Goal: Task Accomplishment & Management: Manage account settings

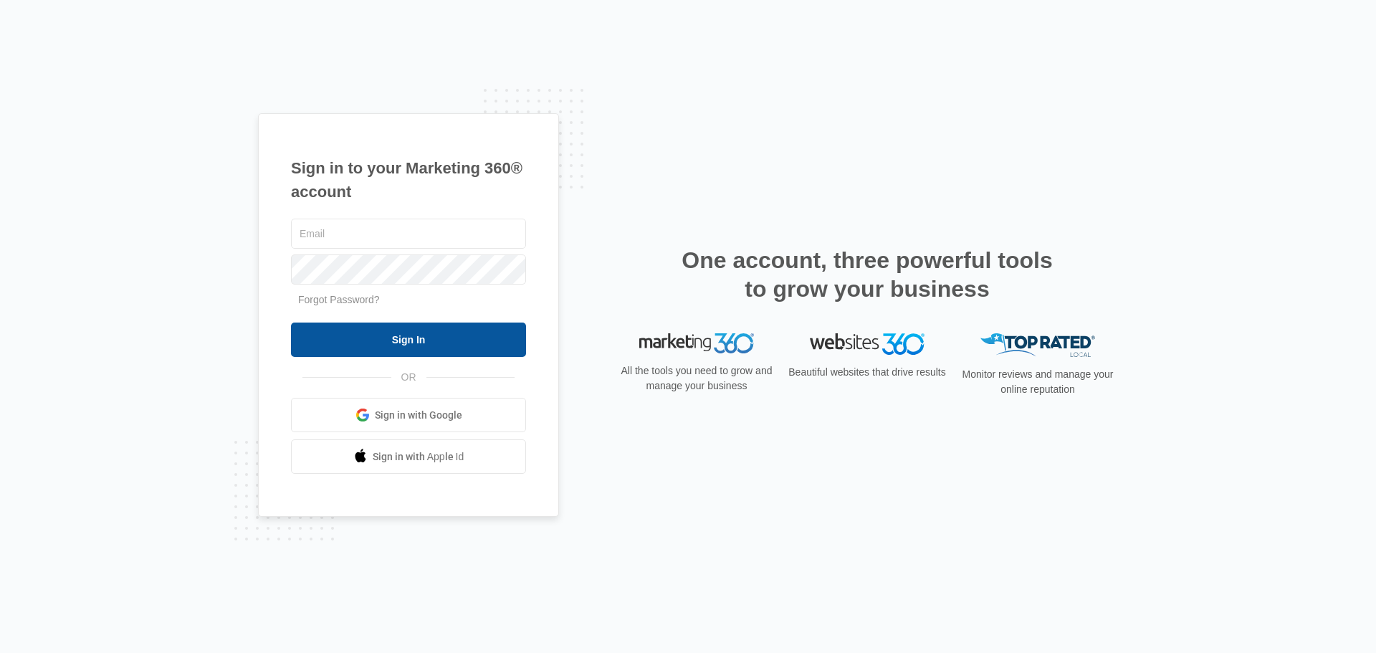
type input "[EMAIL_ADDRESS][DOMAIN_NAME]"
click at [399, 344] on input "Sign In" at bounding box center [408, 340] width 235 height 34
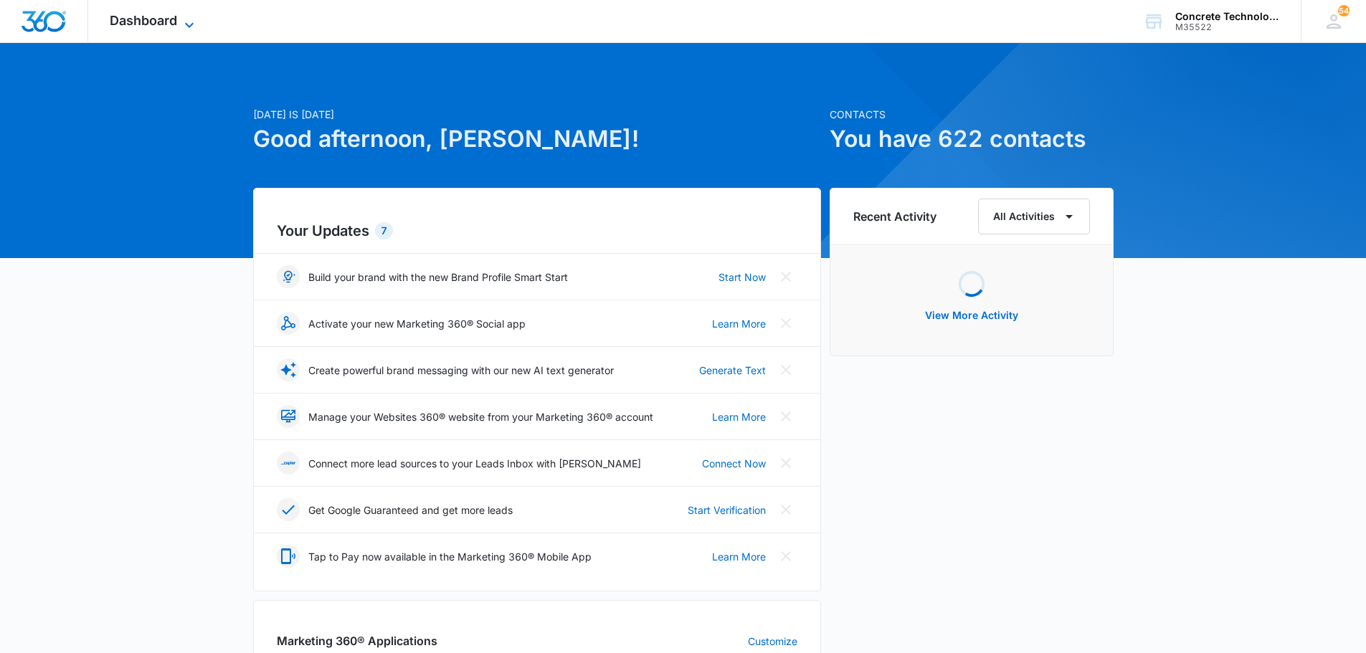
click at [130, 22] on span "Dashboard" at bounding box center [143, 20] width 67 height 15
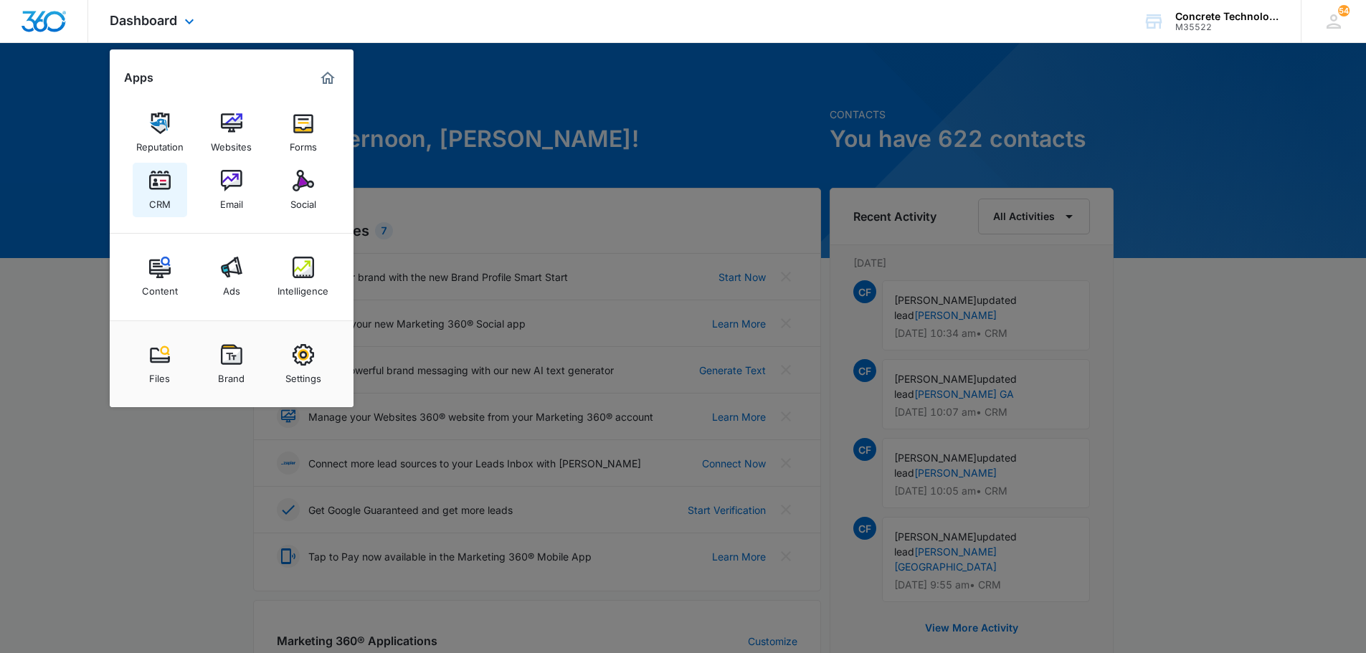
click at [170, 192] on div "CRM" at bounding box center [160, 200] width 22 height 19
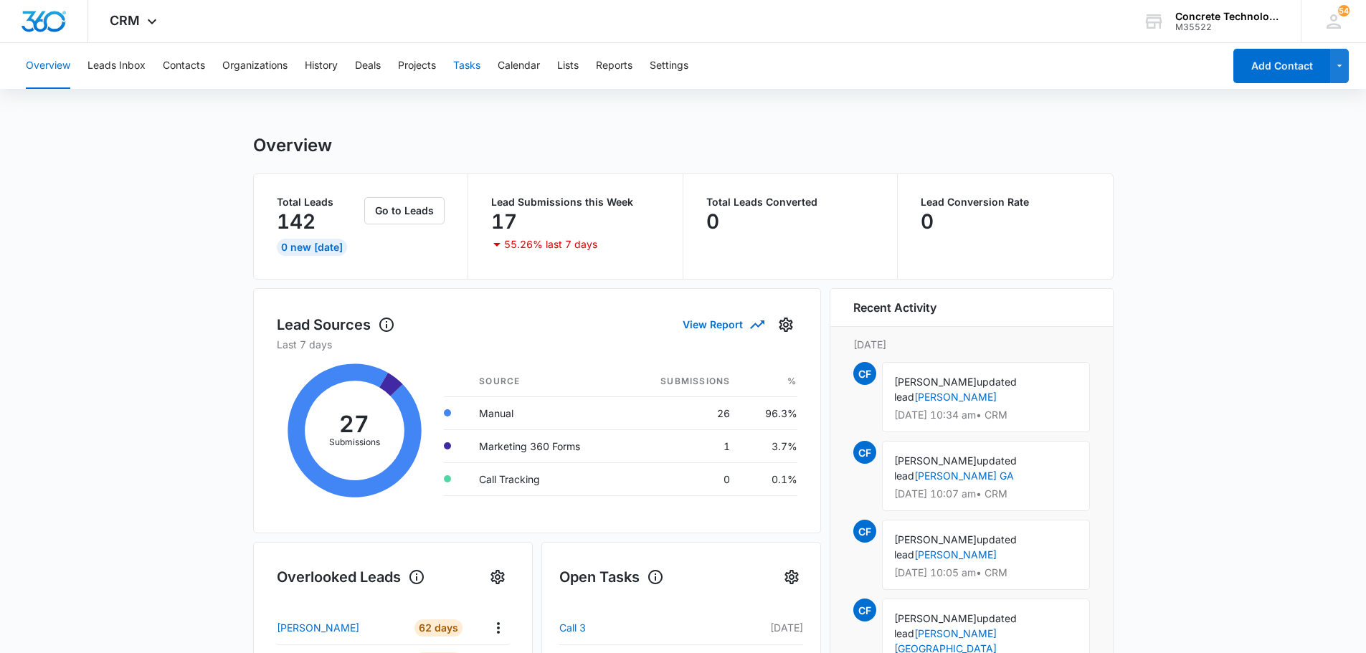
click at [466, 62] on button "Tasks" at bounding box center [466, 66] width 27 height 46
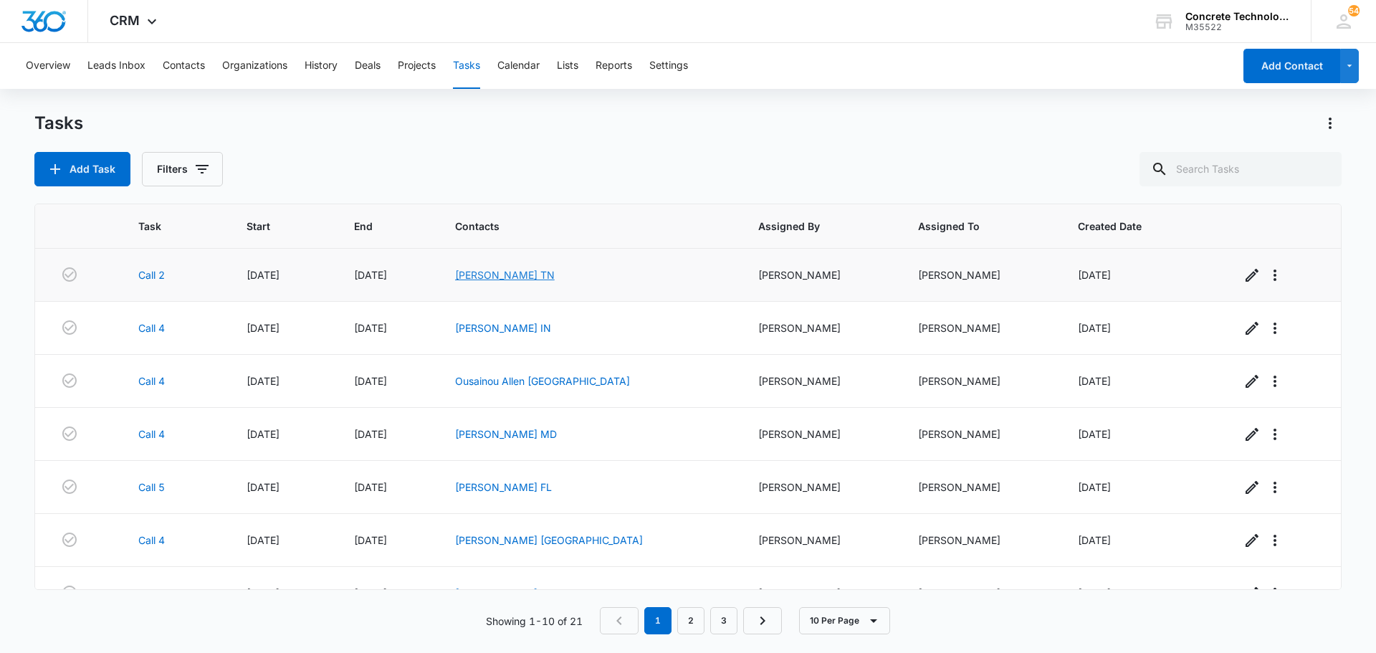
click at [540, 275] on link "[PERSON_NAME] TN" at bounding box center [505, 275] width 100 height 12
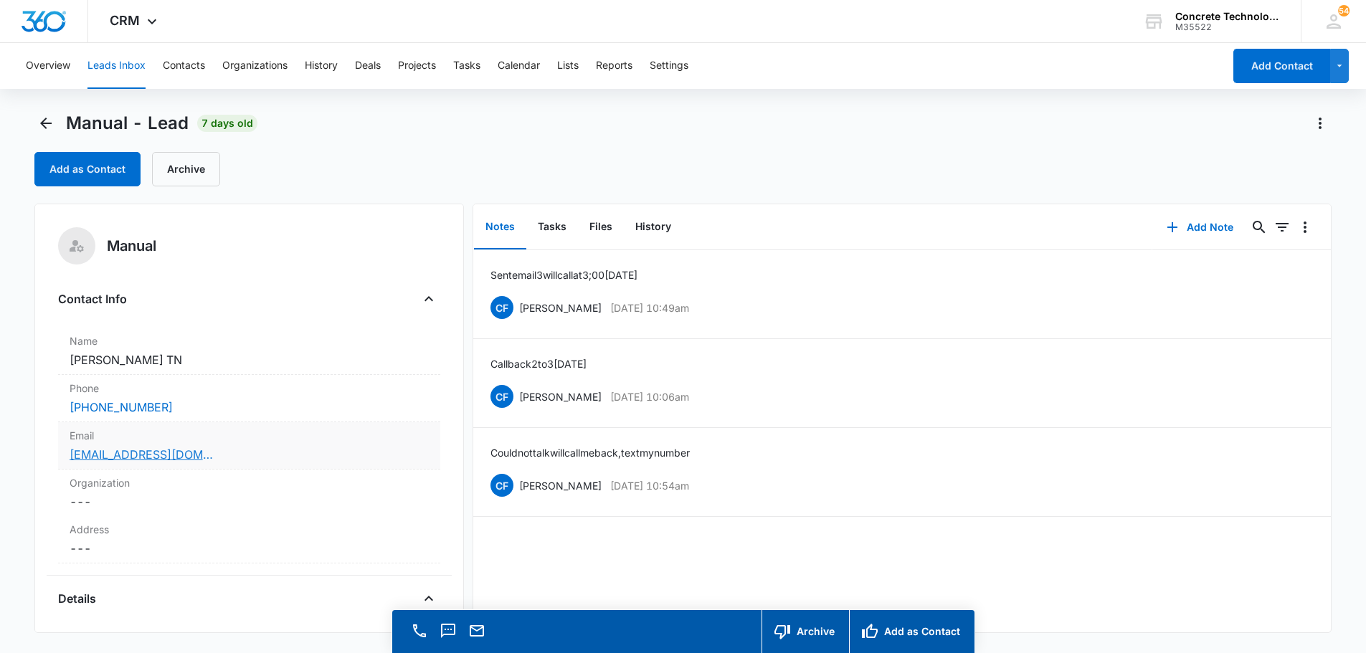
click at [181, 458] on link "[EMAIL_ADDRESS][DOMAIN_NAME]" at bounding box center [141, 454] width 143 height 17
click at [467, 67] on button "Tasks" at bounding box center [466, 66] width 27 height 46
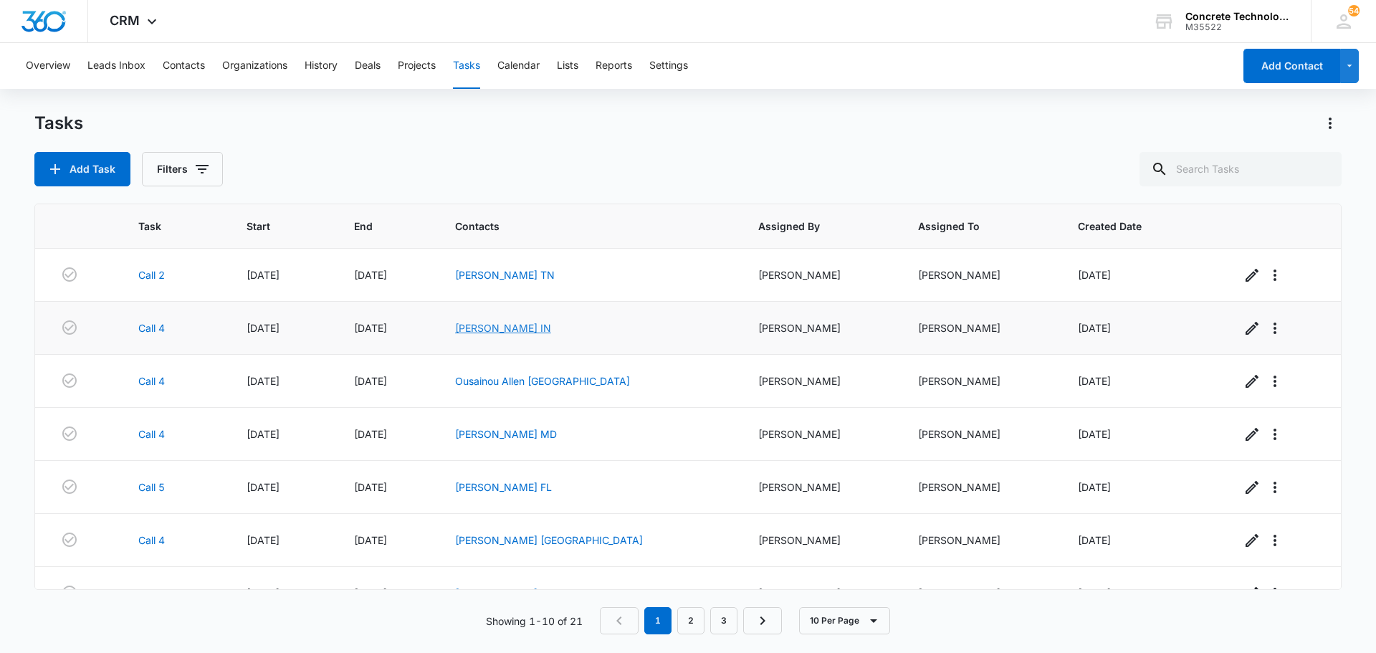
click at [547, 327] on link "[PERSON_NAME] IN" at bounding box center [503, 328] width 96 height 12
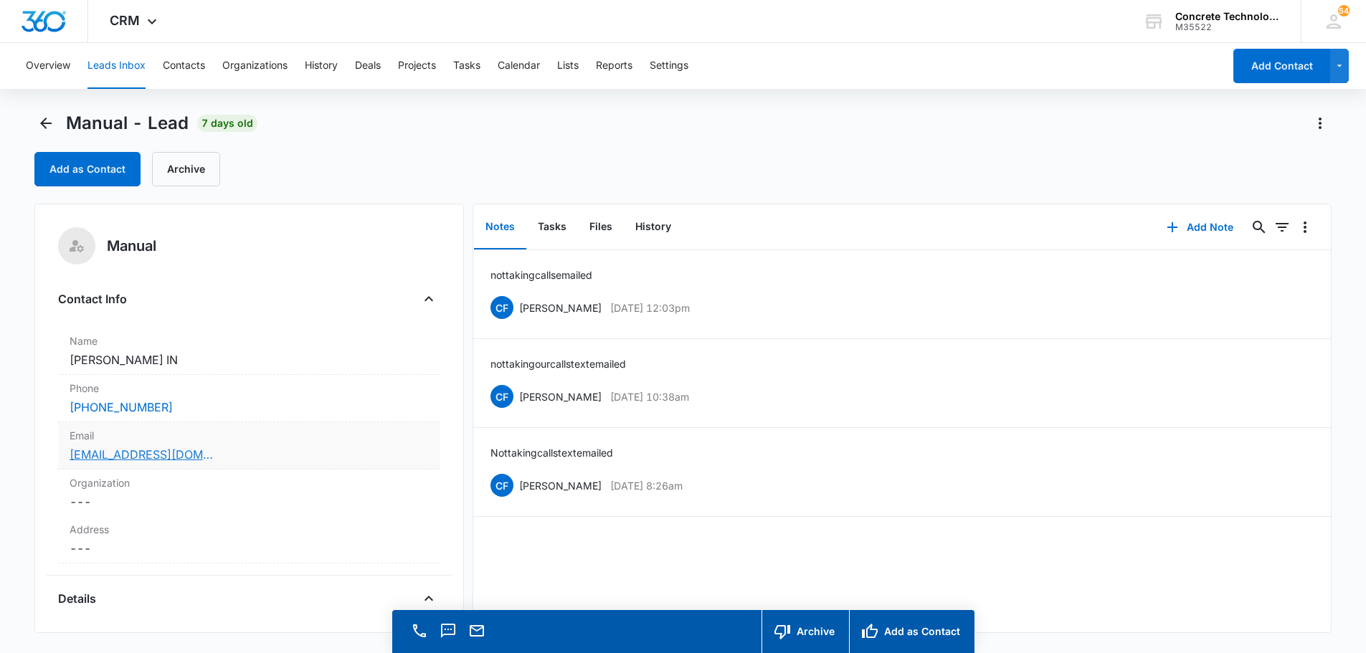
click at [129, 453] on link "[EMAIL_ADDRESS][DOMAIN_NAME]" at bounding box center [141, 454] width 143 height 17
click at [544, 225] on button "Tasks" at bounding box center [552, 227] width 52 height 44
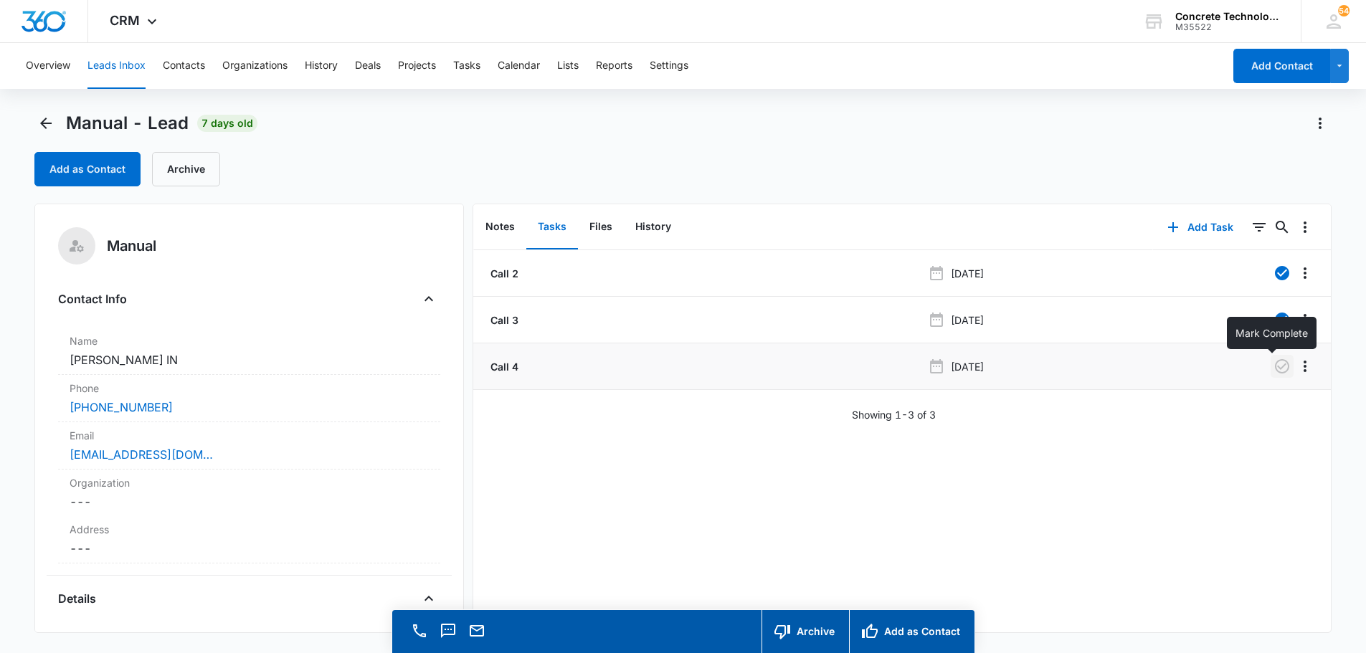
click at [1273, 364] on icon "button" at bounding box center [1281, 366] width 17 height 17
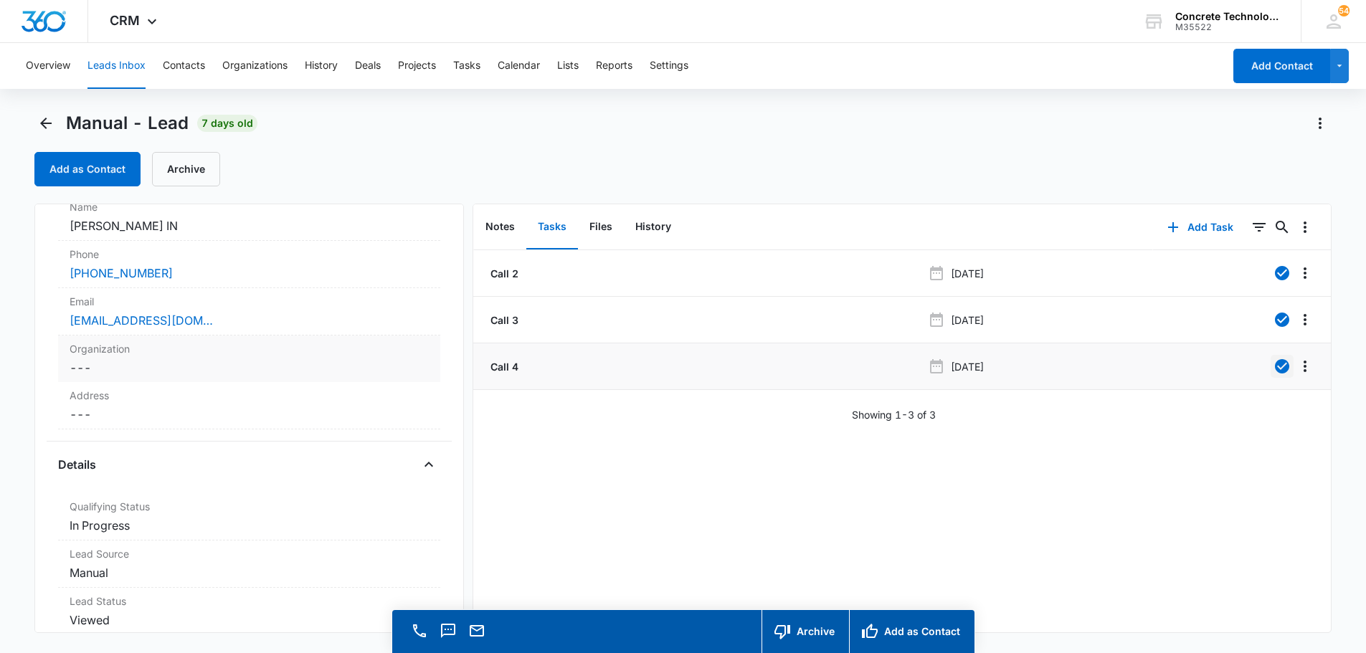
scroll to position [215, 0]
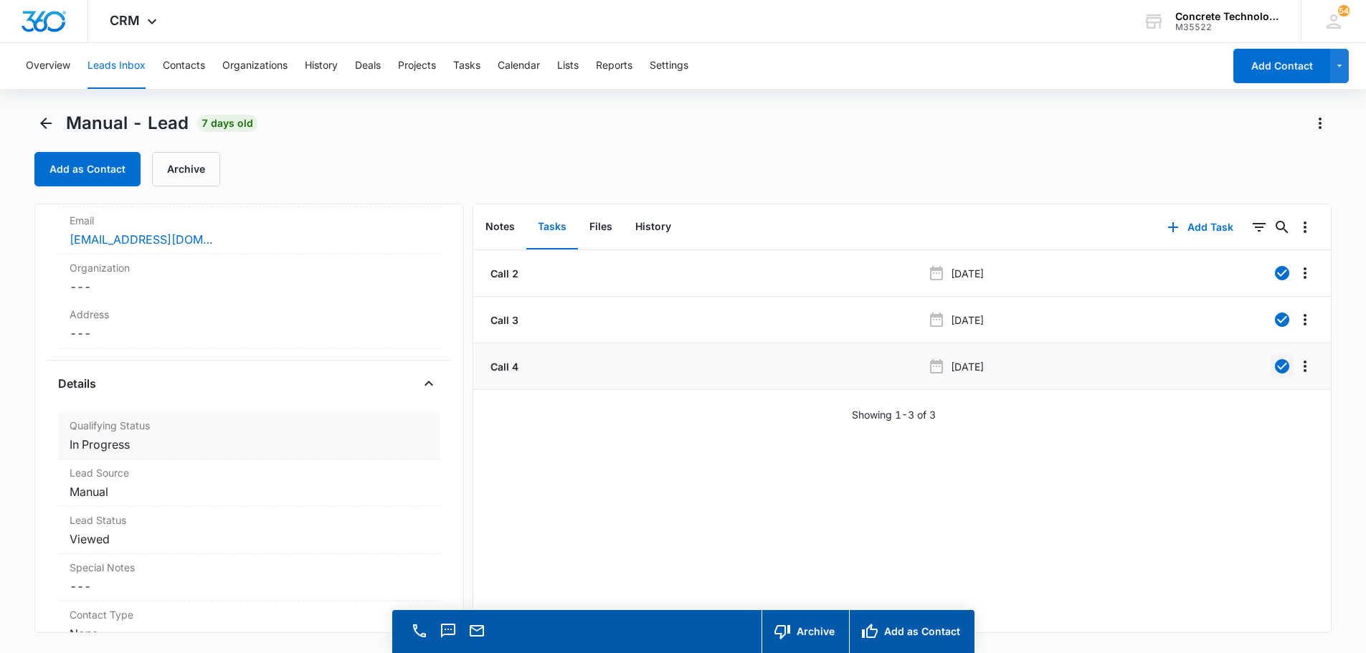
click at [103, 447] on dd "Cancel Save Changes In Progress" at bounding box center [249, 444] width 359 height 17
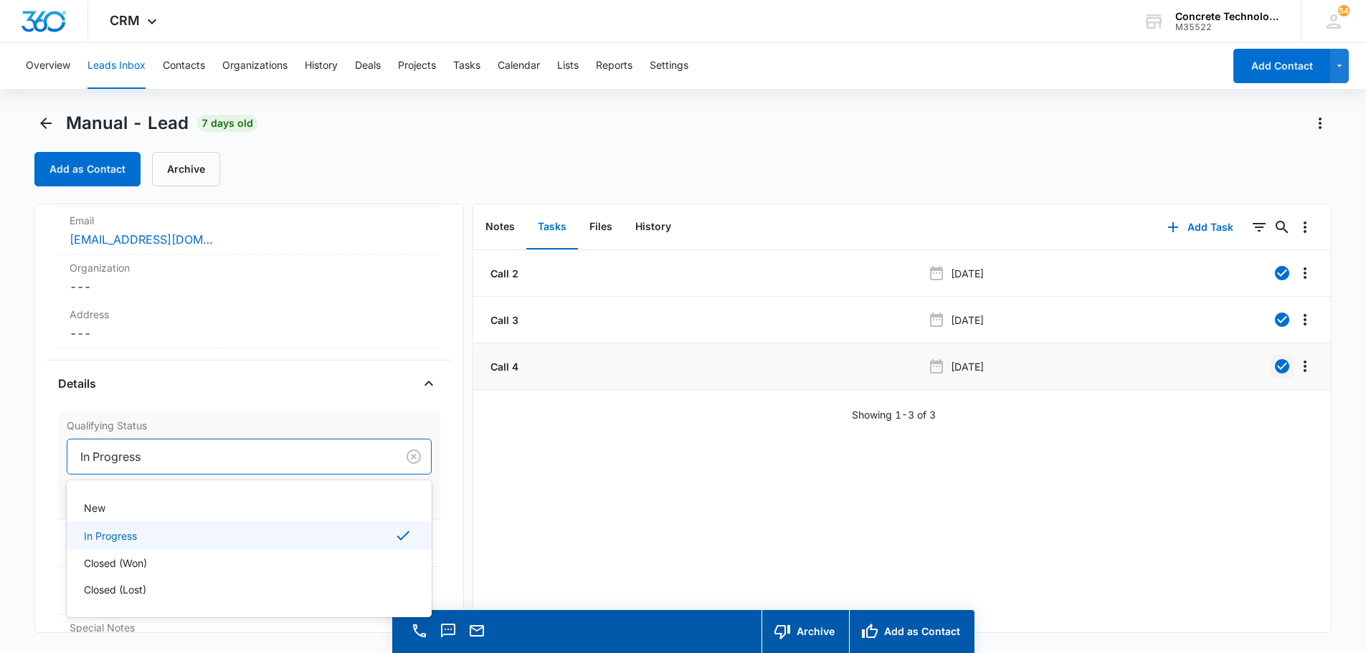
click at [111, 458] on div at bounding box center [229, 457] width 298 height 20
click at [105, 586] on p "Closed (Lost)" at bounding box center [115, 589] width 62 height 15
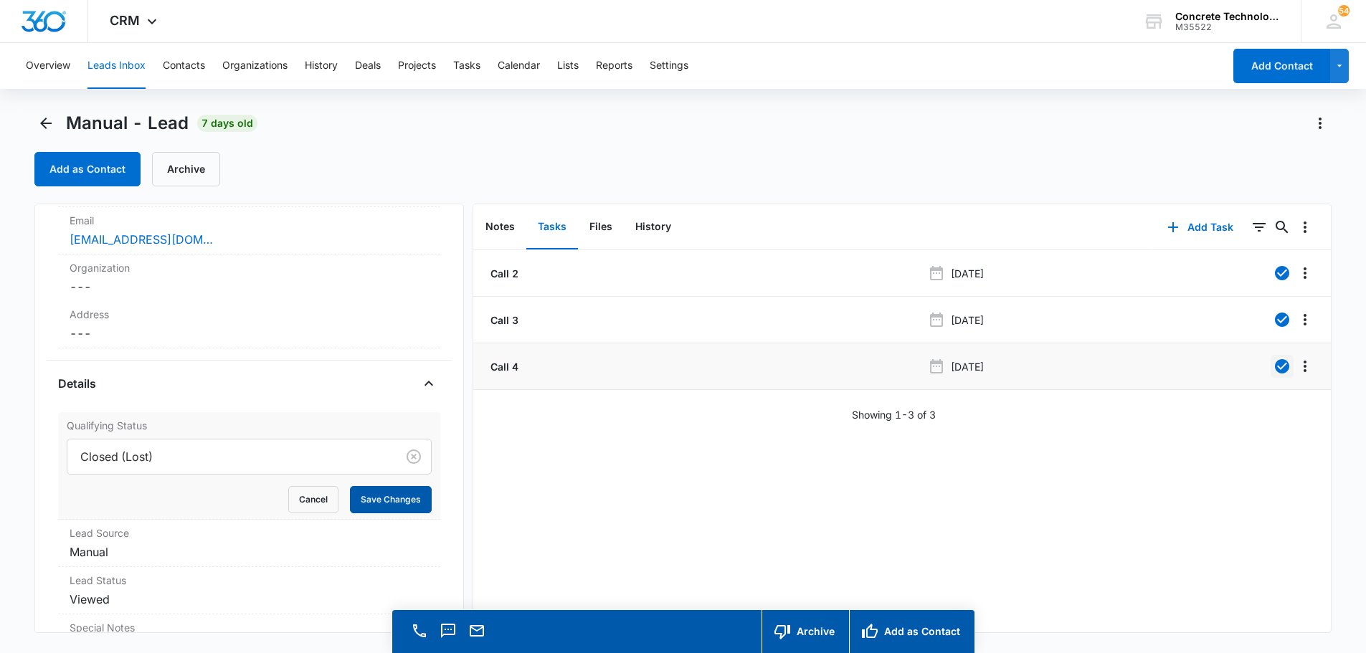
click at [381, 499] on button "Save Changes" at bounding box center [391, 499] width 82 height 27
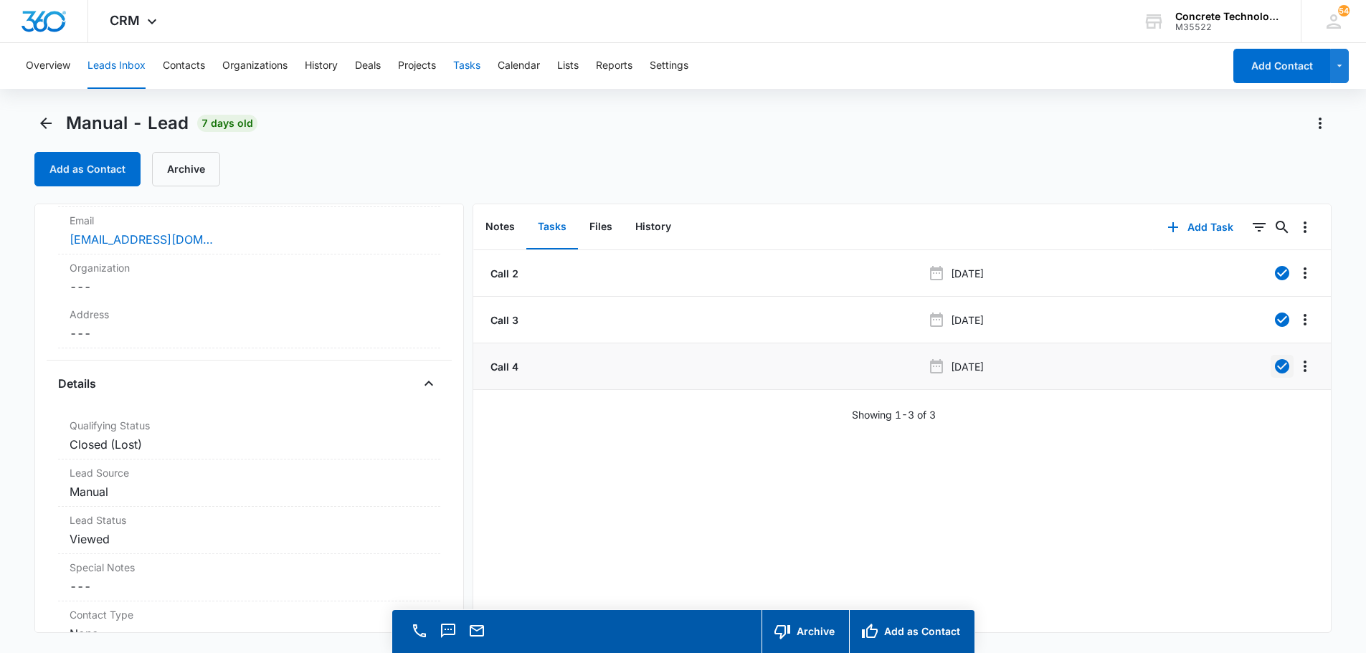
click at [472, 64] on button "Tasks" at bounding box center [466, 66] width 27 height 46
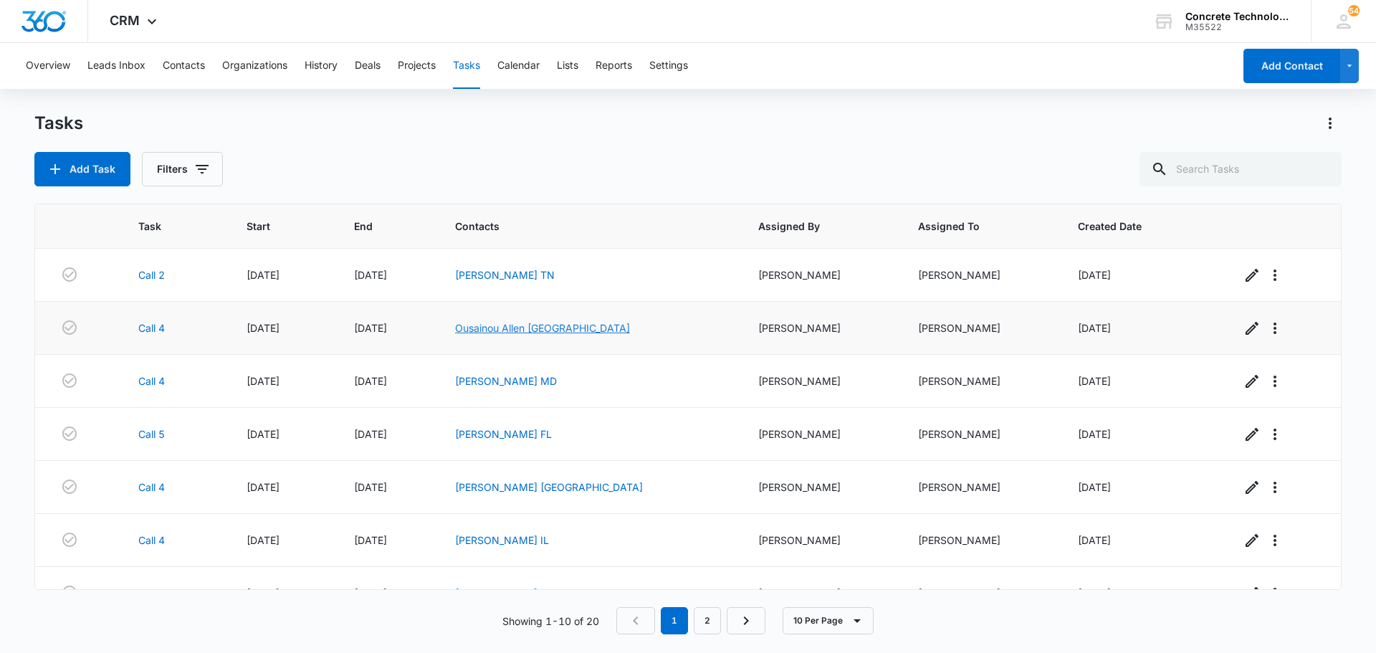
click at [555, 328] on link "Ousainou Allen [GEOGRAPHIC_DATA]" at bounding box center [542, 328] width 175 height 12
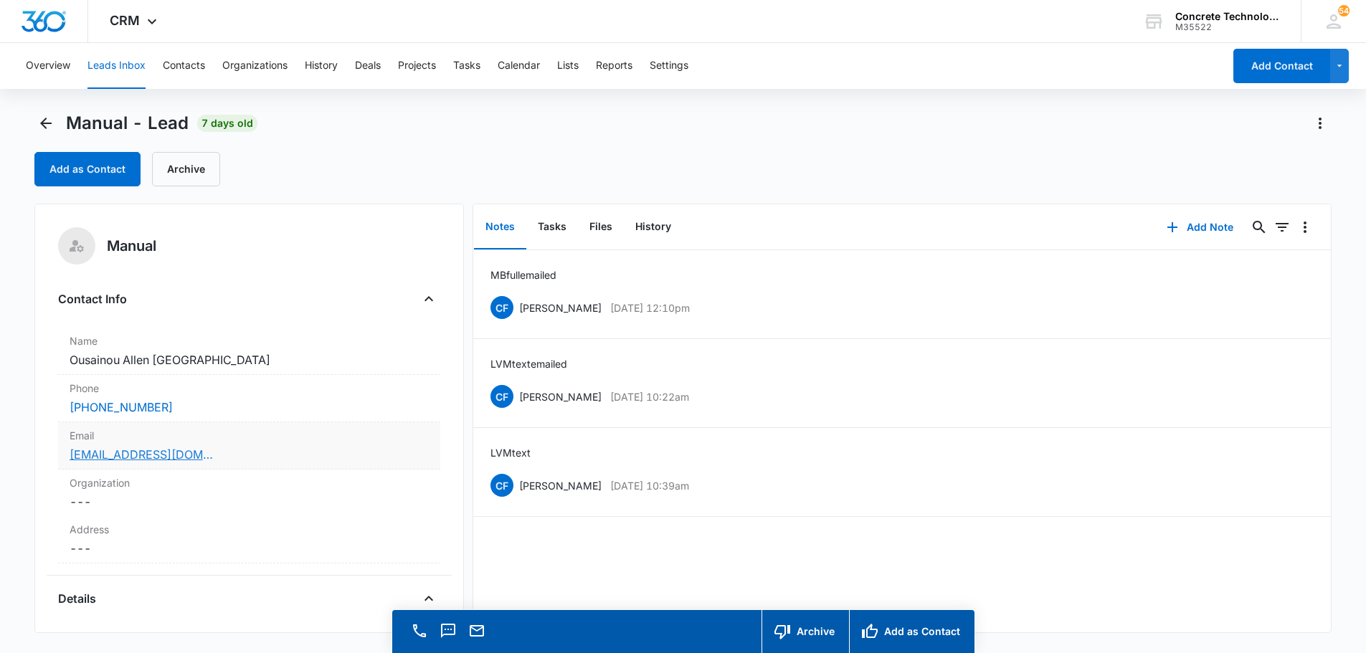
click at [154, 456] on link "[EMAIL_ADDRESS][DOMAIN_NAME]" at bounding box center [141, 454] width 143 height 17
click at [551, 222] on button "Tasks" at bounding box center [552, 227] width 52 height 44
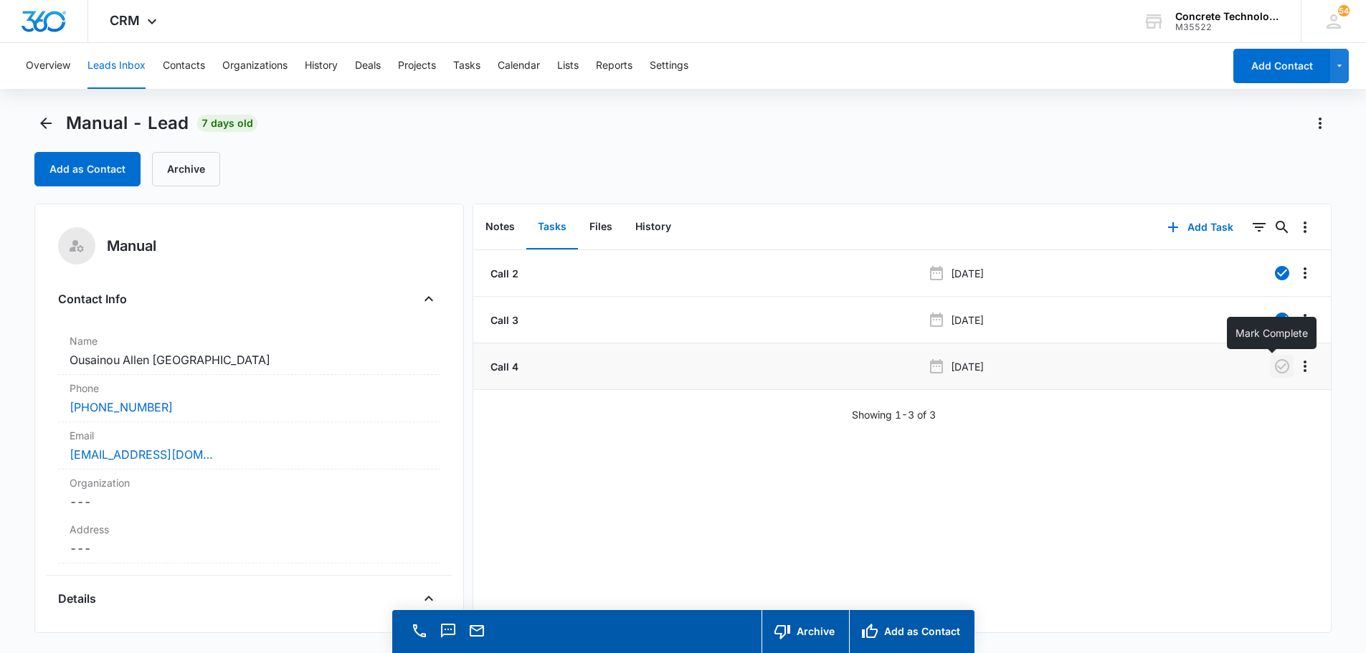
click at [1273, 365] on icon "button" at bounding box center [1281, 366] width 17 height 17
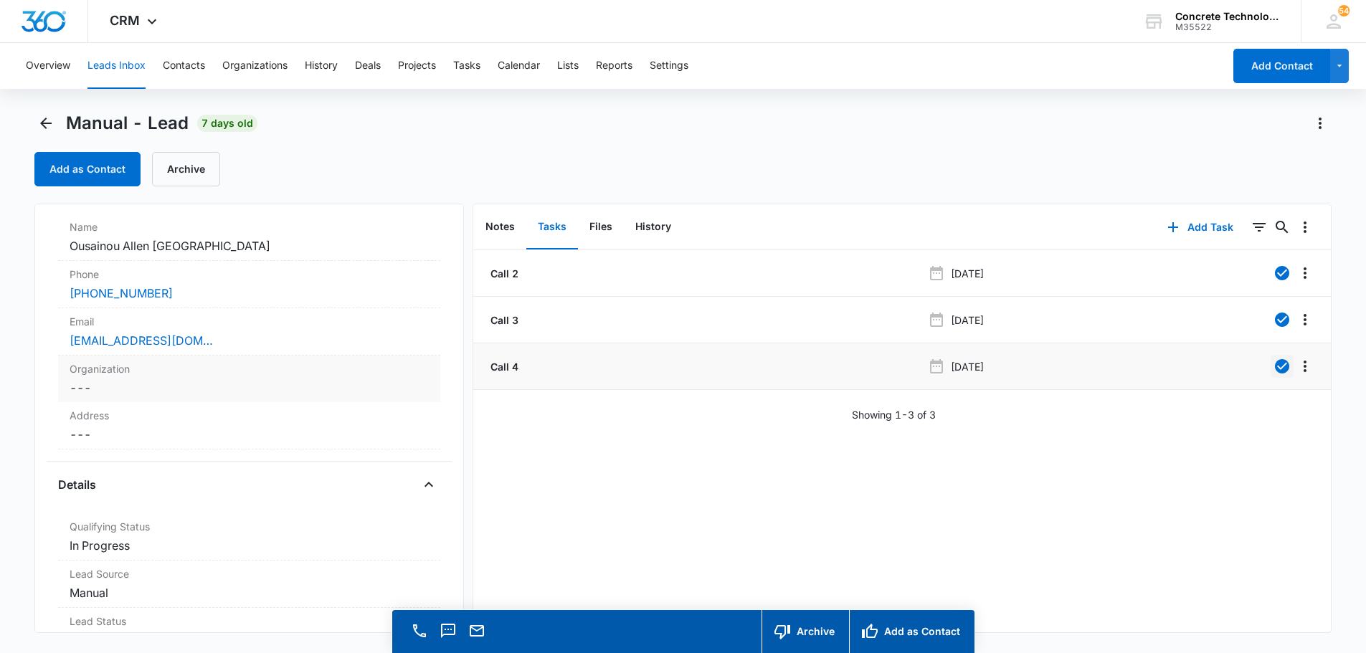
scroll to position [143, 0]
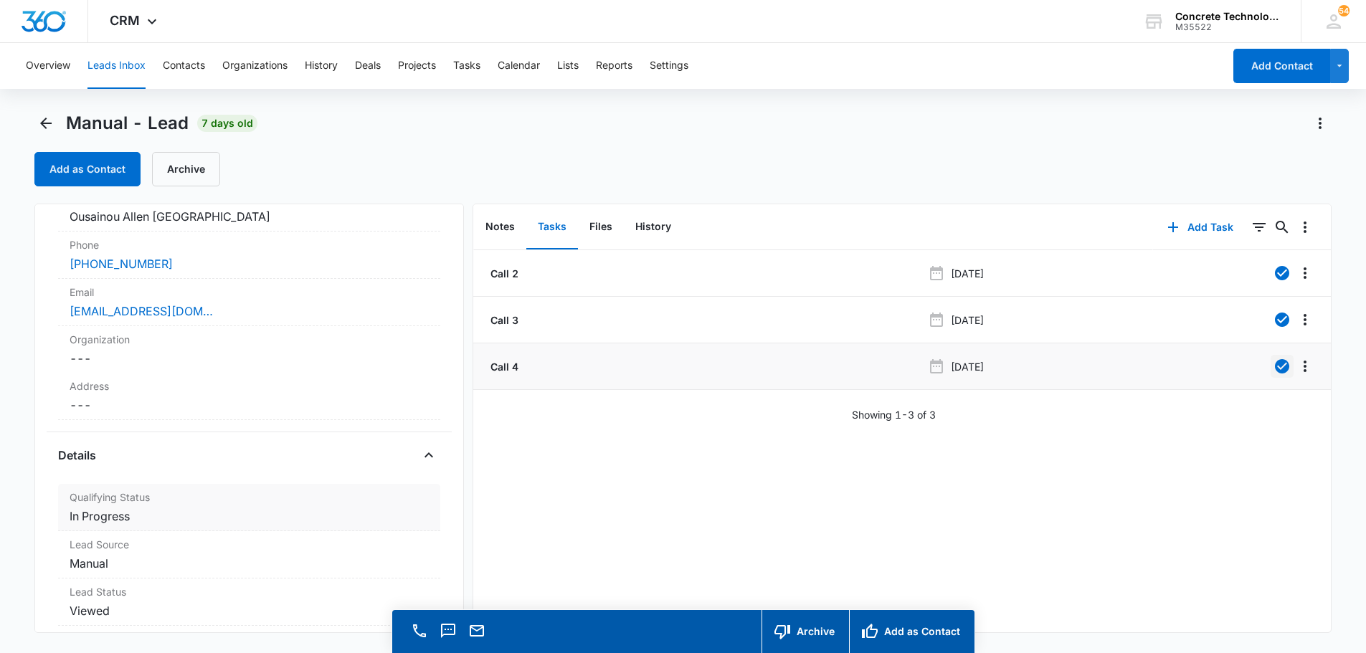
click at [108, 514] on dd "Cancel Save Changes In Progress" at bounding box center [249, 516] width 359 height 17
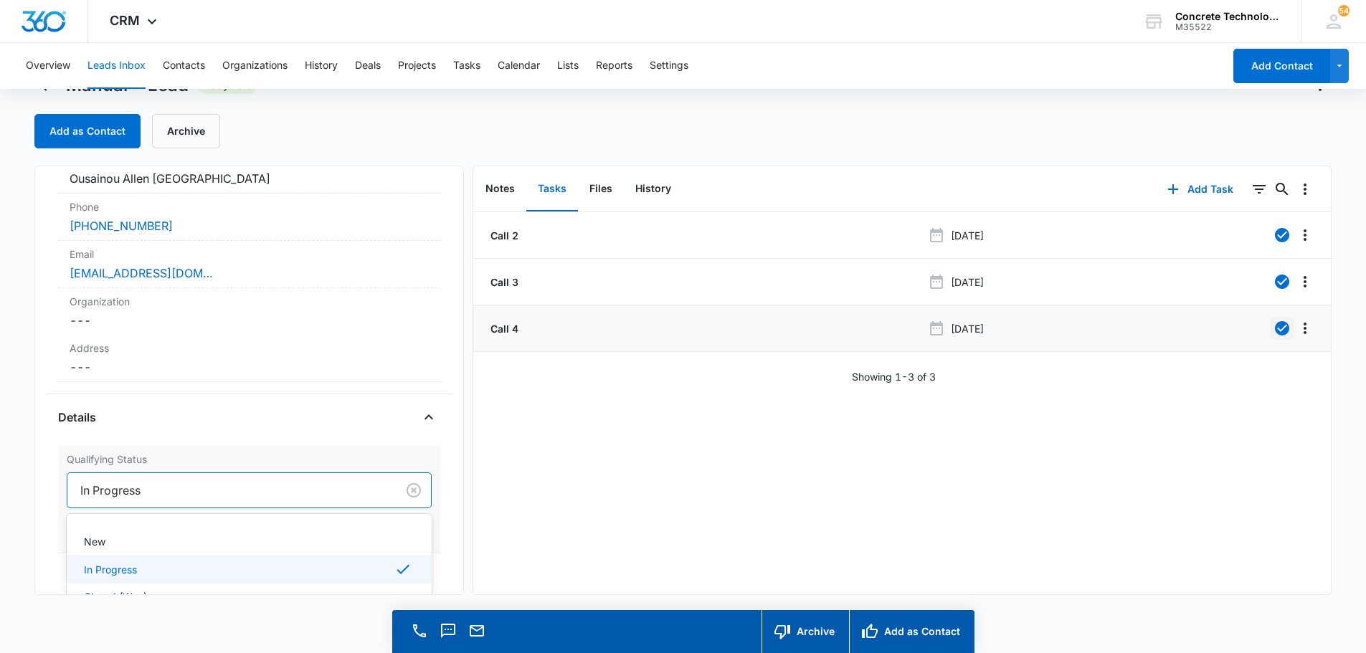
click at [108, 508] on div "4 results available. Use Up and Down to choose options, press Enter to select t…" at bounding box center [249, 490] width 365 height 36
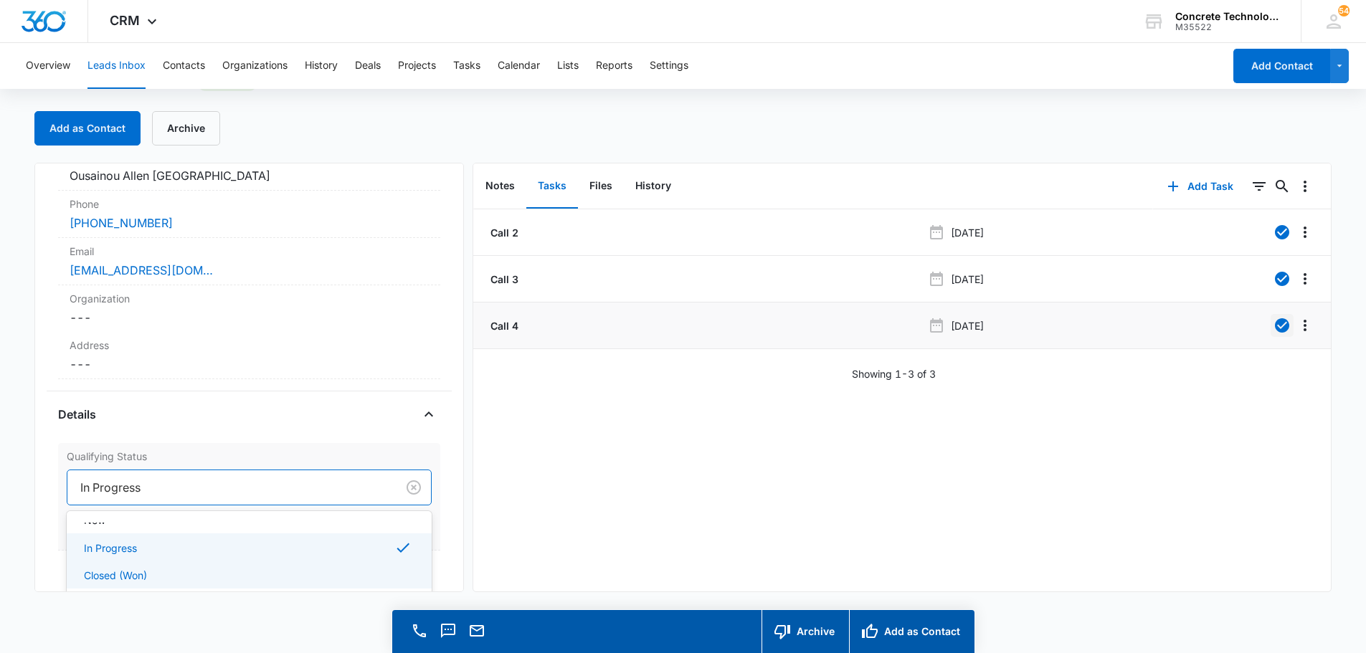
click at [109, 574] on p "Closed (Won)" at bounding box center [115, 575] width 63 height 15
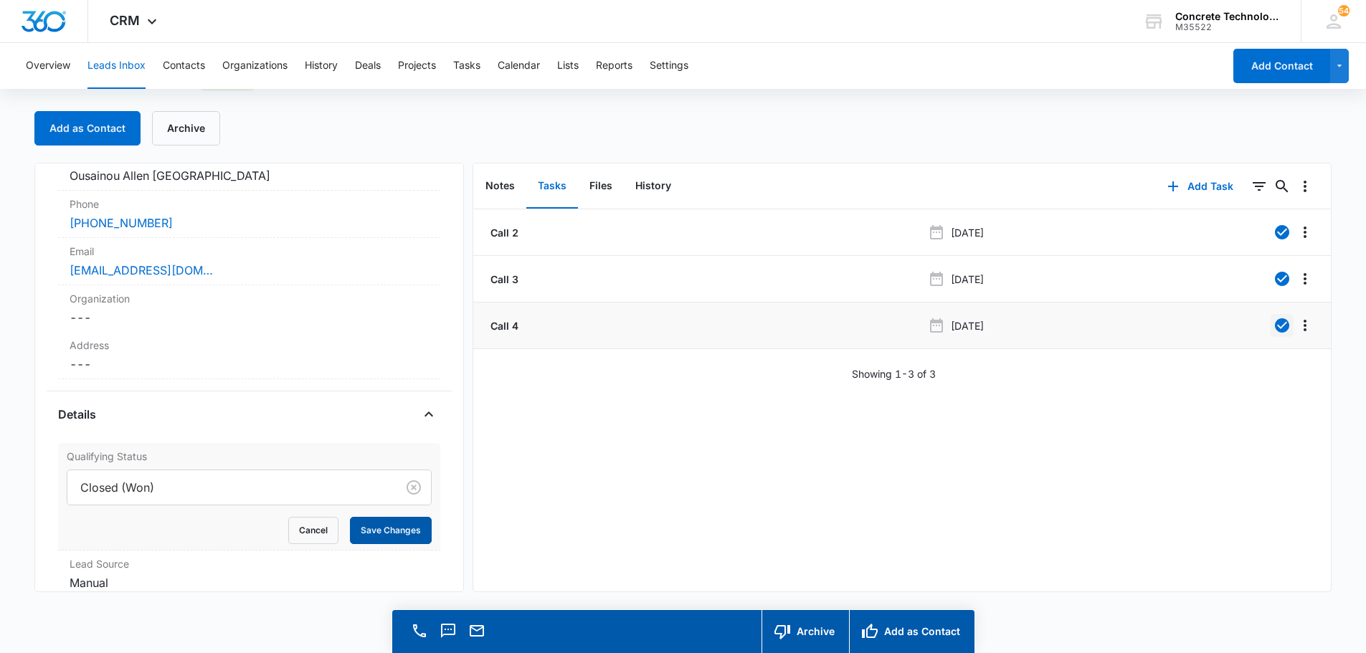
click at [368, 531] on button "Save Changes" at bounding box center [391, 530] width 82 height 27
click at [500, 185] on button "Notes" at bounding box center [500, 186] width 52 height 44
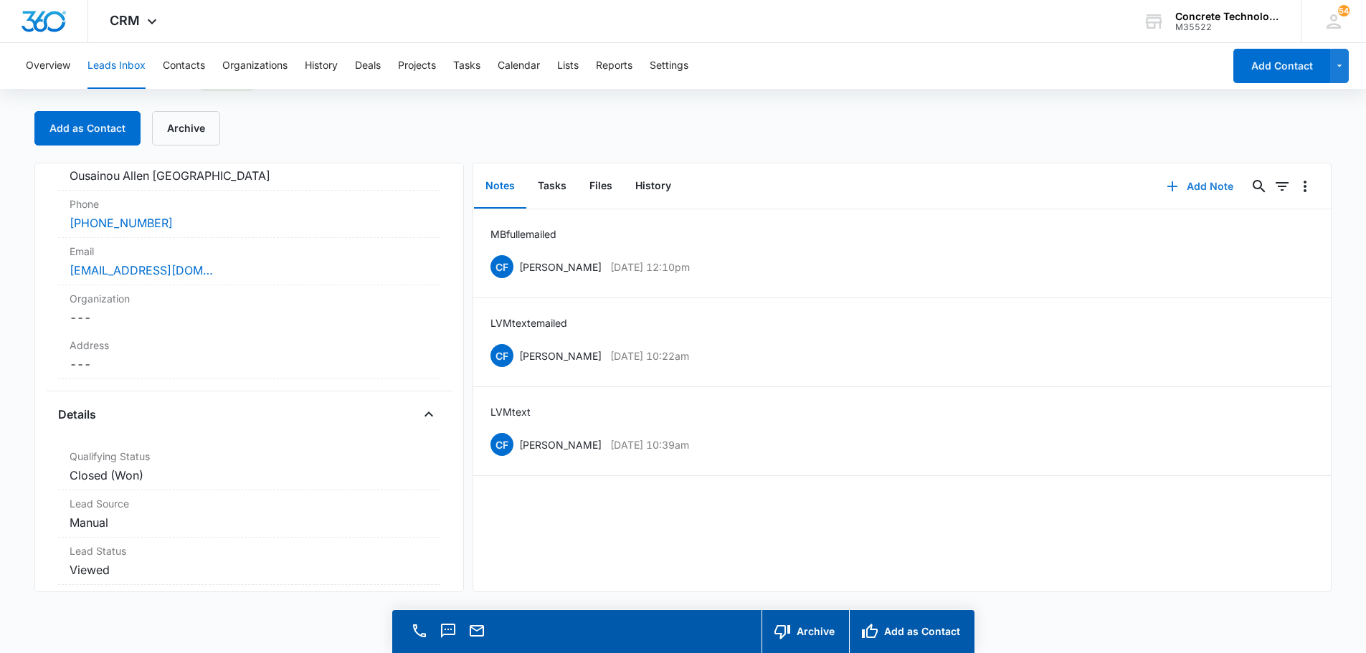
click at [1198, 185] on button "Add Note" at bounding box center [1199, 186] width 95 height 34
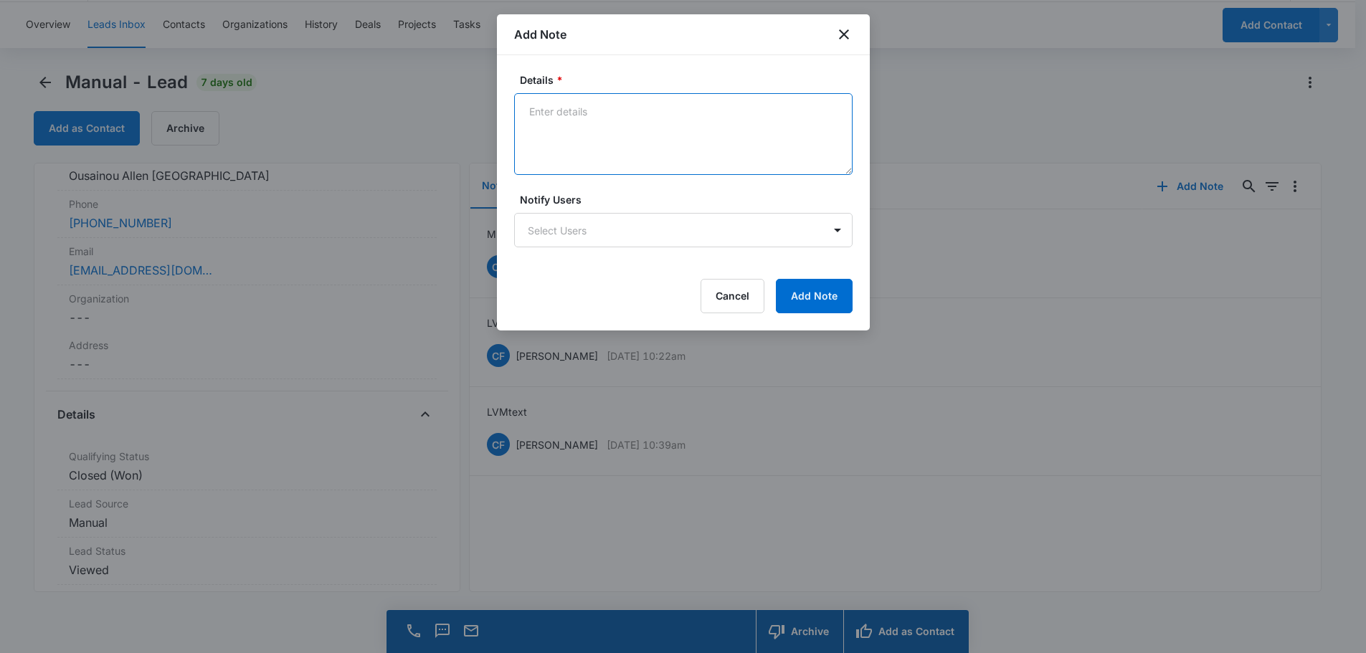
click at [548, 106] on textarea "Details *" at bounding box center [683, 134] width 338 height 82
type textarea "MB full emailed not responding"
click at [556, 227] on body "CRM Apps Reputation Websites Forms CRM Email Social Content Ads Intelligence Fi…" at bounding box center [683, 306] width 1366 height 694
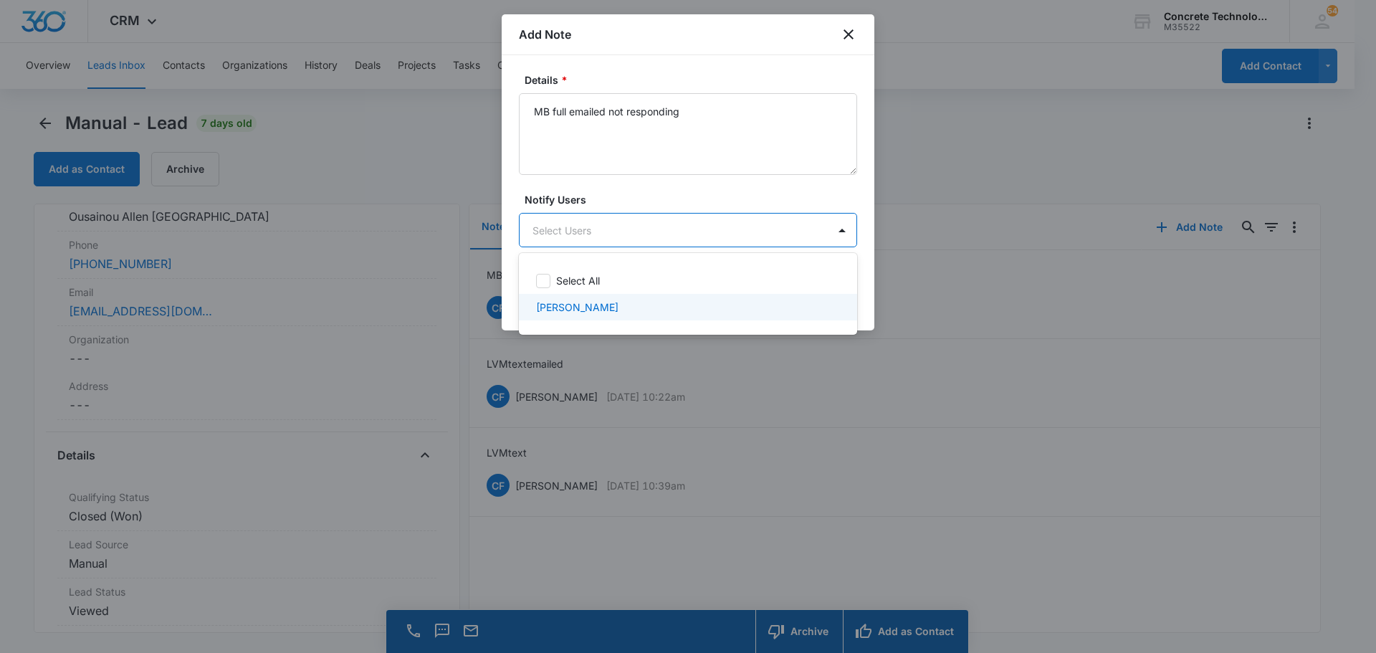
click at [577, 307] on p "[PERSON_NAME]" at bounding box center [577, 307] width 82 height 15
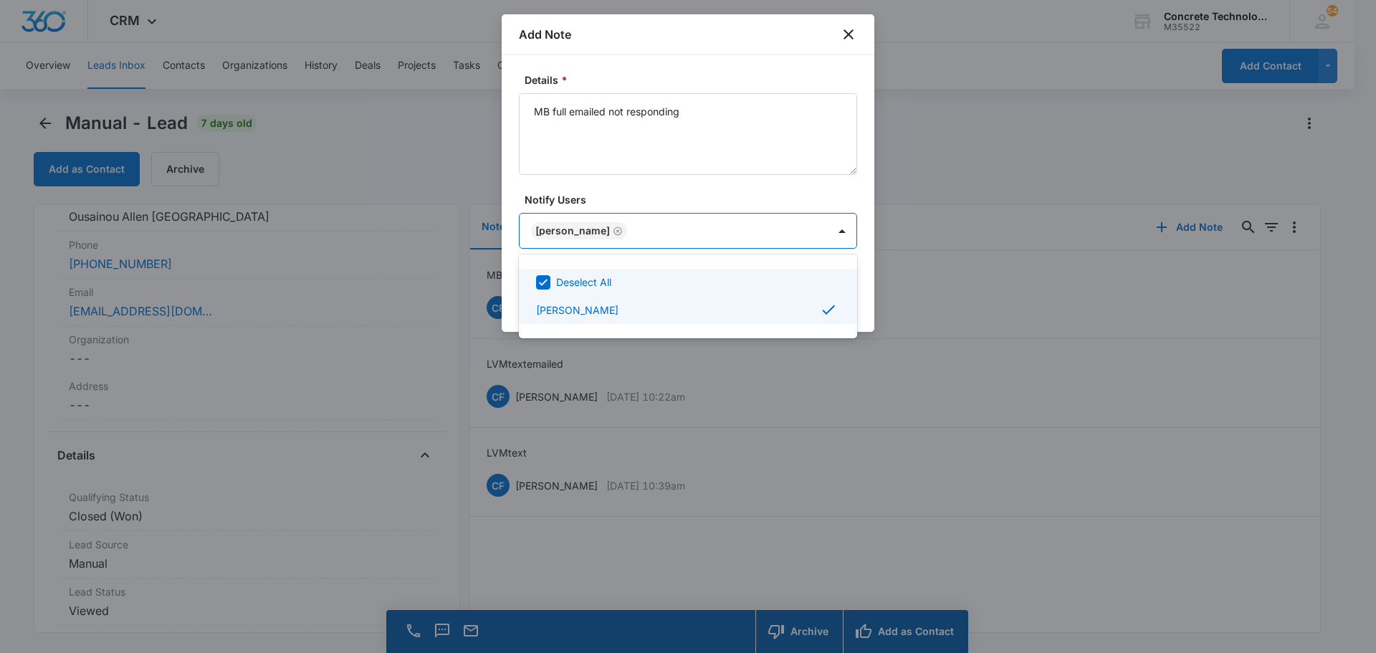
click at [820, 241] on div at bounding box center [688, 326] width 1376 height 653
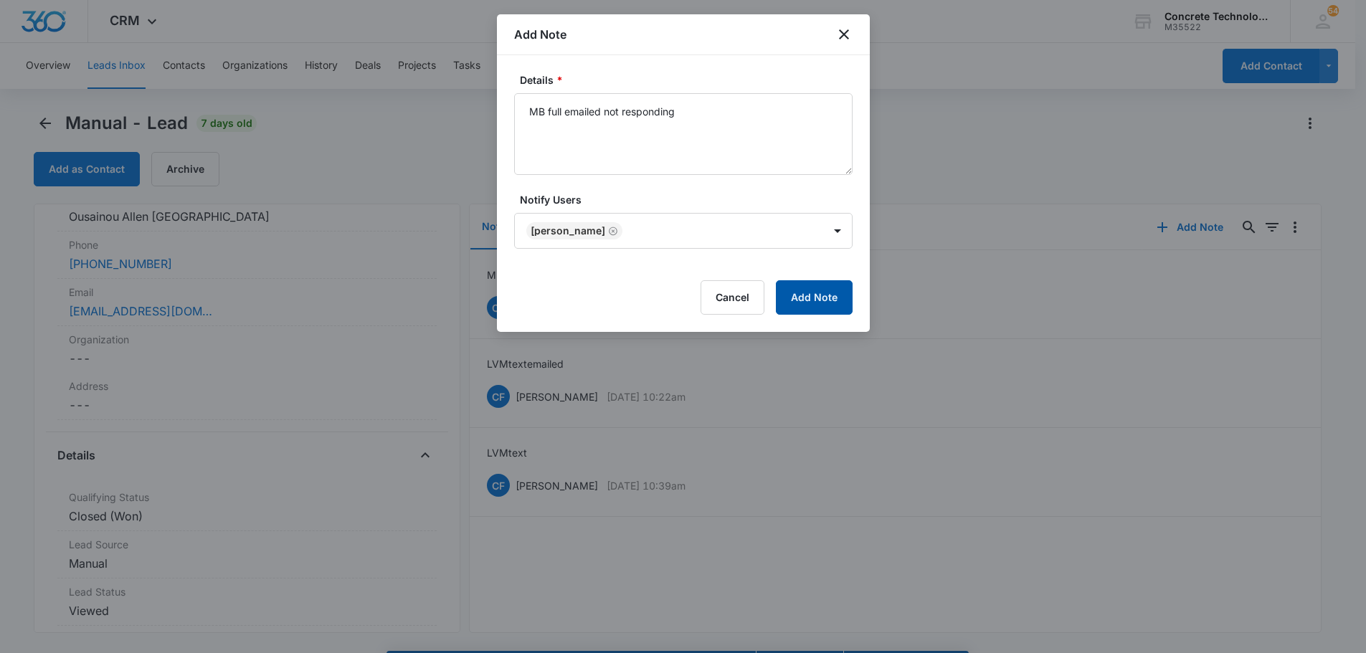
click at [819, 299] on button "Add Note" at bounding box center [814, 297] width 77 height 34
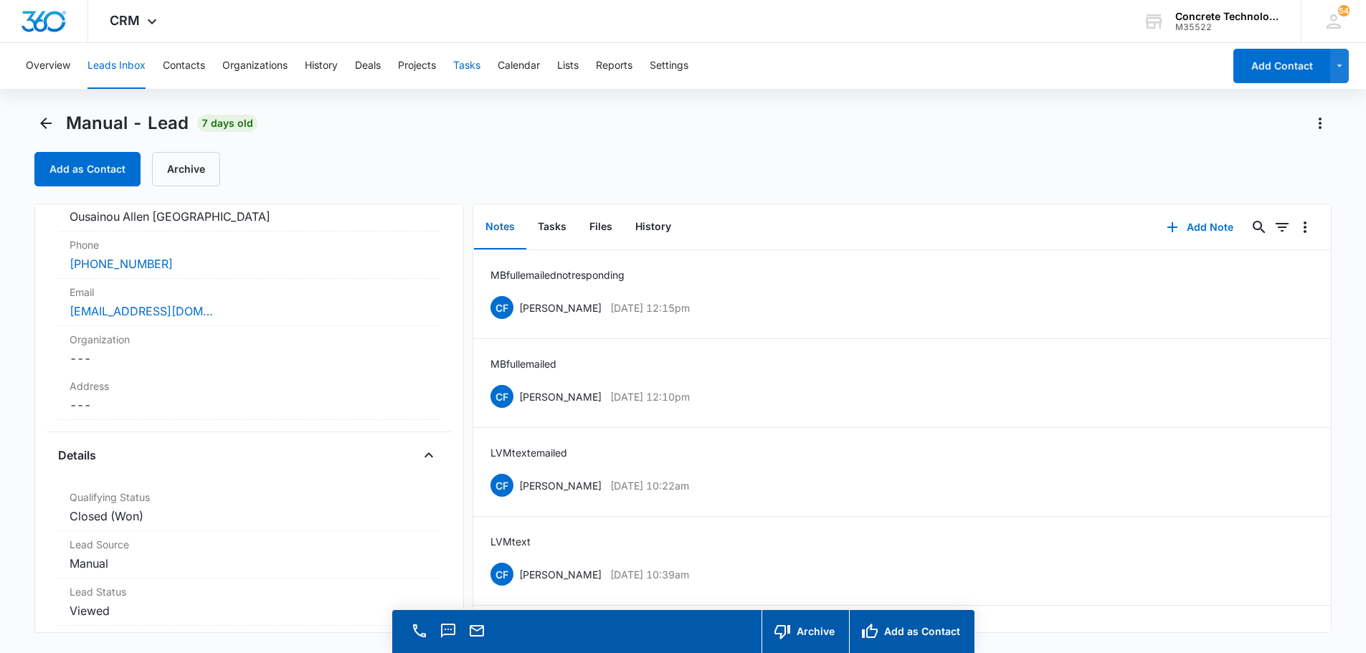
click at [469, 66] on button "Tasks" at bounding box center [466, 66] width 27 height 46
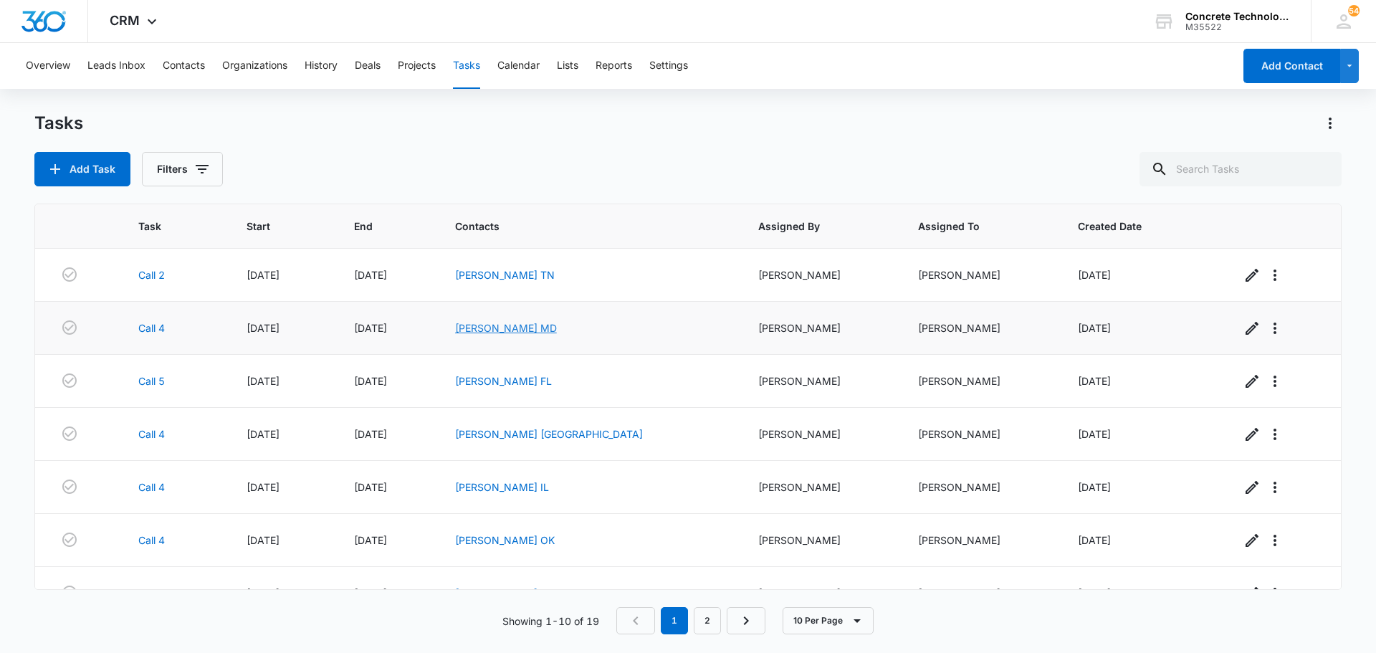
click at [538, 325] on link "[PERSON_NAME] MD" at bounding box center [506, 328] width 102 height 12
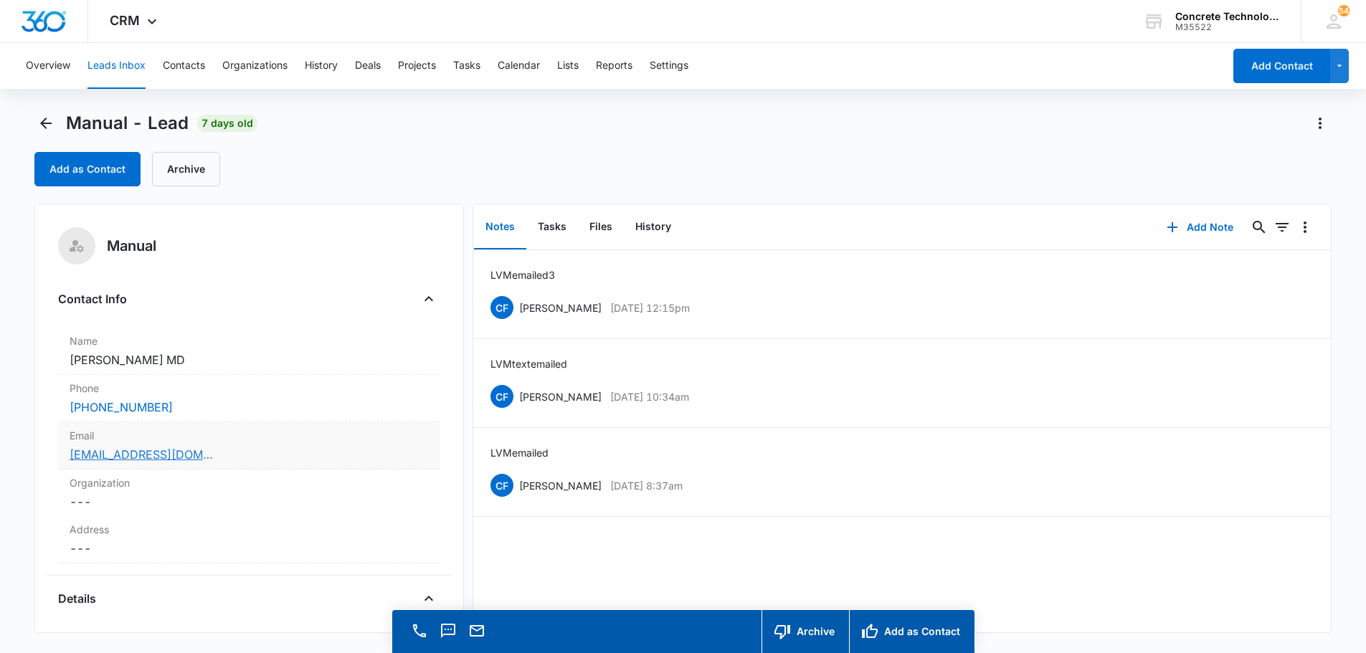
click at [144, 462] on link "[EMAIL_ADDRESS][DOMAIN_NAME]" at bounding box center [141, 454] width 143 height 17
click at [1192, 224] on button "Add Note" at bounding box center [1199, 227] width 95 height 34
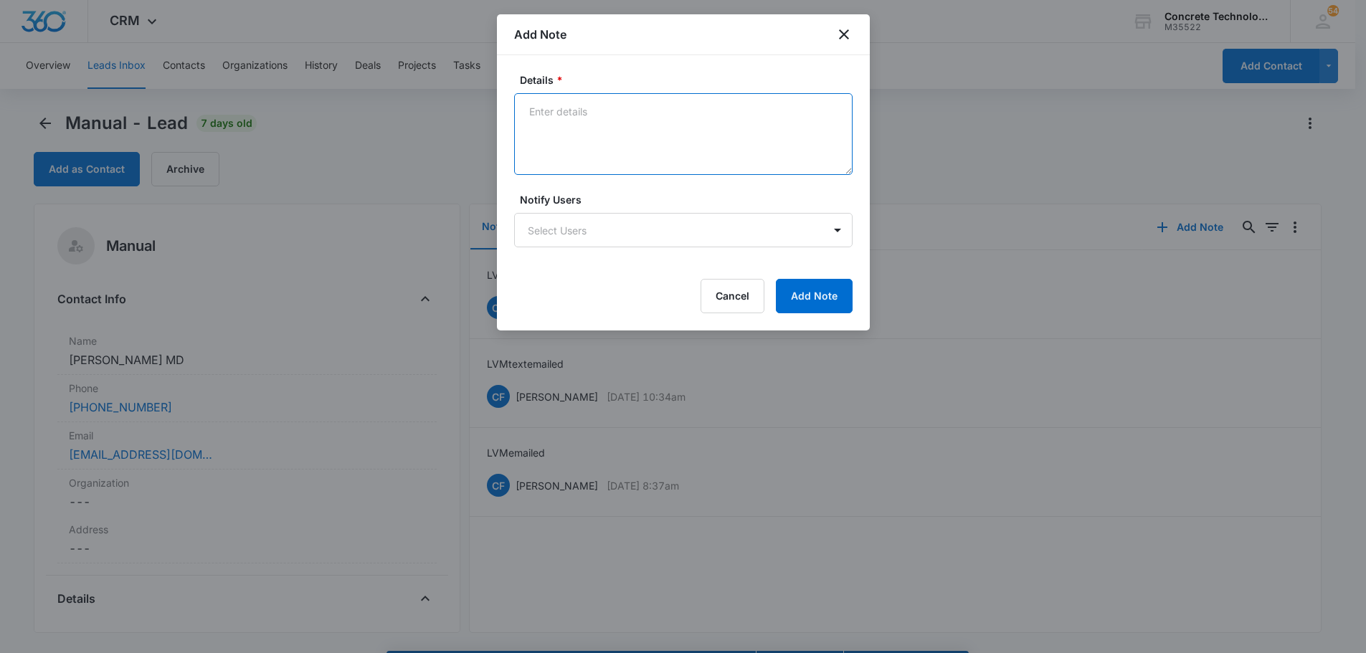
click at [530, 114] on textarea "Details *" at bounding box center [683, 134] width 338 height 82
type textarea "LVM emailed not responding"
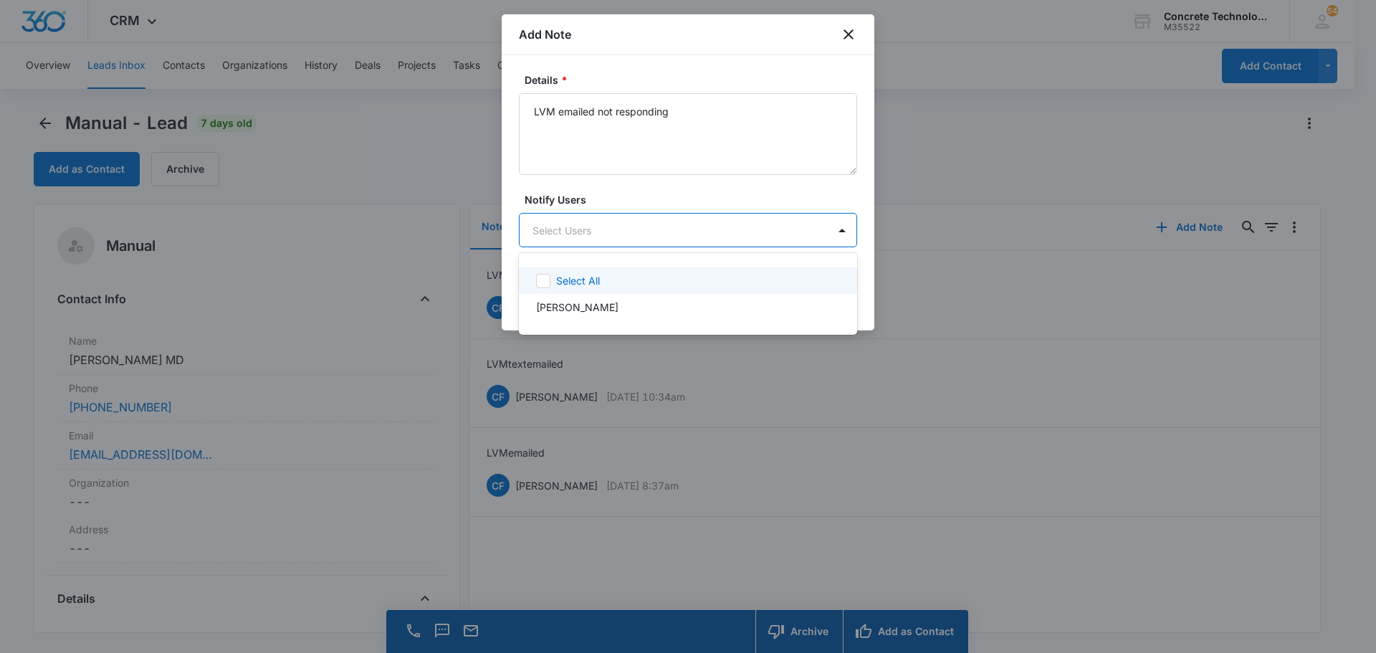
click at [666, 226] on body "CRM Apps Reputation Websites Forms CRM Email Social Content Ads Intelligence Fi…" at bounding box center [688, 326] width 1376 height 653
click at [571, 306] on p "[PERSON_NAME]" at bounding box center [577, 307] width 82 height 15
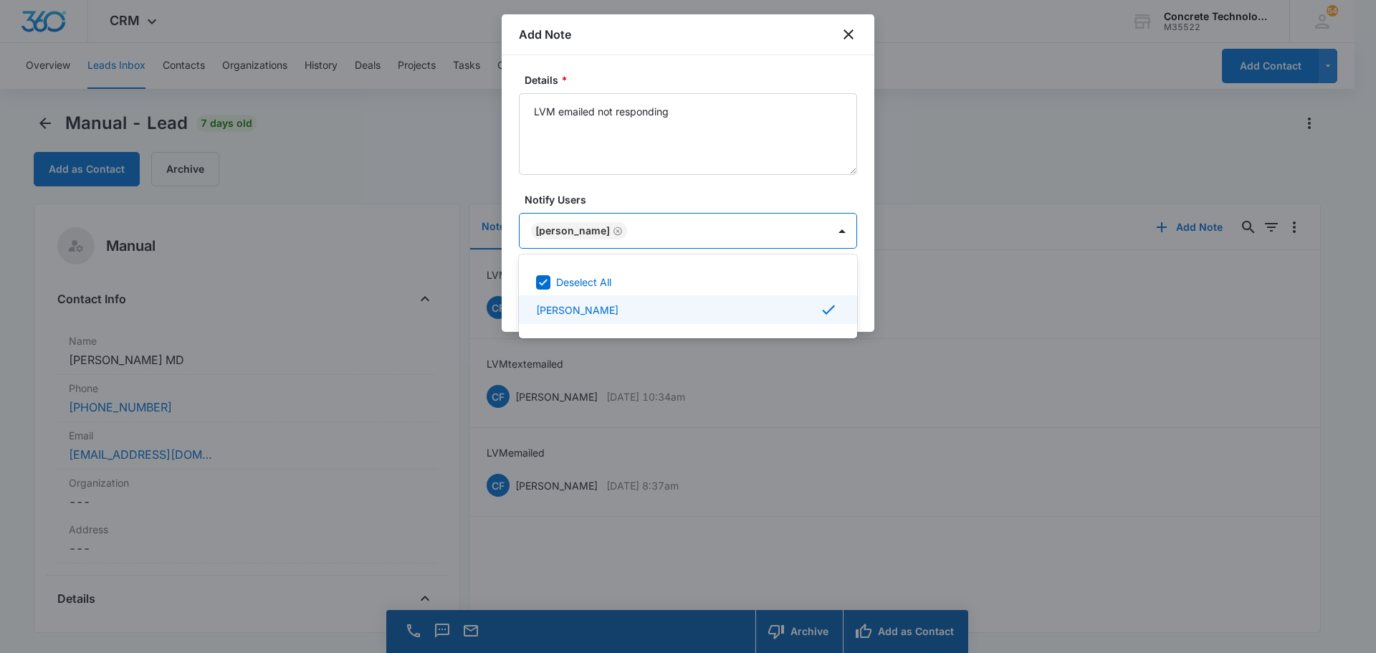
click at [776, 308] on div "[PERSON_NAME]" at bounding box center [686, 309] width 301 height 17
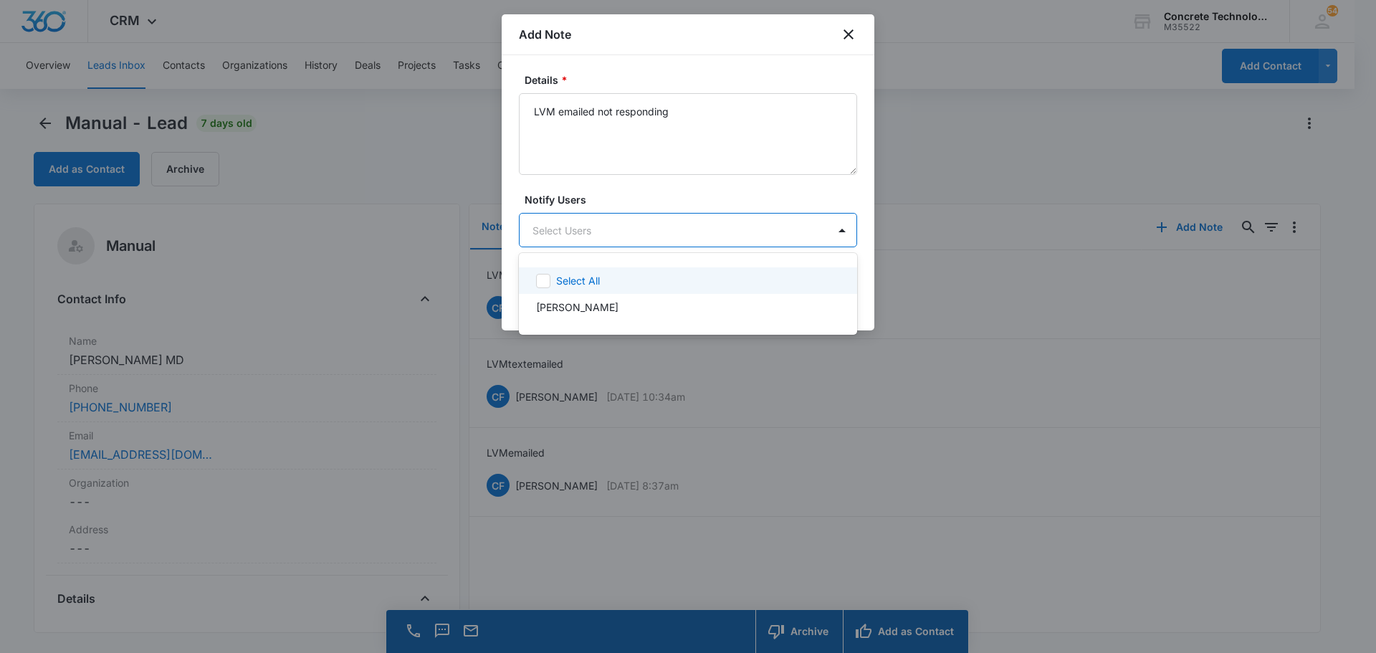
click at [698, 226] on div at bounding box center [688, 326] width 1376 height 653
click at [800, 229] on body "CRM Apps Reputation Websites Forms CRM Email Social Content Ads Intelligence Fi…" at bounding box center [688, 326] width 1376 height 653
drag, startPoint x: 593, startPoint y: 305, endPoint x: 758, endPoint y: 255, distance: 172.4
click at [597, 303] on div "[PERSON_NAME]" at bounding box center [686, 307] width 301 height 15
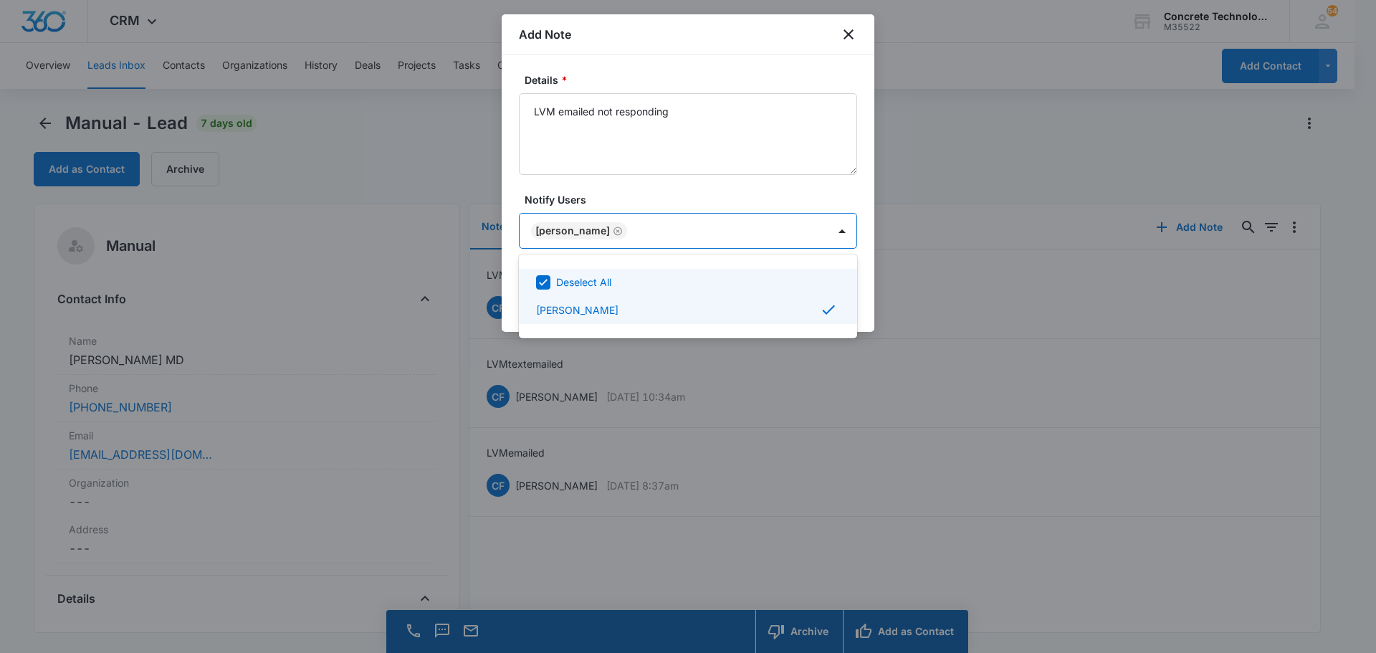
click at [821, 227] on div at bounding box center [688, 326] width 1376 height 653
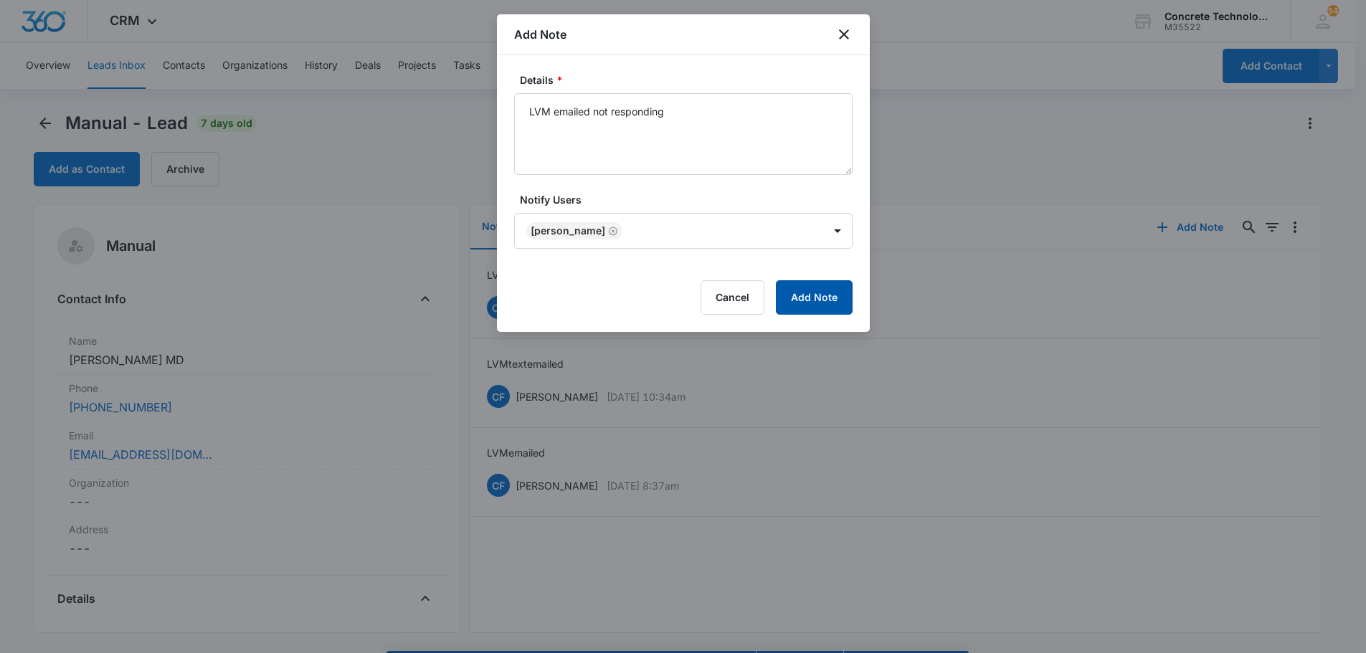
click at [816, 305] on button "Add Note" at bounding box center [814, 297] width 77 height 34
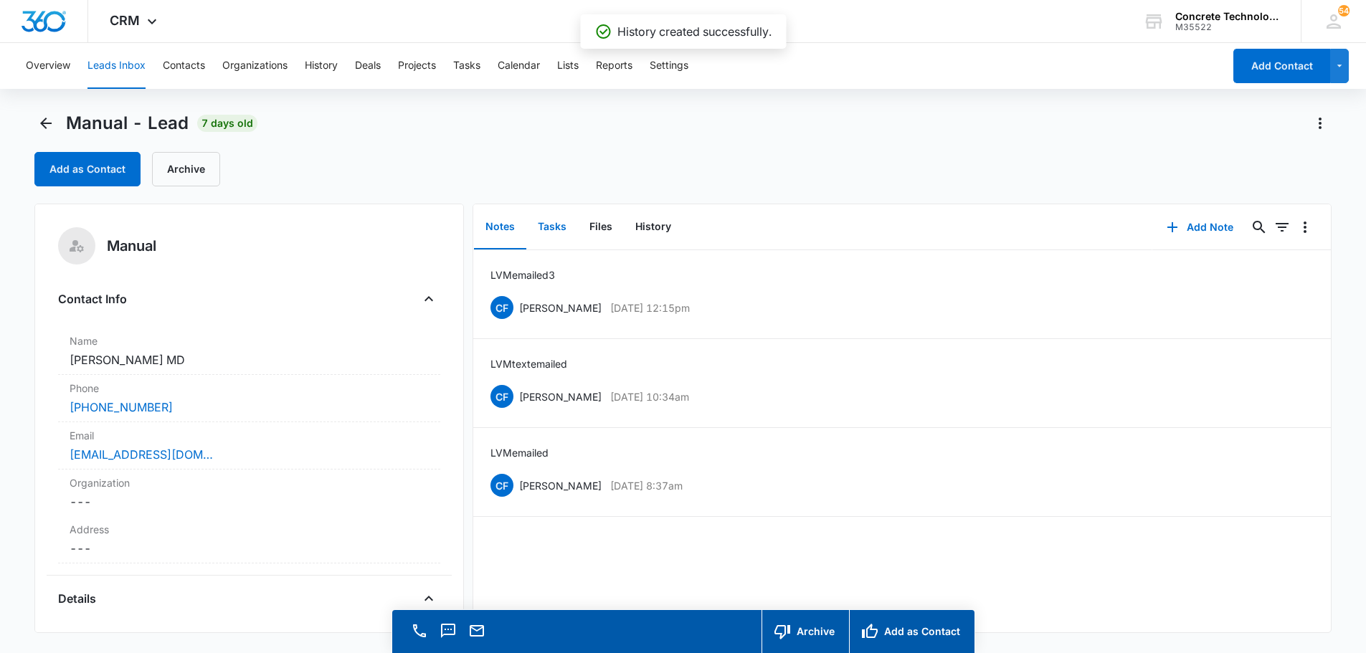
click at [555, 226] on button "Tasks" at bounding box center [552, 227] width 52 height 44
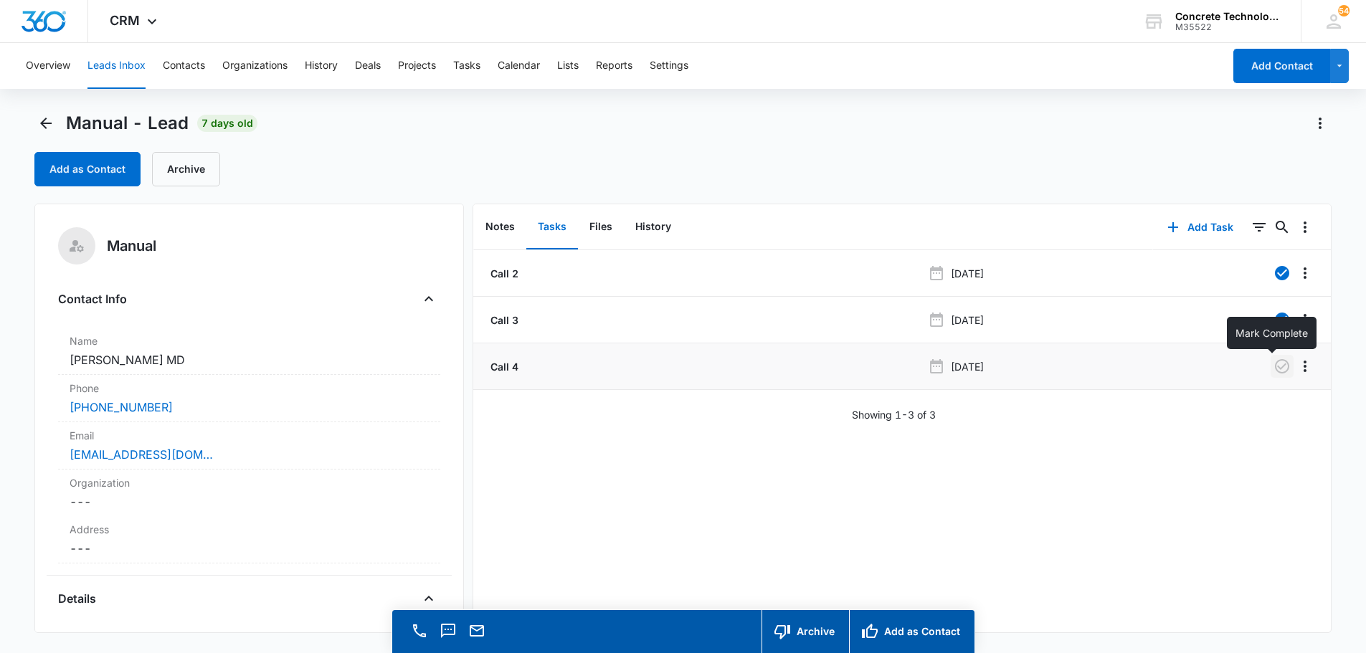
click at [1273, 366] on icon "button" at bounding box center [1281, 366] width 17 height 17
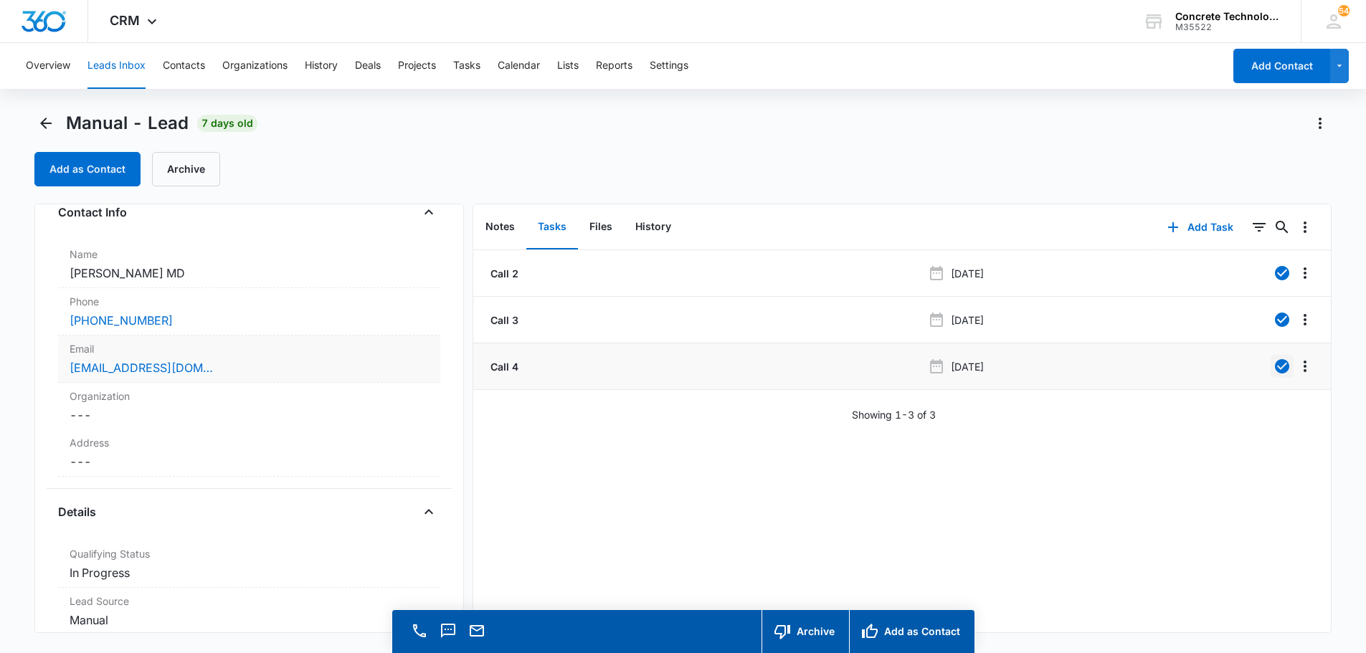
scroll to position [287, 0]
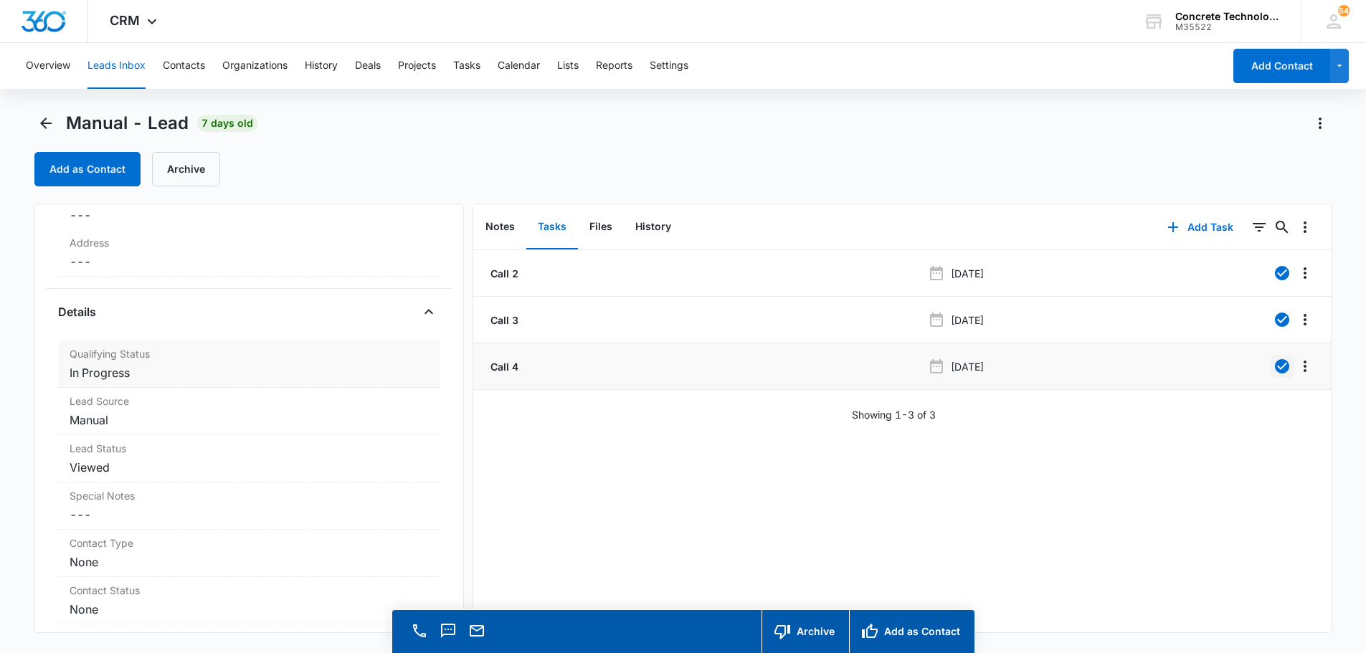
click at [87, 375] on dd "Cancel Save Changes In Progress" at bounding box center [249, 372] width 359 height 17
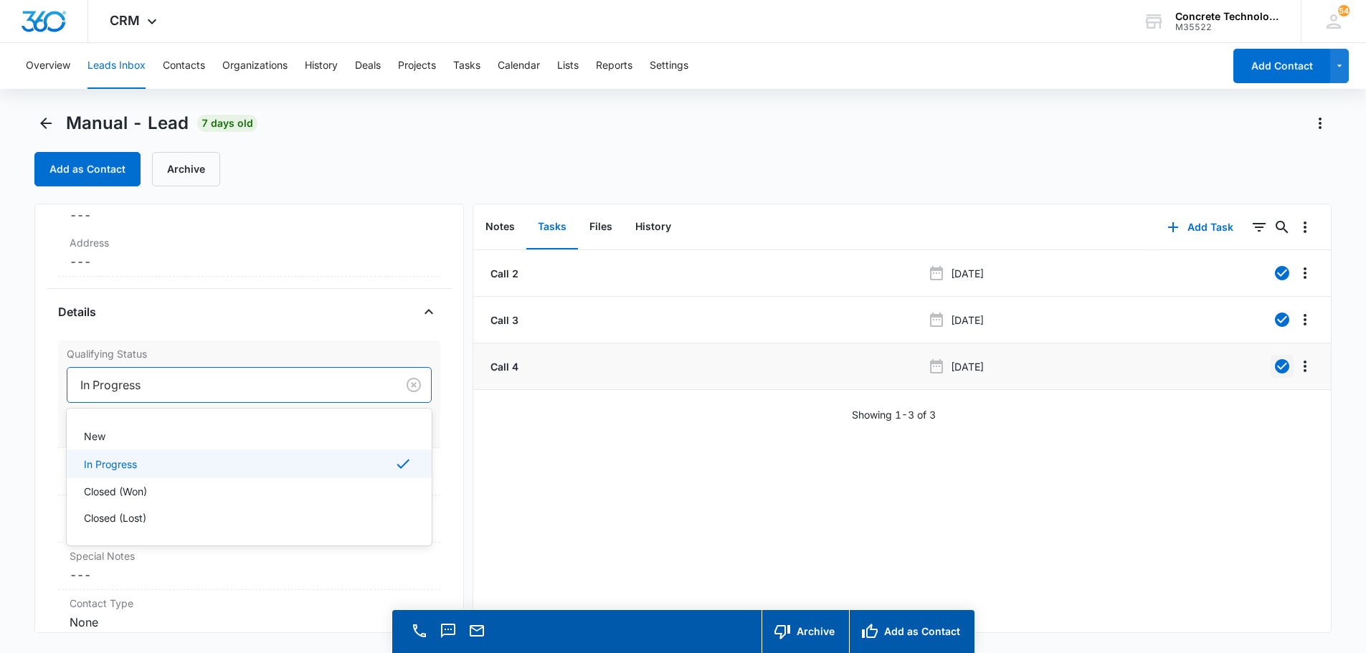
click at [106, 377] on div at bounding box center [229, 385] width 298 height 20
click at [92, 513] on p "Closed (Lost)" at bounding box center [115, 517] width 62 height 15
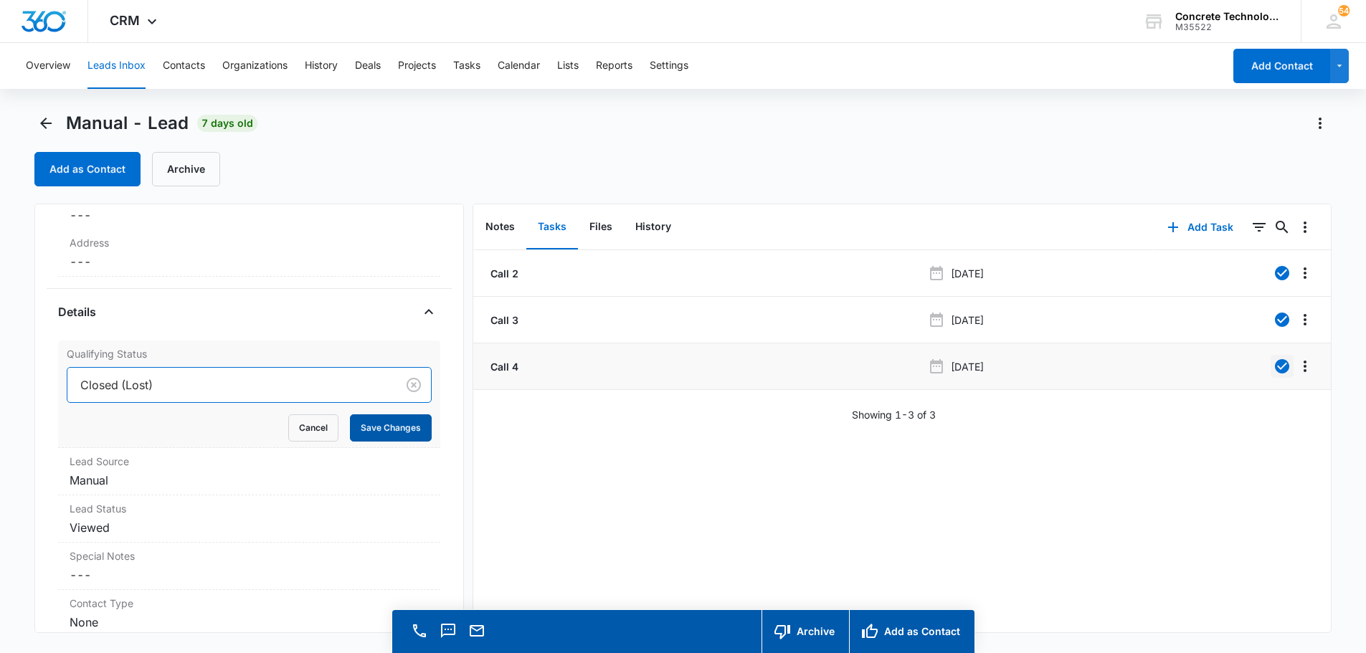
click at [379, 422] on button "Save Changes" at bounding box center [391, 427] width 82 height 27
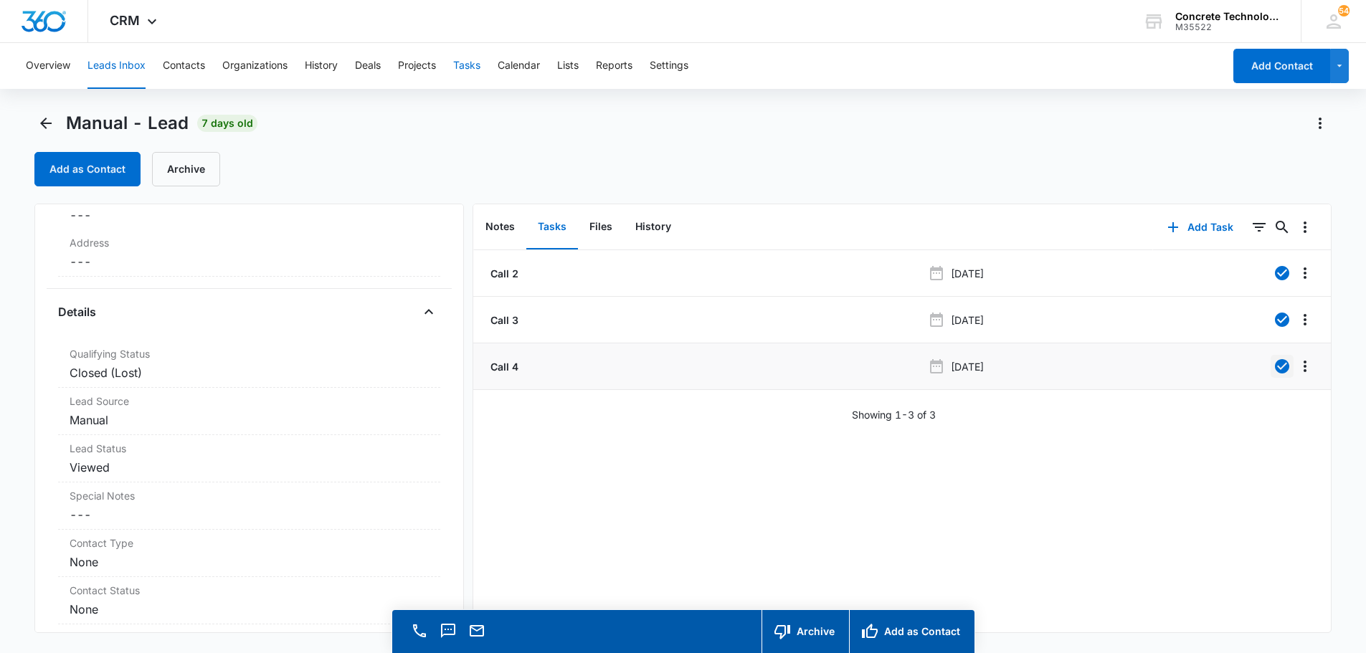
click at [469, 69] on button "Tasks" at bounding box center [466, 66] width 27 height 46
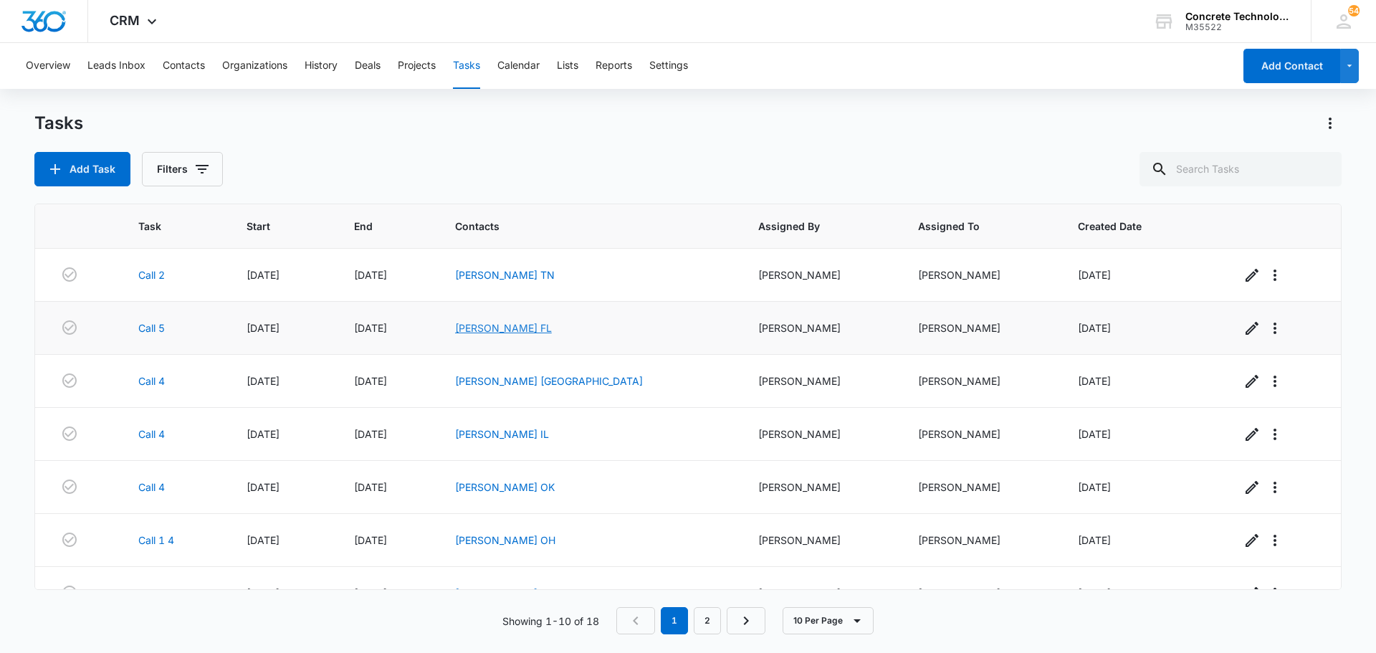
click at [534, 328] on link "[PERSON_NAME] FL" at bounding box center [503, 328] width 97 height 12
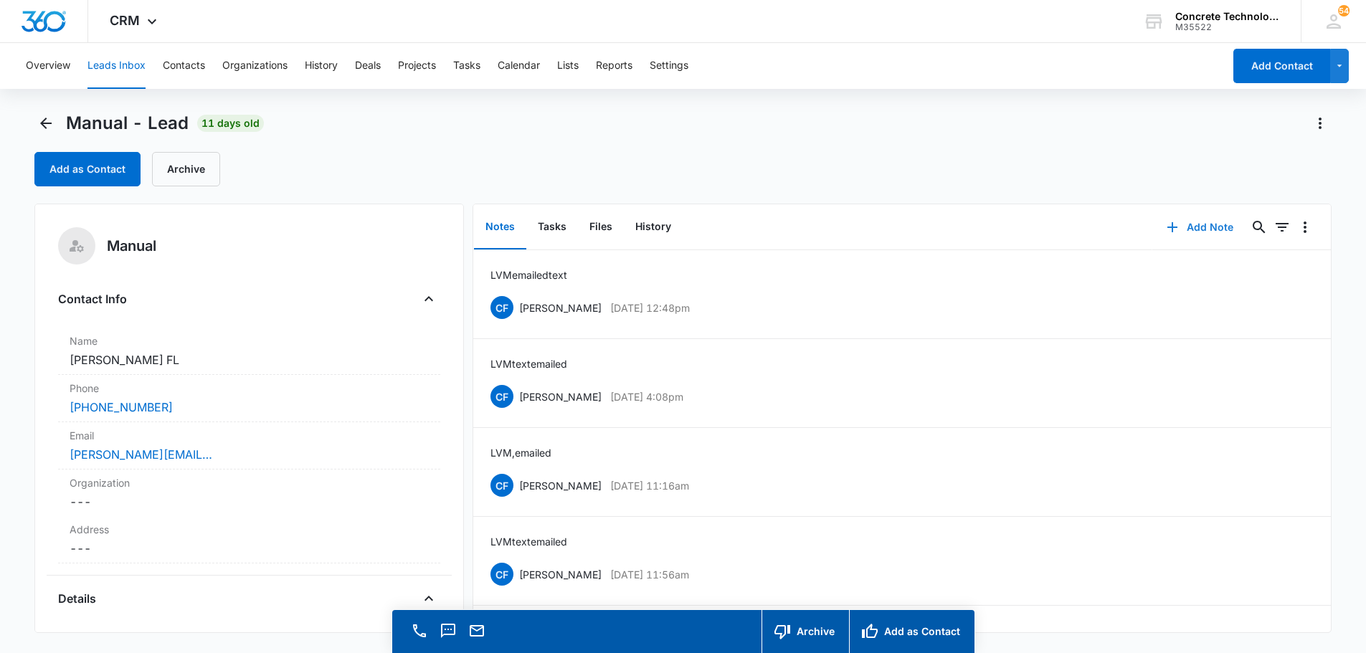
click at [1193, 229] on button "Add Note" at bounding box center [1199, 227] width 95 height 34
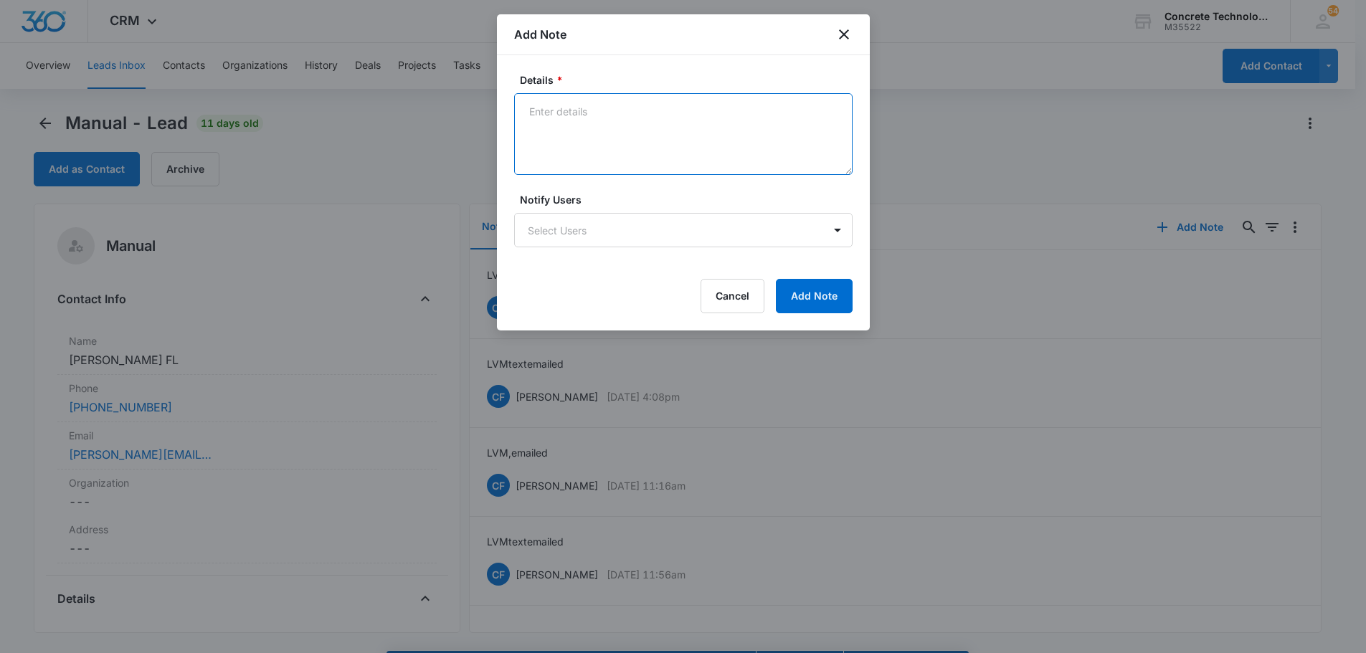
click at [537, 111] on textarea "Details *" at bounding box center [683, 134] width 338 height 82
type textarea "LVM not responding"
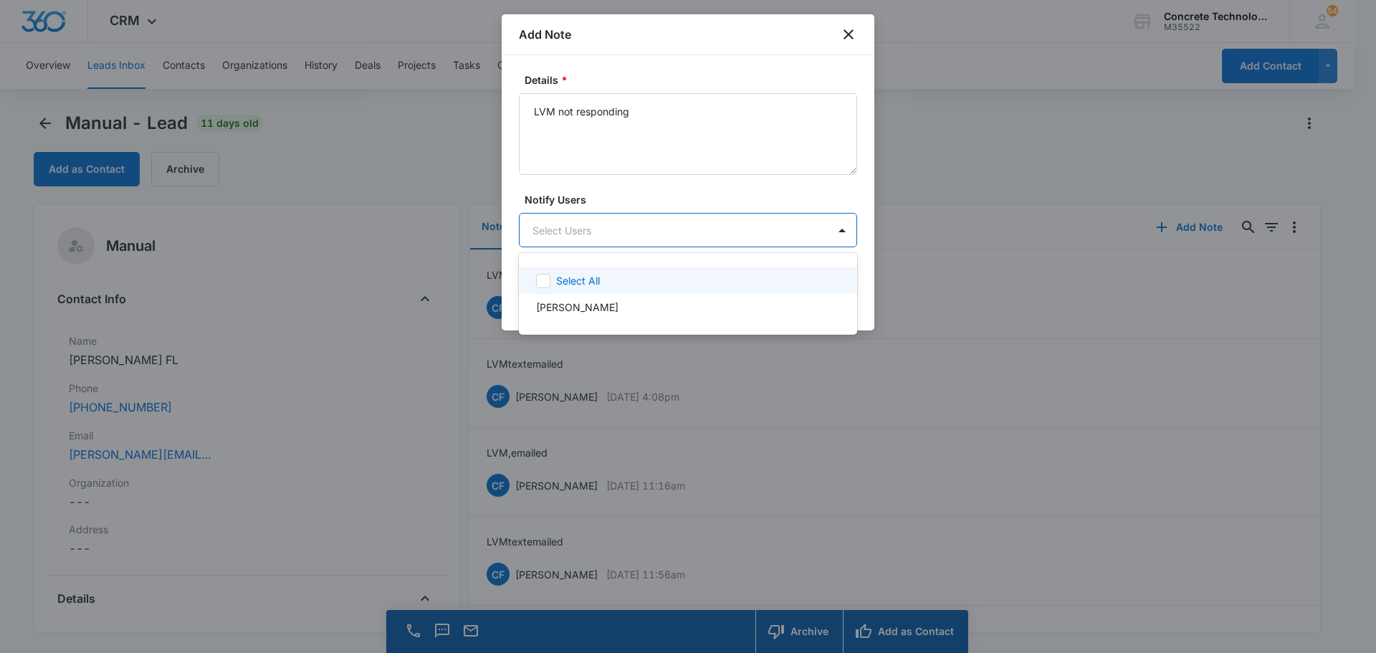
click at [558, 233] on body "CRM Apps Reputation Websites Forms CRM Email Social Content Ads Intelligence Fi…" at bounding box center [688, 326] width 1376 height 653
click at [561, 307] on p "[PERSON_NAME]" at bounding box center [577, 307] width 82 height 15
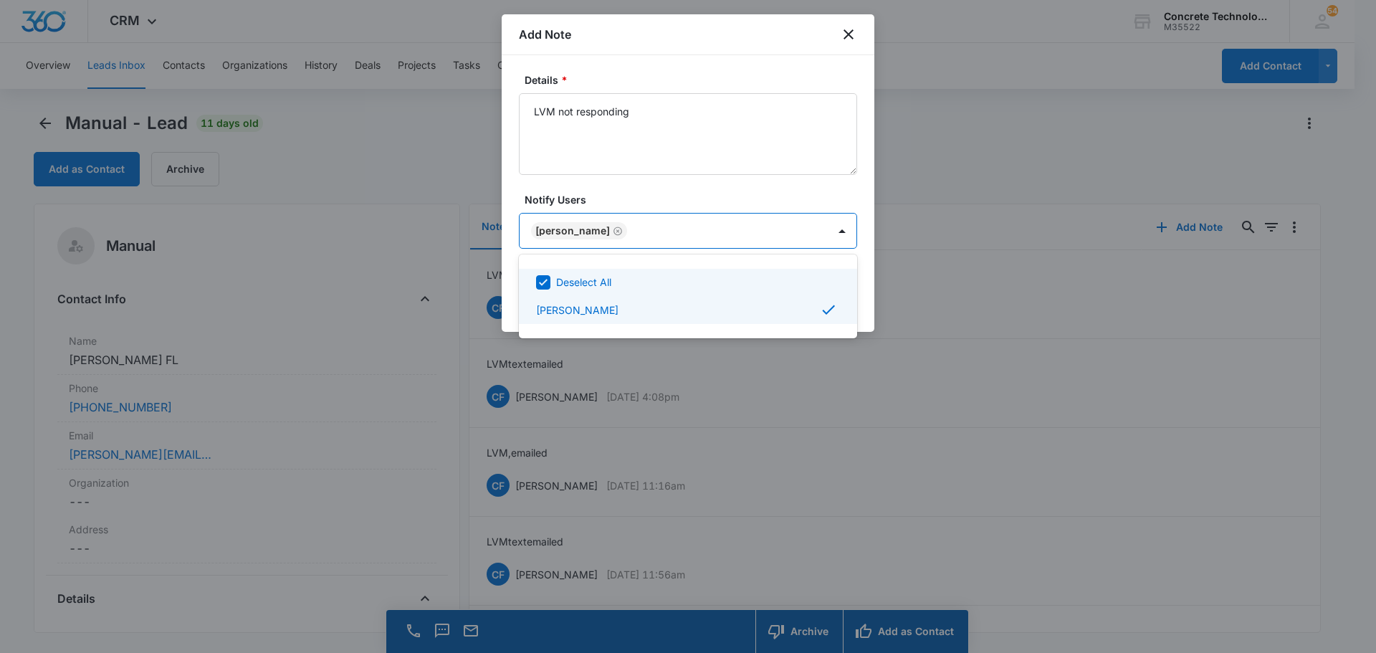
click at [828, 236] on div at bounding box center [688, 326] width 1376 height 653
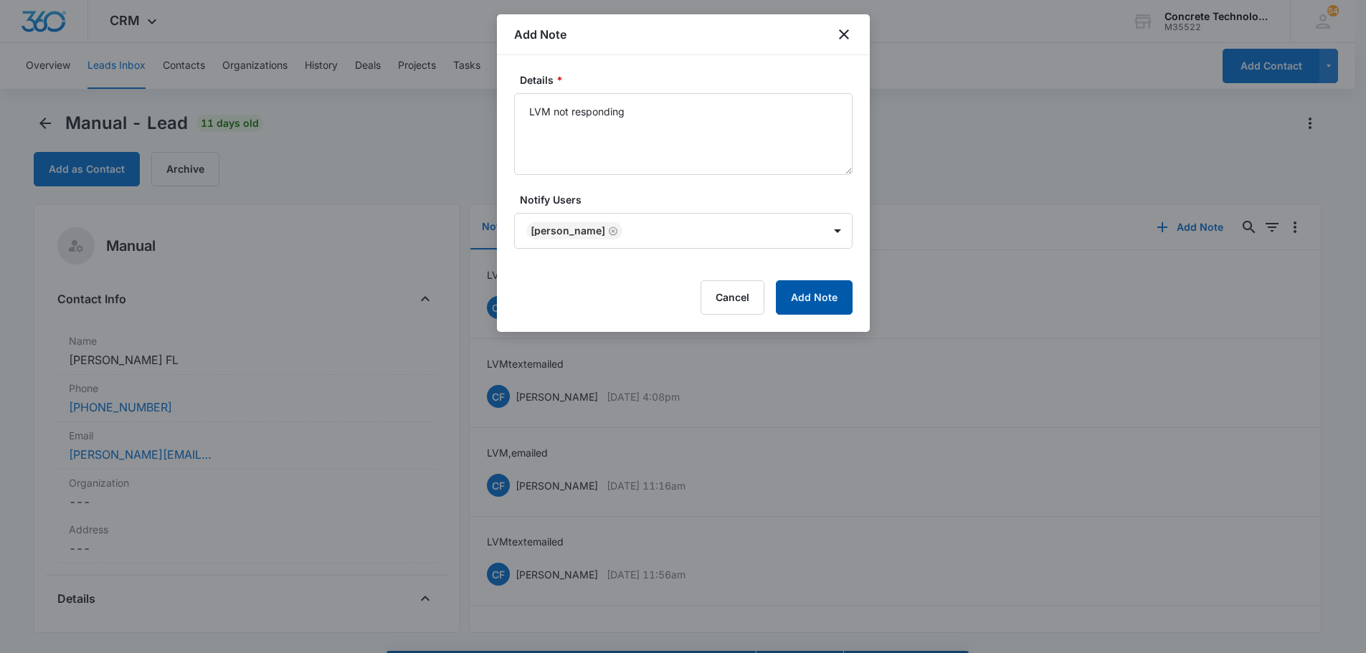
click at [822, 299] on button "Add Note" at bounding box center [814, 297] width 77 height 34
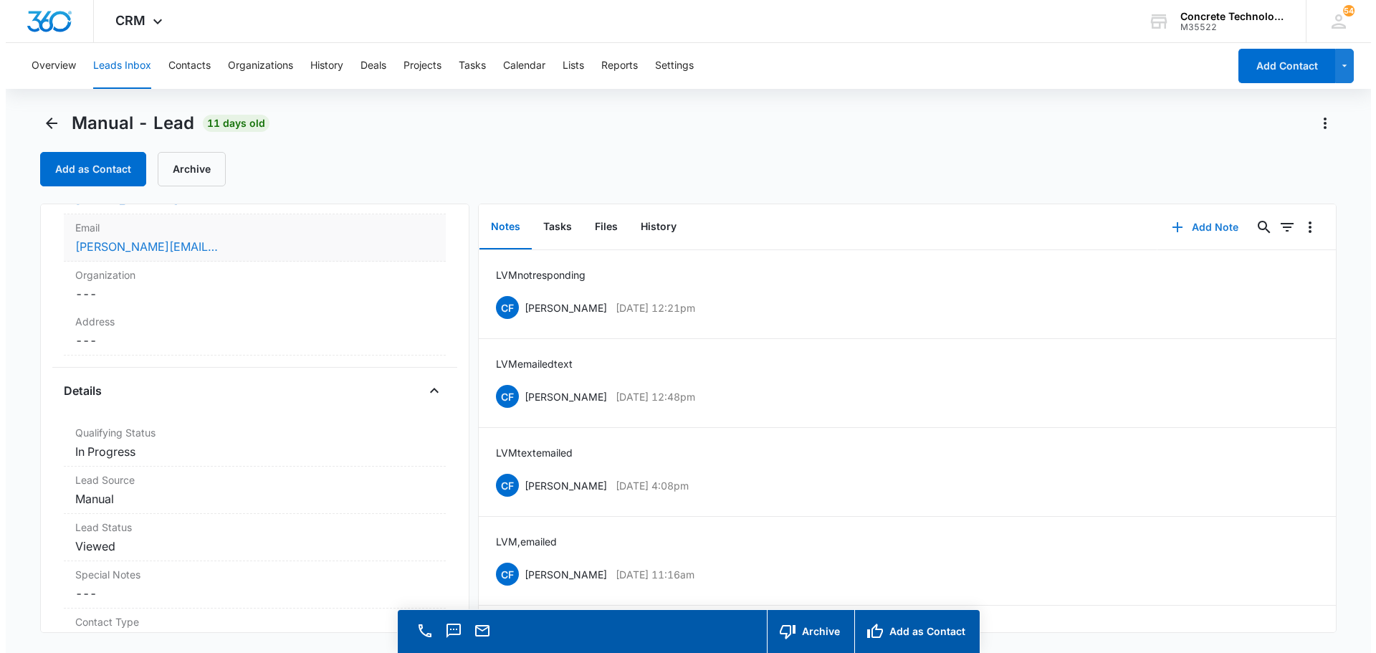
scroll to position [215, 0]
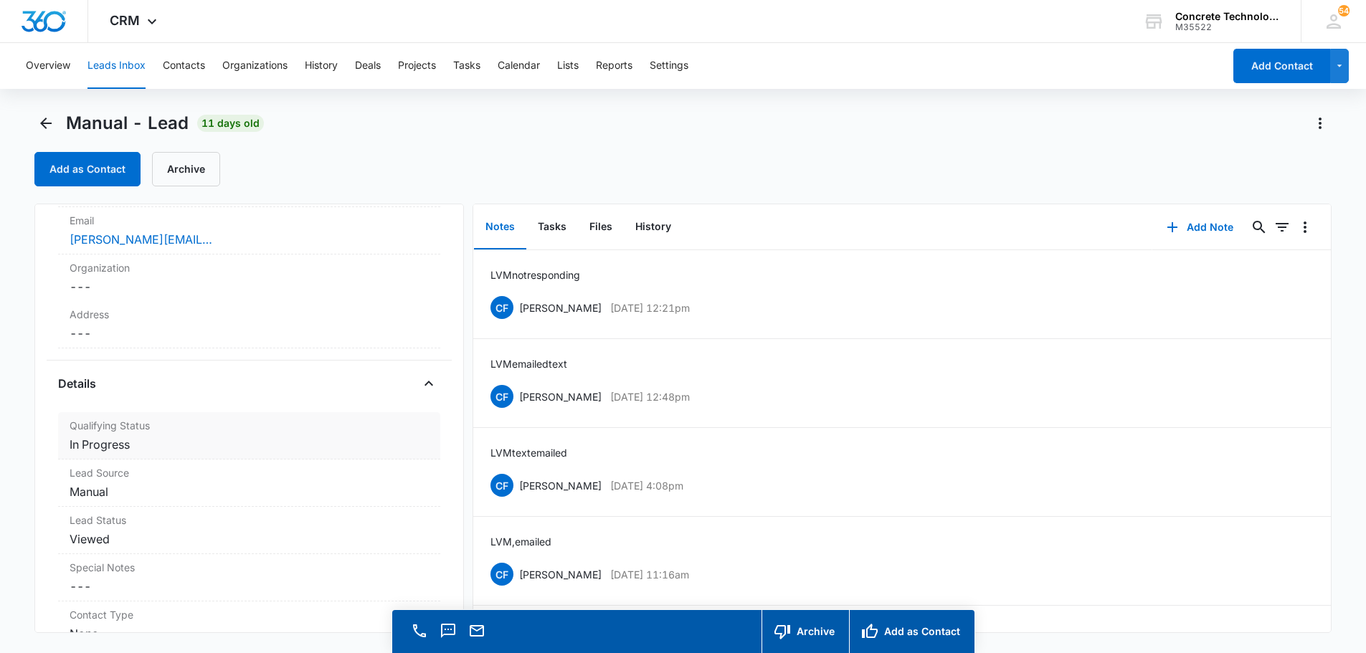
click at [108, 451] on dd "Cancel Save Changes In Progress" at bounding box center [249, 444] width 359 height 17
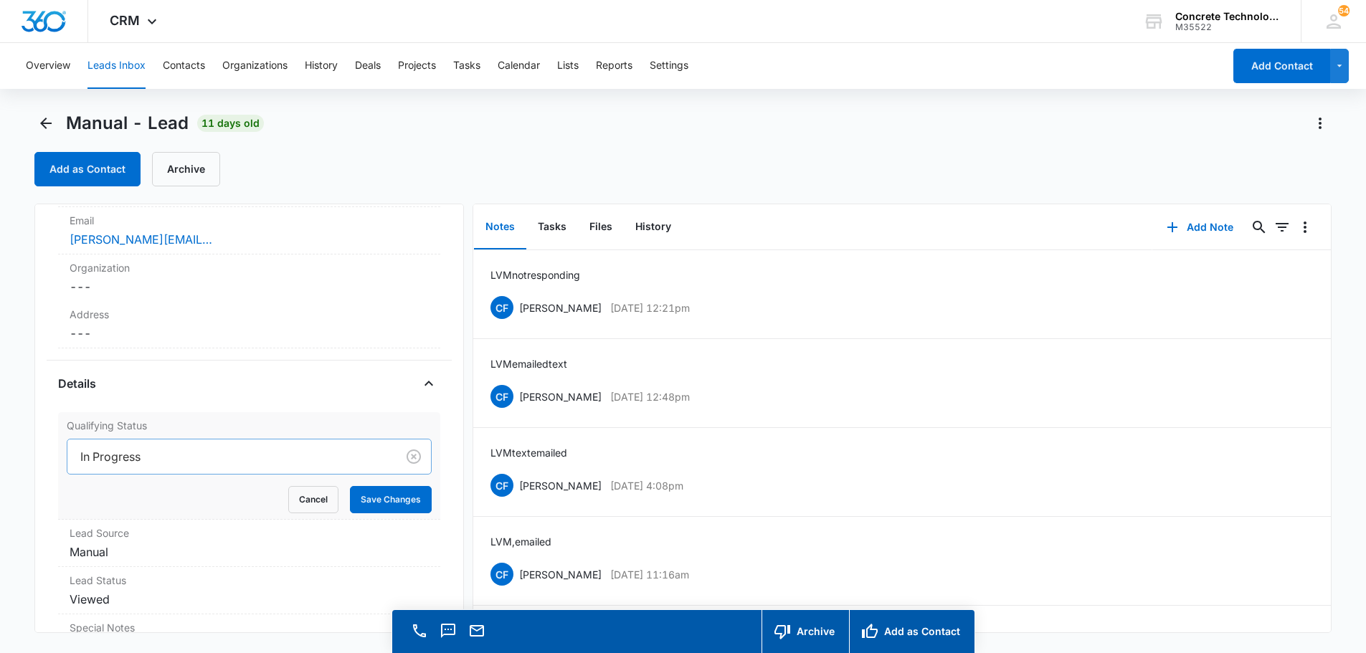
click at [112, 457] on div at bounding box center [229, 457] width 298 height 20
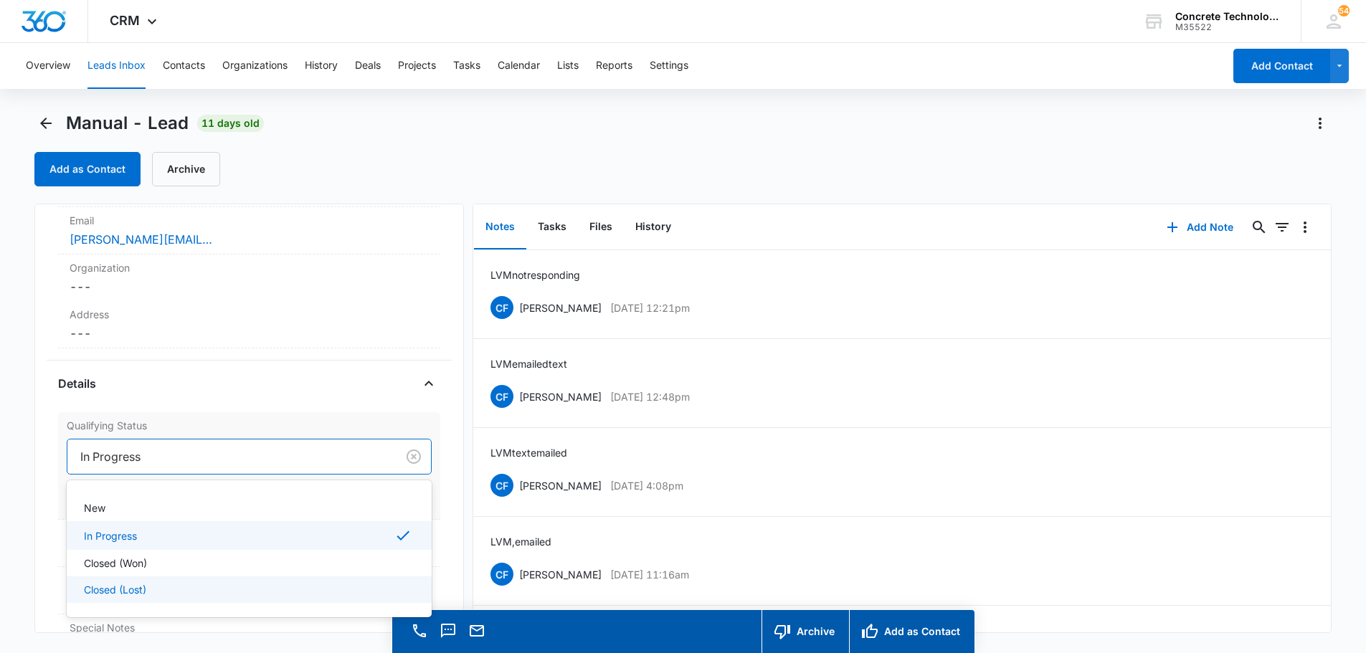
click at [102, 589] on p "Closed (Lost)" at bounding box center [115, 589] width 62 height 15
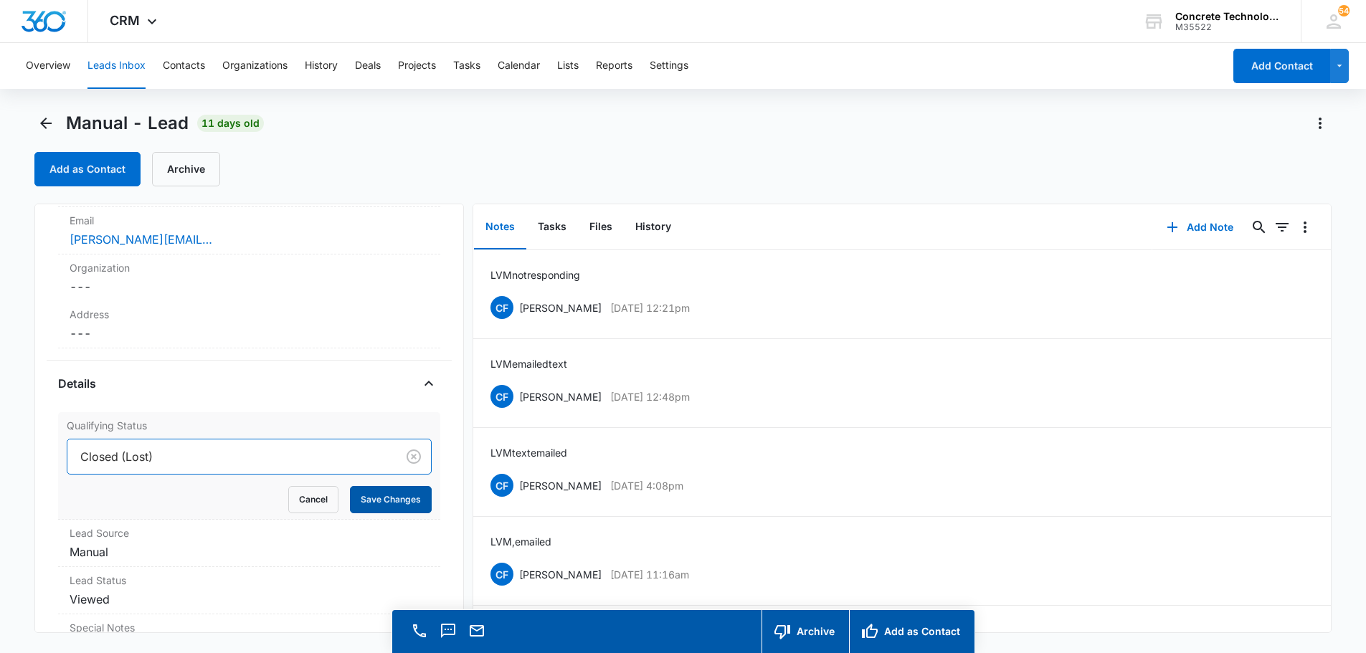
click at [356, 499] on button "Save Changes" at bounding box center [391, 499] width 82 height 27
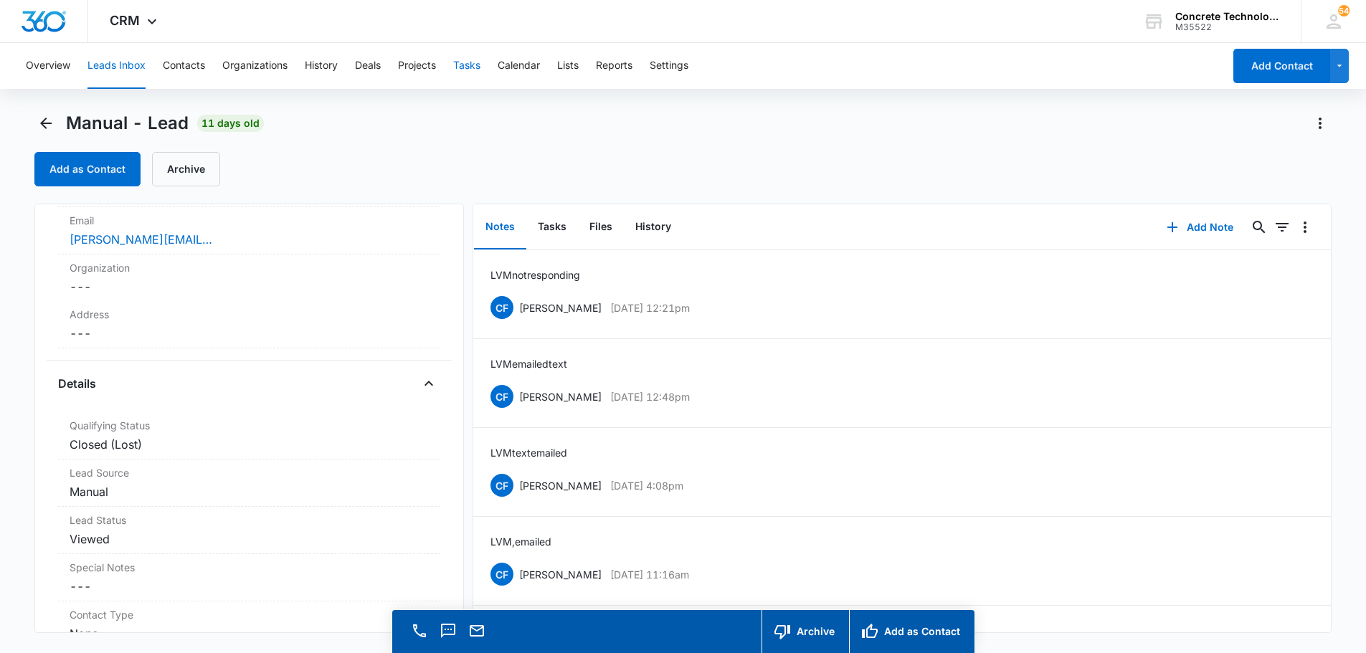
click at [472, 65] on button "Tasks" at bounding box center [466, 66] width 27 height 46
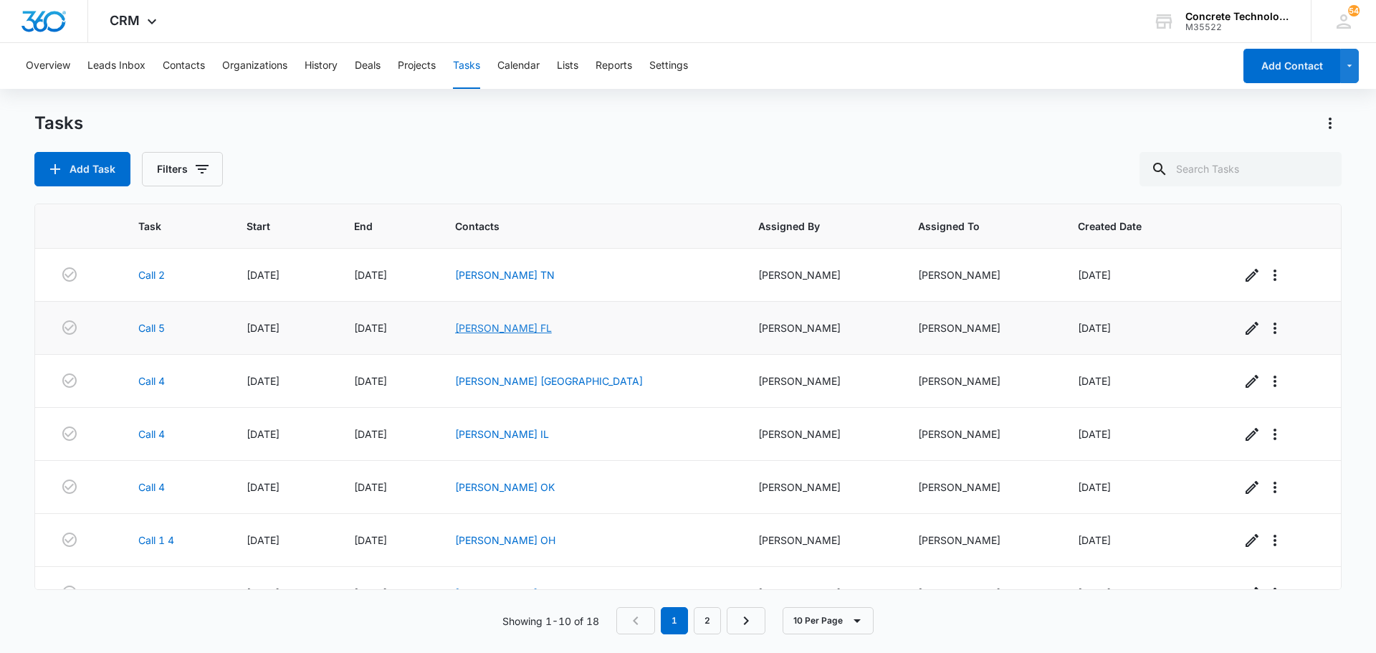
click at [546, 323] on link "[PERSON_NAME] FL" at bounding box center [503, 328] width 97 height 12
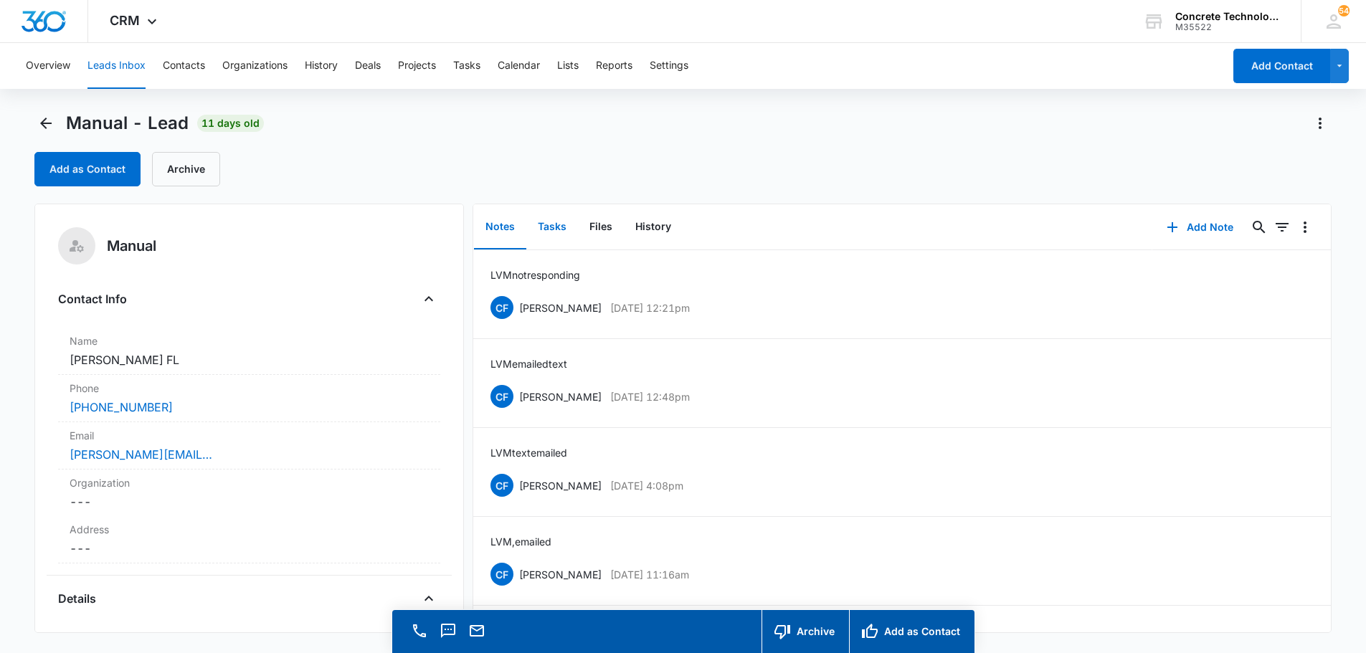
click at [543, 227] on button "Tasks" at bounding box center [552, 227] width 52 height 44
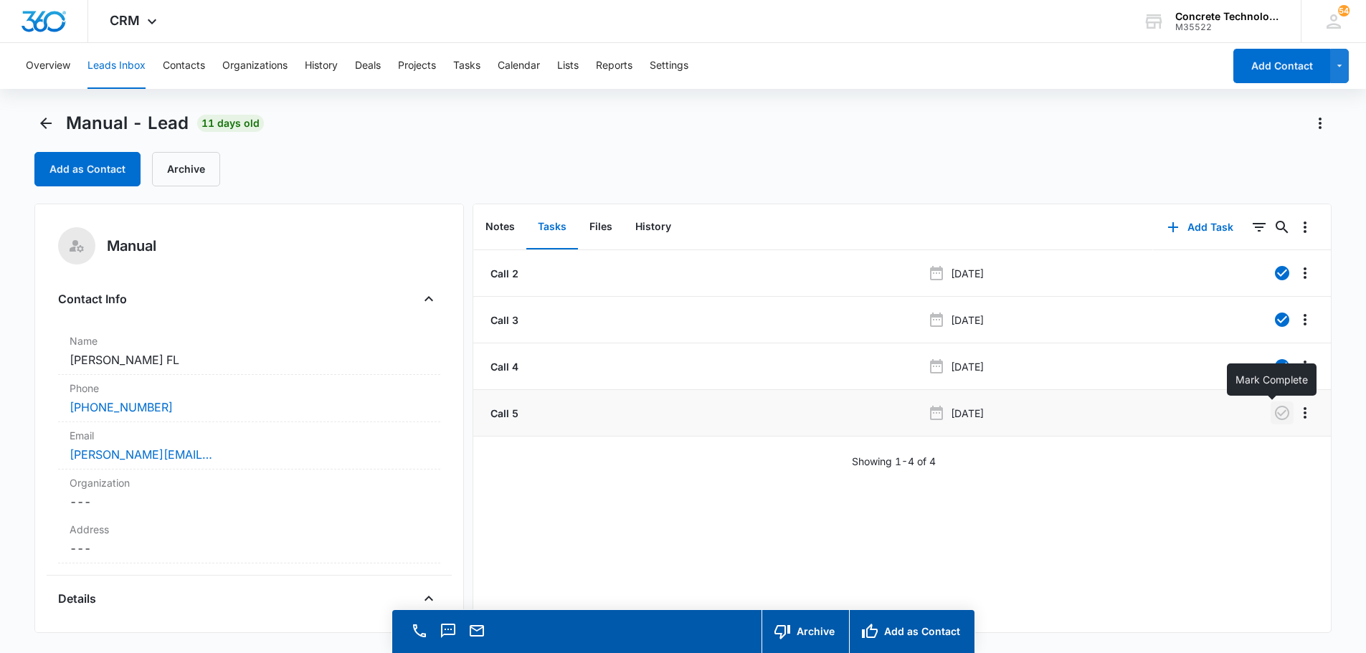
click at [1273, 416] on icon "button" at bounding box center [1281, 412] width 17 height 17
click at [472, 62] on button "Tasks" at bounding box center [466, 66] width 27 height 46
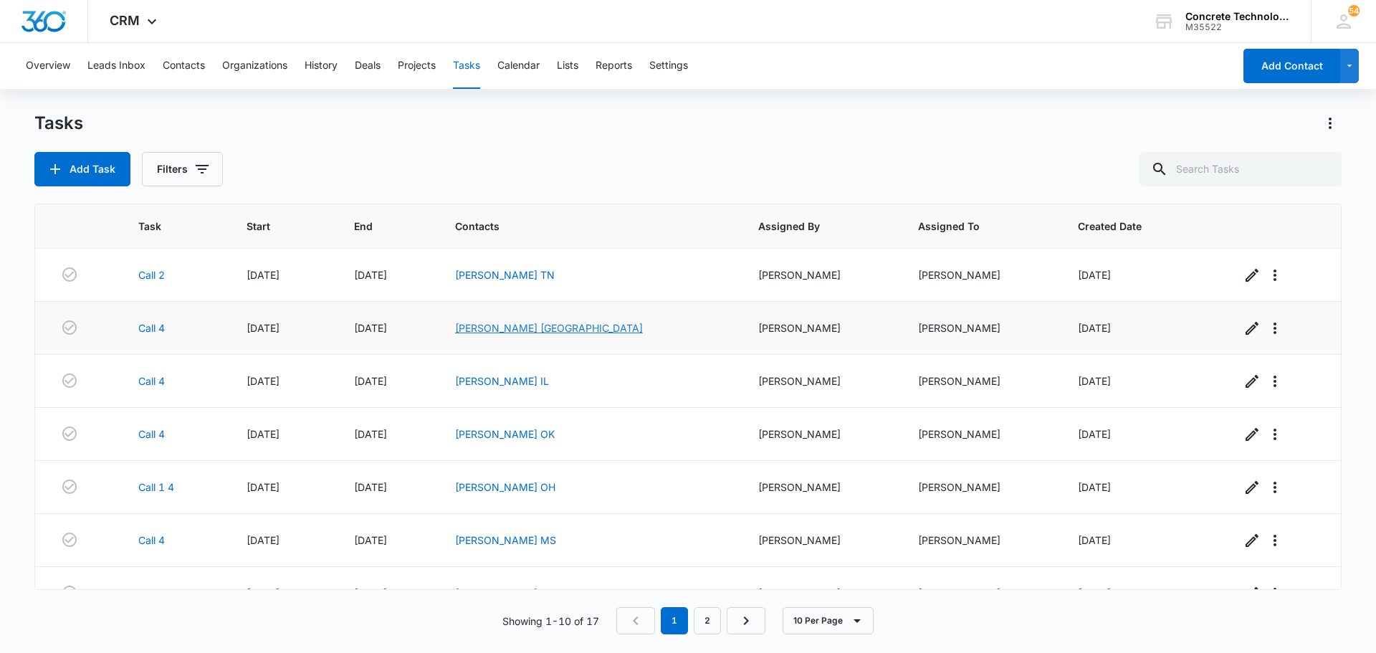
click at [553, 331] on link "[PERSON_NAME] [GEOGRAPHIC_DATA]" at bounding box center [549, 328] width 188 height 12
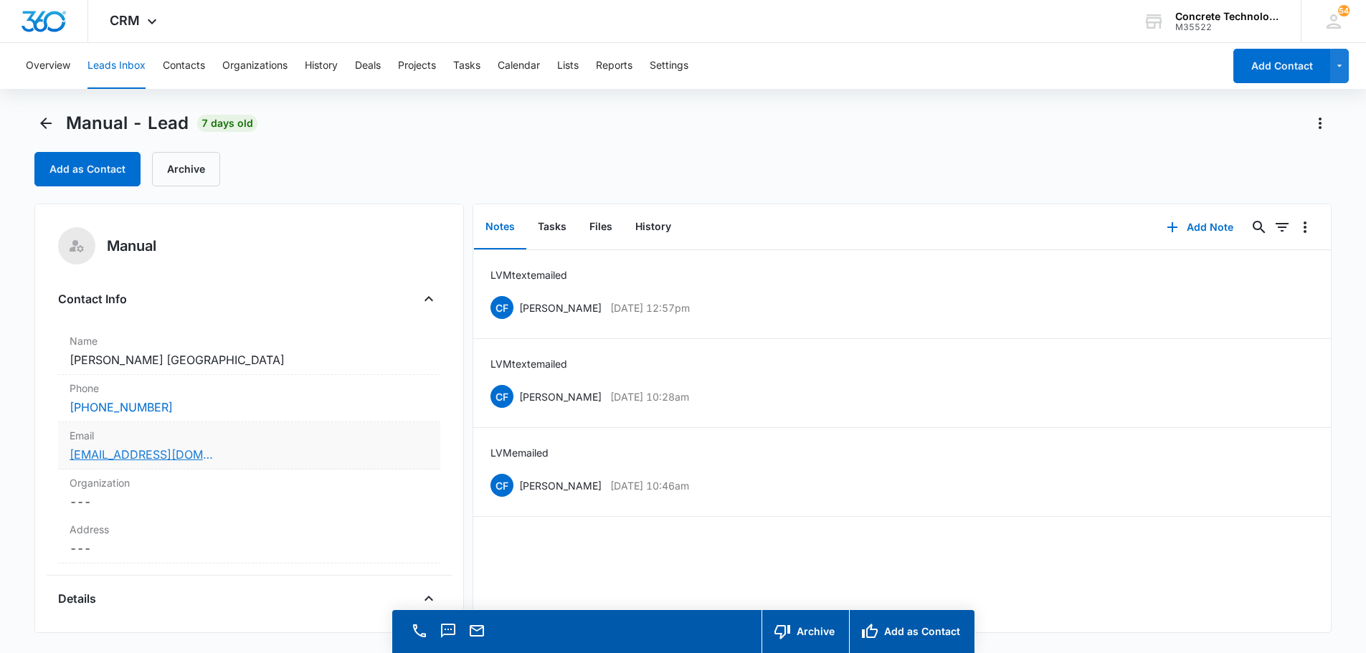
click at [135, 458] on link "[EMAIL_ADDRESS][DOMAIN_NAME]" at bounding box center [141, 454] width 143 height 17
click at [1197, 222] on button "Add Note" at bounding box center [1199, 227] width 95 height 34
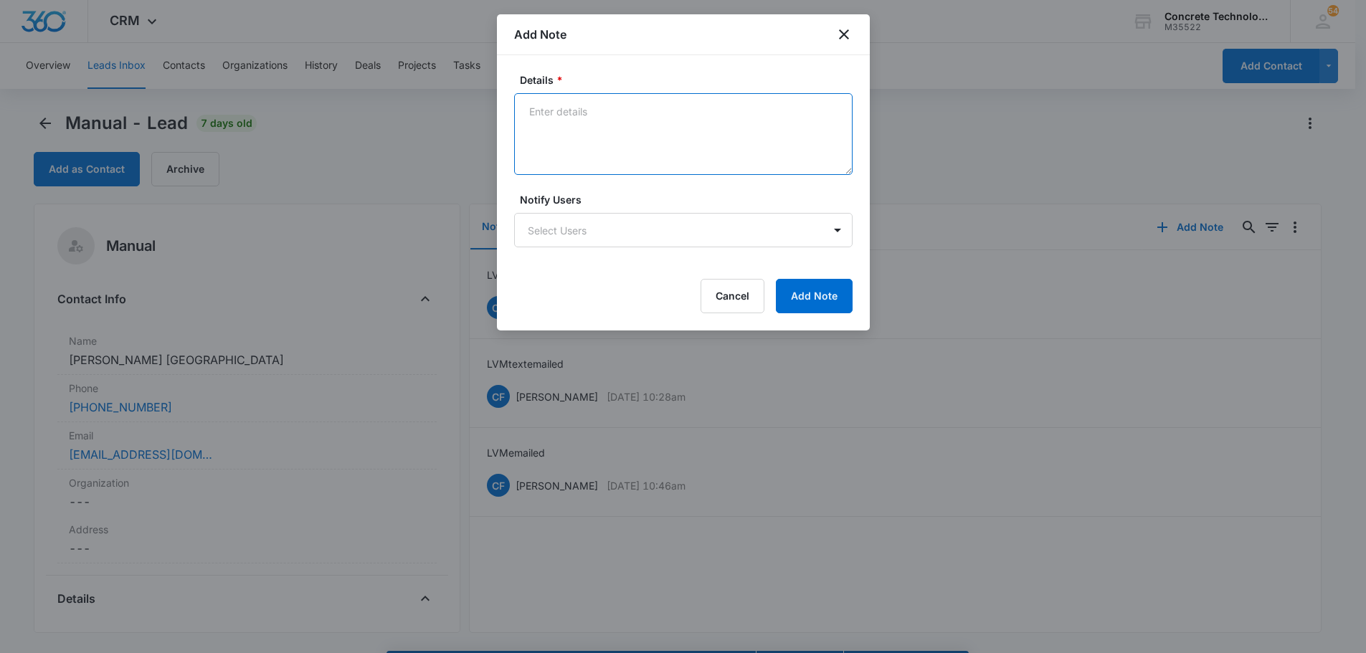
click at [538, 109] on textarea "Details *" at bounding box center [683, 134] width 338 height 82
type textarea "LVM emailed"
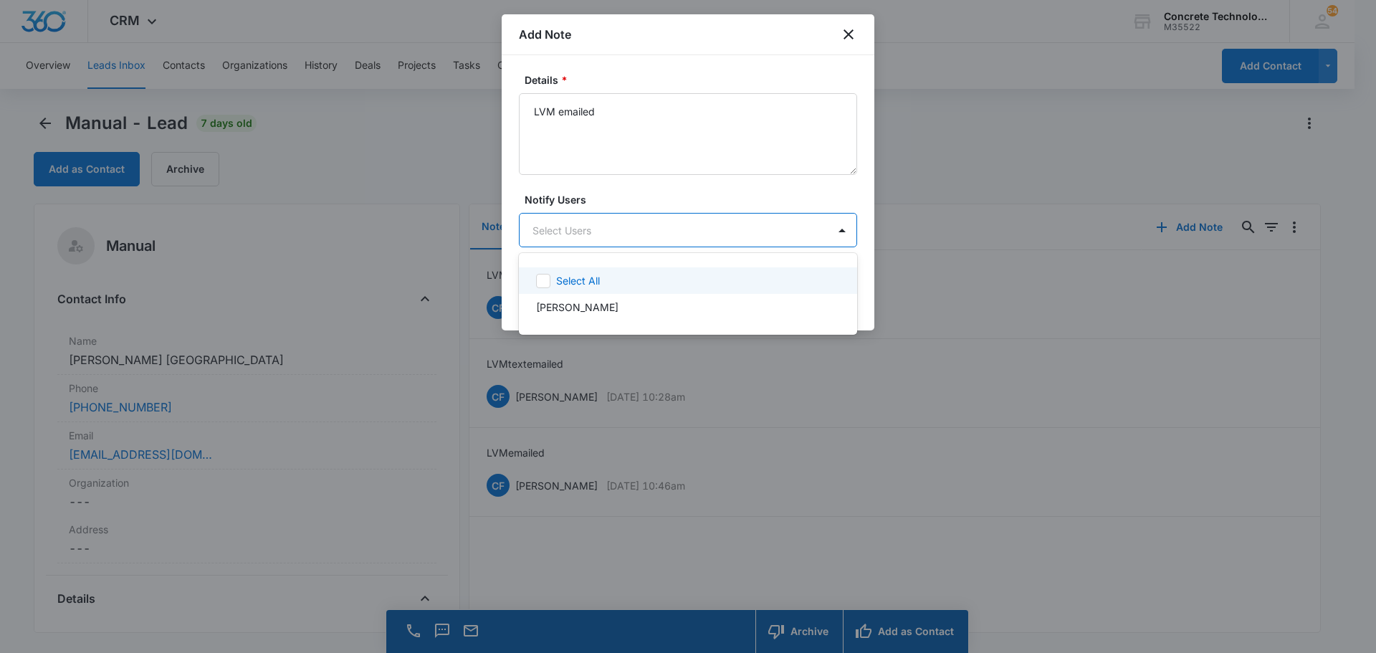
click at [591, 234] on body "CRM Apps Reputation Websites Forms CRM Email Social Content Ads Intelligence Fi…" at bounding box center [688, 326] width 1376 height 653
click at [591, 310] on p "[PERSON_NAME]" at bounding box center [577, 307] width 82 height 15
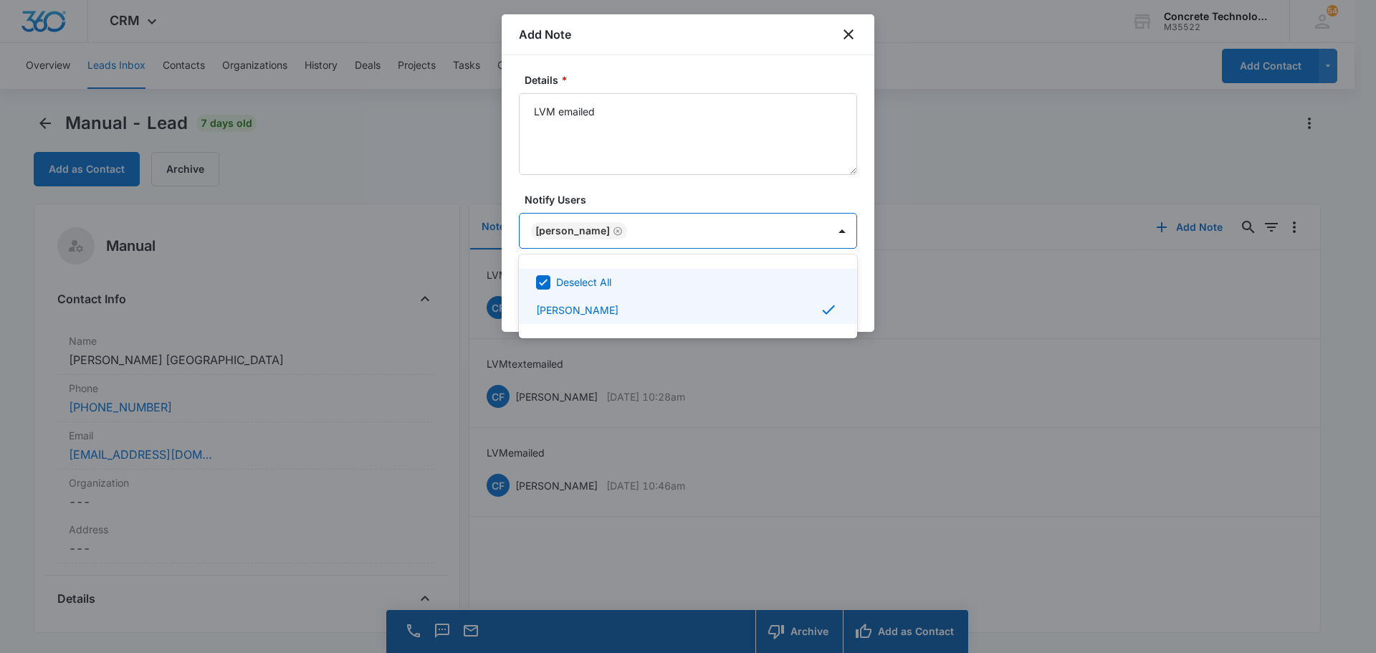
click at [812, 230] on div at bounding box center [688, 326] width 1376 height 653
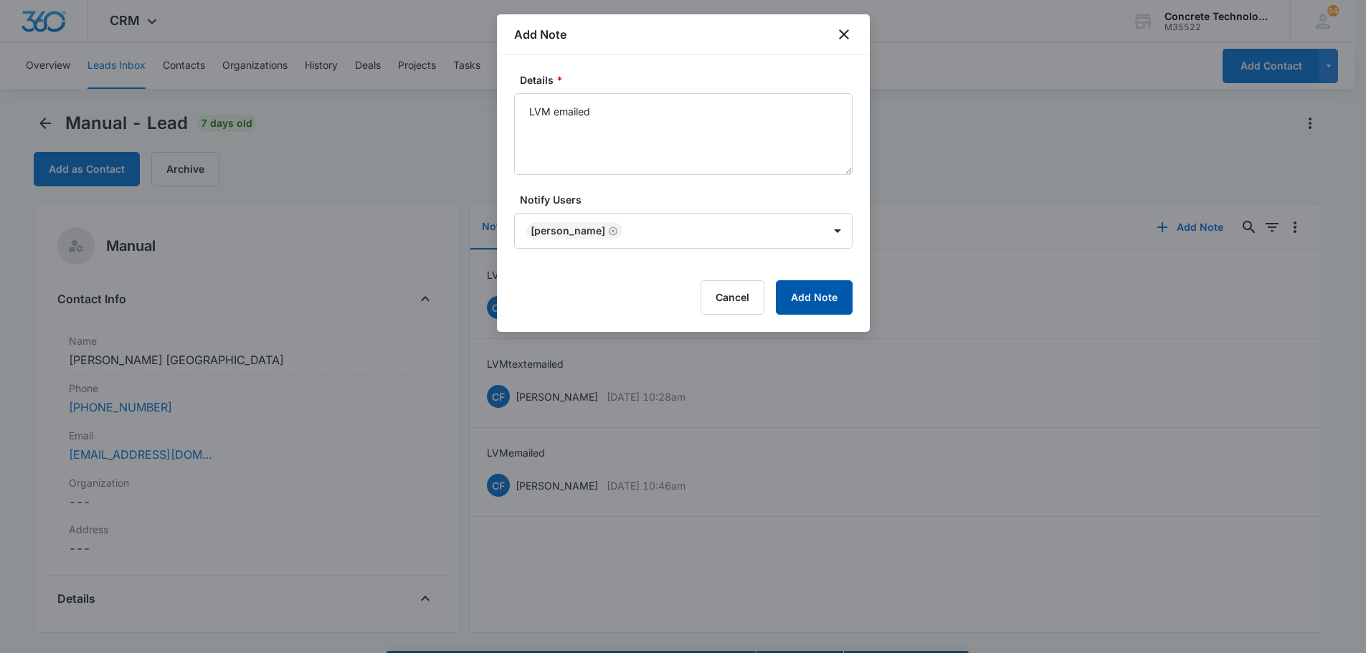
click at [811, 298] on button "Add Note" at bounding box center [814, 297] width 77 height 34
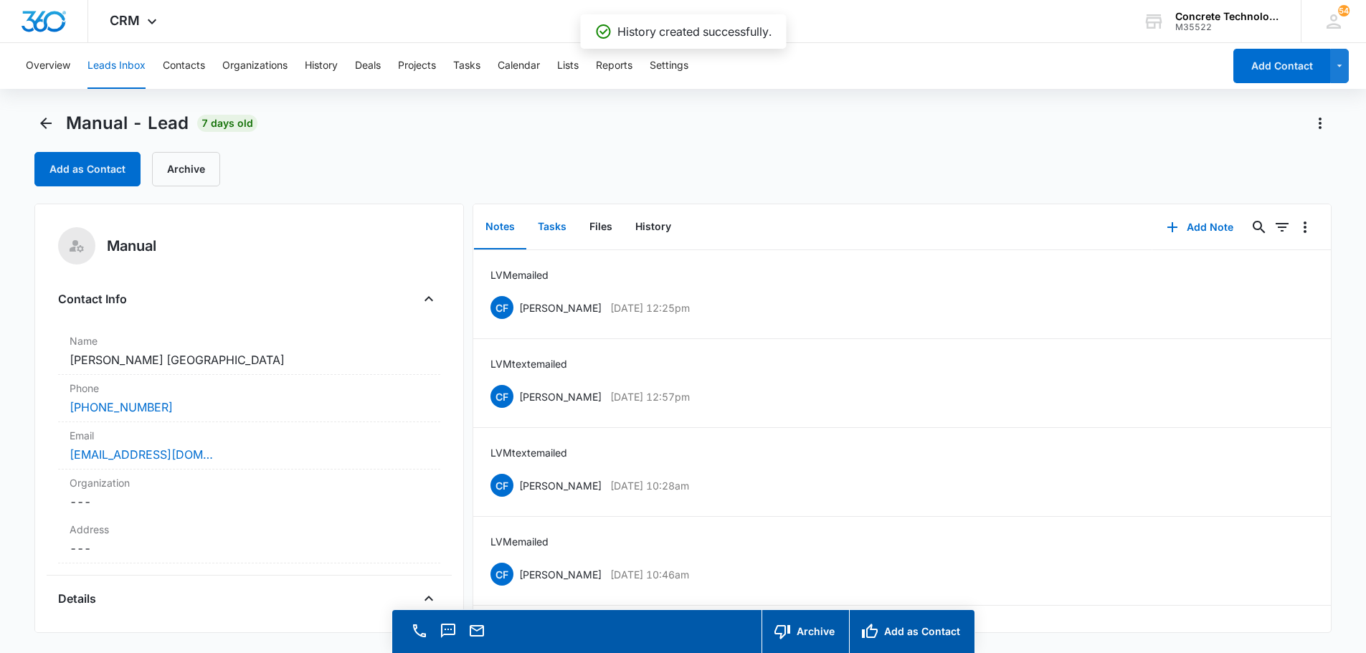
click at [555, 226] on button "Tasks" at bounding box center [552, 227] width 52 height 44
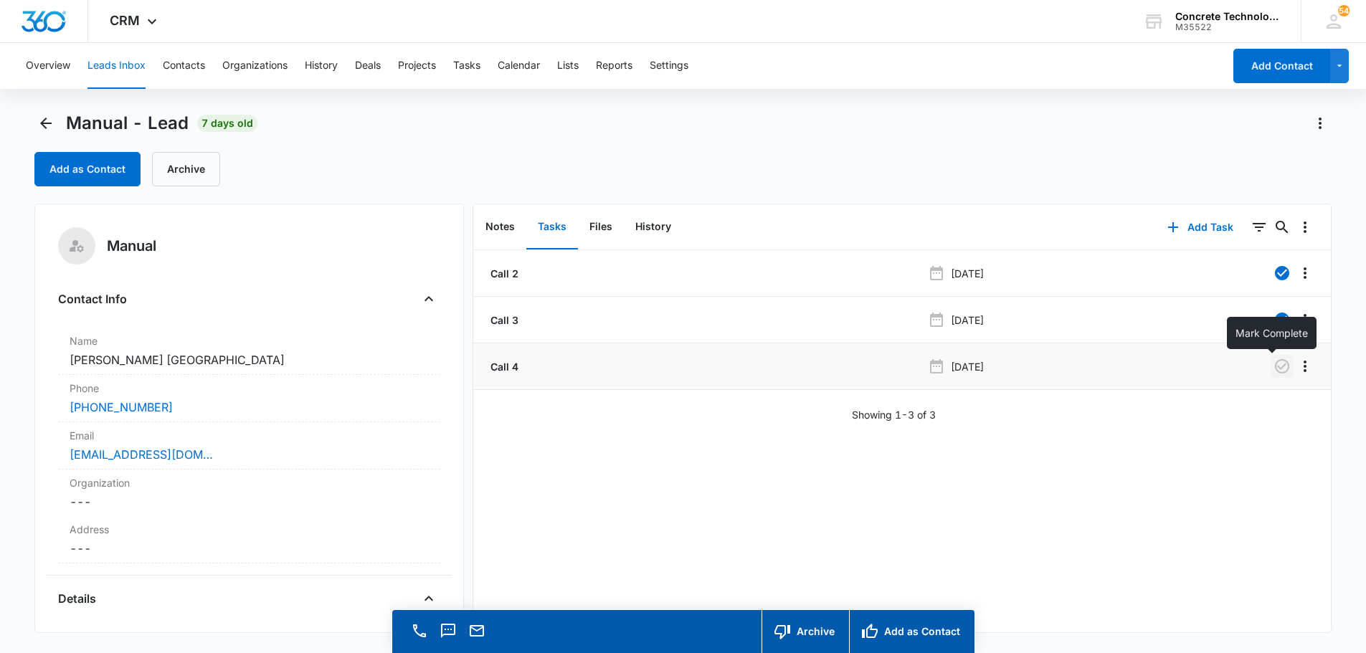
click at [1275, 366] on icon "button" at bounding box center [1282, 366] width 14 height 14
click at [471, 66] on button "Tasks" at bounding box center [466, 66] width 27 height 46
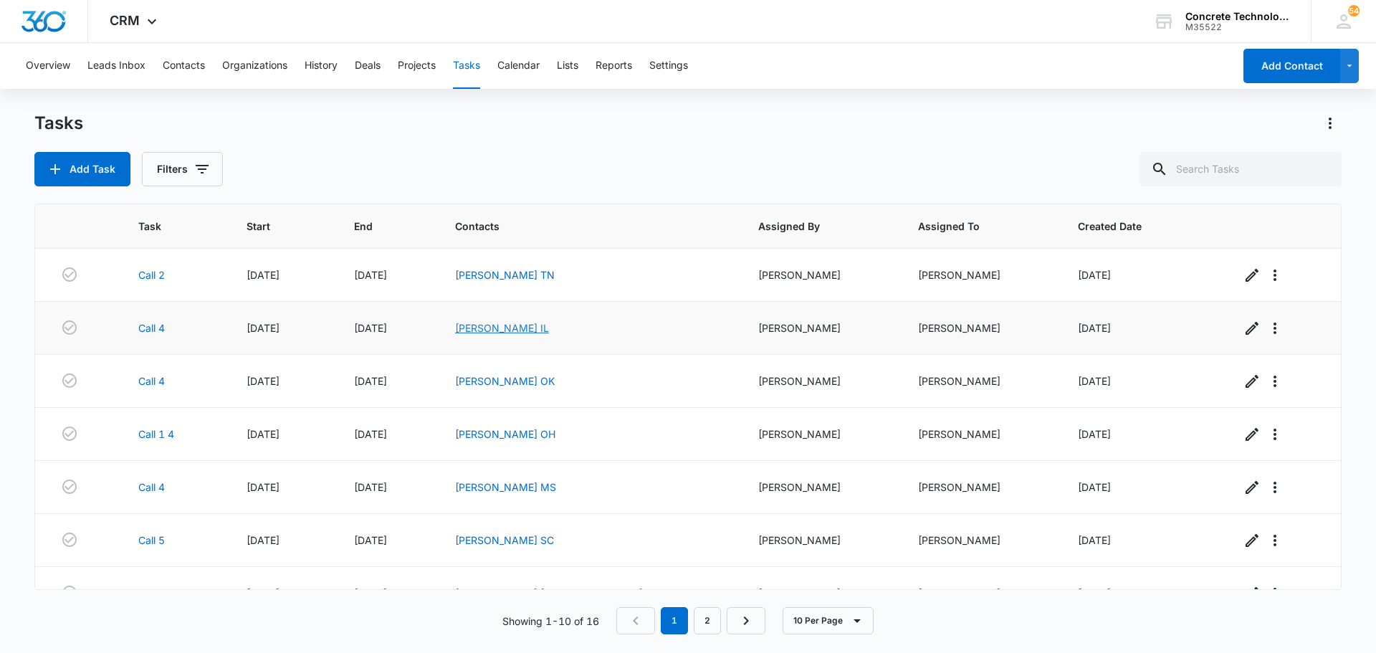
click at [549, 324] on link "[PERSON_NAME] IL" at bounding box center [502, 328] width 94 height 12
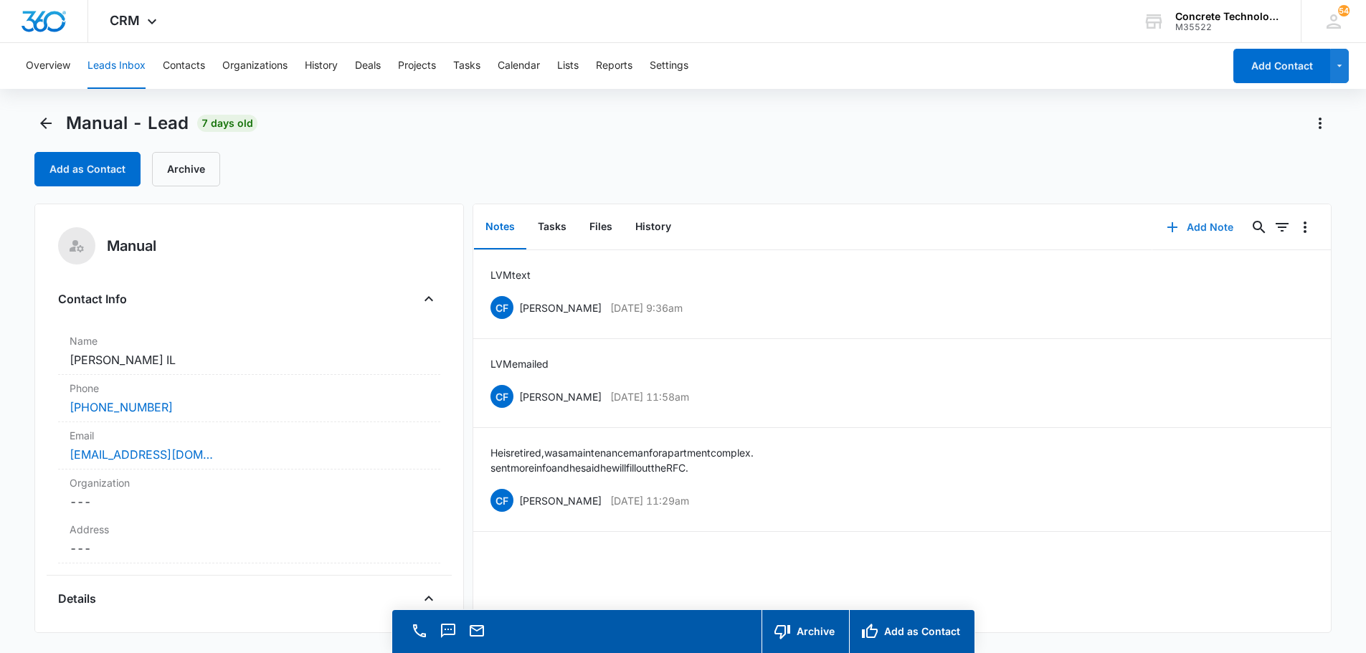
click at [1189, 229] on button "Add Note" at bounding box center [1199, 227] width 95 height 34
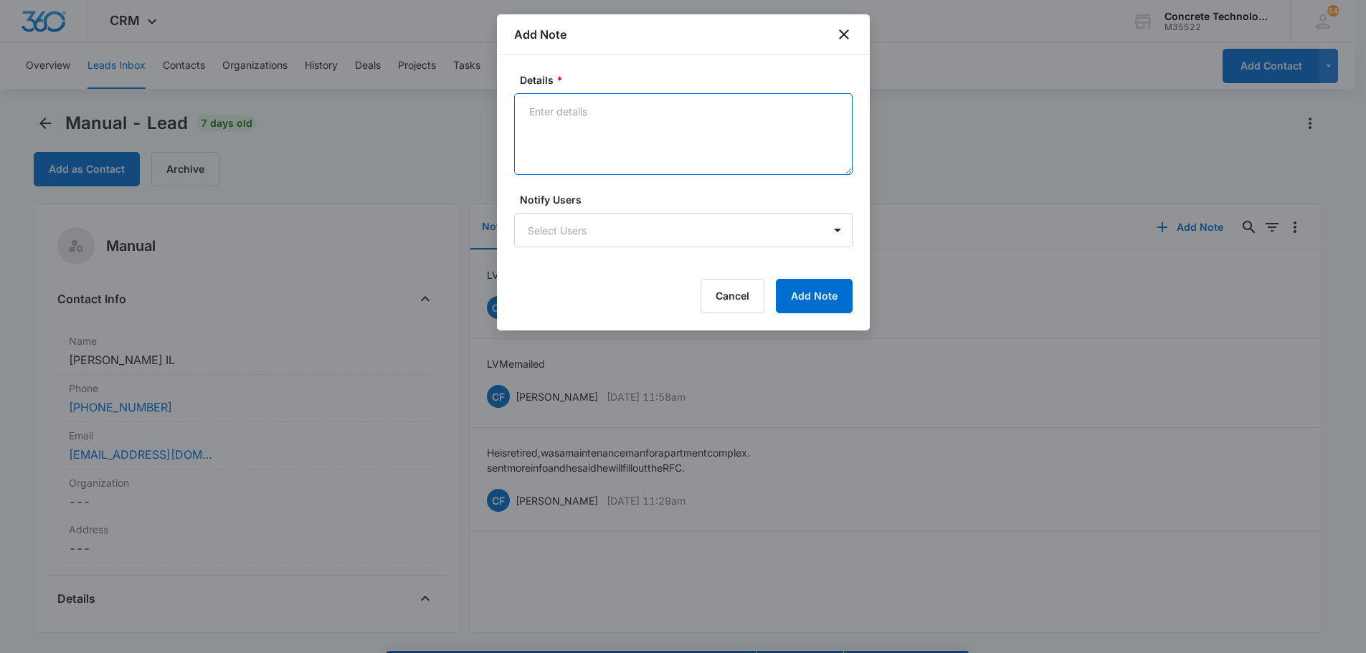
click at [566, 105] on textarea "Details *" at bounding box center [683, 134] width 338 height 82
type textarea "LVM not responding"
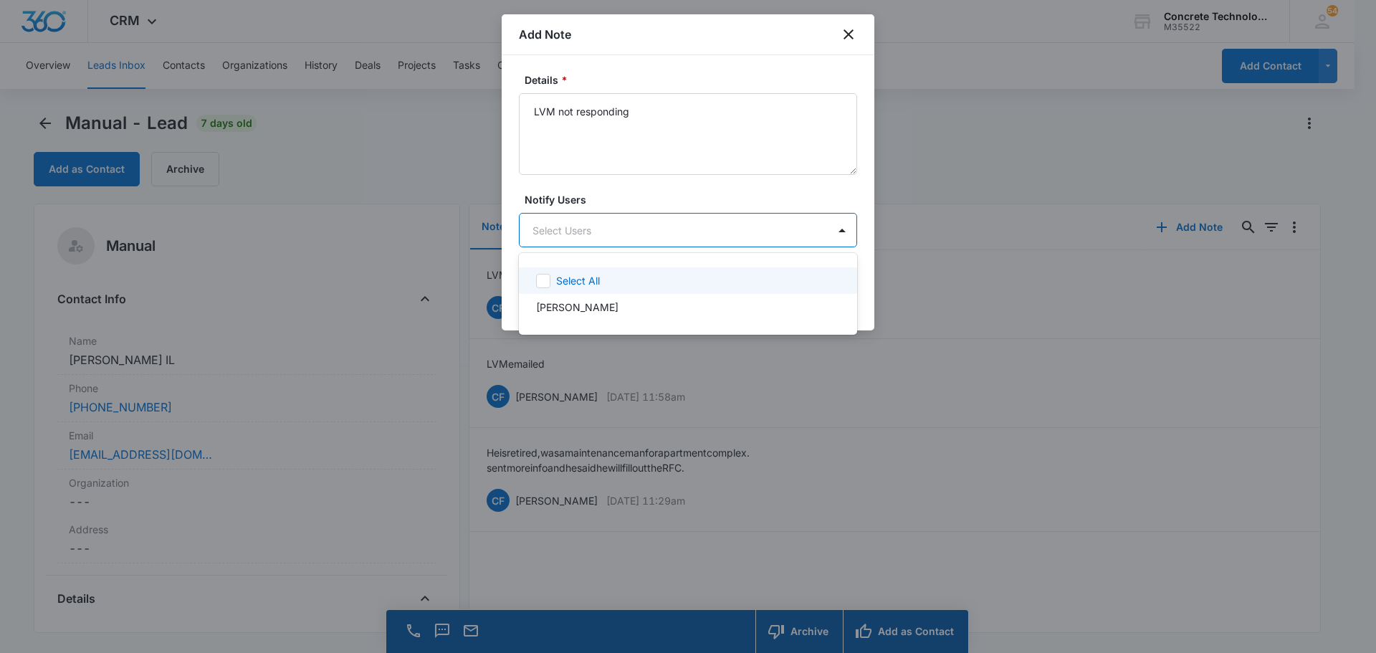
click at [585, 229] on body "CRM Apps Reputation Websites Forms CRM Email Social Content Ads Intelligence Fi…" at bounding box center [688, 326] width 1376 height 653
click at [581, 312] on p "[PERSON_NAME]" at bounding box center [577, 307] width 82 height 15
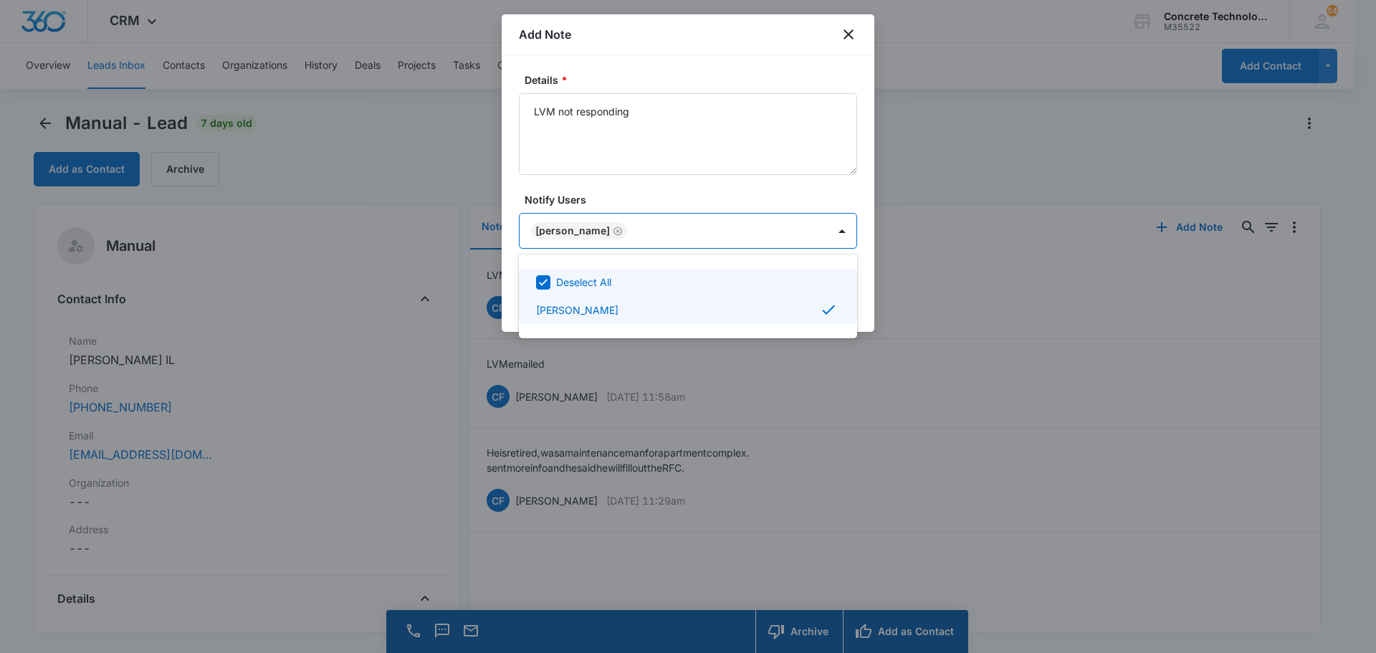
click at [832, 237] on div at bounding box center [688, 326] width 1376 height 653
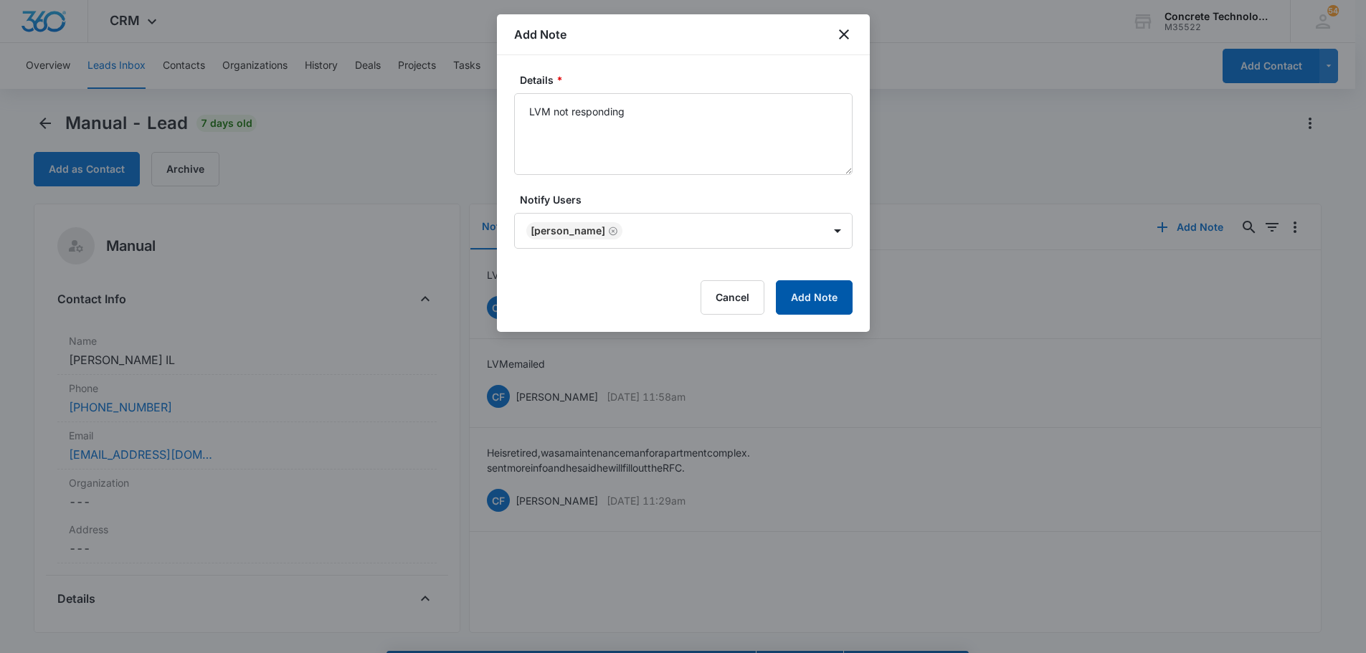
click at [802, 307] on button "Add Note" at bounding box center [814, 297] width 77 height 34
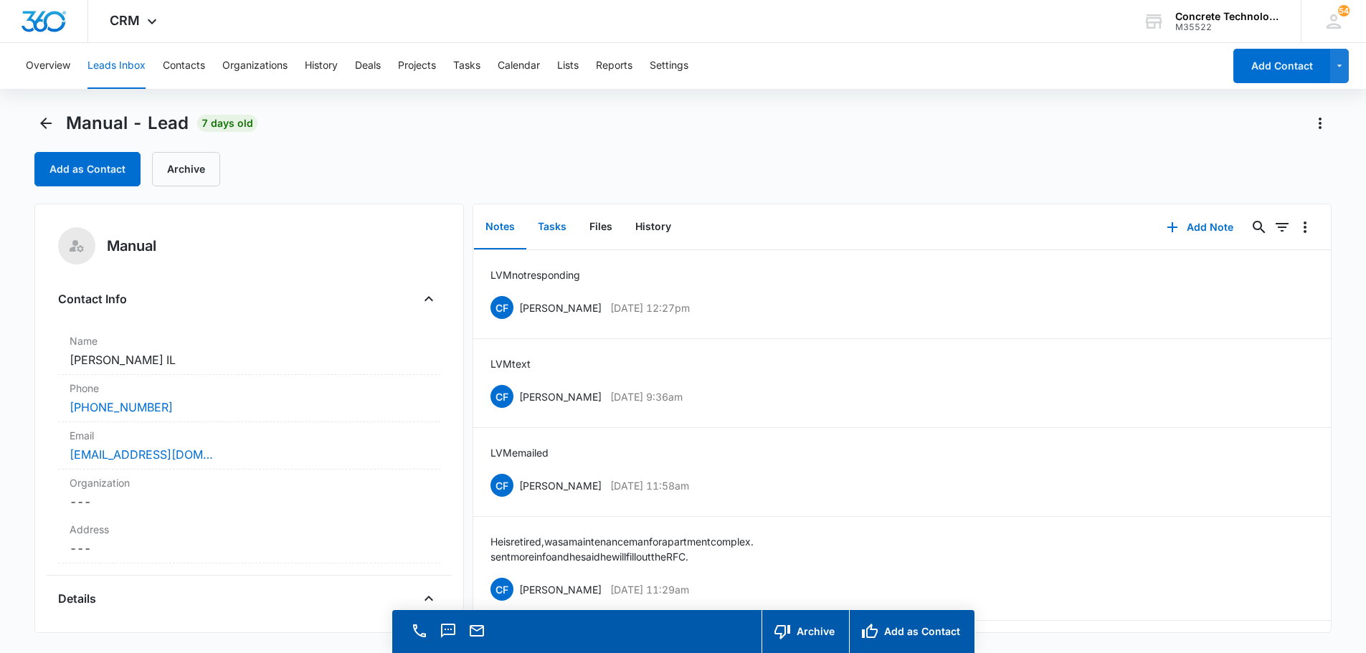
click at [561, 227] on button "Tasks" at bounding box center [552, 227] width 52 height 44
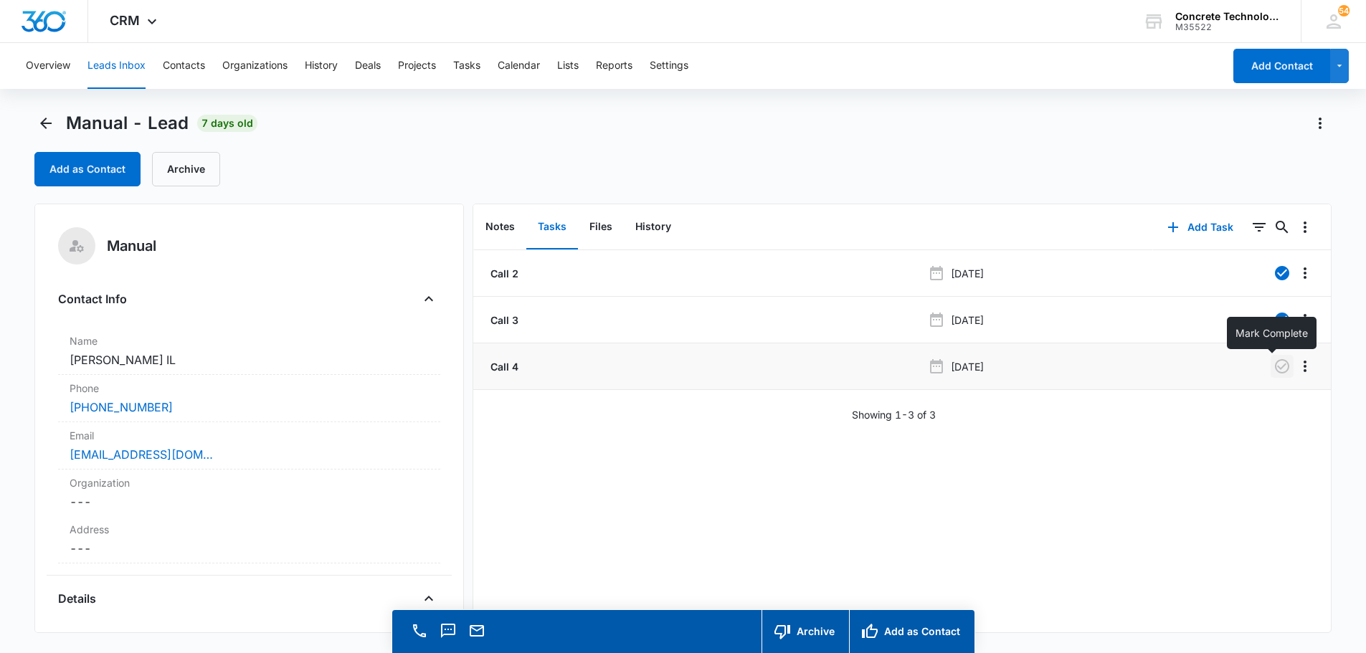
click at [1273, 363] on icon "button" at bounding box center [1281, 366] width 17 height 17
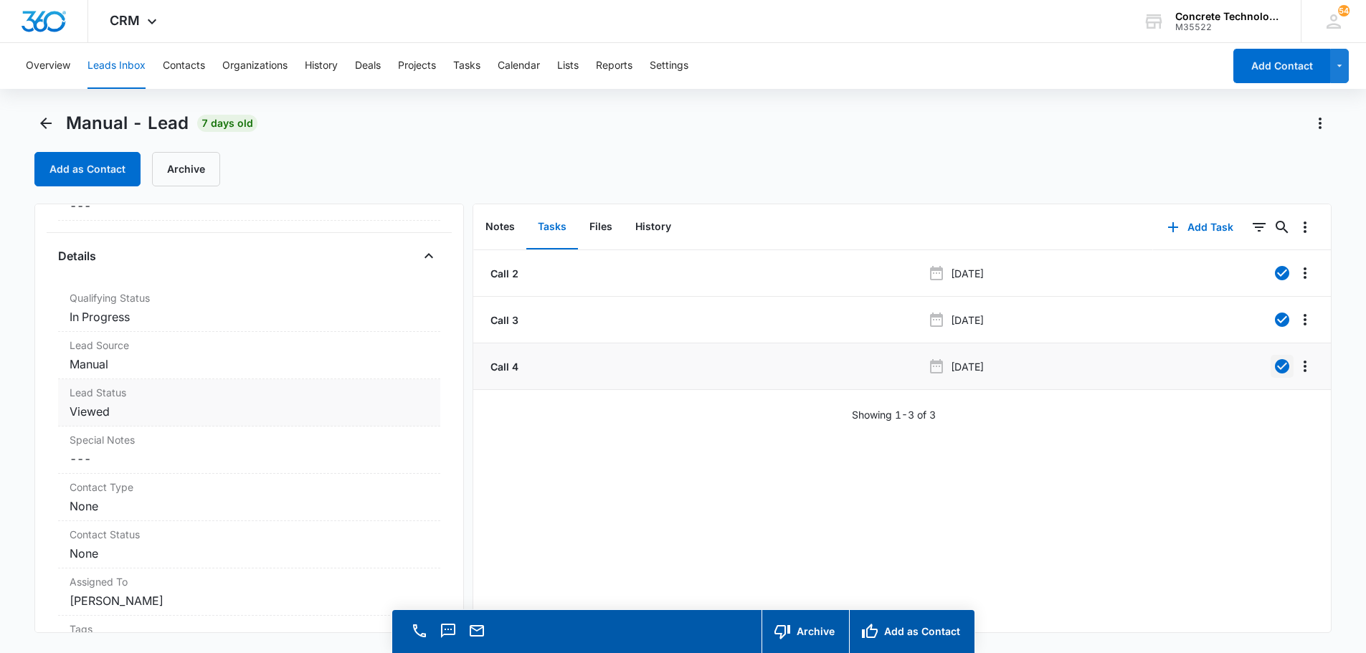
scroll to position [358, 0]
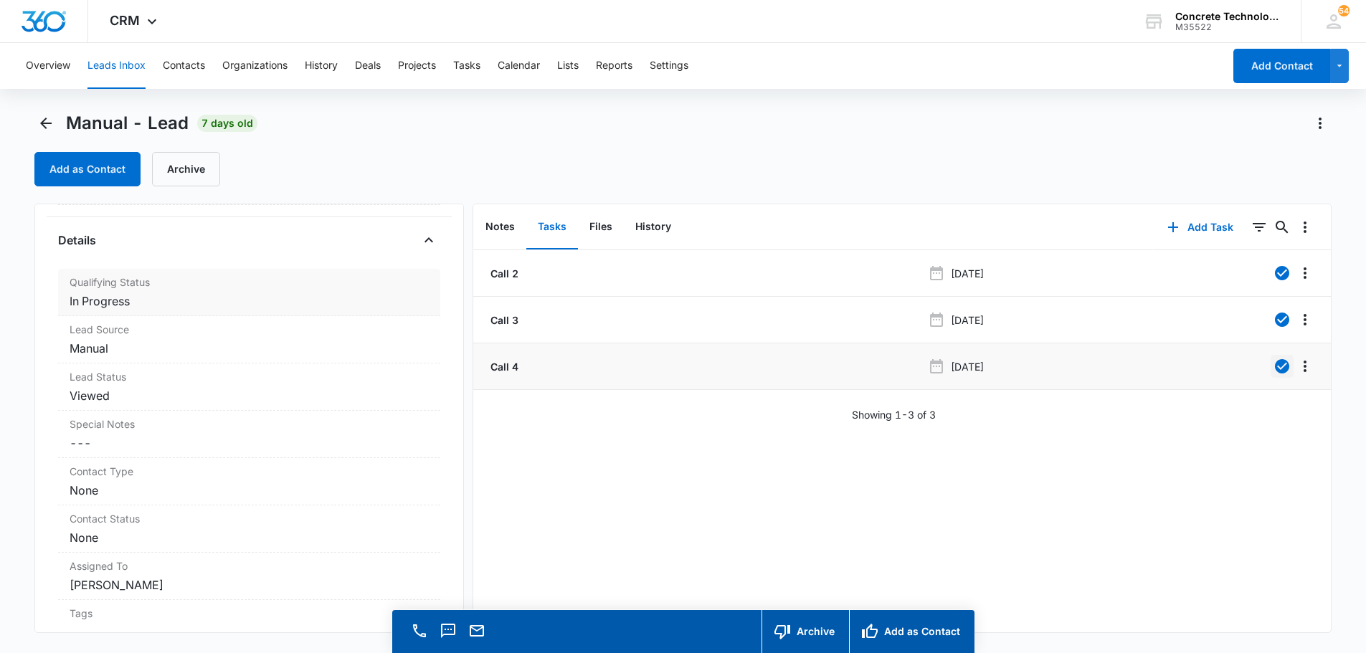
click at [114, 307] on dd "Cancel Save Changes In Progress" at bounding box center [249, 301] width 359 height 17
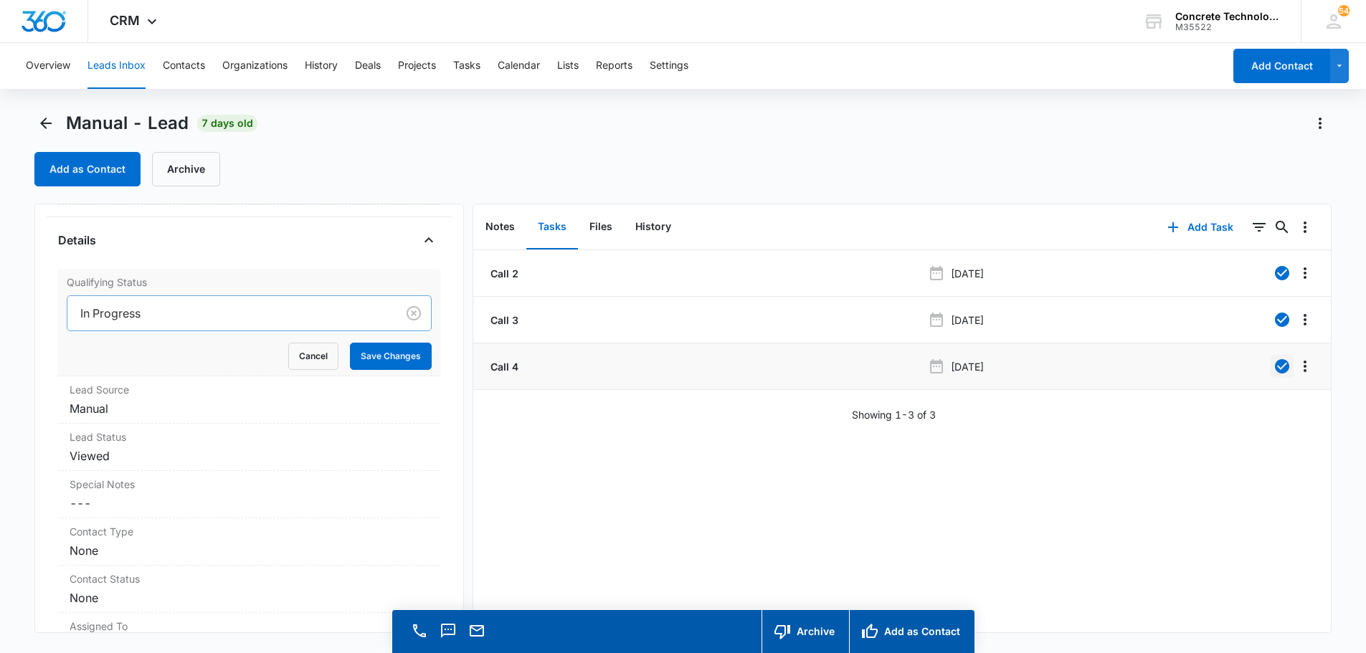
click at [120, 313] on div at bounding box center [229, 313] width 298 height 20
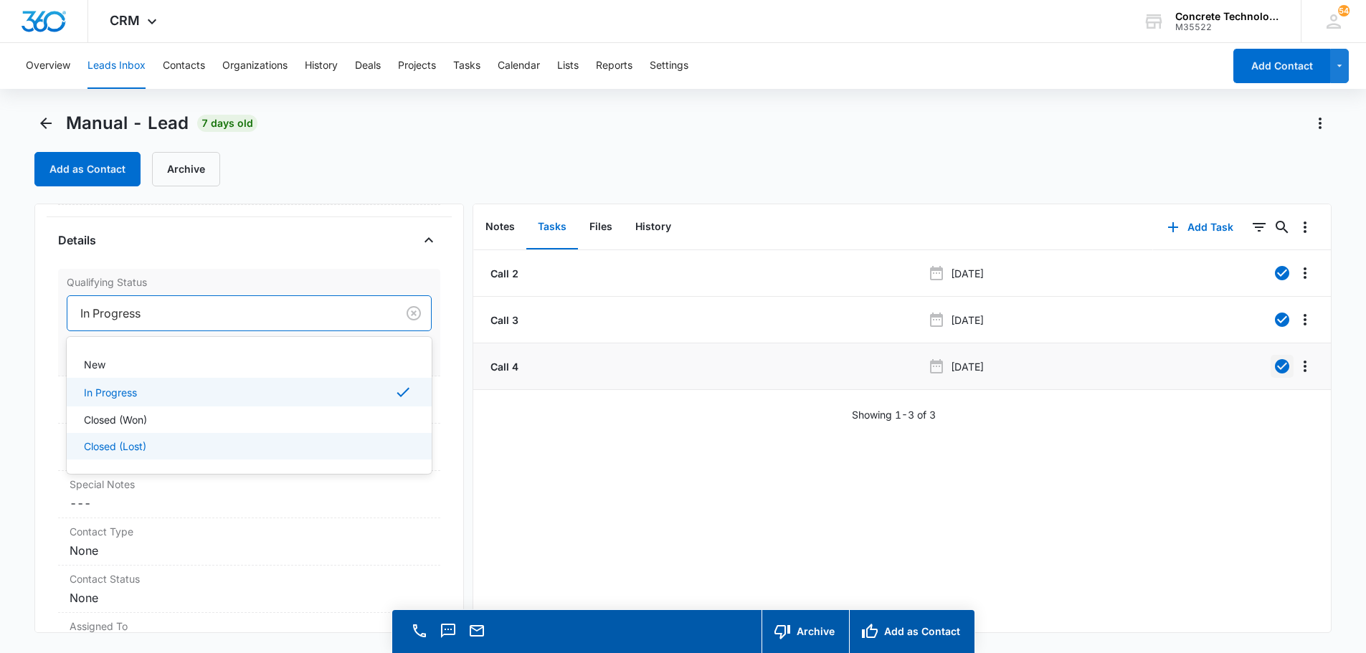
click at [110, 444] on p "Closed (Lost)" at bounding box center [115, 446] width 62 height 15
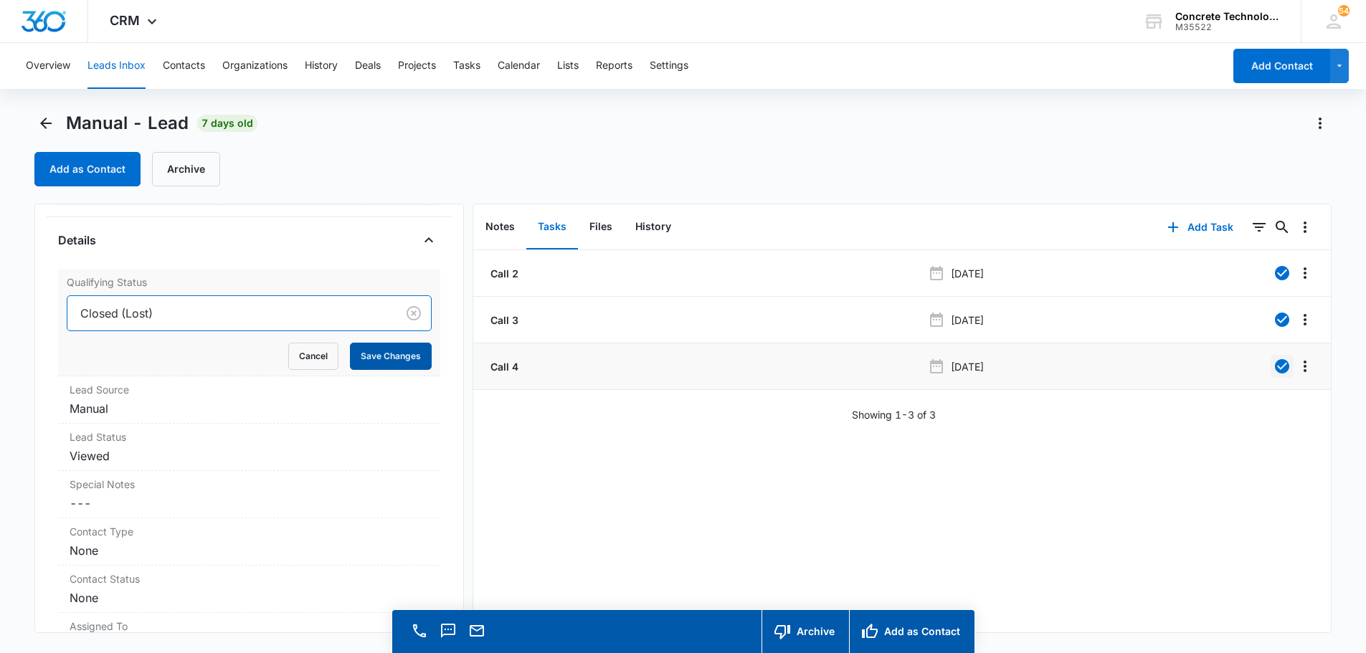
click at [383, 352] on button "Save Changes" at bounding box center [391, 356] width 82 height 27
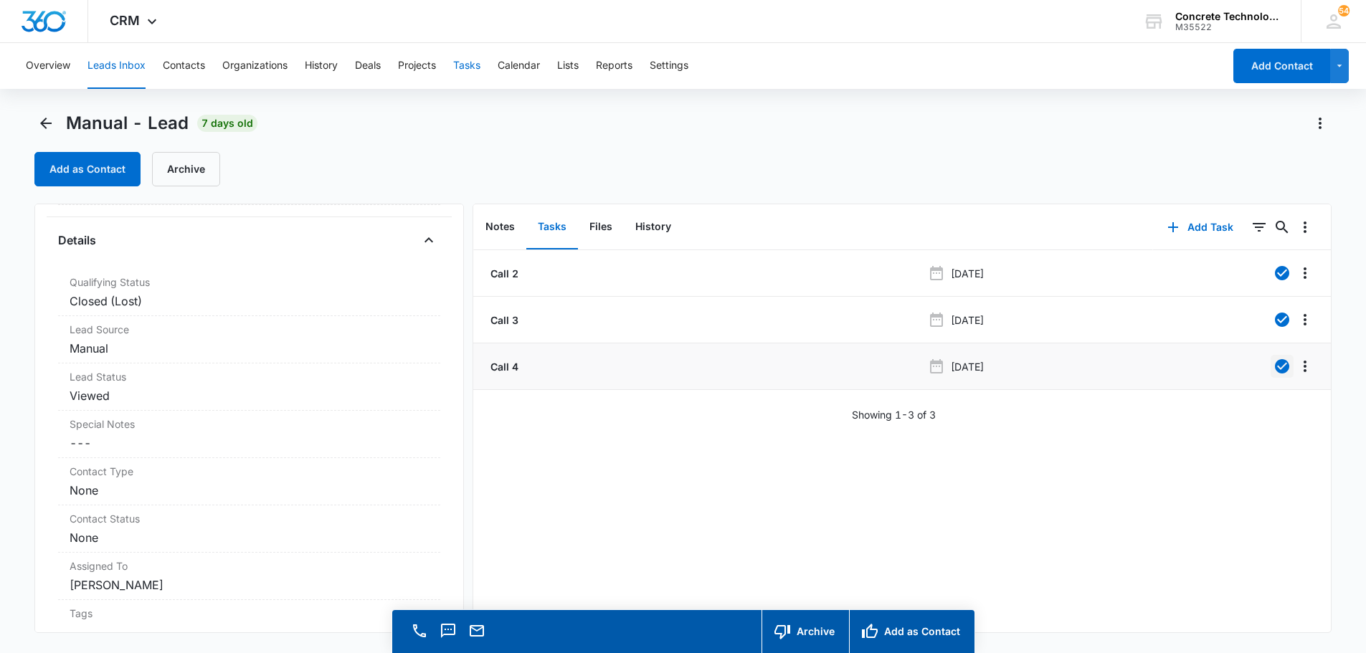
click at [472, 65] on button "Tasks" at bounding box center [466, 66] width 27 height 46
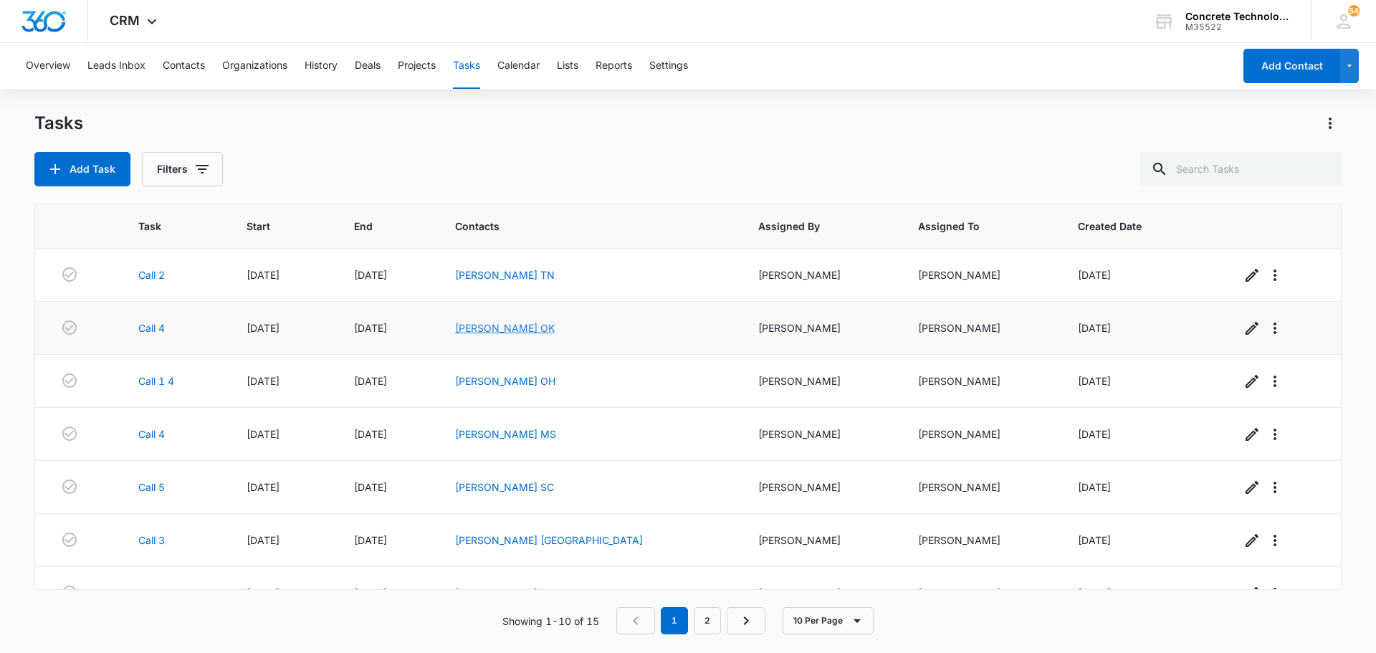
click at [544, 329] on link "[PERSON_NAME] OK" at bounding box center [505, 328] width 100 height 12
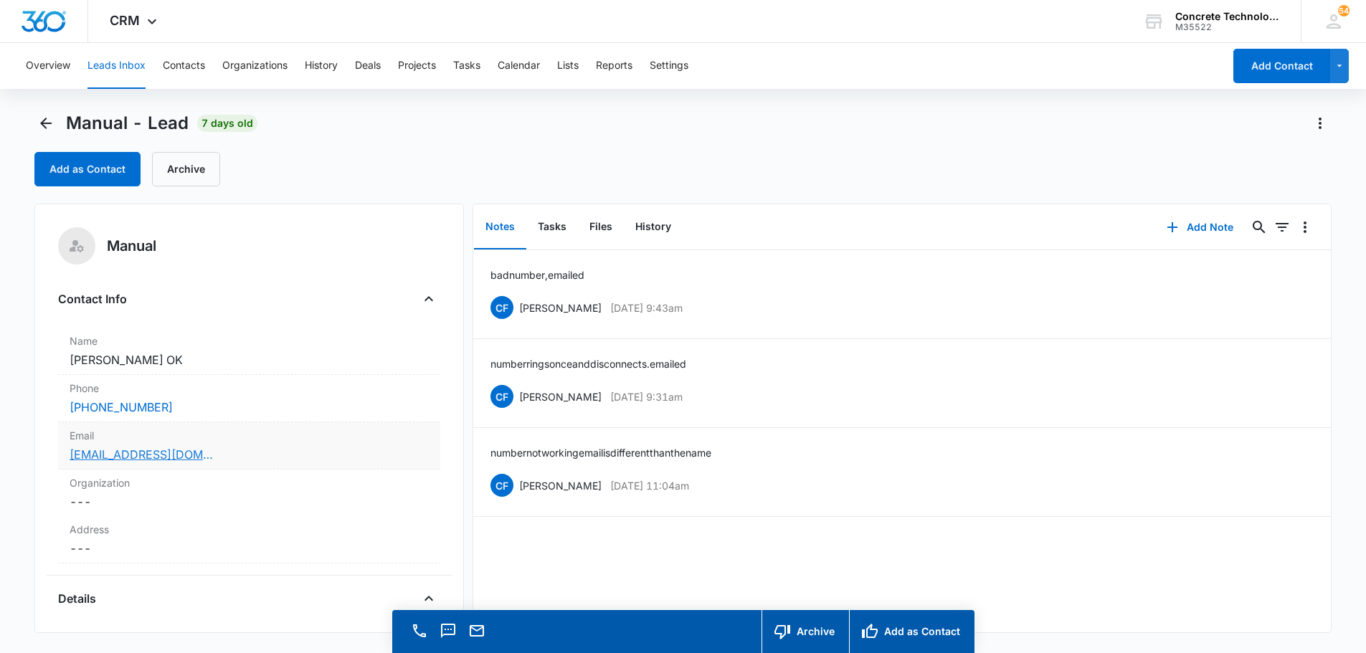
click at [146, 456] on link "[EMAIL_ADDRESS][DOMAIN_NAME]" at bounding box center [141, 454] width 143 height 17
click at [1189, 225] on button "Add Note" at bounding box center [1199, 227] width 95 height 34
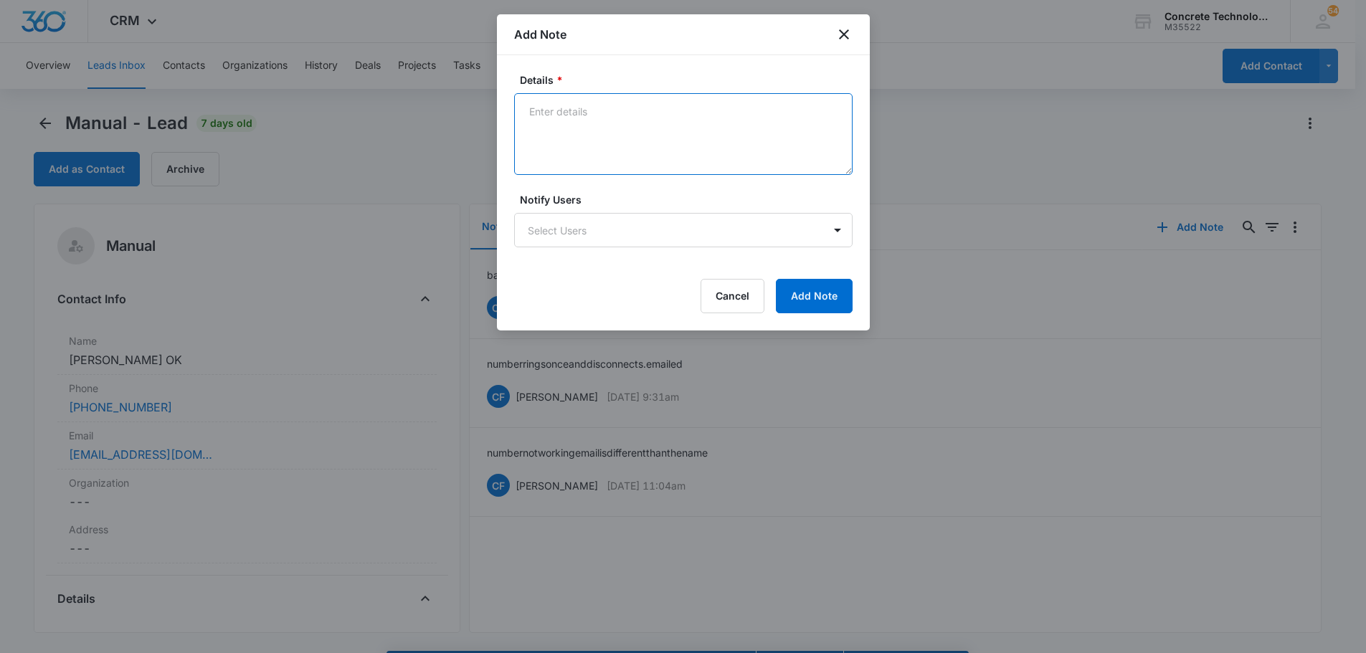
click at [541, 107] on textarea "Details *" at bounding box center [683, 134] width 338 height 82
type textarea "emailed not responding"
click at [604, 233] on body "CRM Apps Reputation Websites Forms CRM Email Social Content Ads Intelligence Fi…" at bounding box center [688, 347] width 1376 height 694
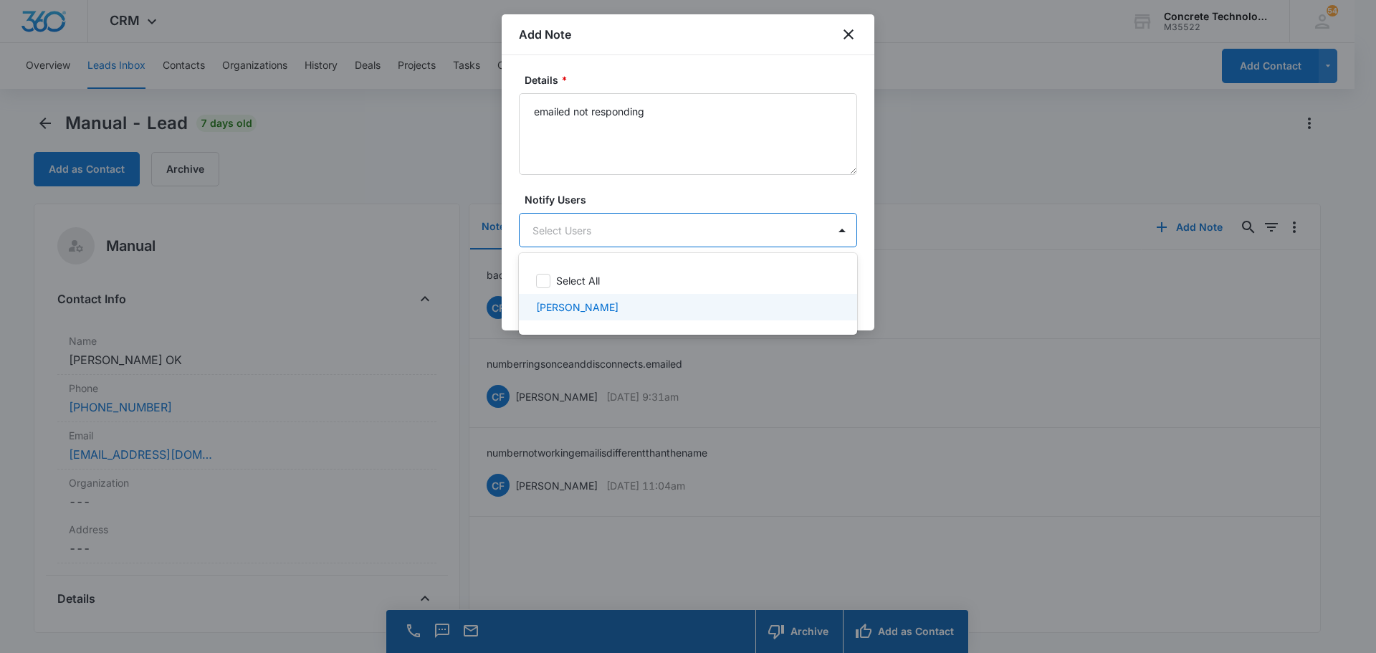
click at [579, 302] on p "[PERSON_NAME]" at bounding box center [577, 307] width 82 height 15
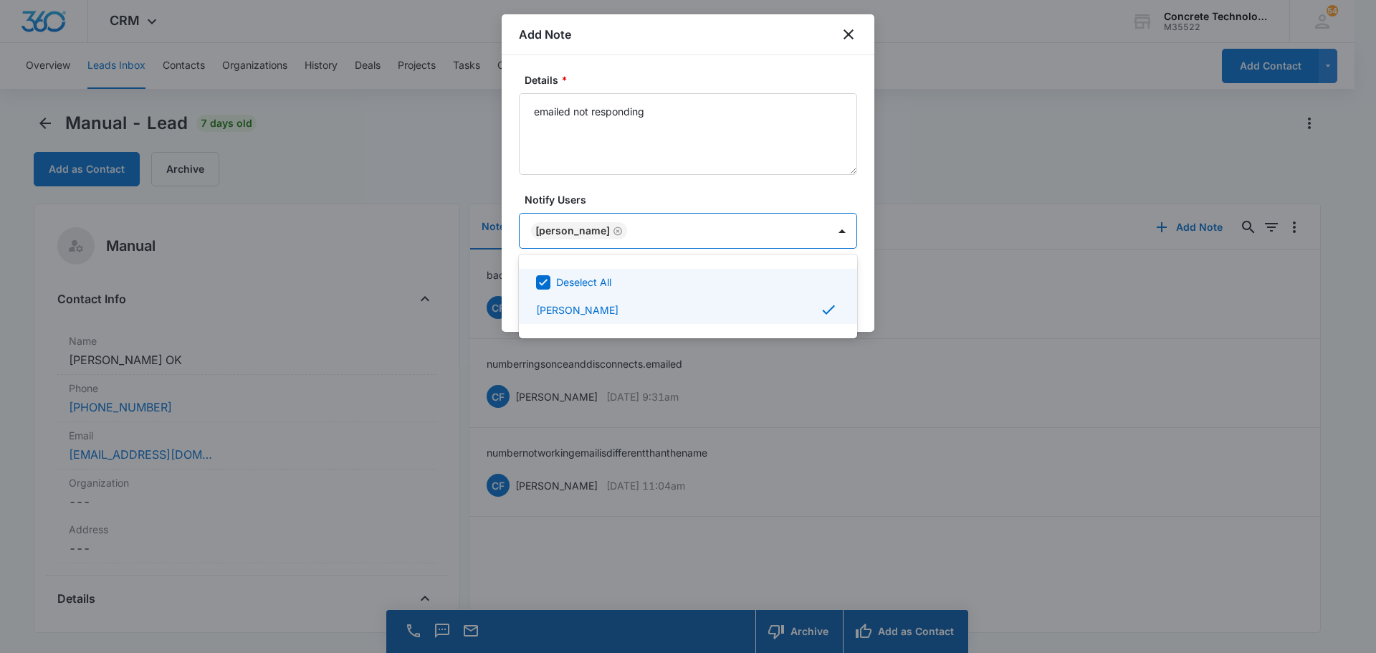
click at [832, 228] on div at bounding box center [688, 326] width 1376 height 653
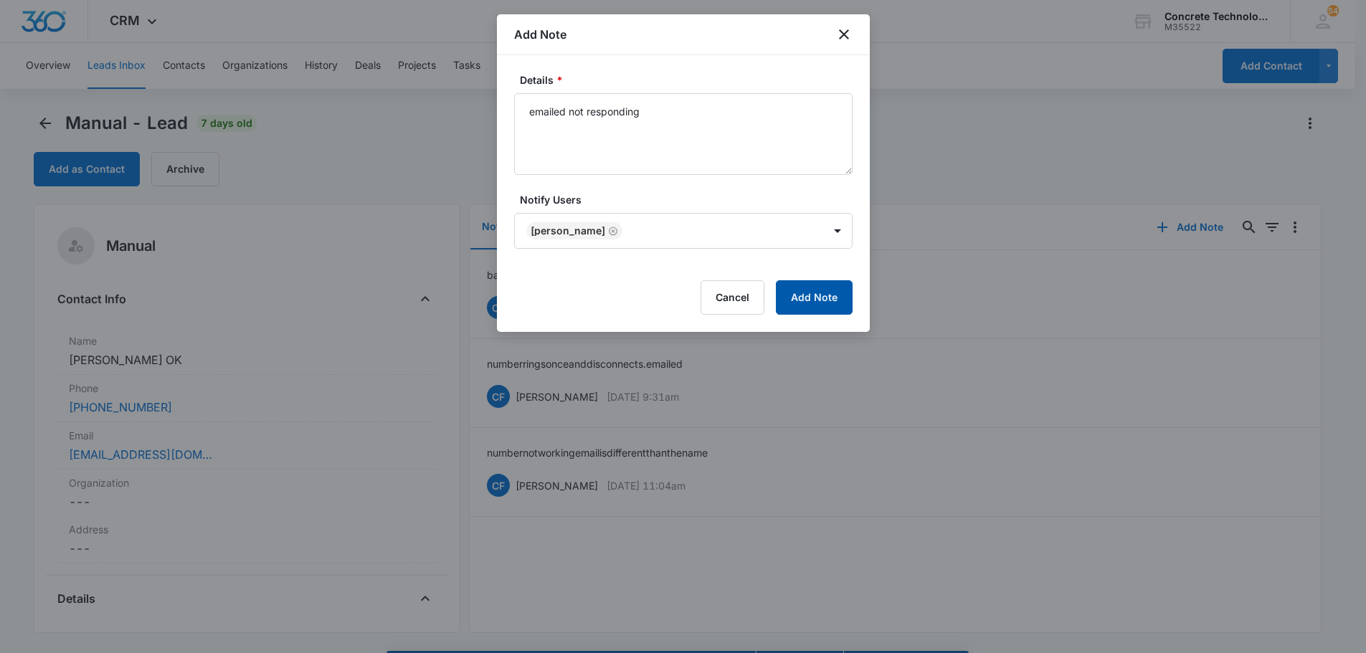
click at [827, 298] on button "Add Note" at bounding box center [814, 297] width 77 height 34
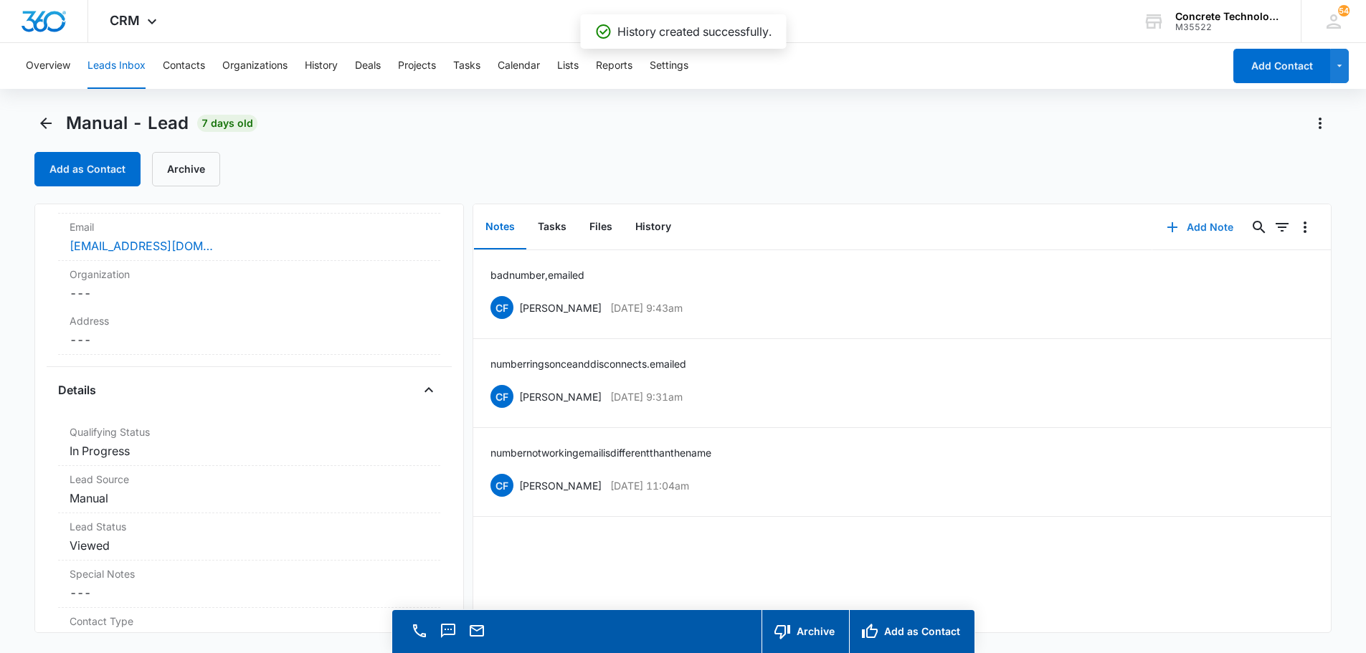
scroll to position [215, 0]
click at [110, 449] on dd "Cancel Save Changes In Progress" at bounding box center [249, 444] width 359 height 17
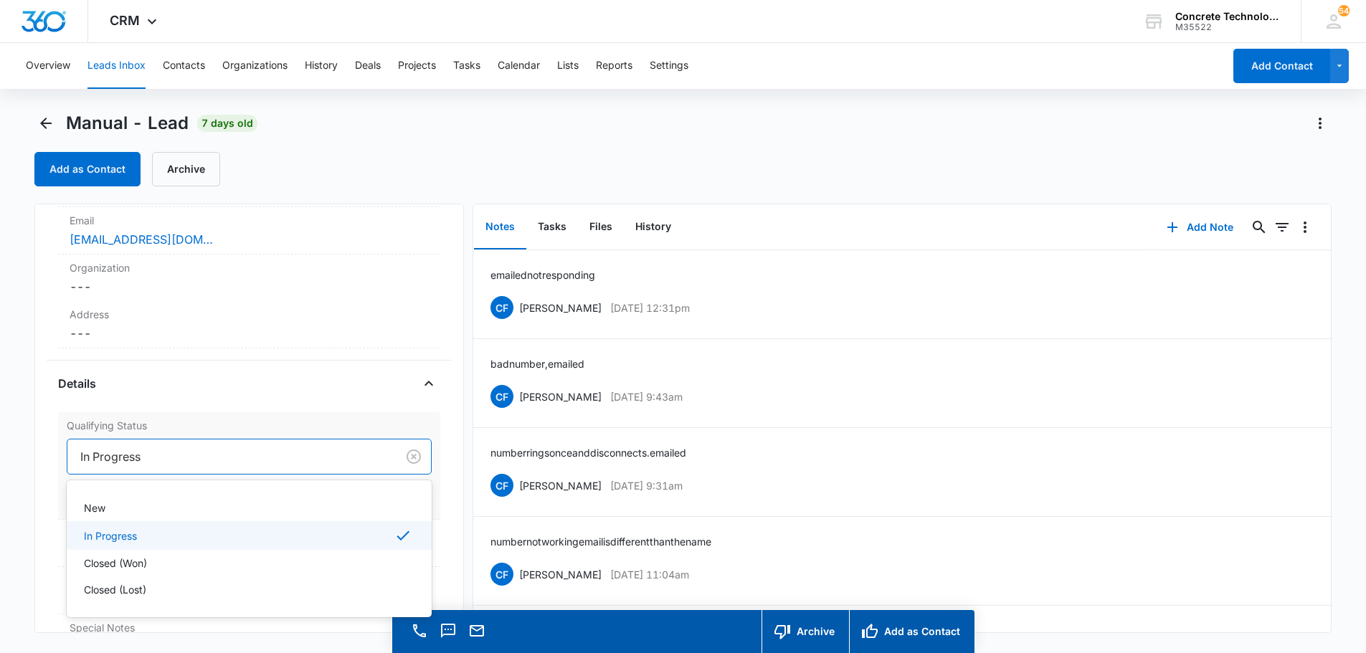
click at [111, 455] on div at bounding box center [229, 457] width 298 height 20
click at [109, 589] on p "Closed (Lost)" at bounding box center [115, 589] width 62 height 15
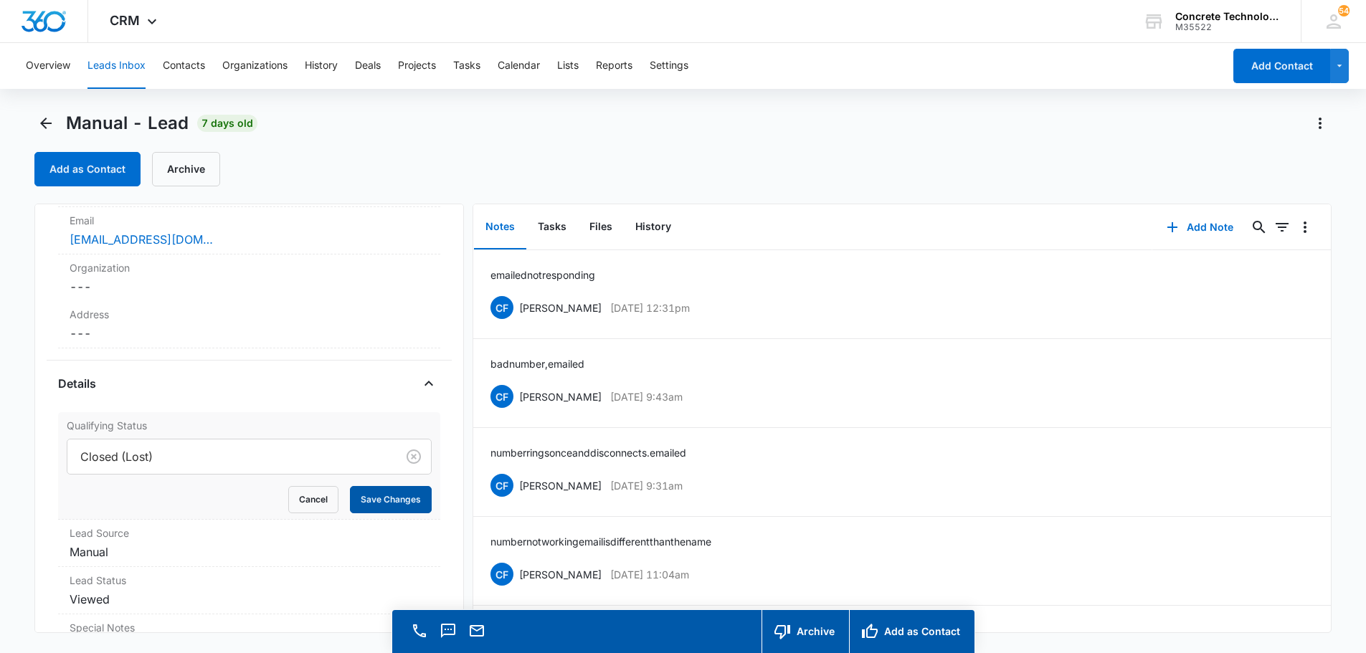
click at [373, 496] on button "Save Changes" at bounding box center [391, 499] width 82 height 27
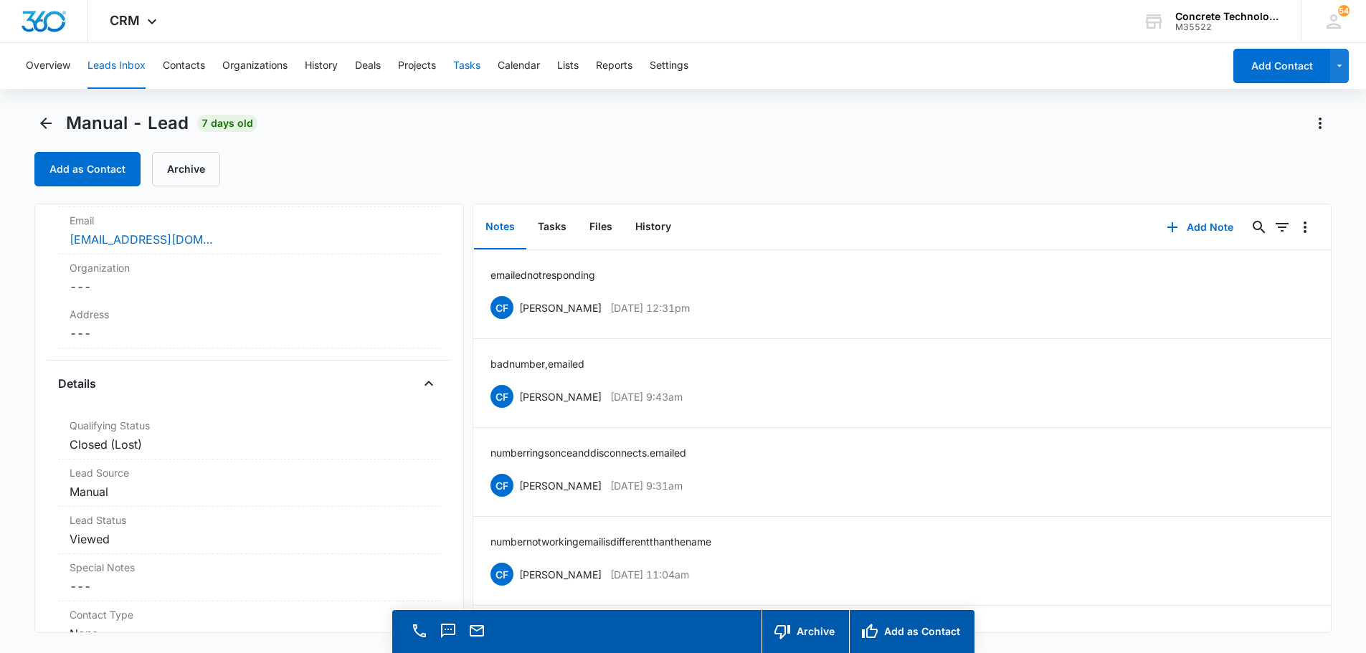
click at [468, 61] on button "Tasks" at bounding box center [466, 66] width 27 height 46
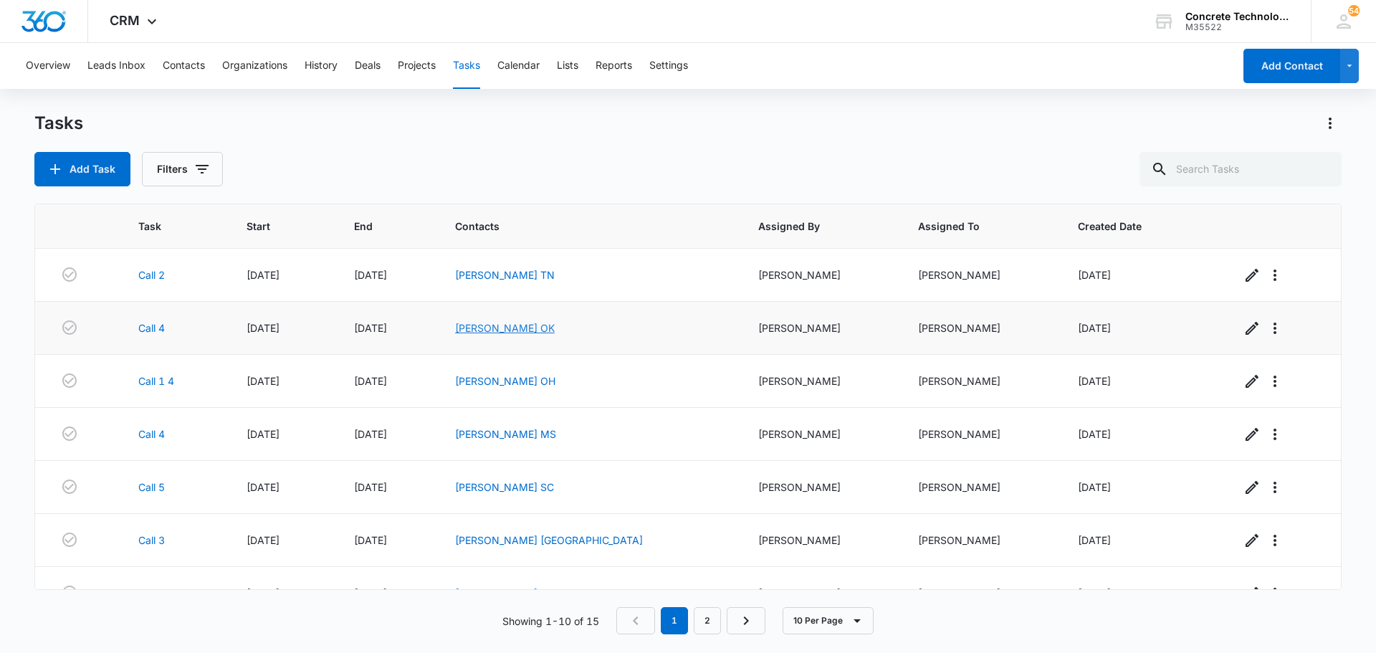
click at [523, 326] on link "[PERSON_NAME] OK" at bounding box center [505, 328] width 100 height 12
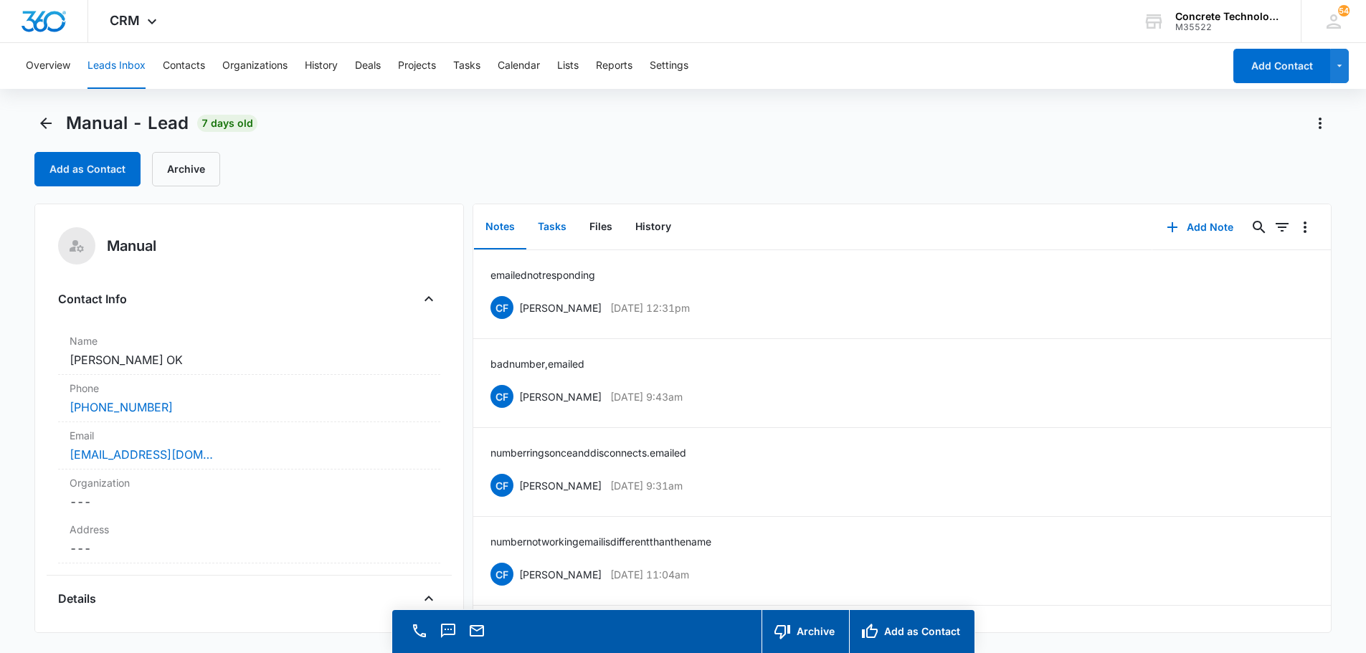
click at [543, 226] on button "Tasks" at bounding box center [552, 227] width 52 height 44
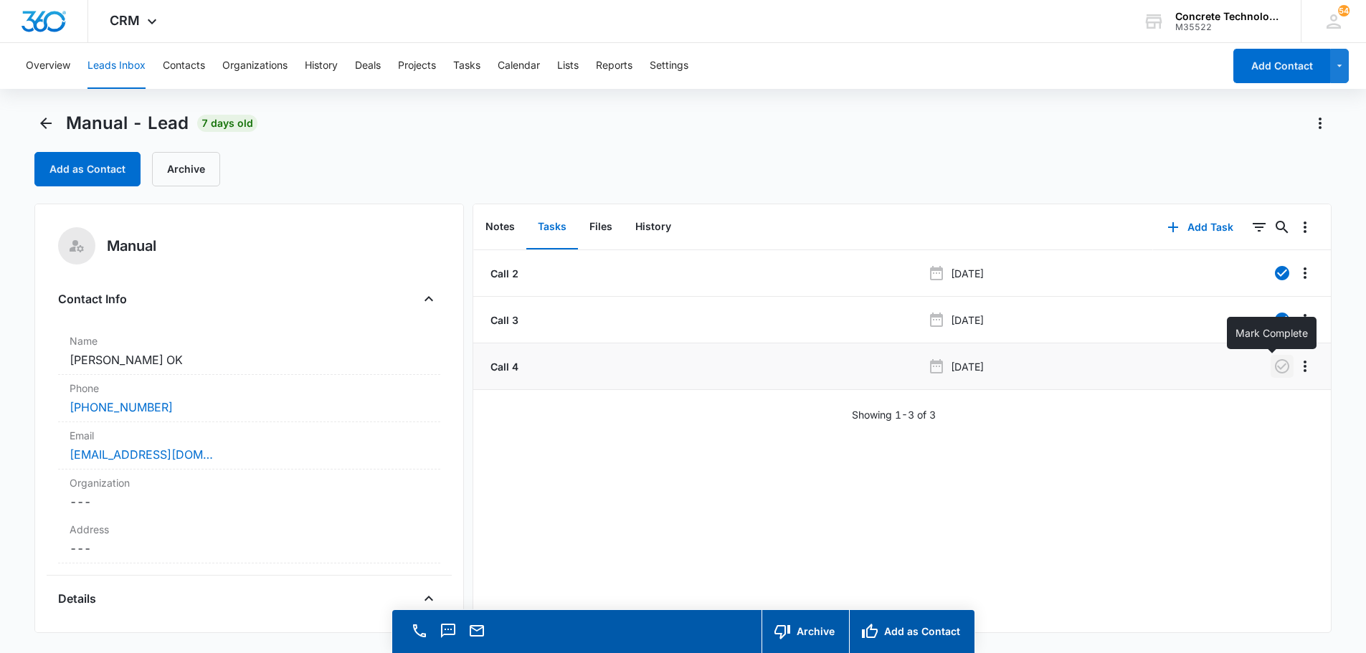
click at [1275, 366] on icon "button" at bounding box center [1282, 366] width 14 height 14
click at [467, 65] on button "Tasks" at bounding box center [466, 66] width 27 height 46
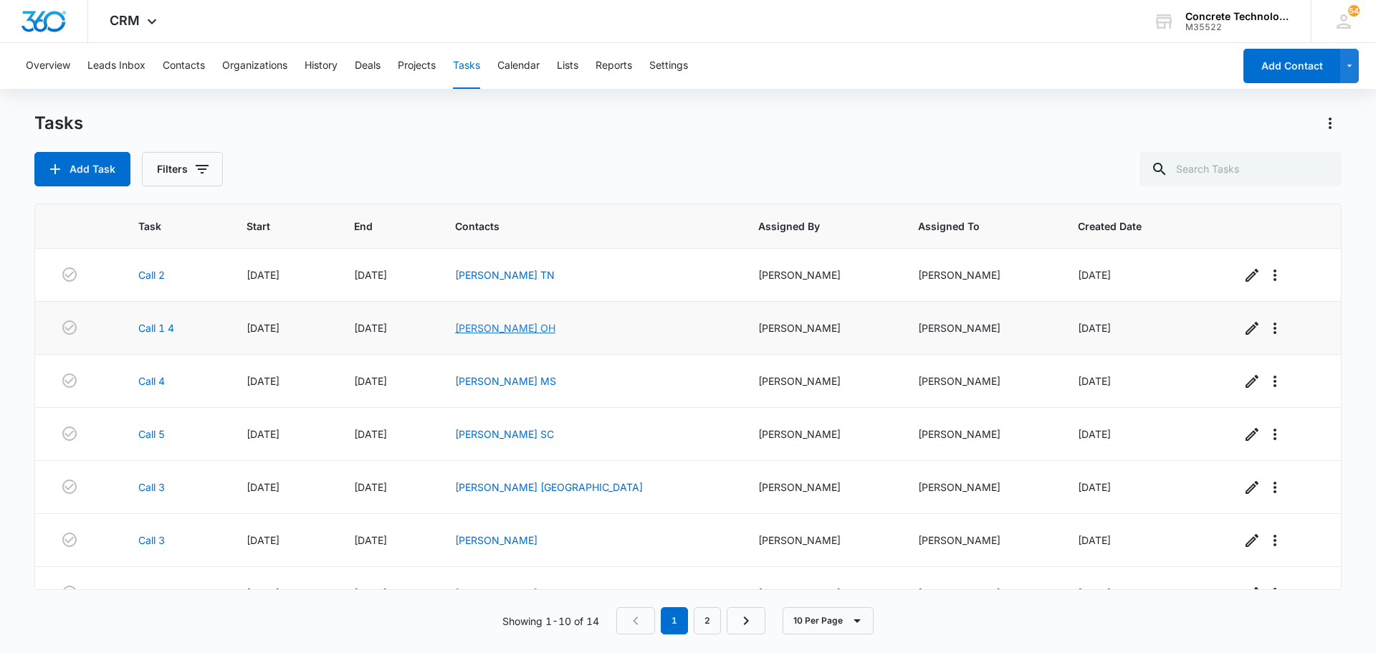
click at [556, 329] on link "[PERSON_NAME] OH" at bounding box center [505, 328] width 100 height 12
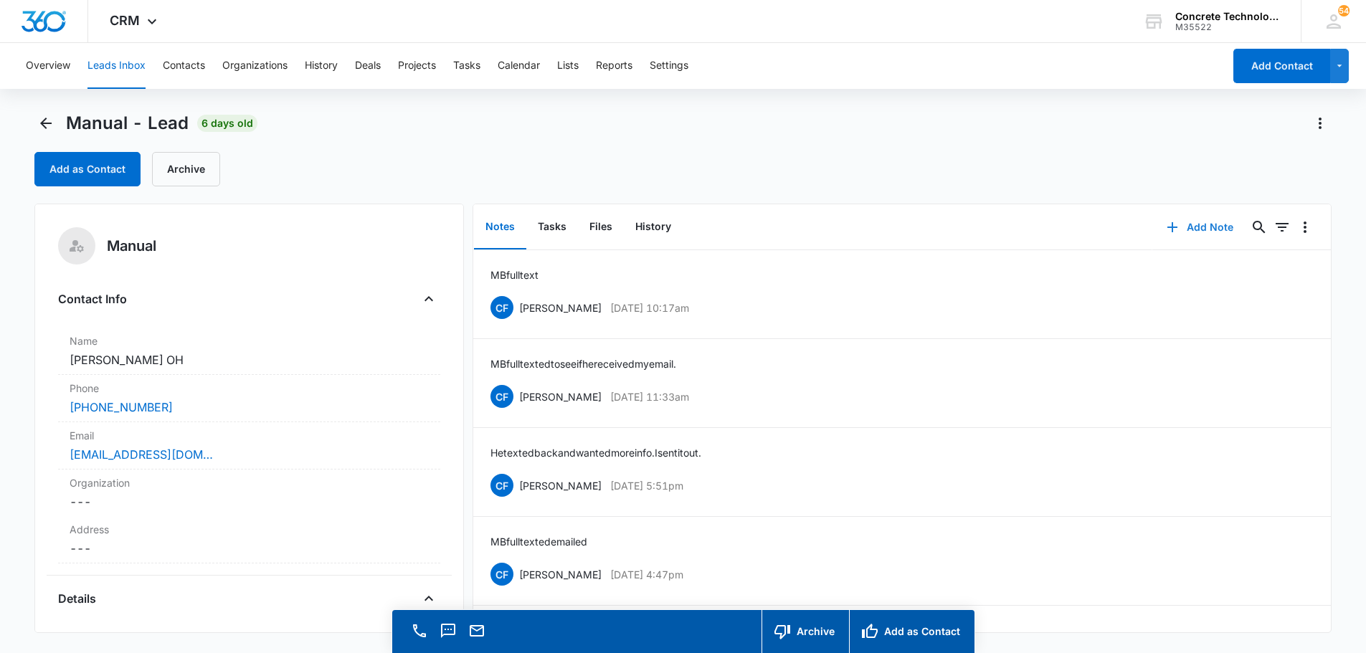
click at [1202, 227] on button "Add Note" at bounding box center [1199, 227] width 95 height 34
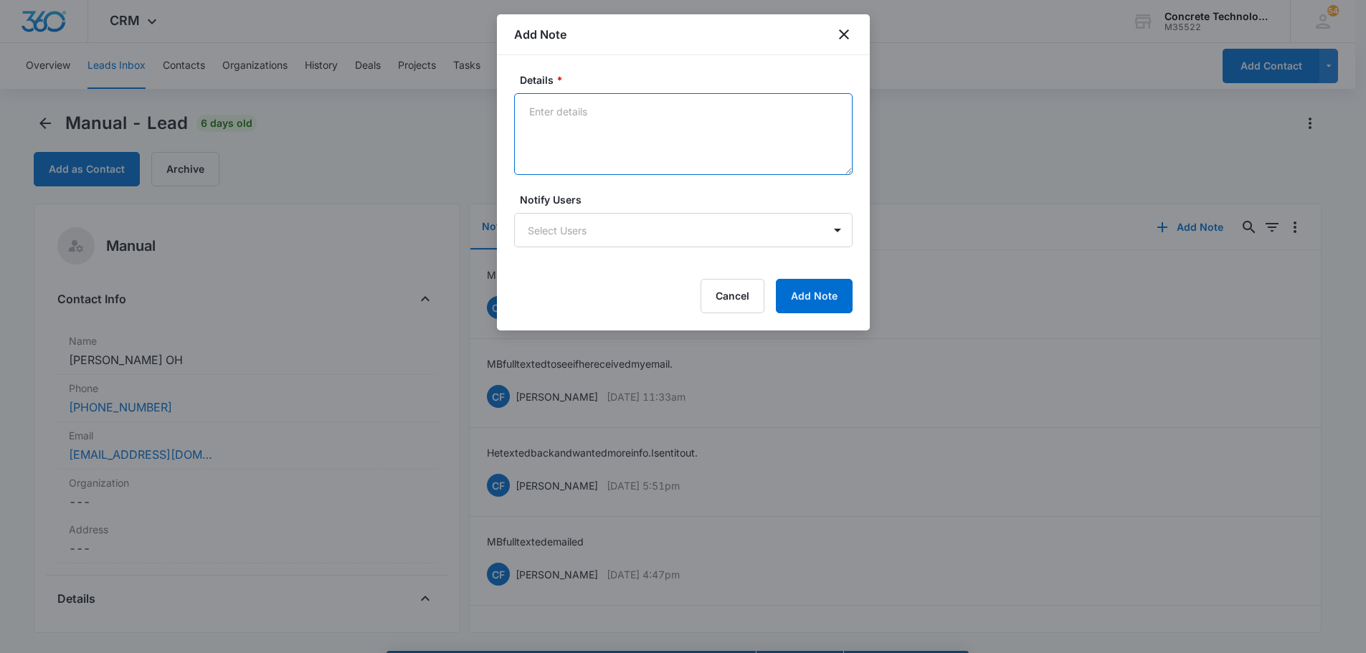
click at [538, 111] on textarea "Details *" at bounding box center [683, 134] width 338 height 82
type textarea "He has blocked our calls and text"
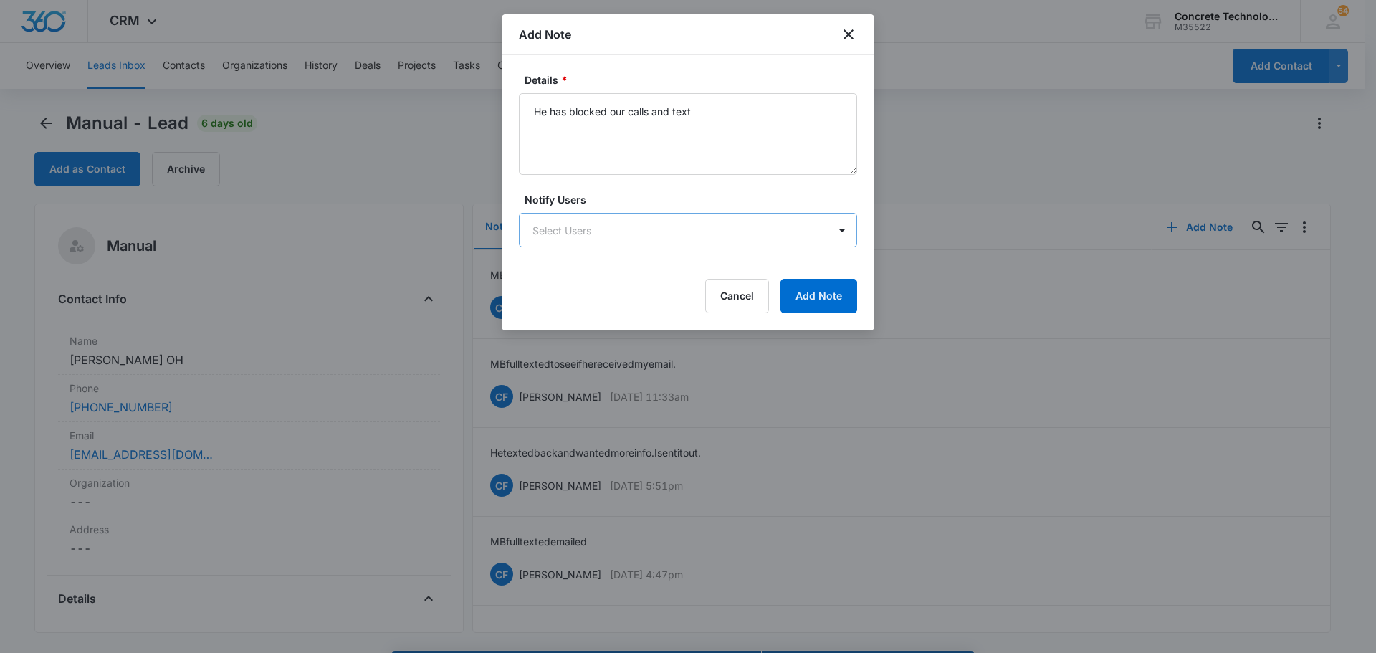
click at [594, 233] on body "CRM Apps Reputation Websites Forms CRM Email Social Content Ads Intelligence Fi…" at bounding box center [688, 347] width 1376 height 694
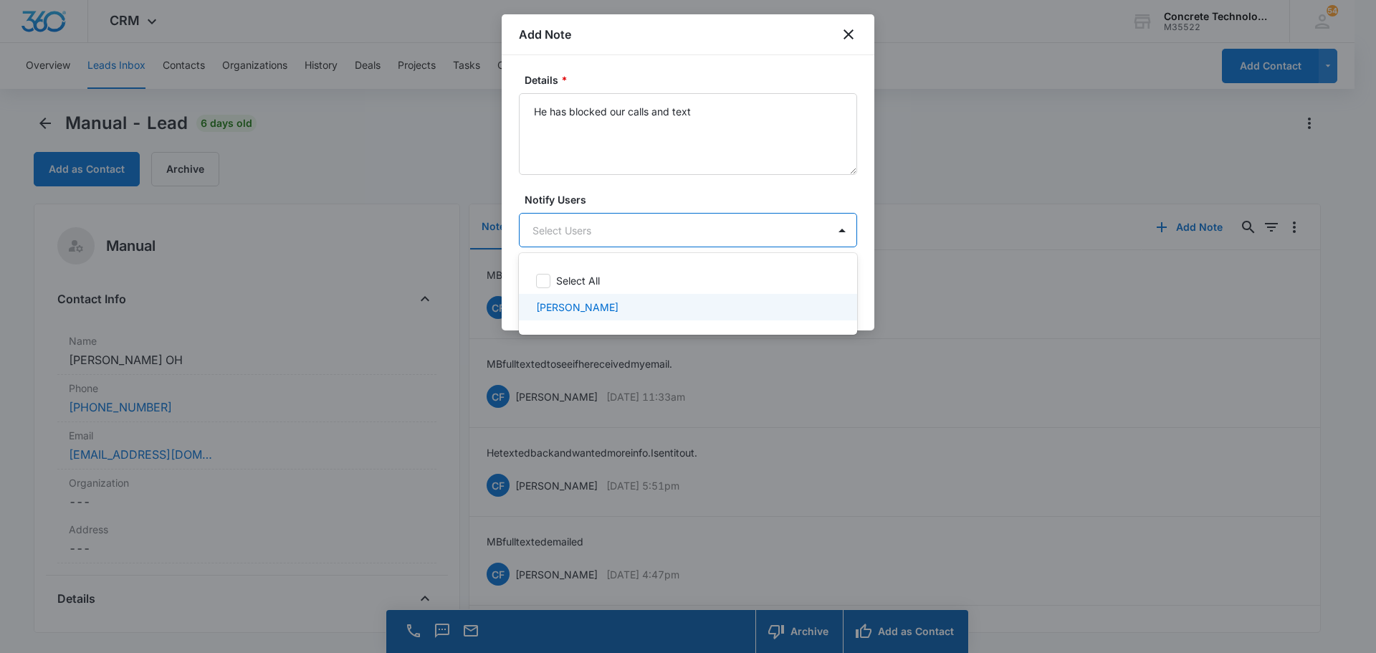
click at [591, 311] on p "[PERSON_NAME]" at bounding box center [577, 307] width 82 height 15
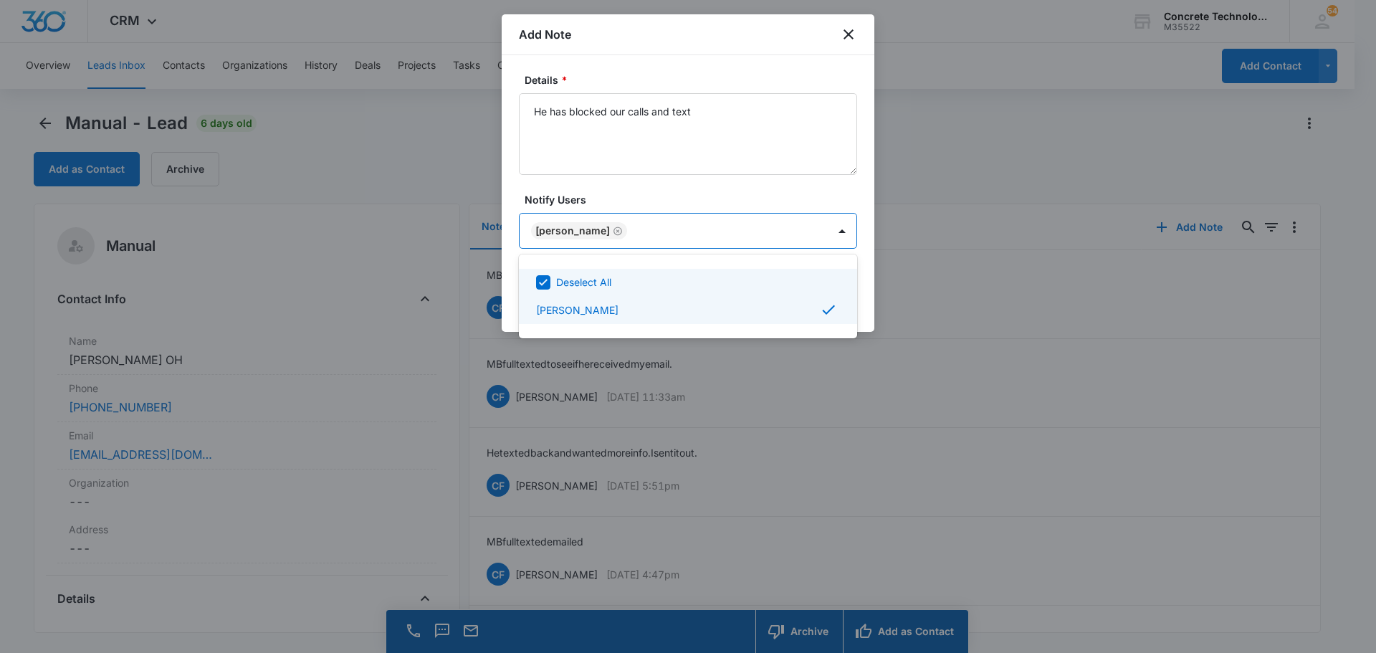
click at [825, 229] on div at bounding box center [688, 326] width 1376 height 653
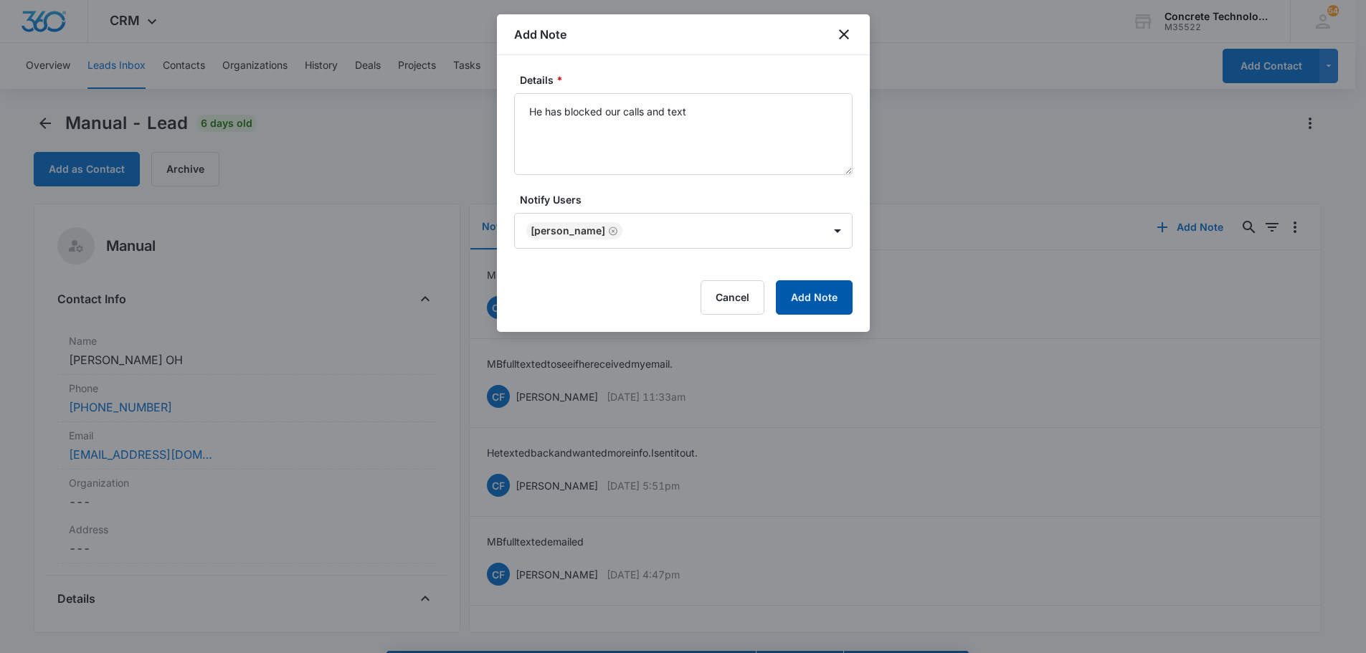
click at [816, 295] on button "Add Note" at bounding box center [814, 297] width 77 height 34
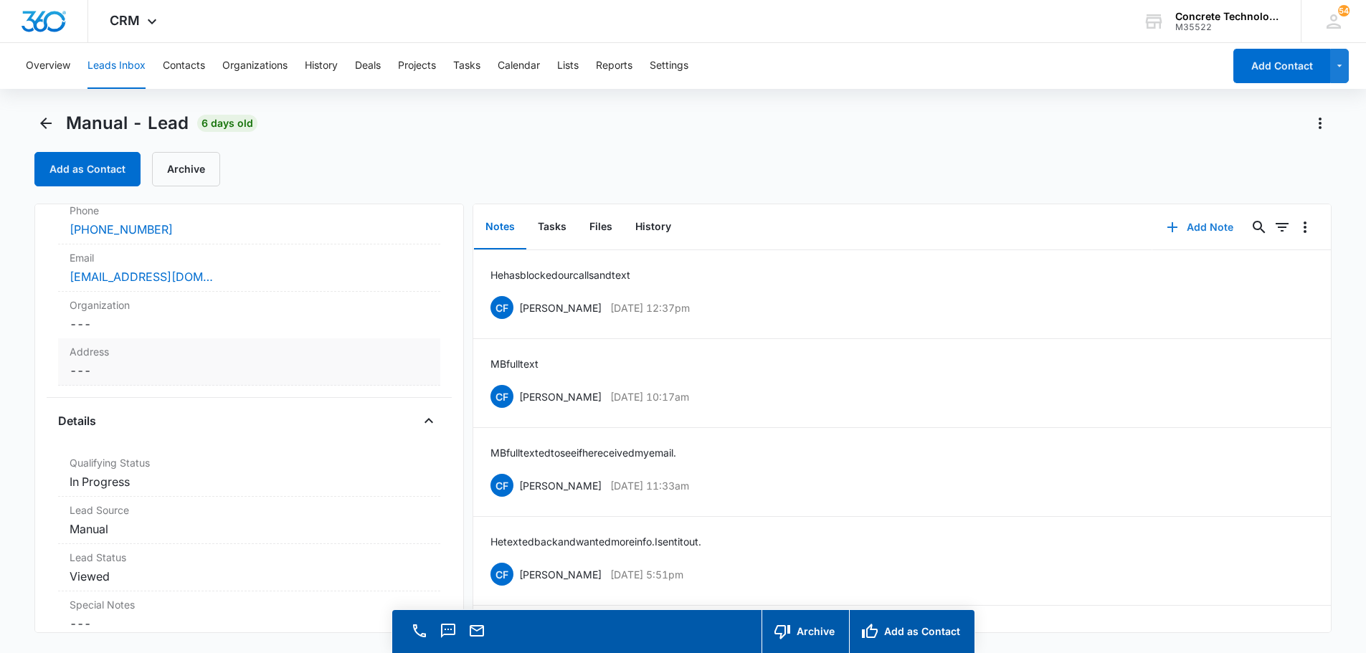
scroll to position [215, 0]
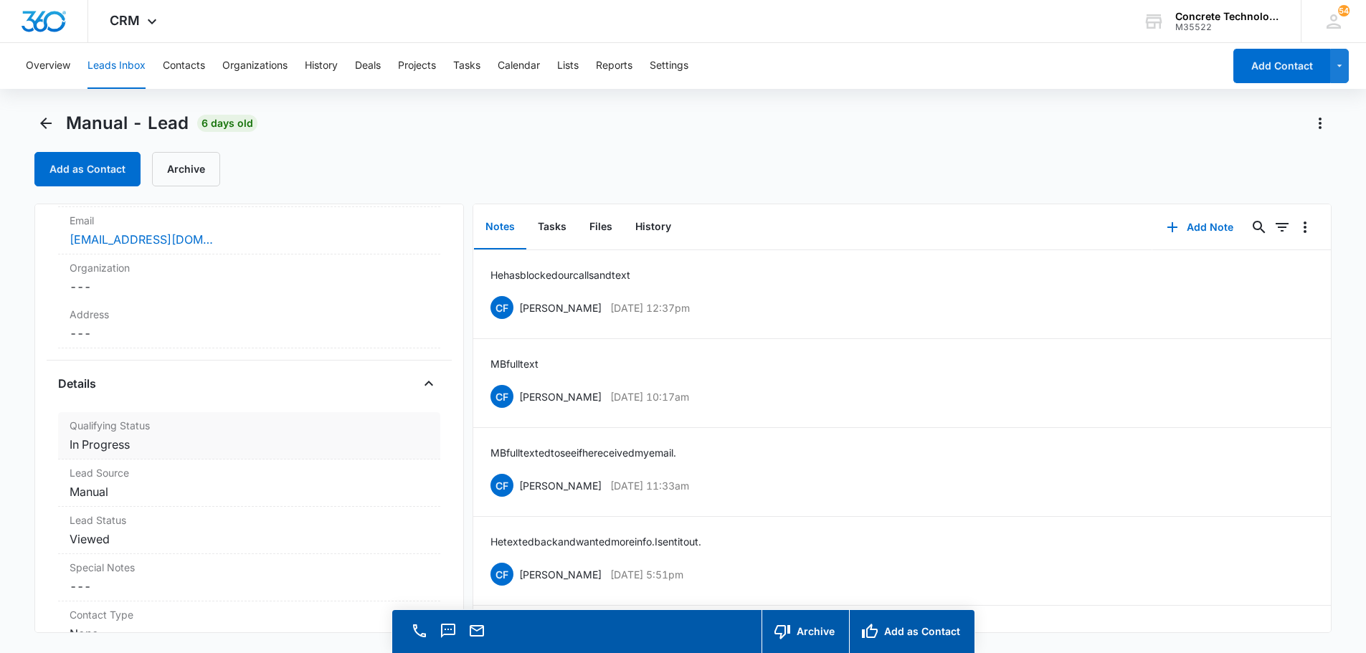
click at [85, 448] on dd "Cancel Save Changes In Progress" at bounding box center [249, 444] width 359 height 17
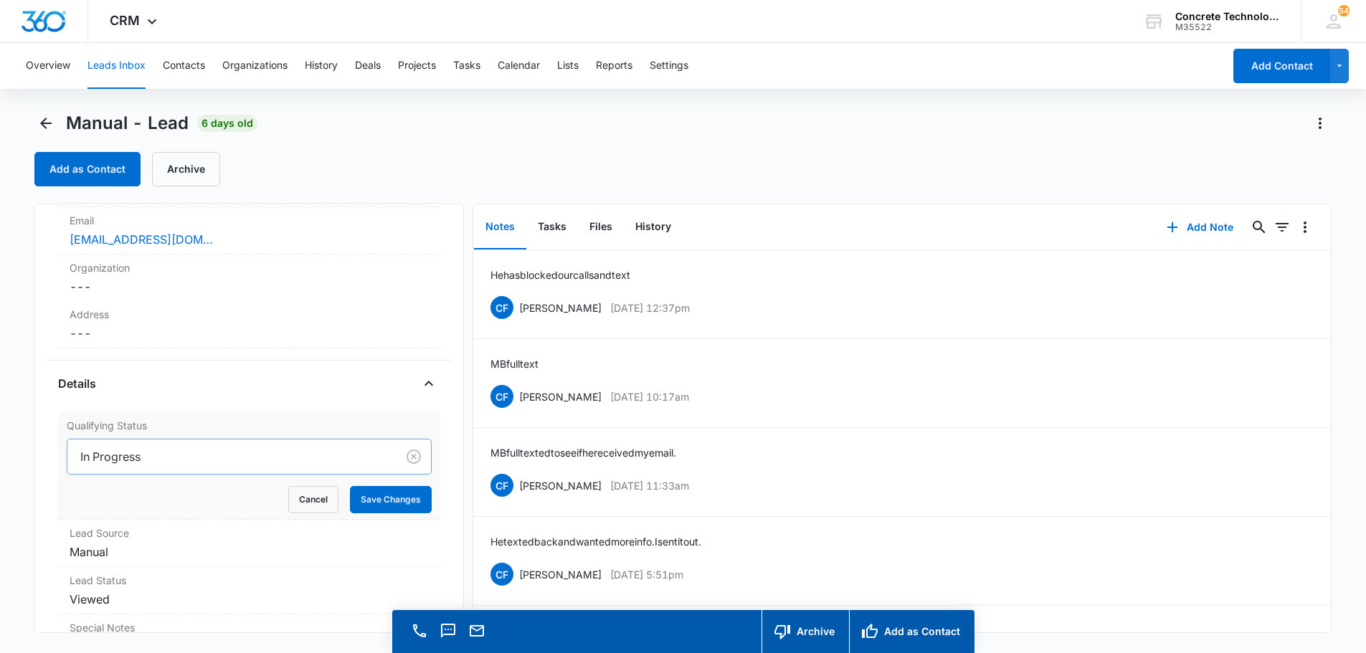
click at [110, 459] on div at bounding box center [229, 457] width 298 height 20
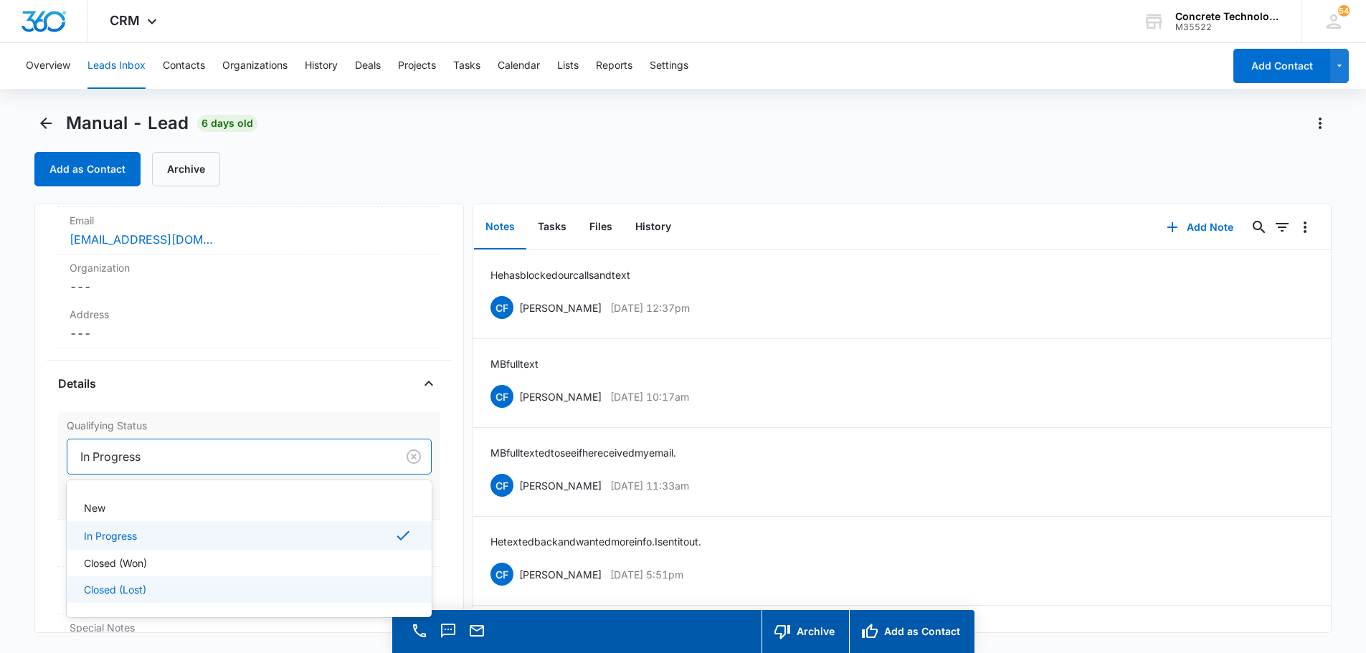
click at [116, 591] on p "Closed (Lost)" at bounding box center [115, 589] width 62 height 15
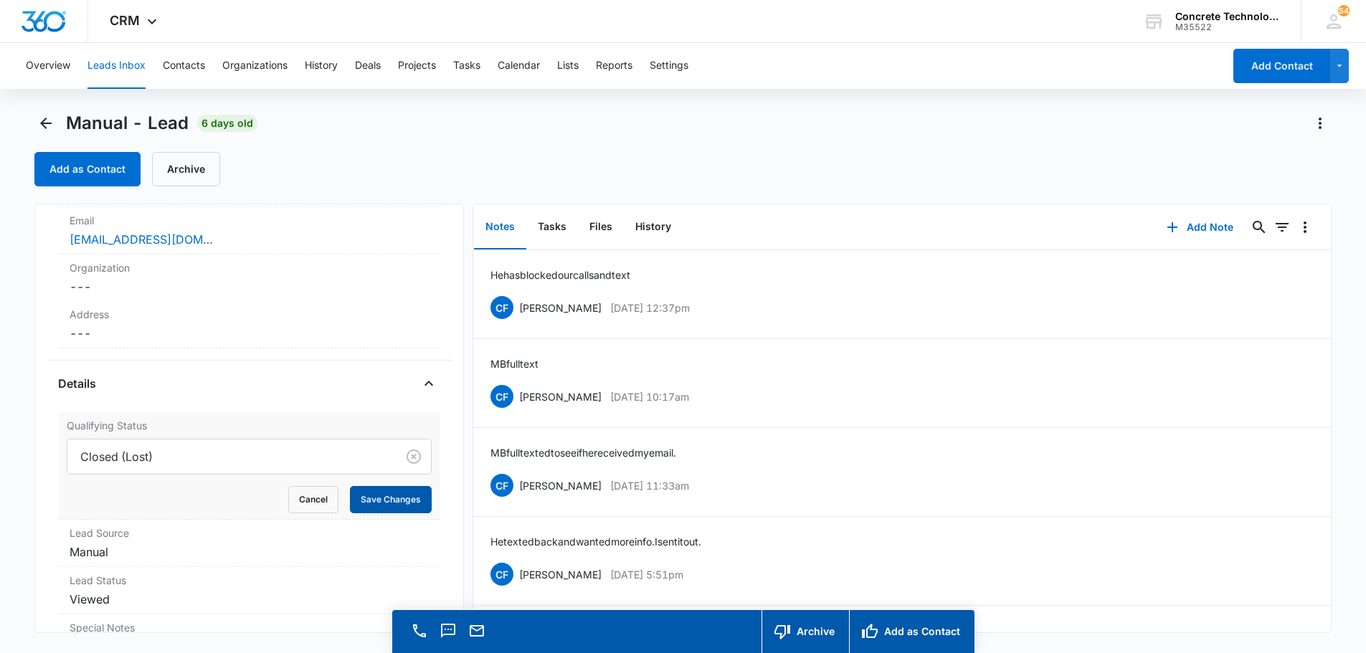
click at [366, 499] on button "Save Changes" at bounding box center [391, 499] width 82 height 27
click at [555, 226] on button "Tasks" at bounding box center [552, 227] width 52 height 44
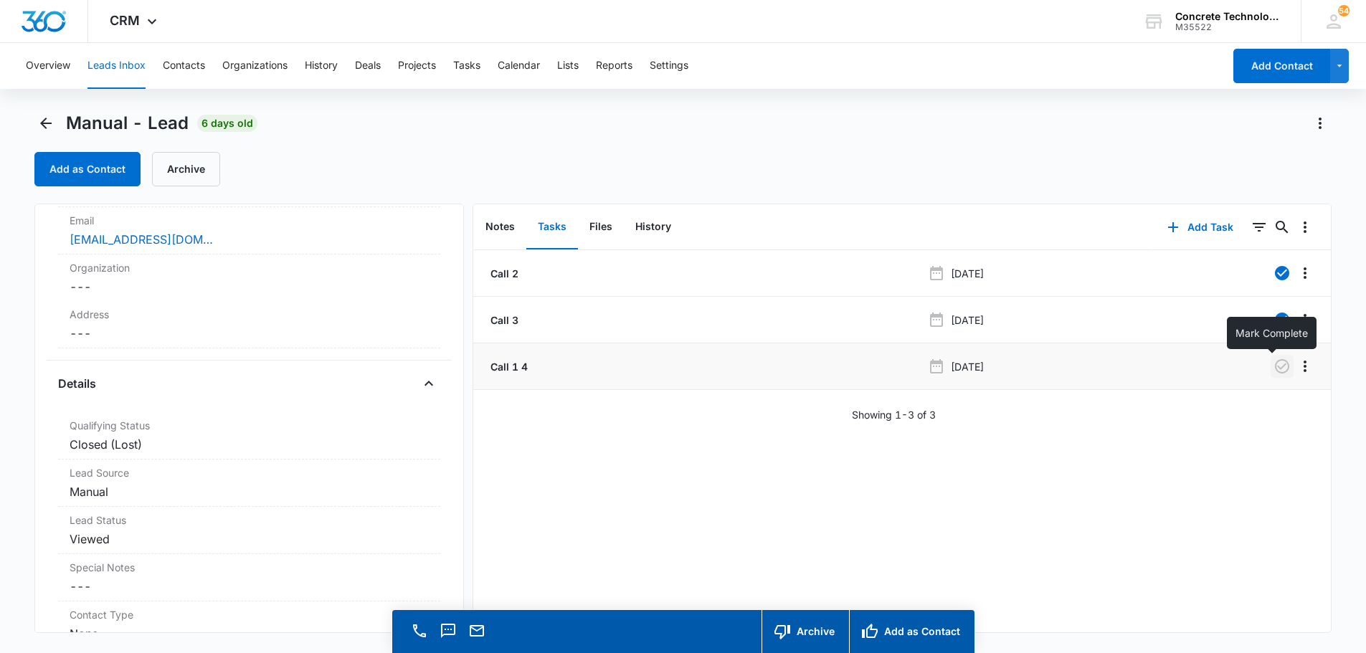
click at [1273, 366] on icon "button" at bounding box center [1281, 366] width 17 height 17
click at [473, 61] on button "Tasks" at bounding box center [466, 66] width 27 height 46
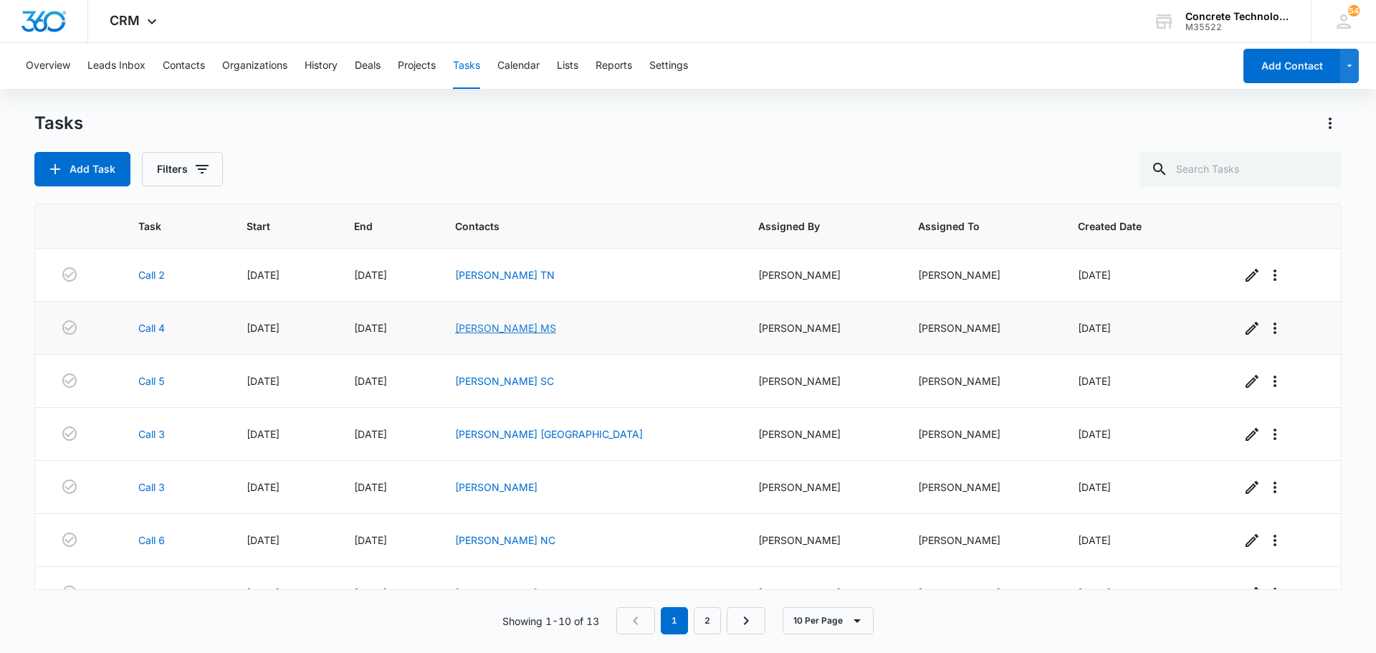
click at [556, 329] on link "[PERSON_NAME] MS" at bounding box center [505, 328] width 101 height 12
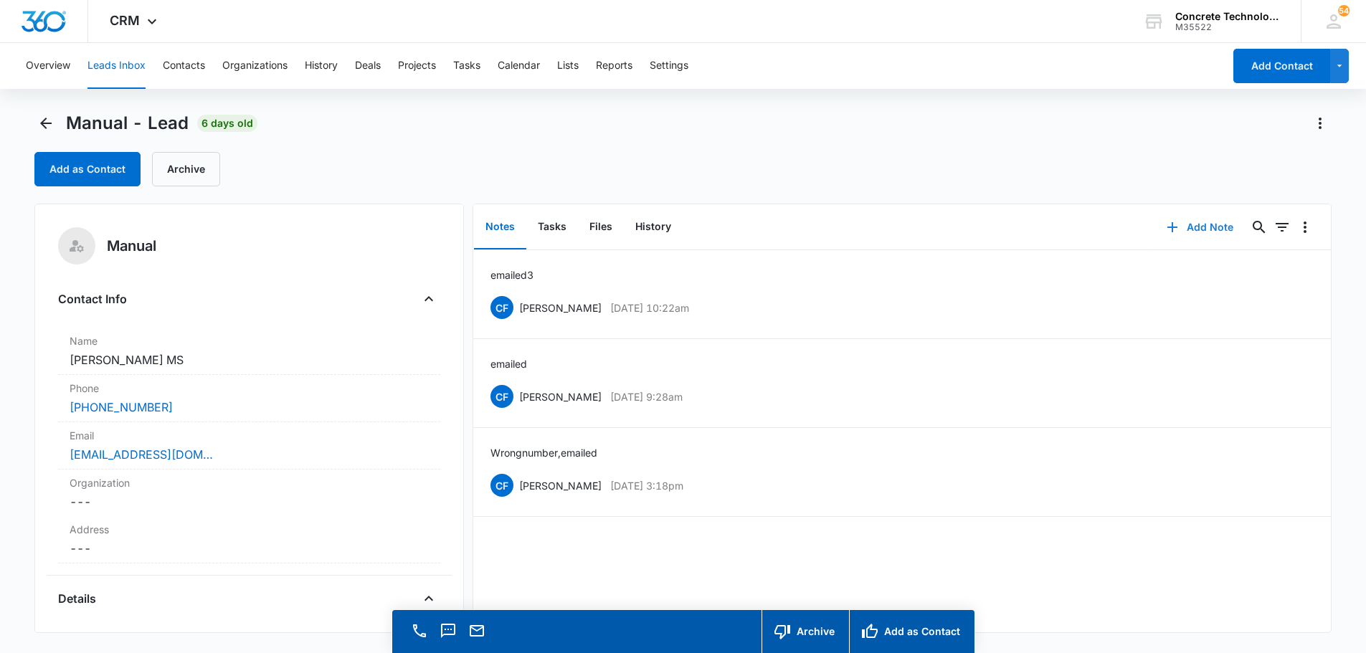
click at [1198, 224] on button "Add Note" at bounding box center [1199, 227] width 95 height 34
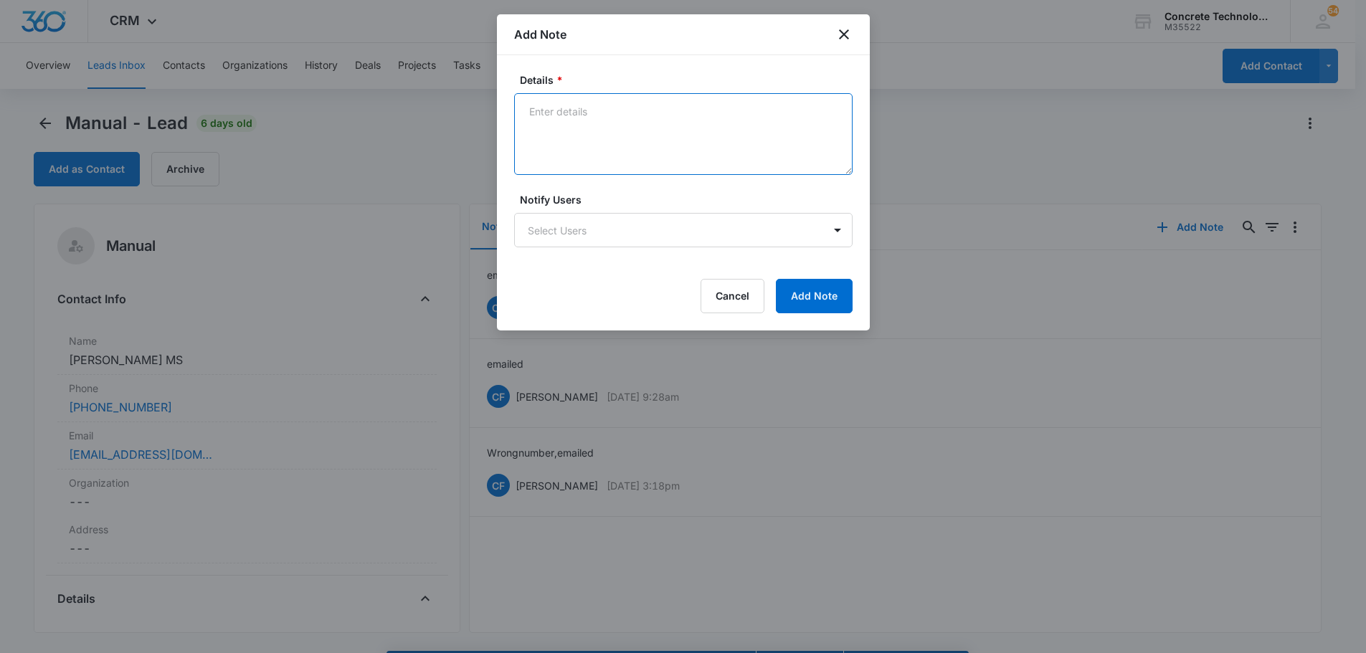
click at [531, 114] on textarea "Details *" at bounding box center [683, 134] width 338 height 82
type textarea "emailed not responding"
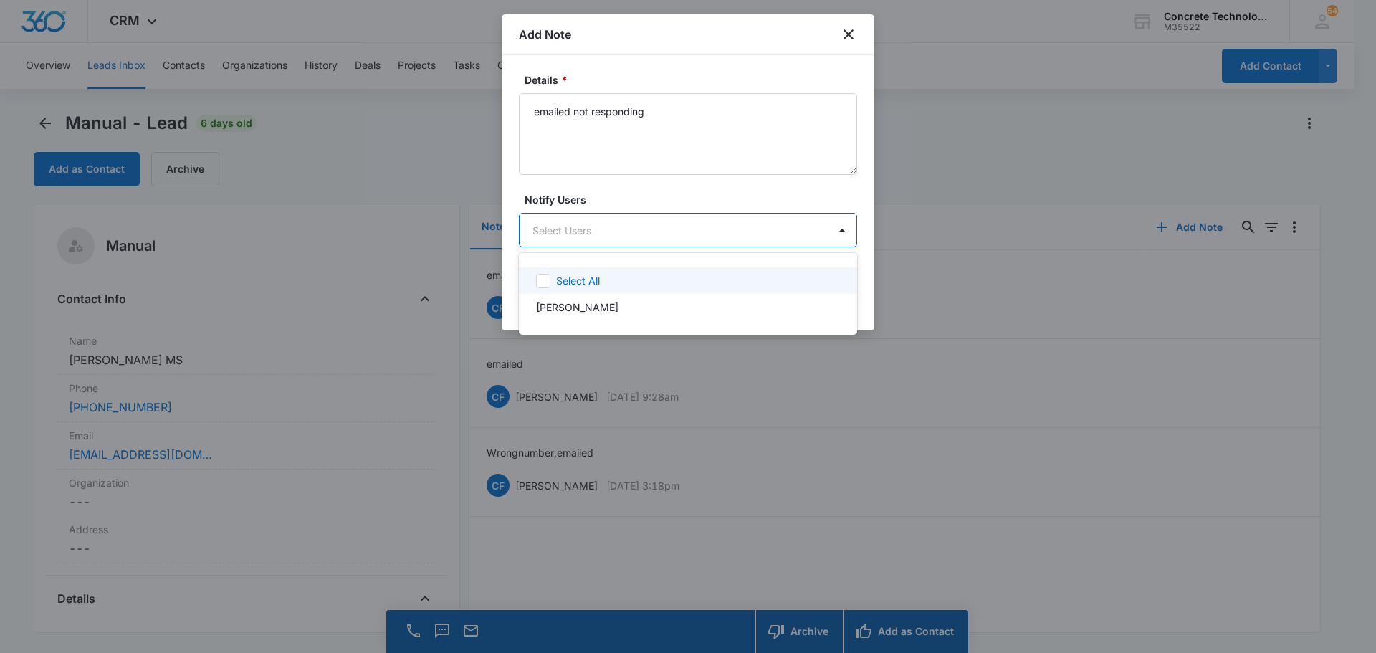
click at [612, 234] on body "CRM Apps Reputation Websites Forms CRM Email Social Content Ads Intelligence Fi…" at bounding box center [688, 326] width 1376 height 653
click at [658, 300] on div "[PERSON_NAME]" at bounding box center [686, 307] width 301 height 15
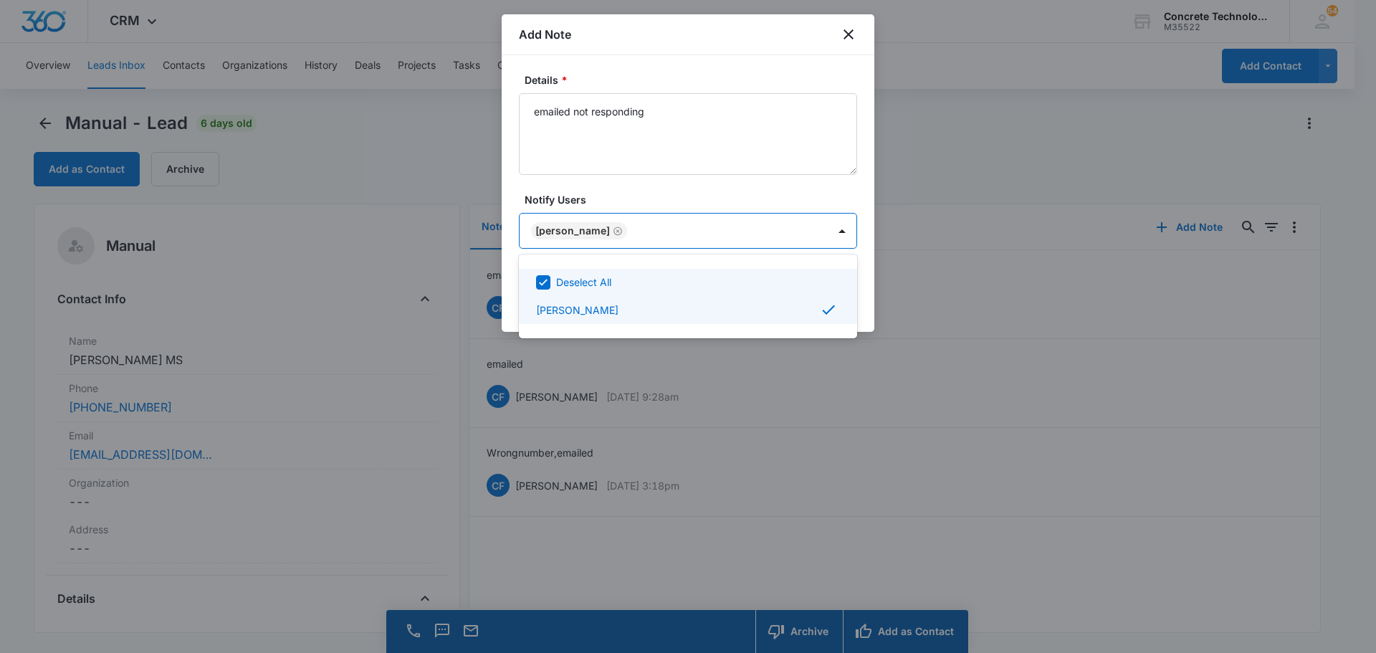
click at [828, 225] on div at bounding box center [688, 326] width 1376 height 653
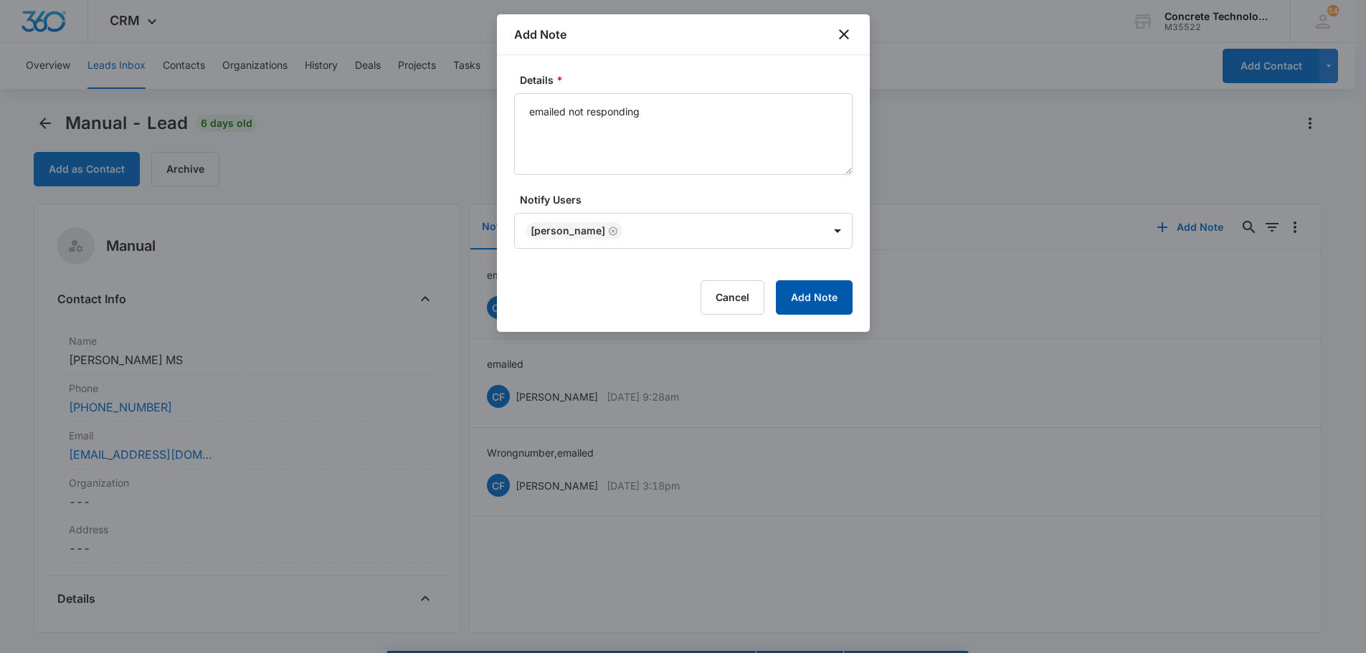
click at [809, 297] on button "Add Note" at bounding box center [814, 297] width 77 height 34
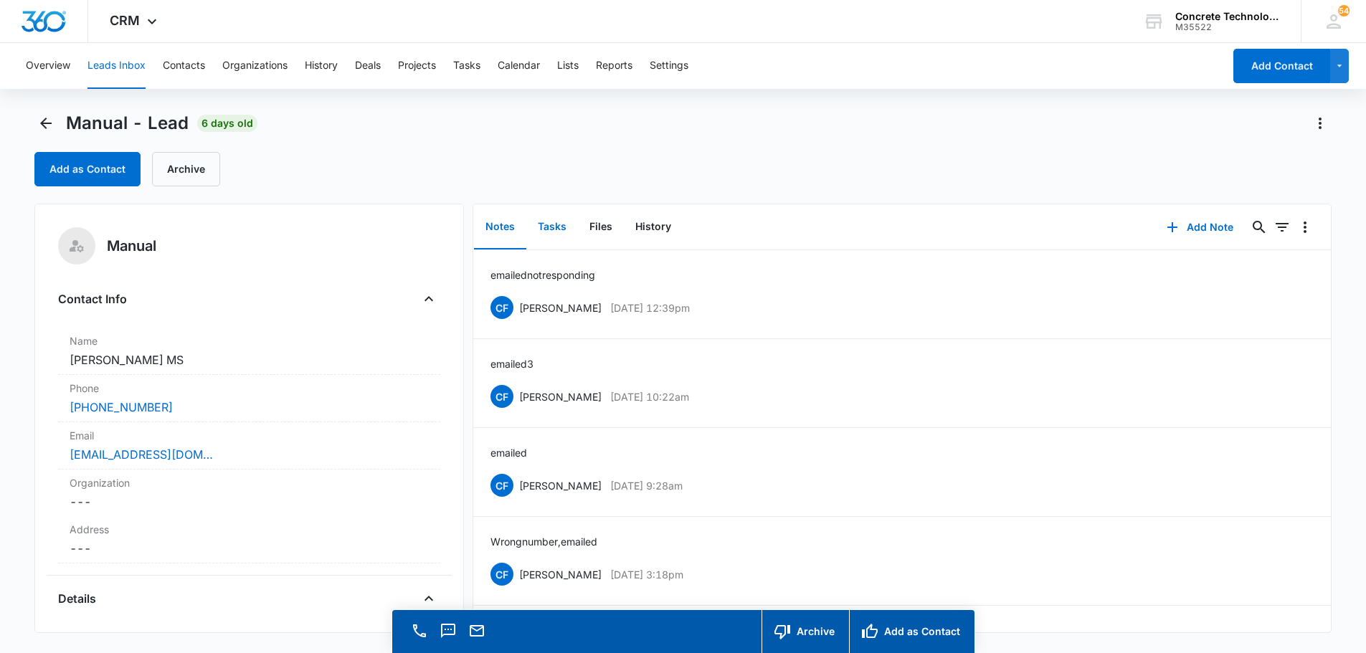
click at [547, 226] on button "Tasks" at bounding box center [552, 227] width 52 height 44
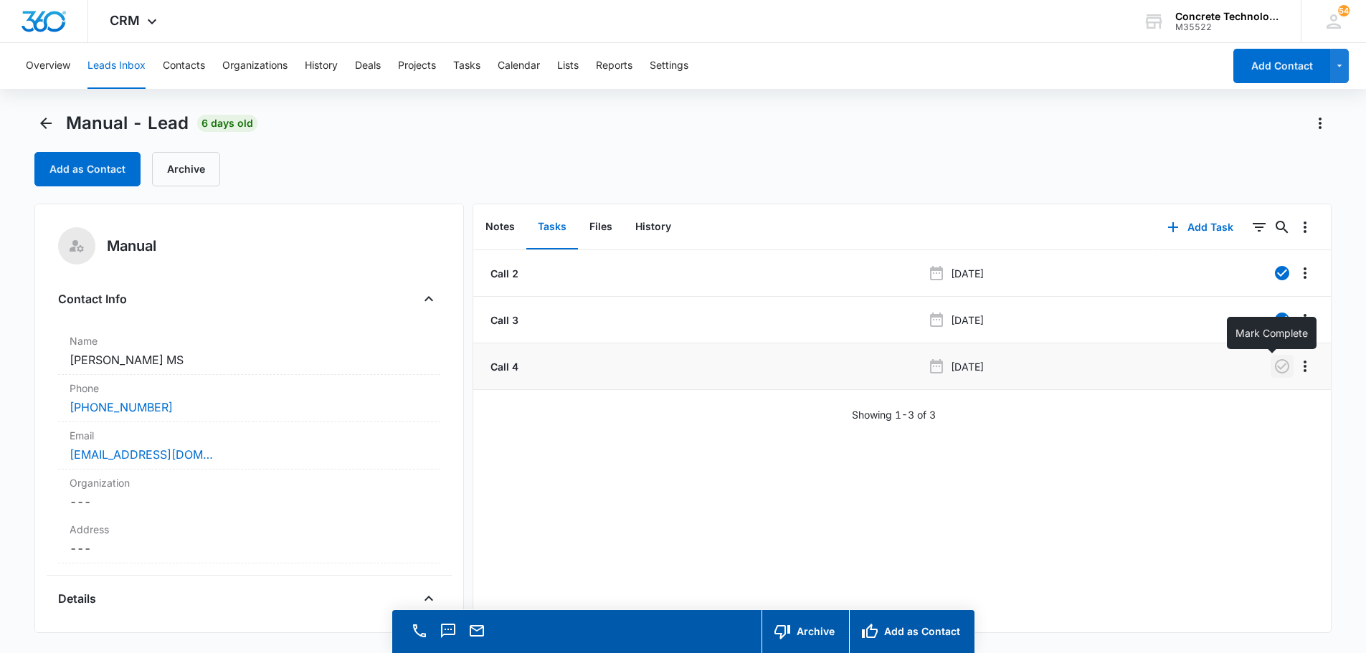
click at [1273, 363] on icon "button" at bounding box center [1281, 366] width 17 height 17
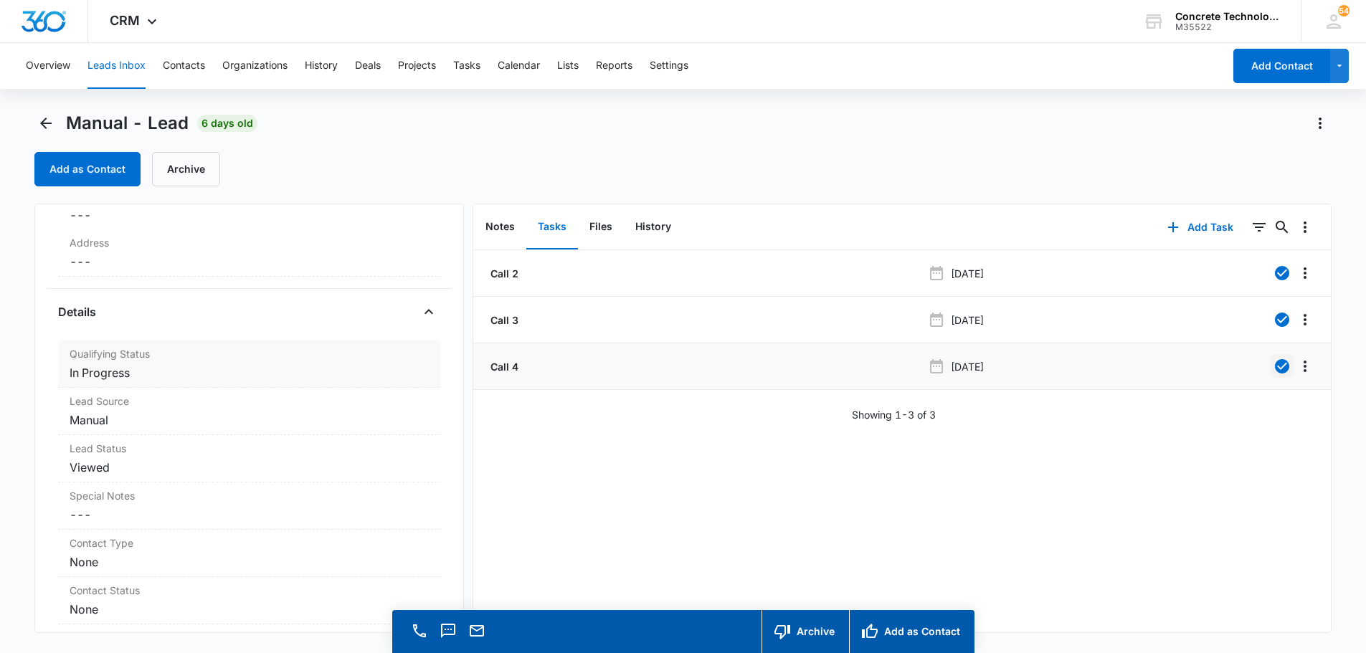
click at [169, 380] on dd "Cancel Save Changes In Progress" at bounding box center [249, 372] width 359 height 17
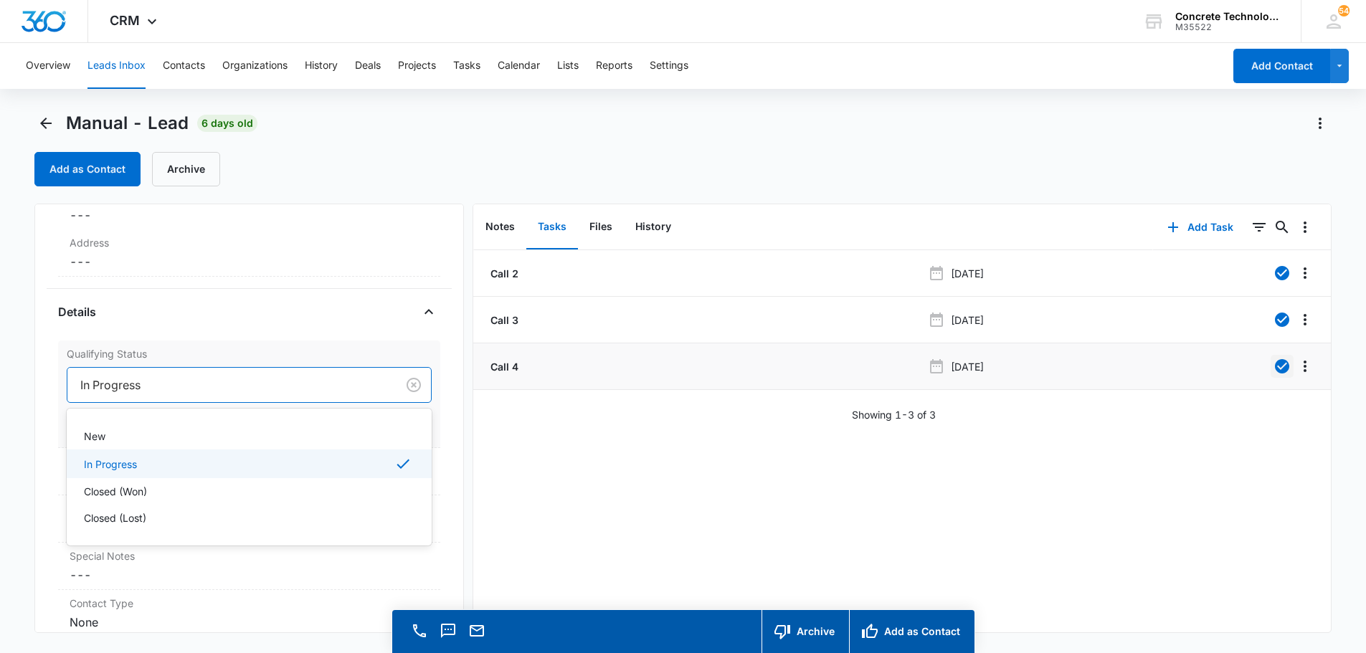
click at [181, 388] on div at bounding box center [229, 385] width 298 height 20
click at [118, 517] on p "Closed (Lost)" at bounding box center [115, 517] width 62 height 15
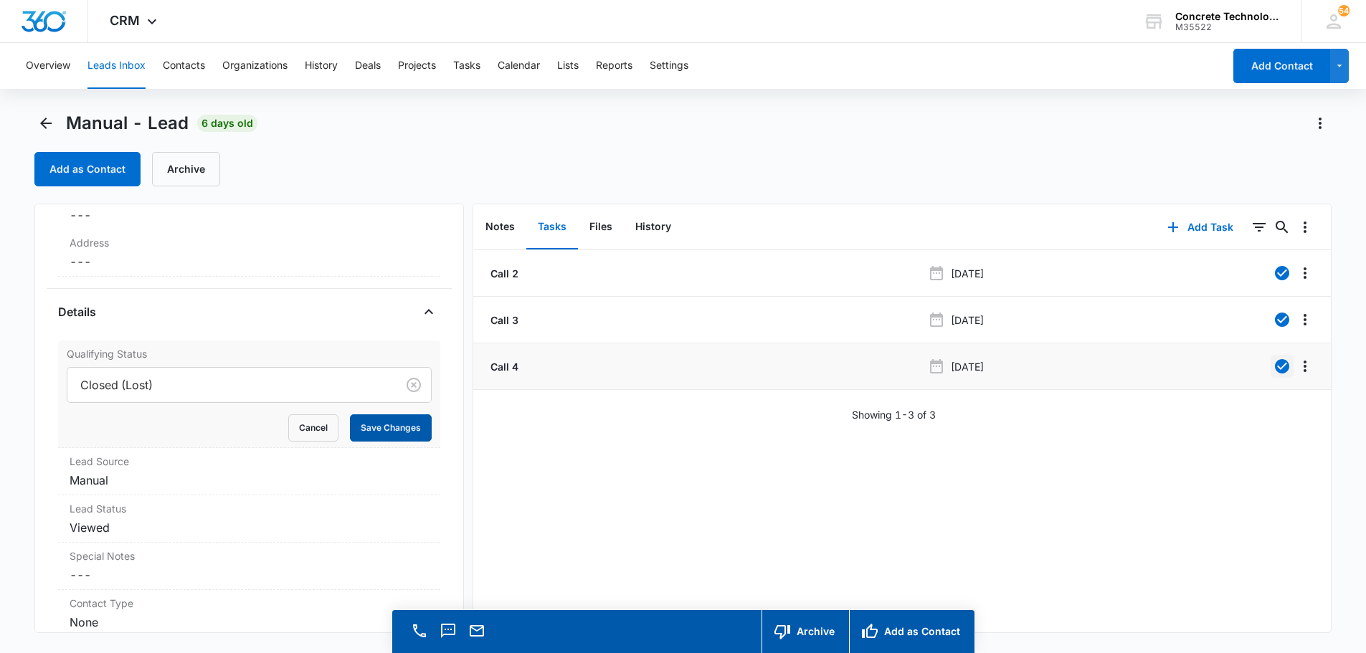
click at [381, 427] on button "Save Changes" at bounding box center [391, 427] width 82 height 27
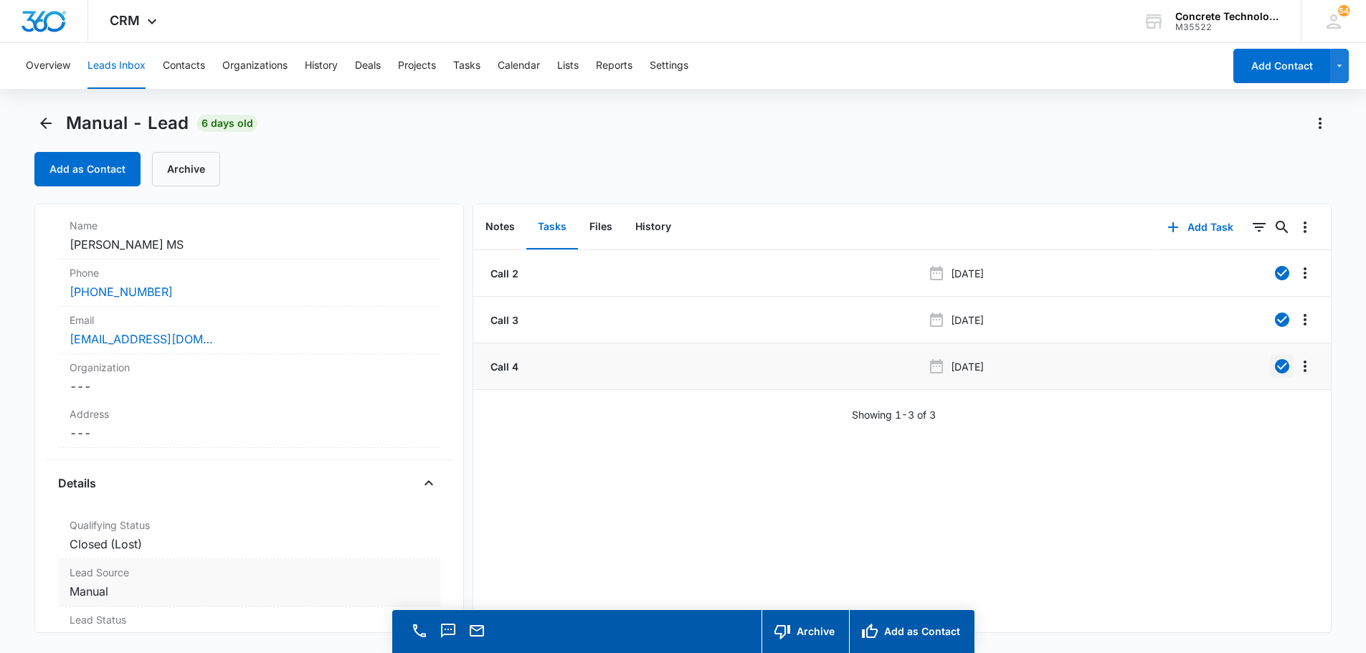
scroll to position [0, 0]
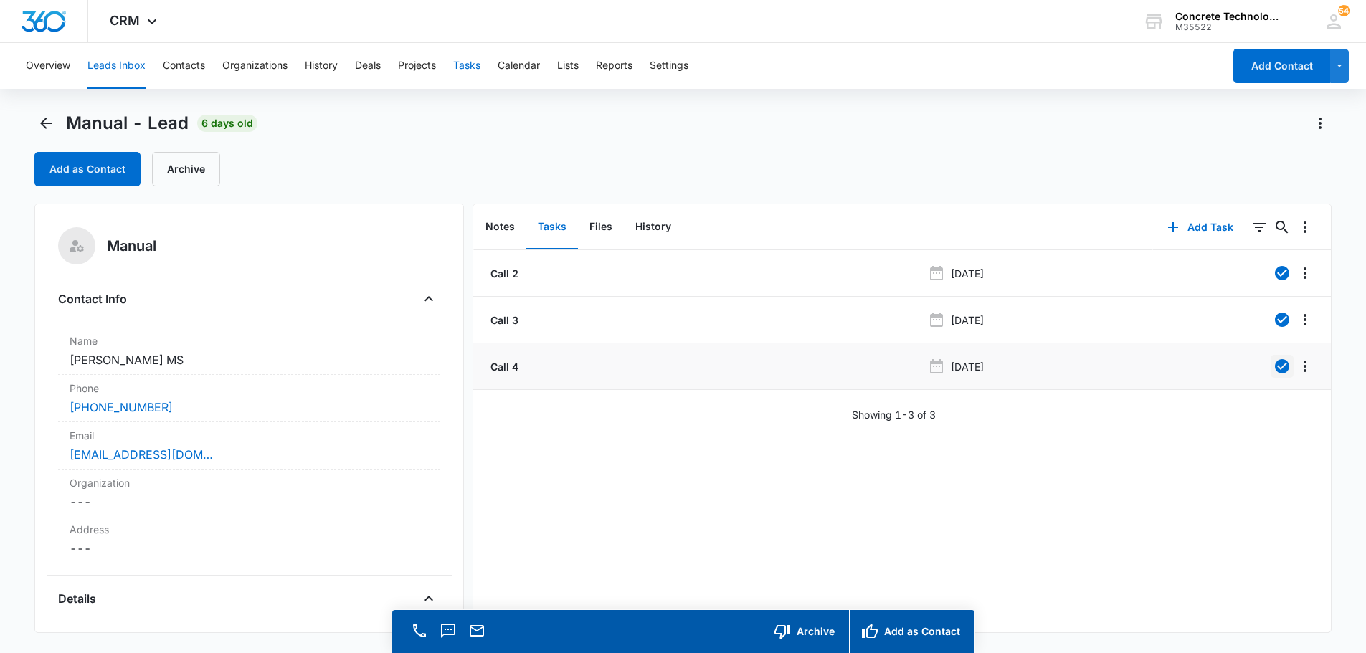
click at [465, 69] on button "Tasks" at bounding box center [466, 66] width 27 height 46
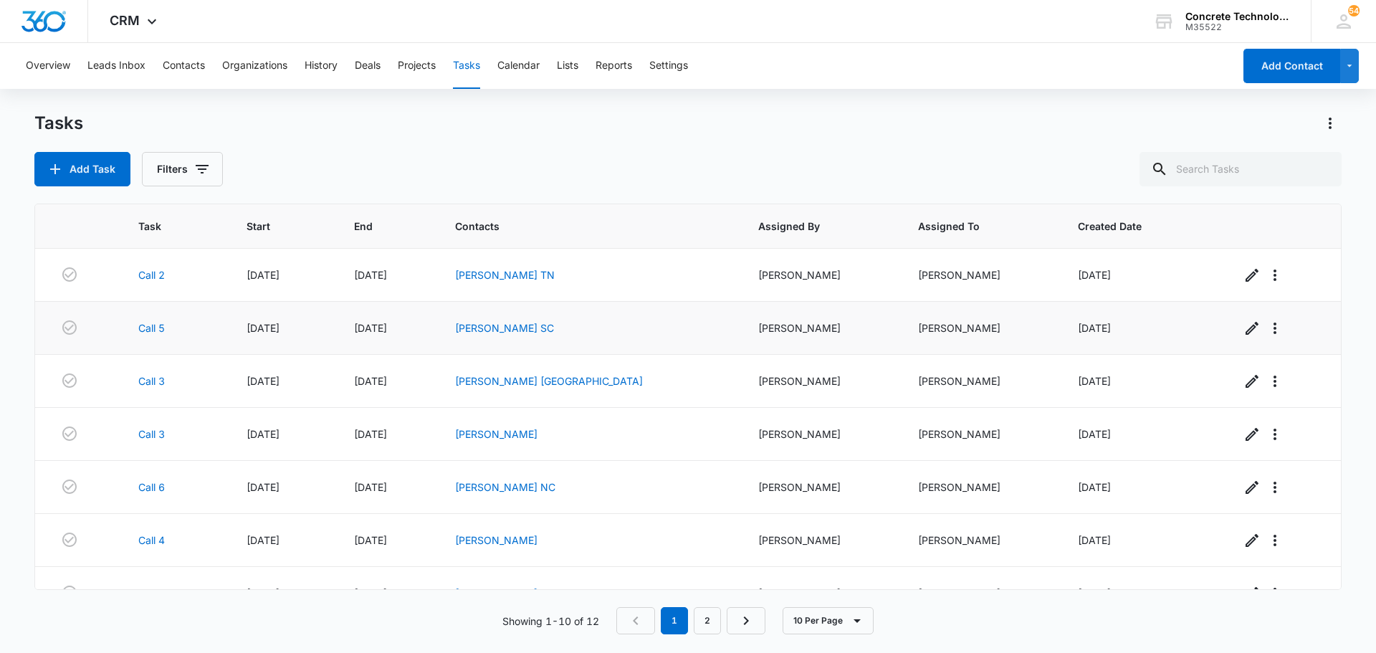
click at [527, 319] on td "[PERSON_NAME] SC" at bounding box center [590, 328] width 304 height 53
click at [526, 325] on link "[PERSON_NAME] SC" at bounding box center [504, 328] width 99 height 12
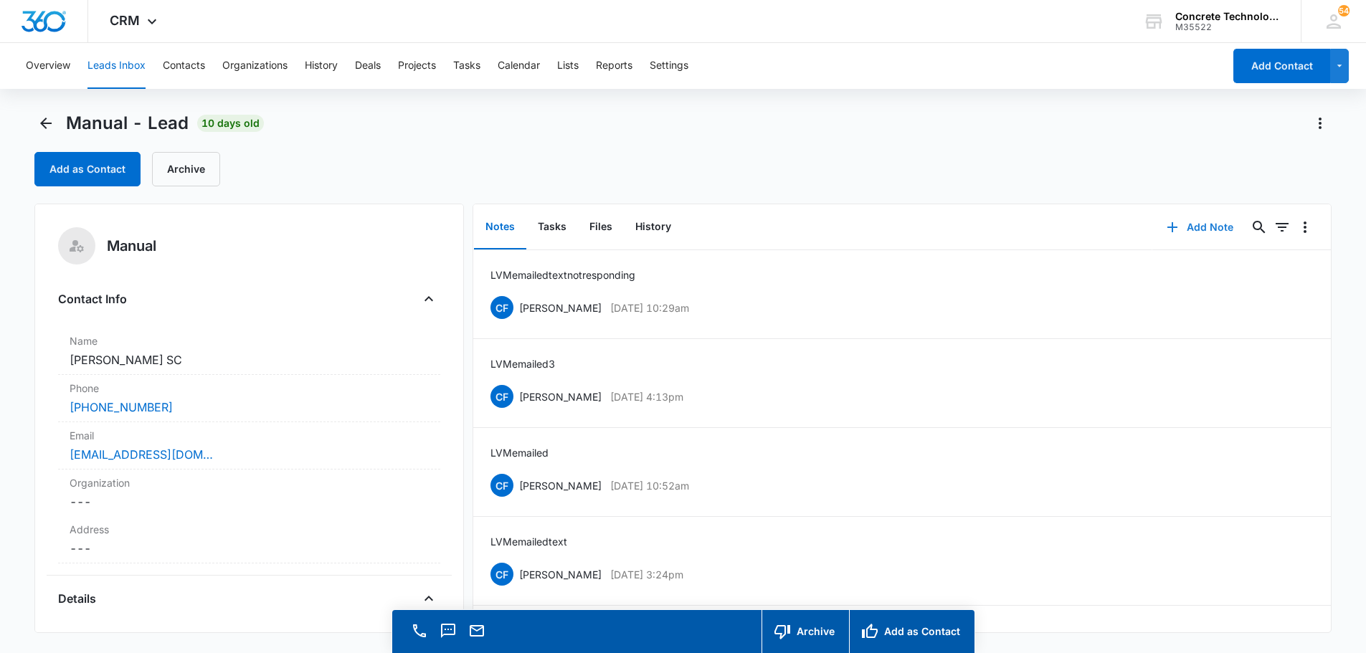
click at [1203, 225] on button "Add Note" at bounding box center [1199, 227] width 95 height 34
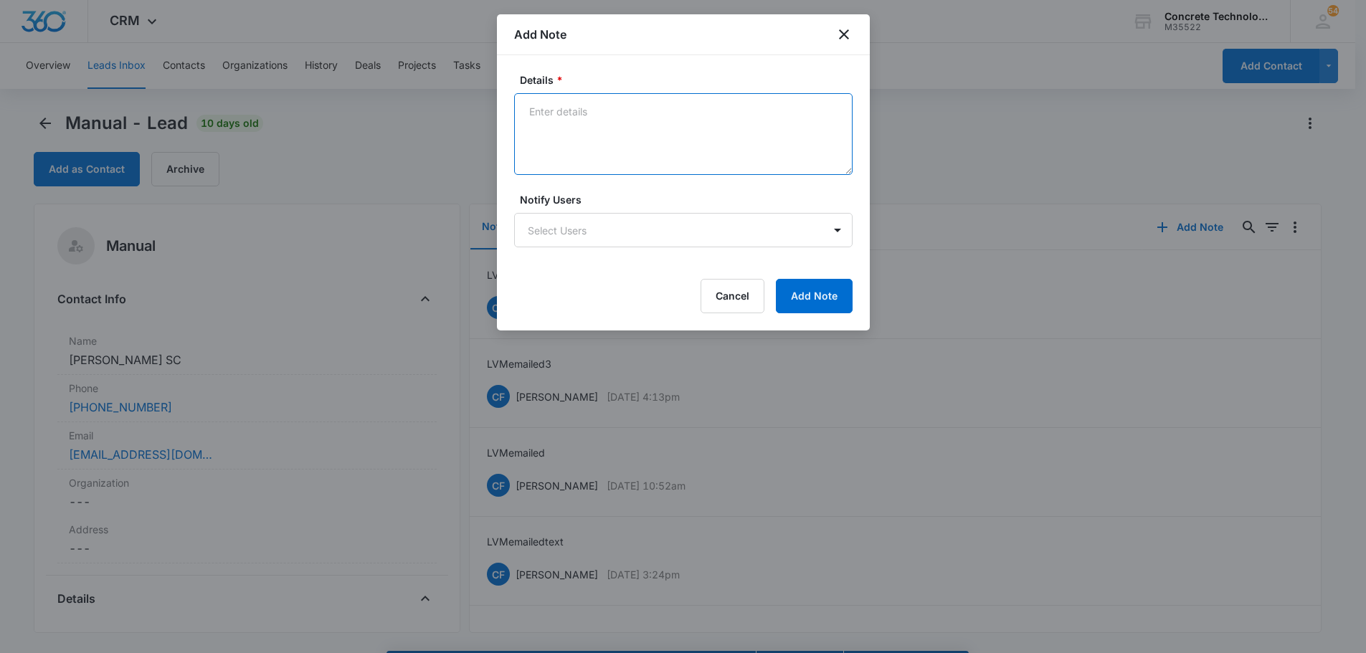
click at [556, 115] on textarea "Details *" at bounding box center [683, 134] width 338 height 82
type textarea "LVM"
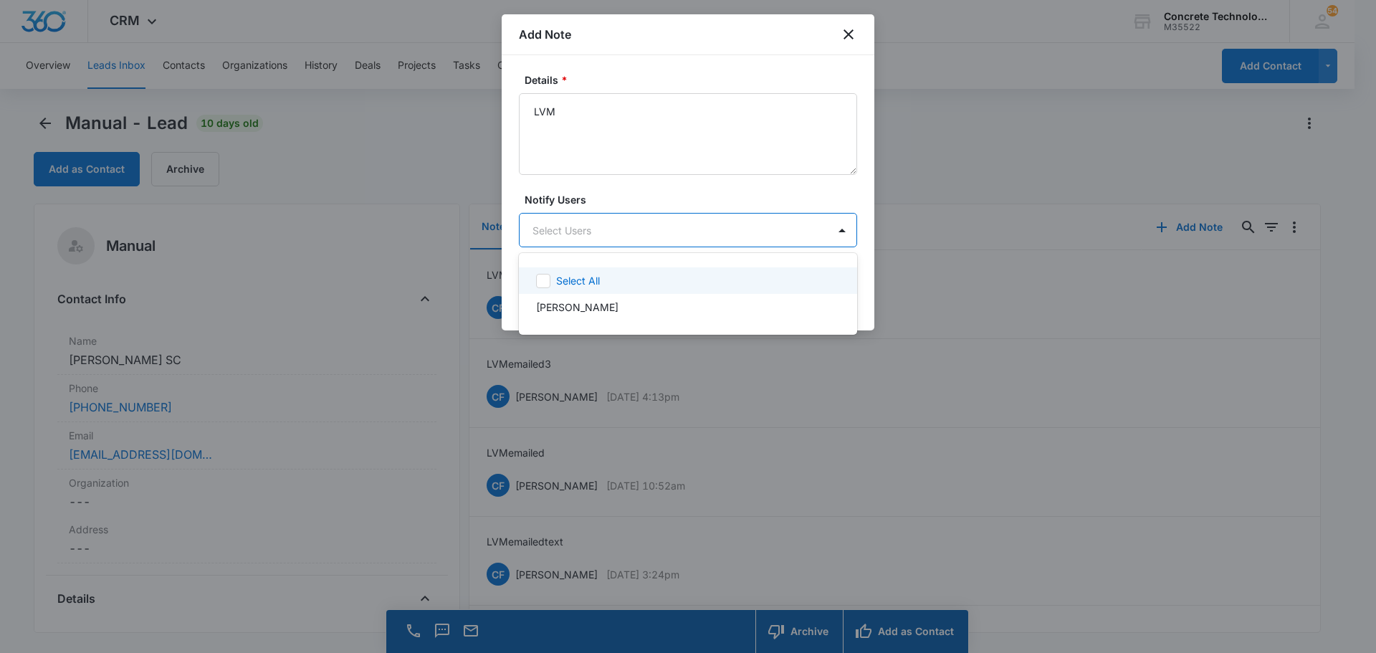
click at [591, 228] on body "CRM Apps Reputation Websites Forms CRM Email Social Content Ads Intelligence Fi…" at bounding box center [688, 326] width 1376 height 653
click at [556, 308] on p "[PERSON_NAME]" at bounding box center [577, 307] width 82 height 15
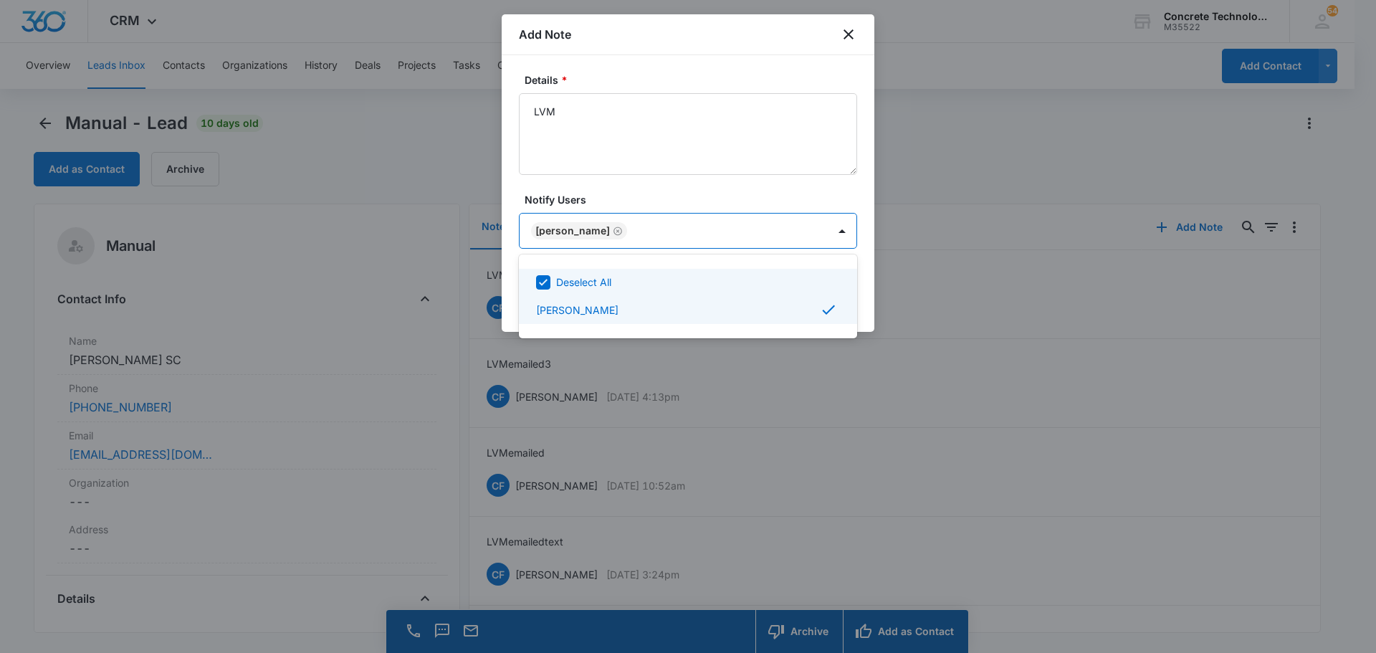
click at [819, 233] on div at bounding box center [688, 326] width 1376 height 653
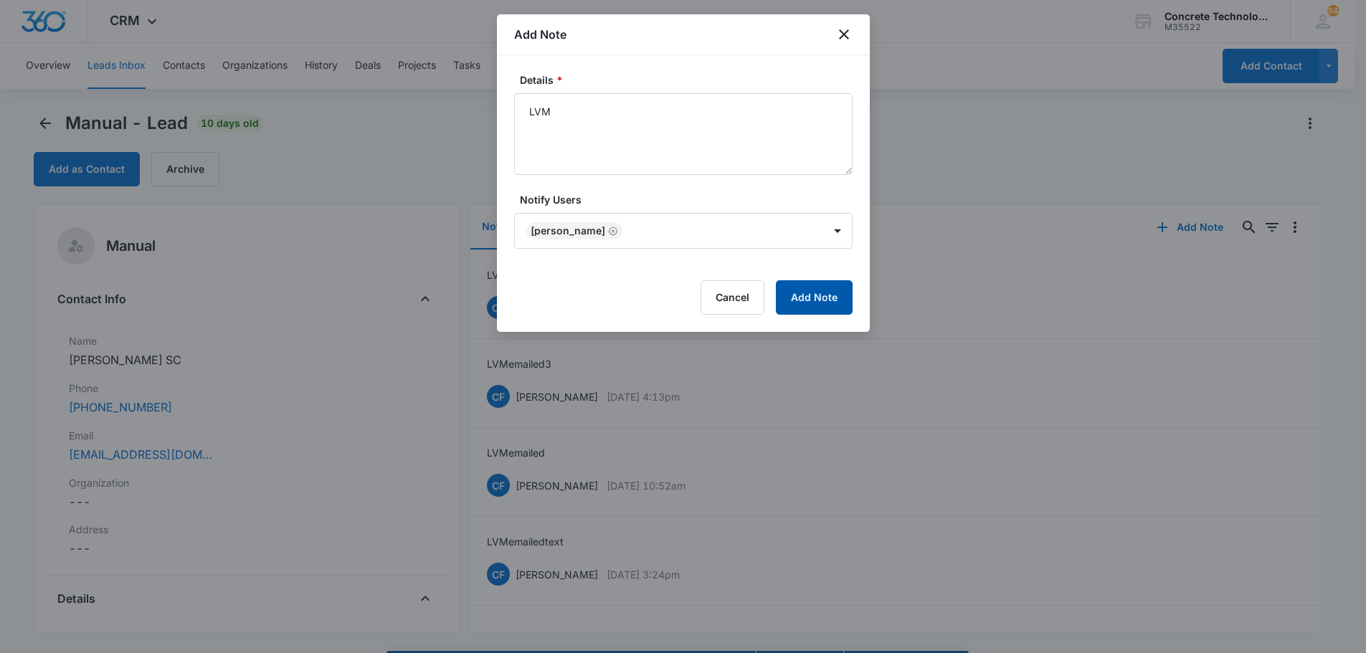
click at [838, 302] on button "Add Note" at bounding box center [814, 297] width 77 height 34
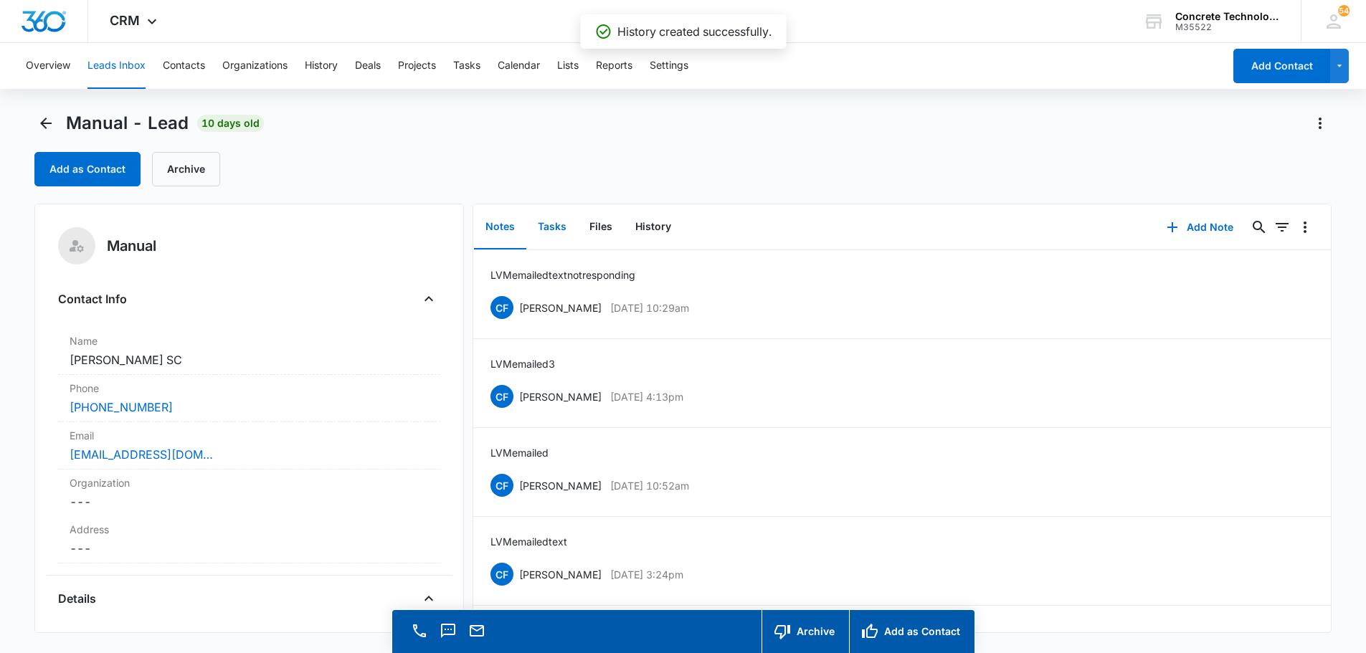
click at [563, 226] on button "Tasks" at bounding box center [552, 227] width 52 height 44
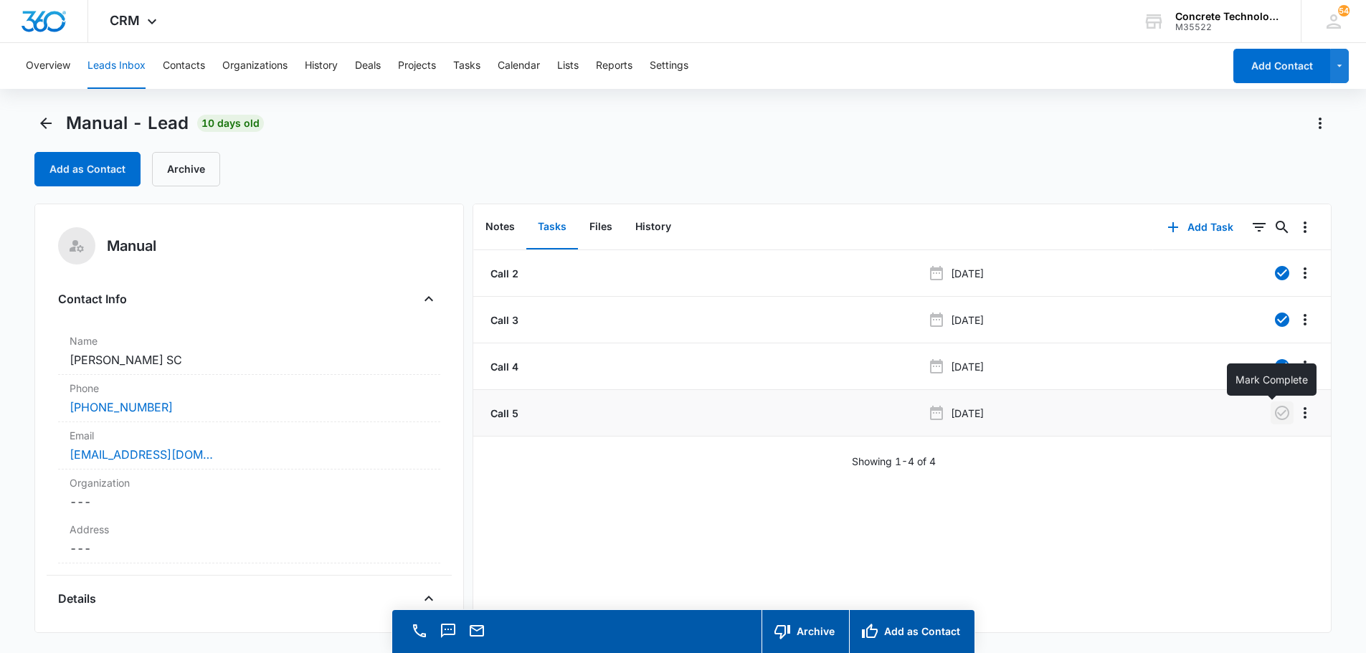
click at [1273, 411] on icon "button" at bounding box center [1281, 412] width 17 height 17
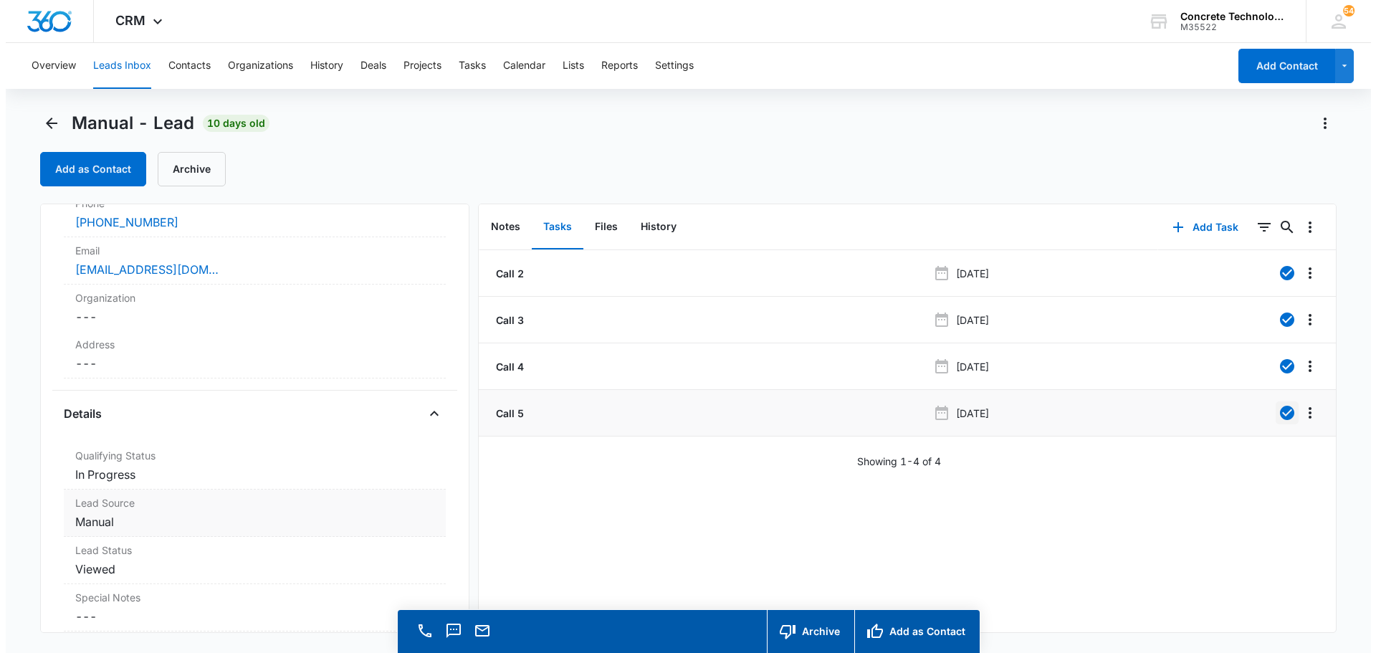
scroll to position [215, 0]
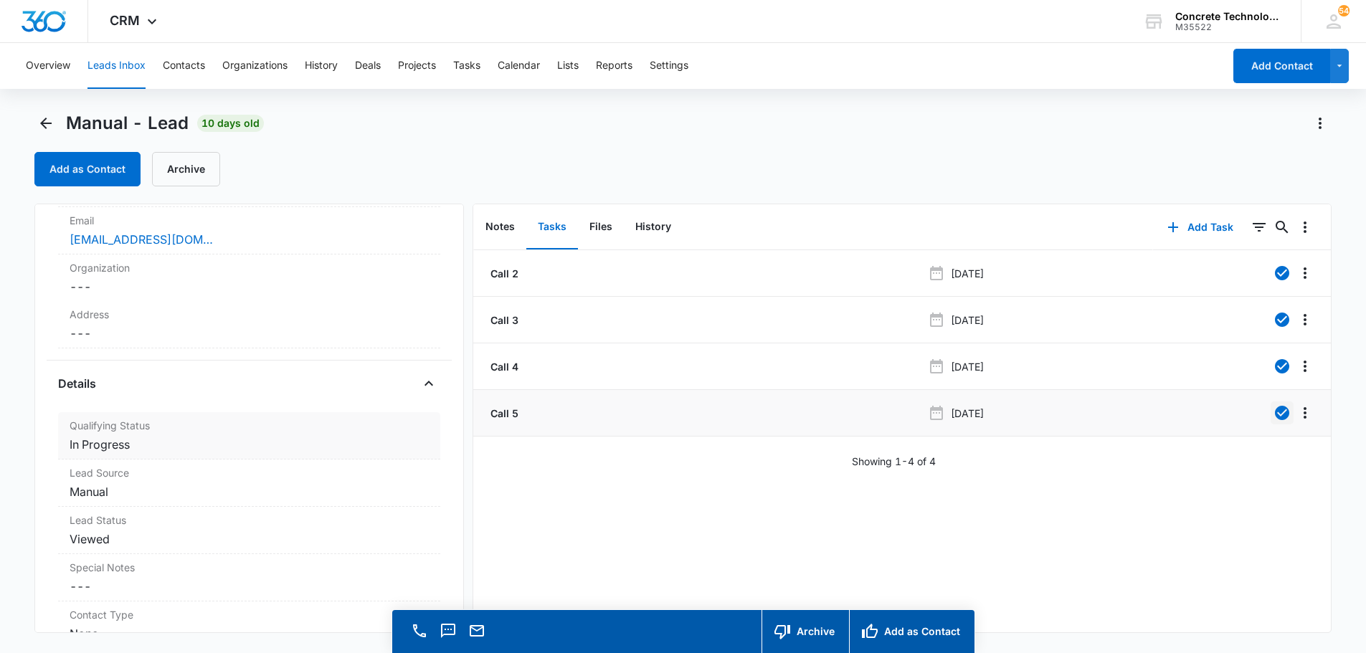
click at [101, 442] on dd "Cancel Save Changes In Progress" at bounding box center [249, 444] width 359 height 17
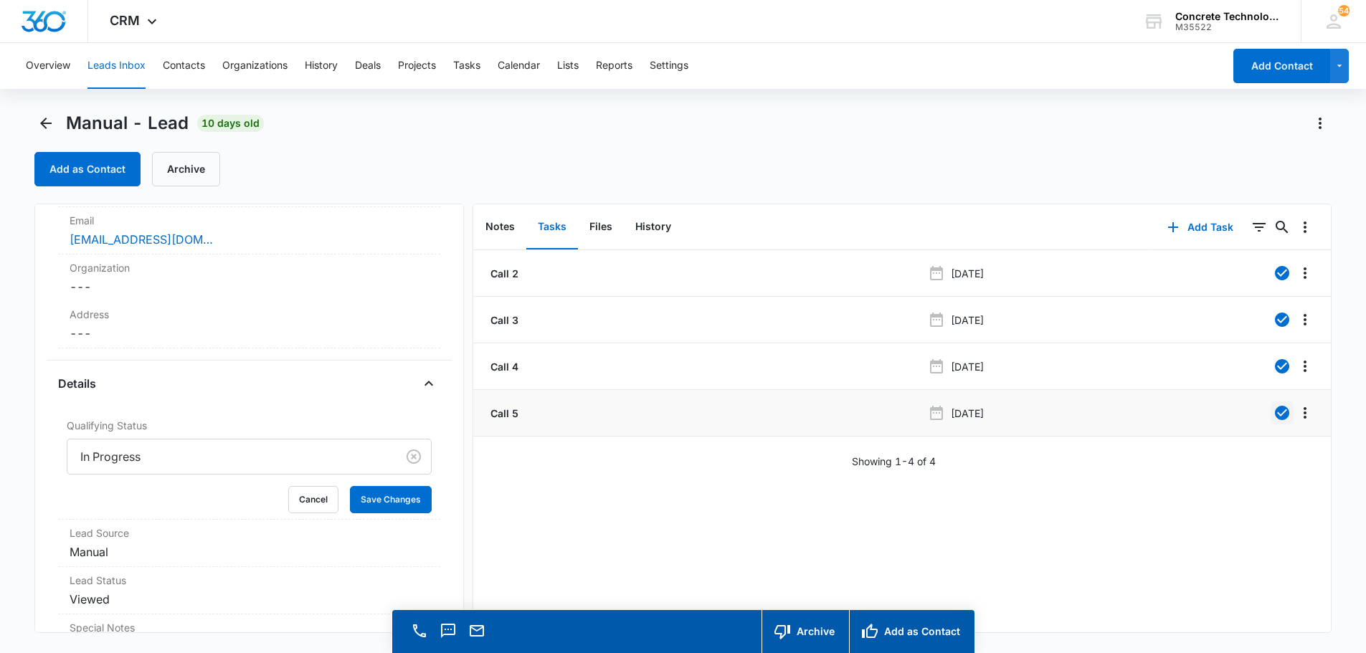
click at [120, 454] on div at bounding box center [229, 457] width 298 height 20
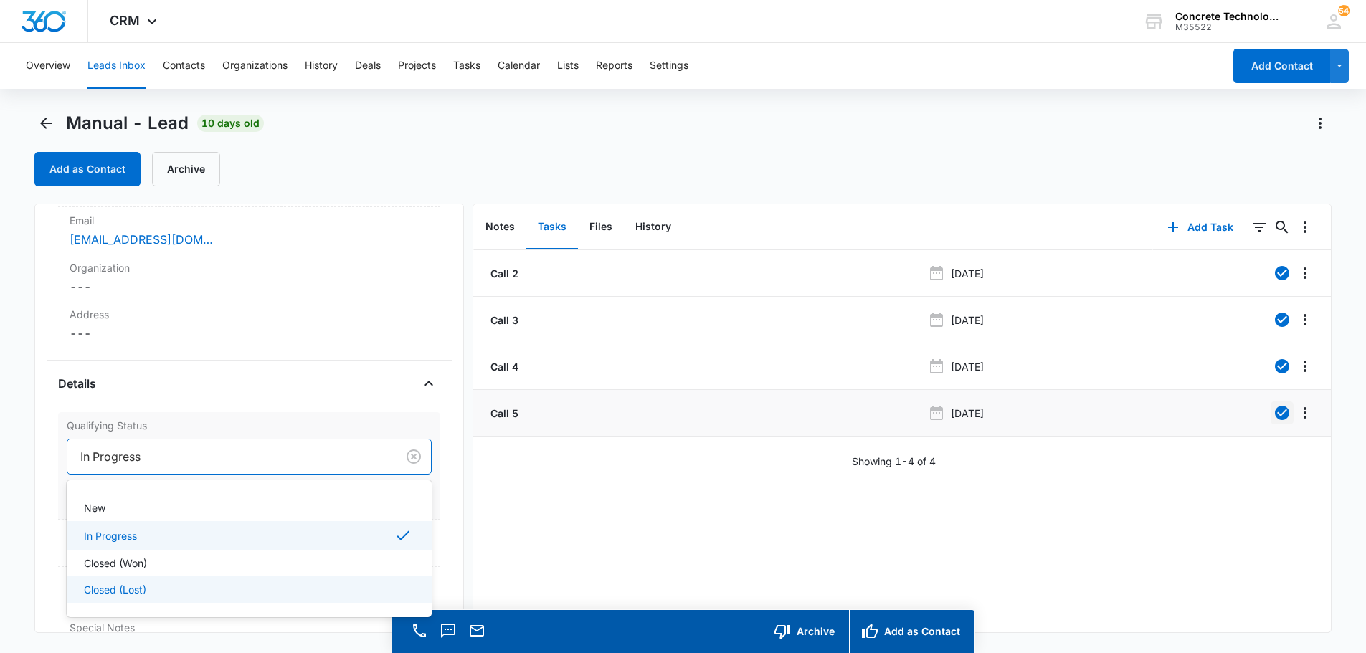
click at [110, 588] on p "Closed (Lost)" at bounding box center [115, 589] width 62 height 15
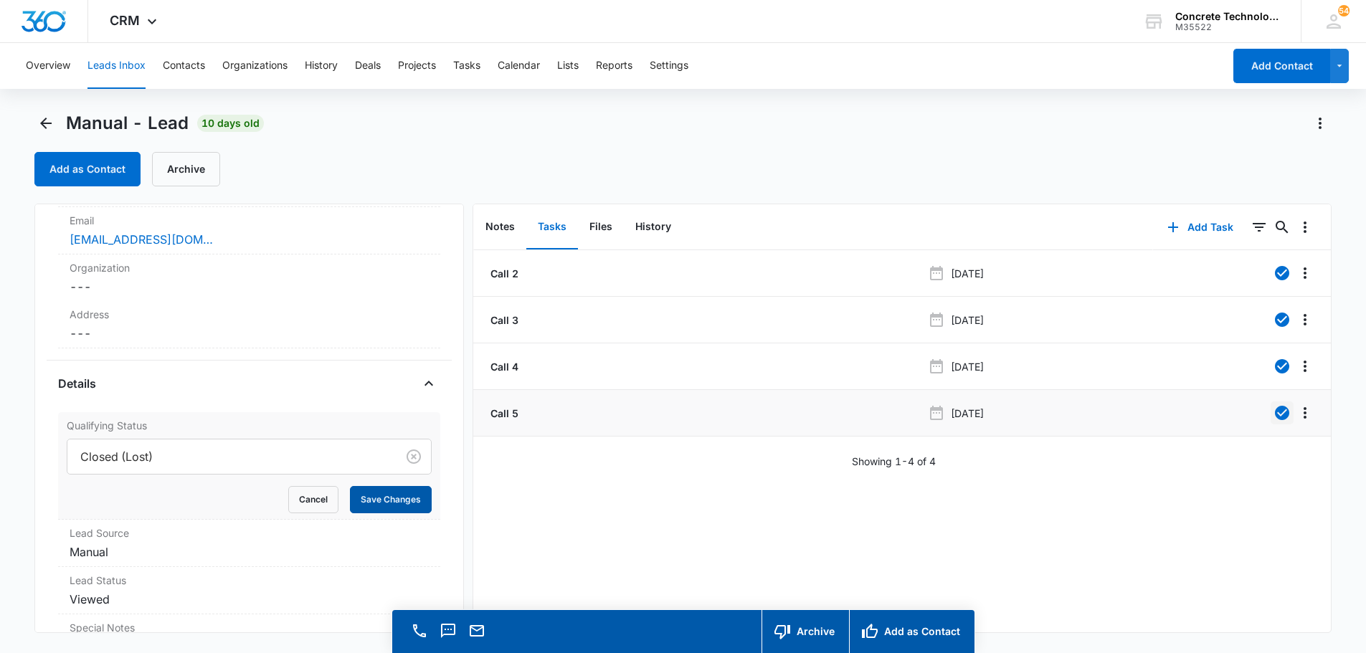
click at [394, 505] on button "Save Changes" at bounding box center [391, 499] width 82 height 27
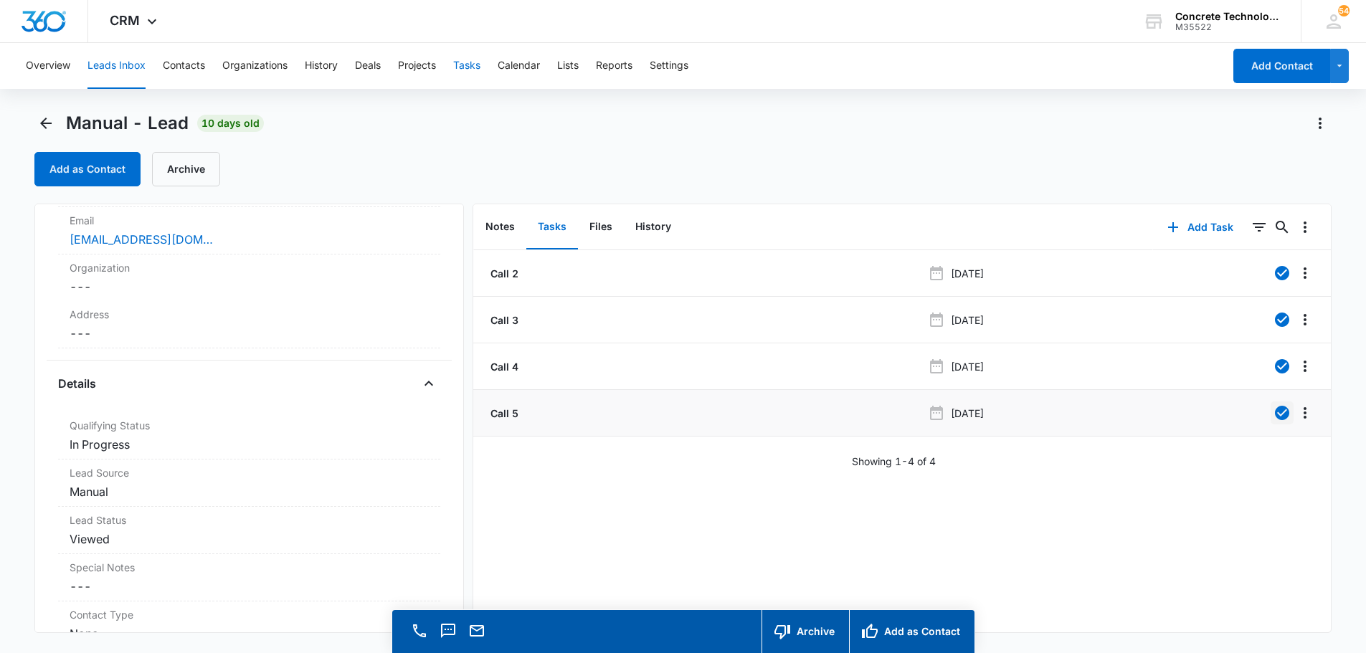
click at [471, 67] on button "Tasks" at bounding box center [466, 66] width 27 height 46
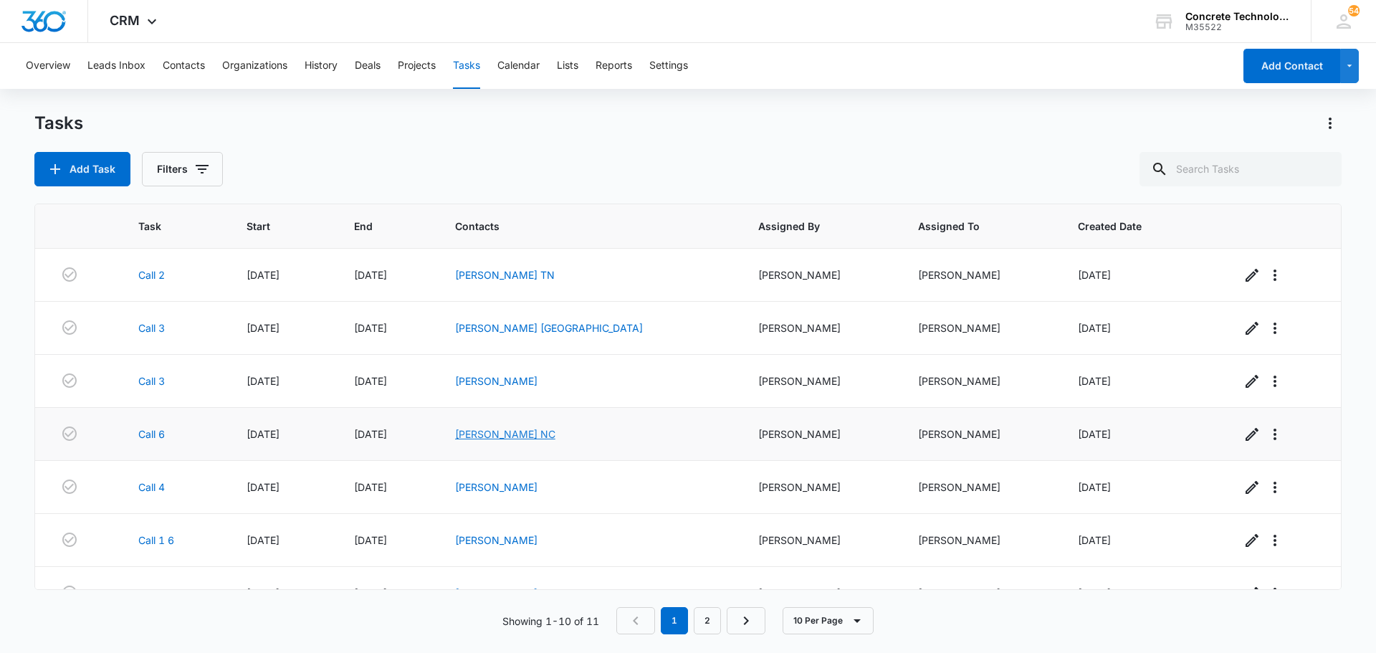
click at [514, 432] on link "[PERSON_NAME] NC" at bounding box center [505, 434] width 100 height 12
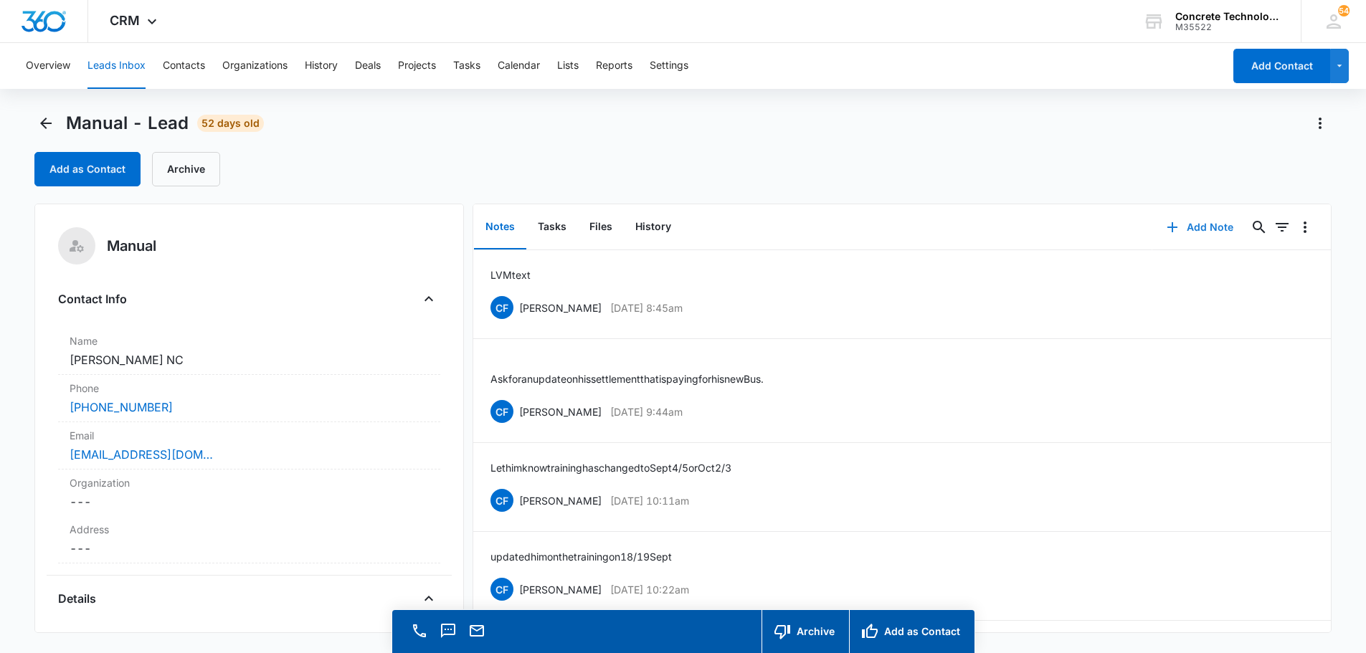
click at [1192, 228] on button "Add Note" at bounding box center [1199, 227] width 95 height 34
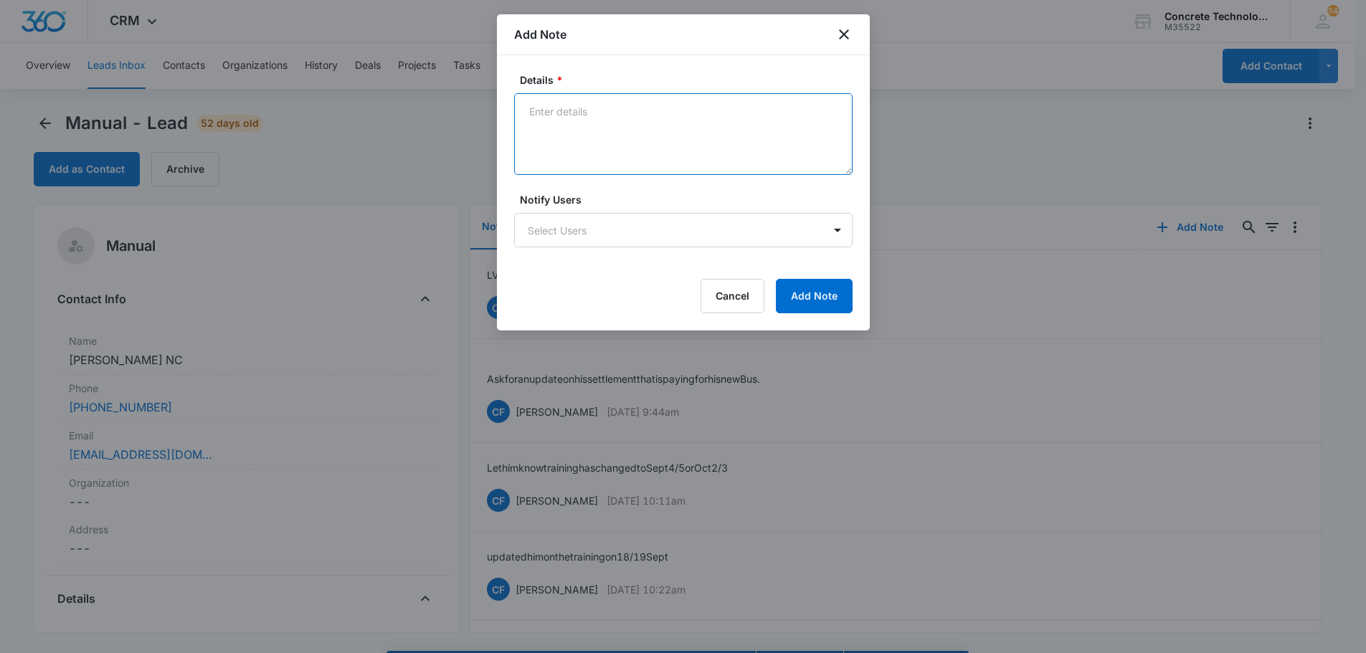
click at [540, 106] on textarea "Details *" at bounding box center [683, 134] width 338 height 82
type textarea "going into the insurance business."
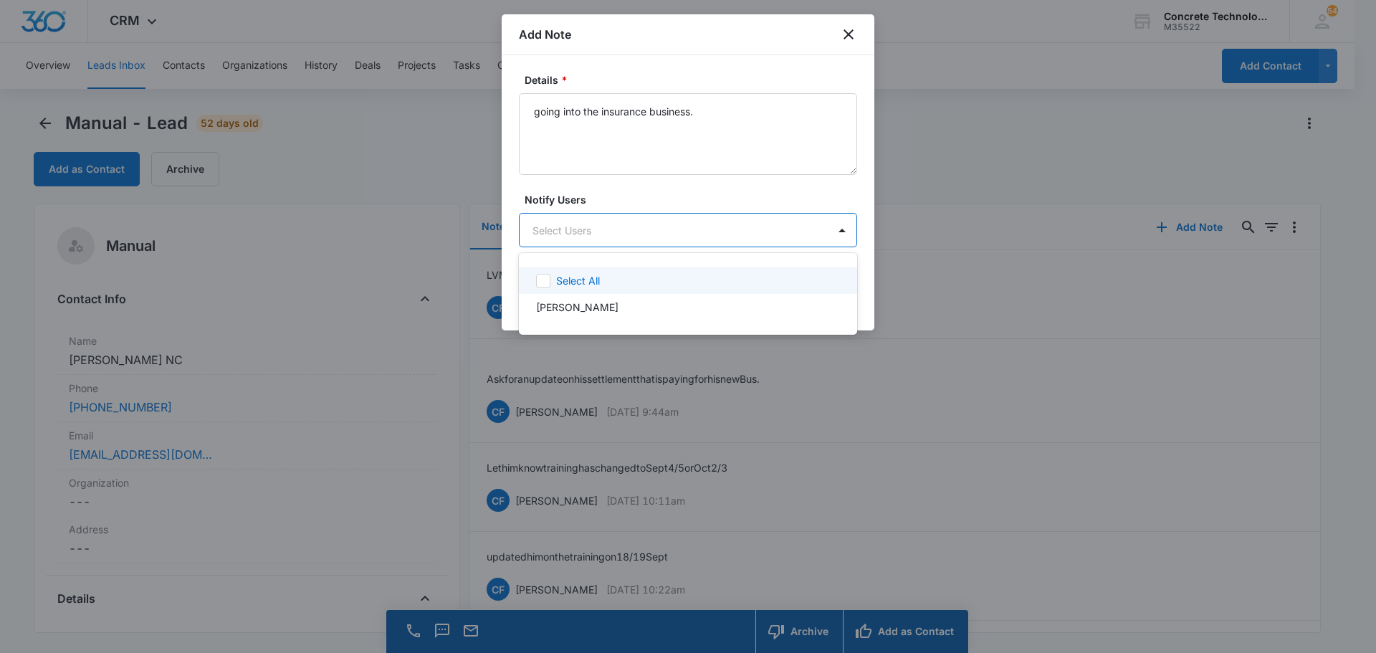
click at [546, 228] on body "CRM Apps Reputation Websites Forms CRM Email Social Content Ads Intelligence Fi…" at bounding box center [688, 326] width 1376 height 653
click at [570, 302] on p "[PERSON_NAME]" at bounding box center [577, 307] width 82 height 15
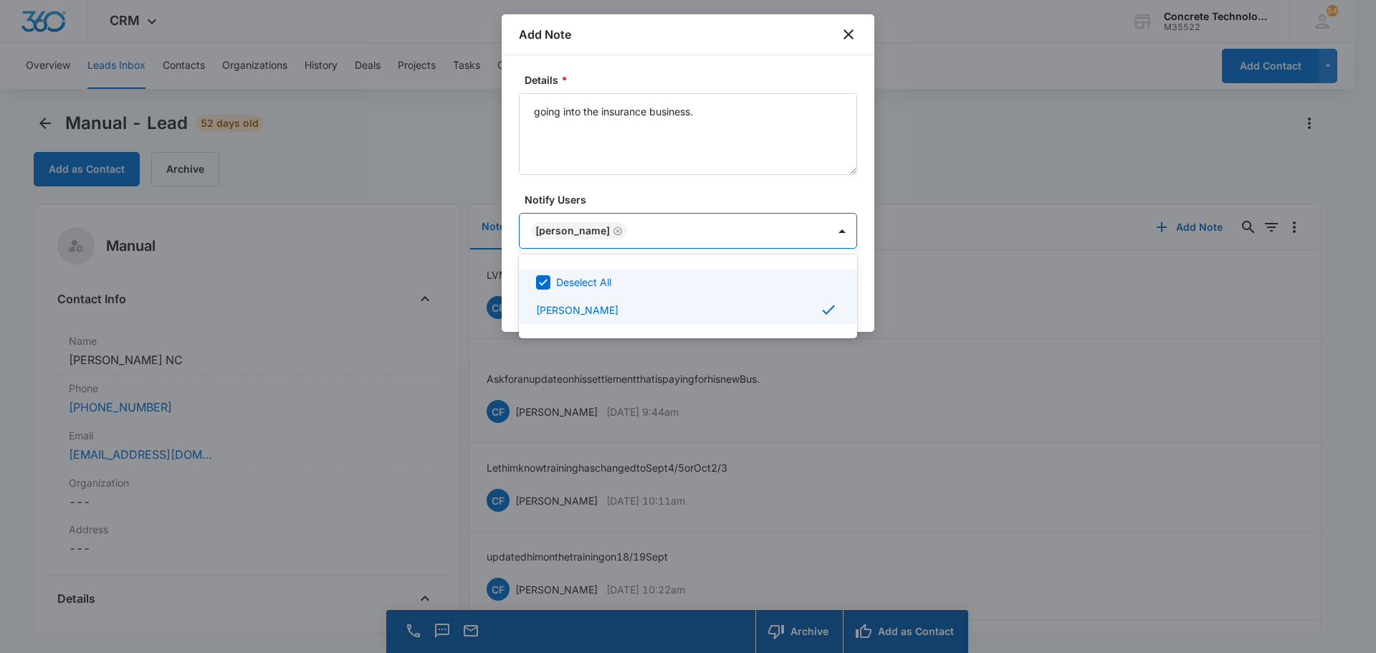
click at [822, 232] on div at bounding box center [688, 326] width 1376 height 653
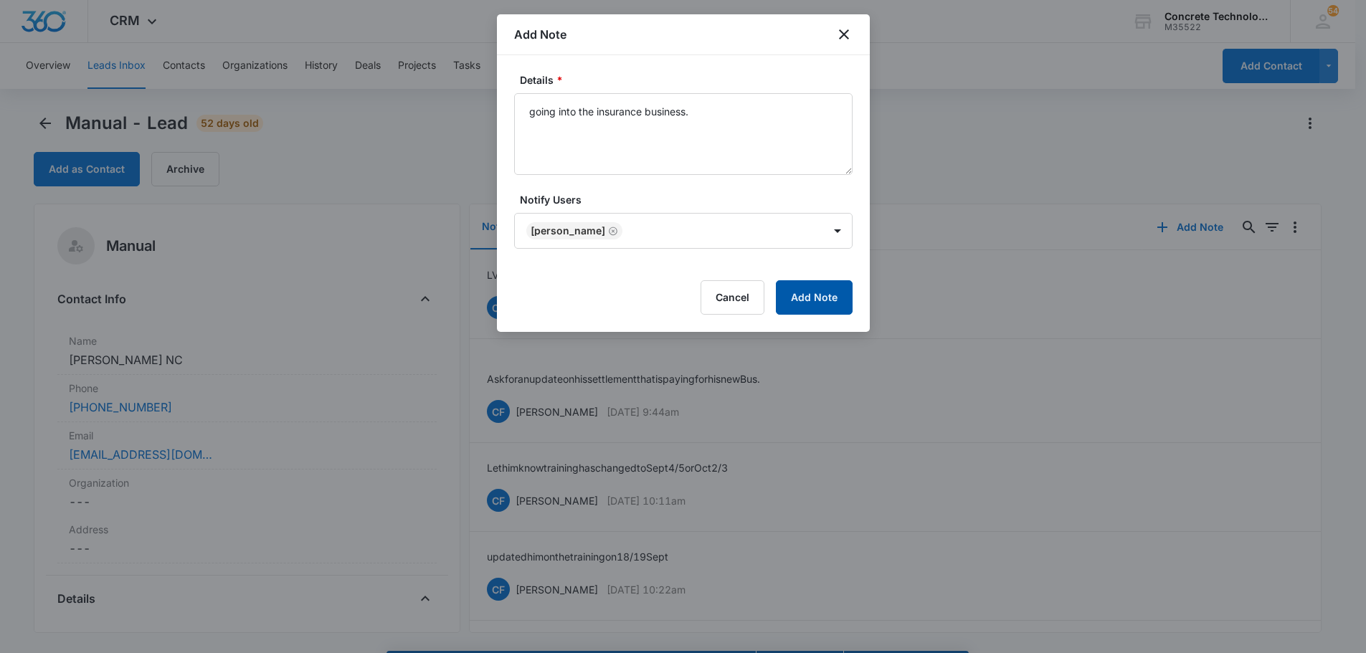
click at [826, 298] on button "Add Note" at bounding box center [814, 297] width 77 height 34
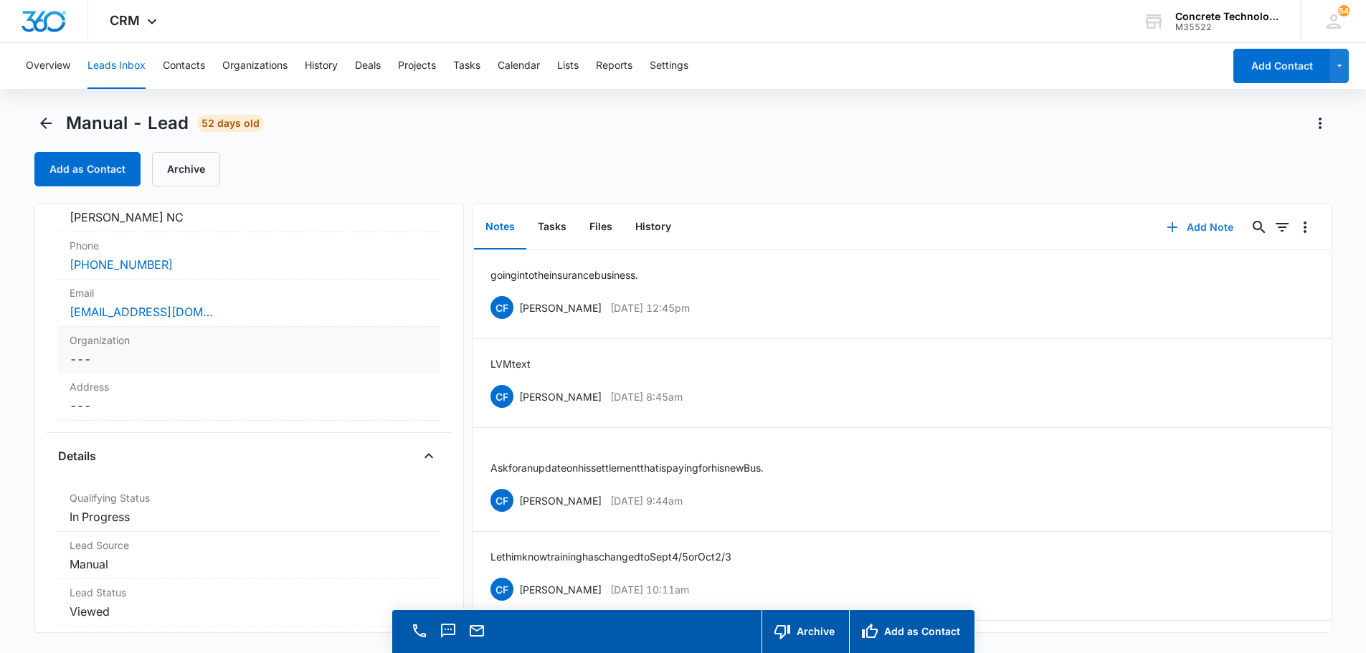
scroll to position [143, 0]
click at [111, 517] on dd "Cancel Save Changes In Progress" at bounding box center [249, 516] width 359 height 17
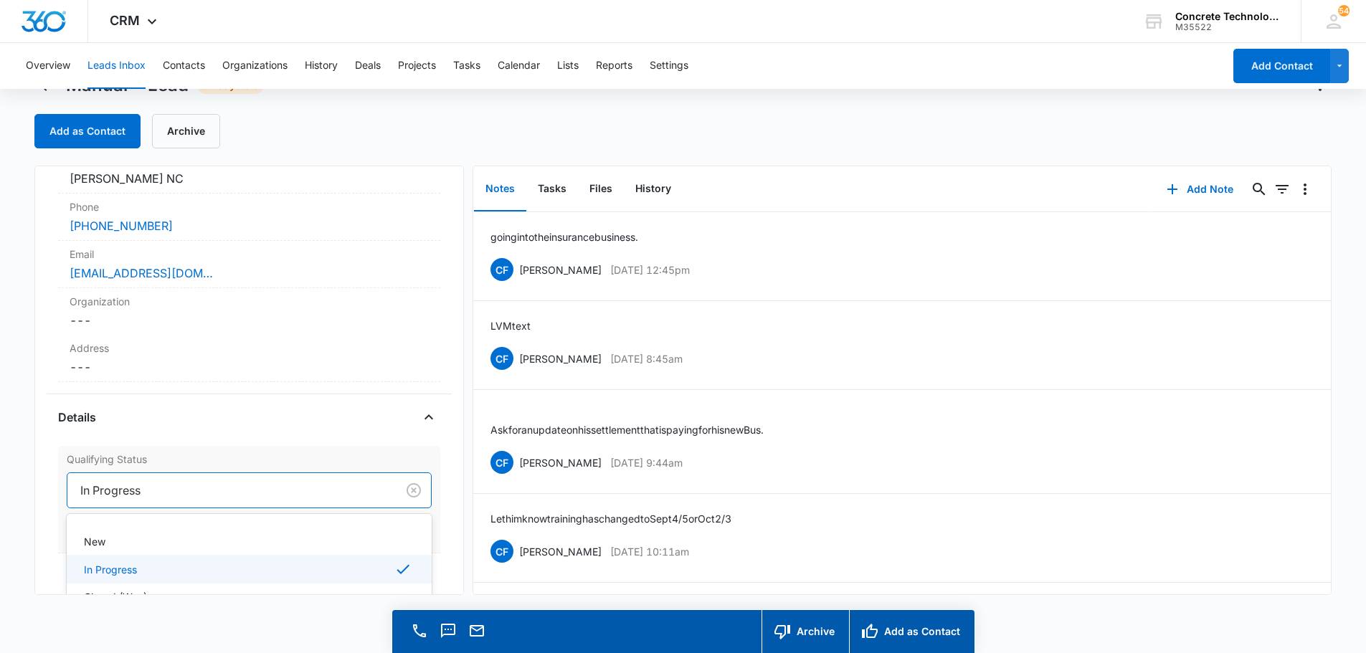
click at [115, 508] on div "4 results available. Use Up and Down to choose options, press Enter to select t…" at bounding box center [249, 490] width 365 height 36
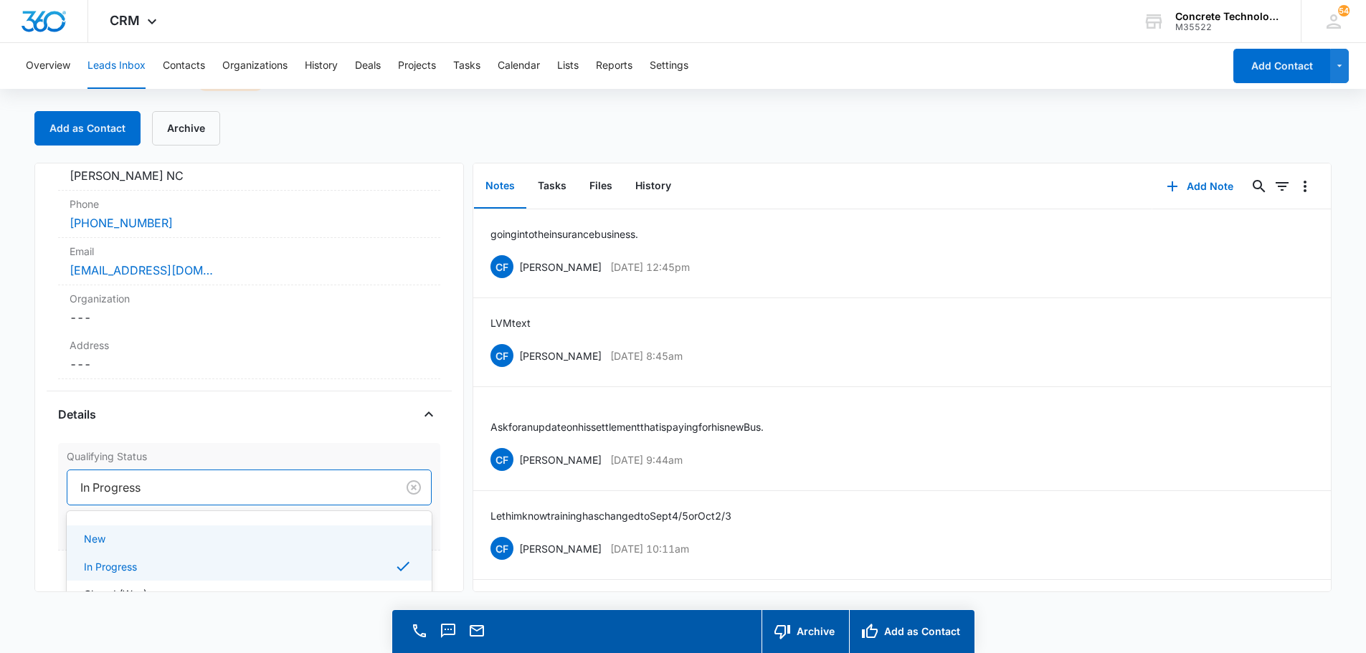
click at [146, 478] on div at bounding box center [229, 487] width 298 height 20
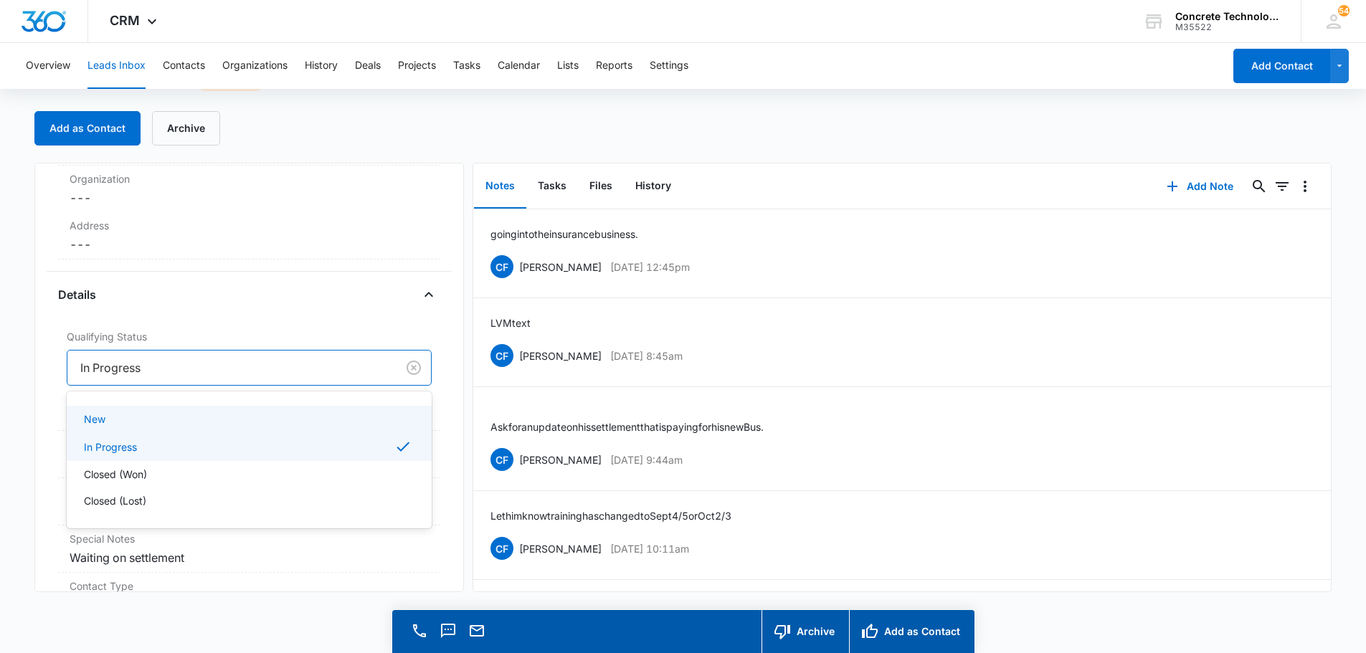
scroll to position [287, 0]
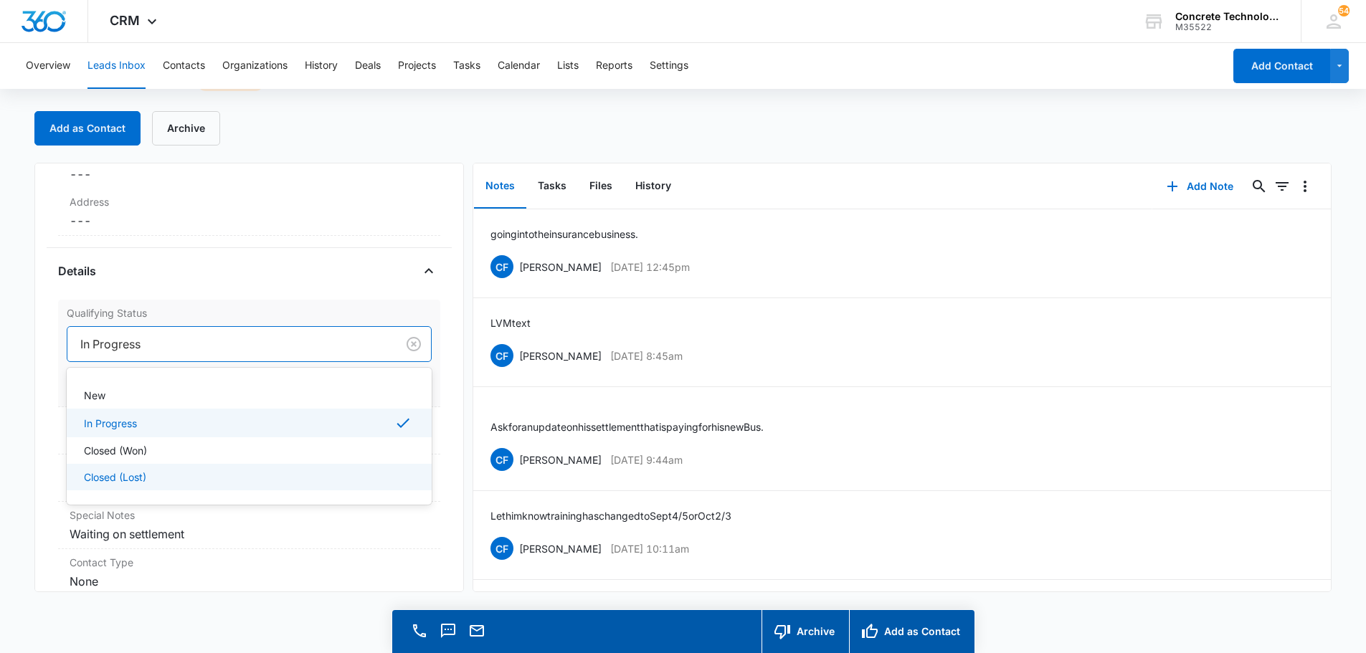
click at [84, 475] on p "Closed (Lost)" at bounding box center [115, 477] width 62 height 15
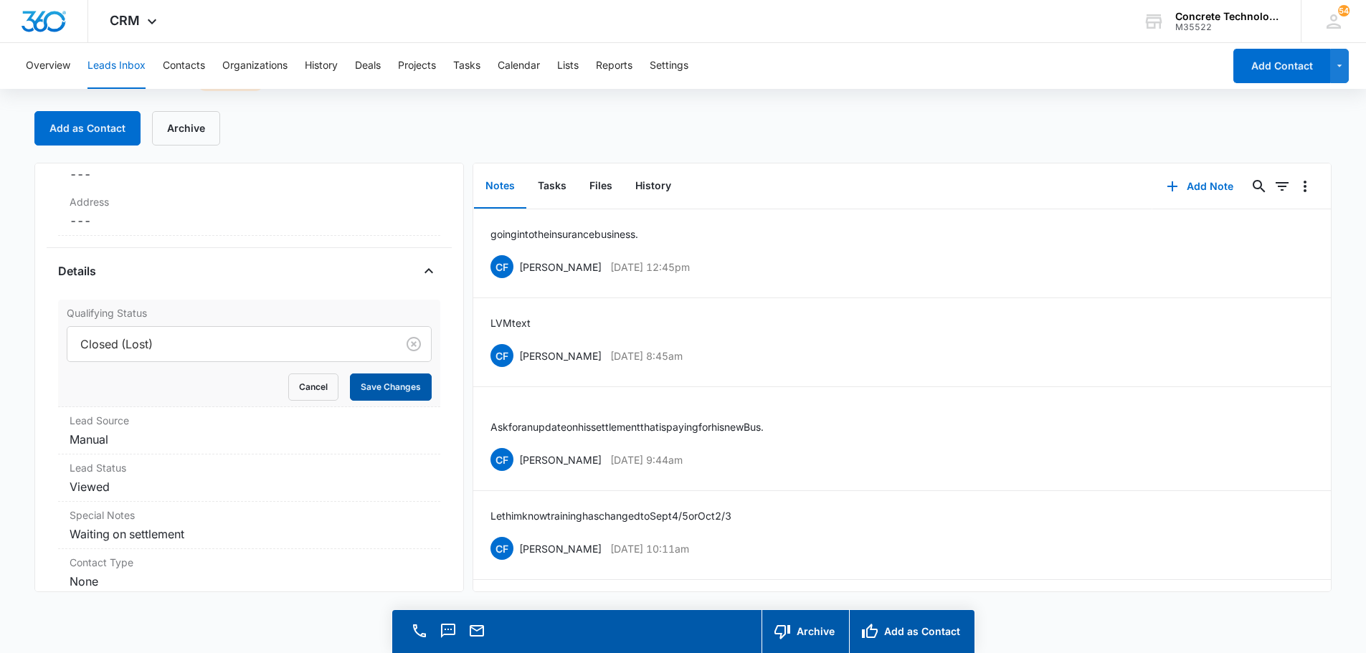
click at [379, 386] on button "Save Changes" at bounding box center [391, 387] width 82 height 27
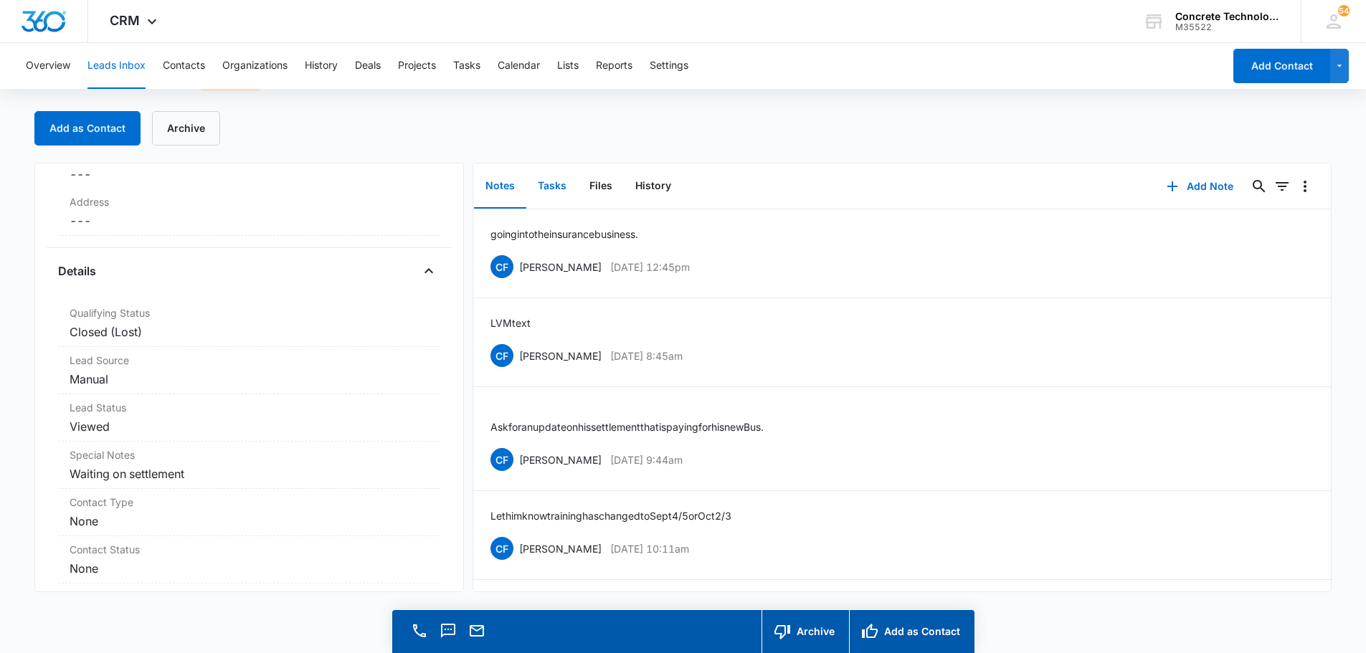
click at [554, 185] on button "Tasks" at bounding box center [552, 186] width 52 height 44
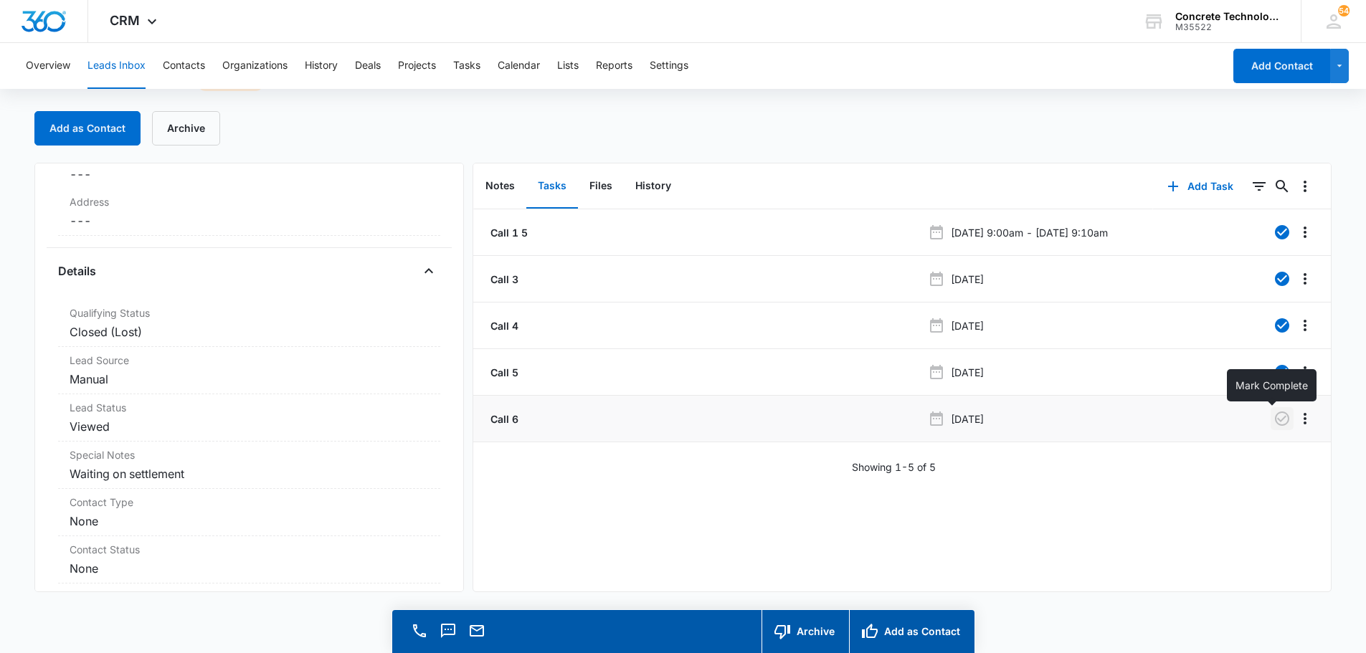
click at [1273, 414] on icon "button" at bounding box center [1281, 418] width 17 height 17
click at [500, 185] on button "Notes" at bounding box center [500, 186] width 52 height 44
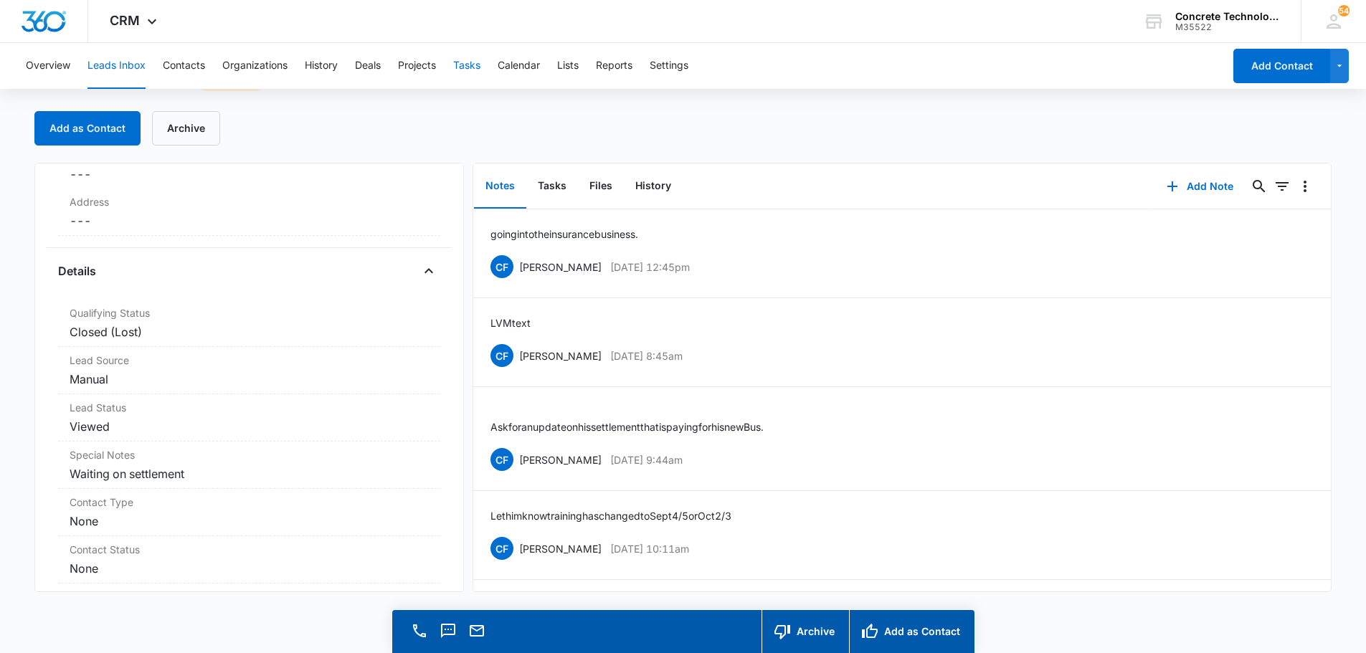
click at [469, 64] on button "Tasks" at bounding box center [466, 66] width 27 height 46
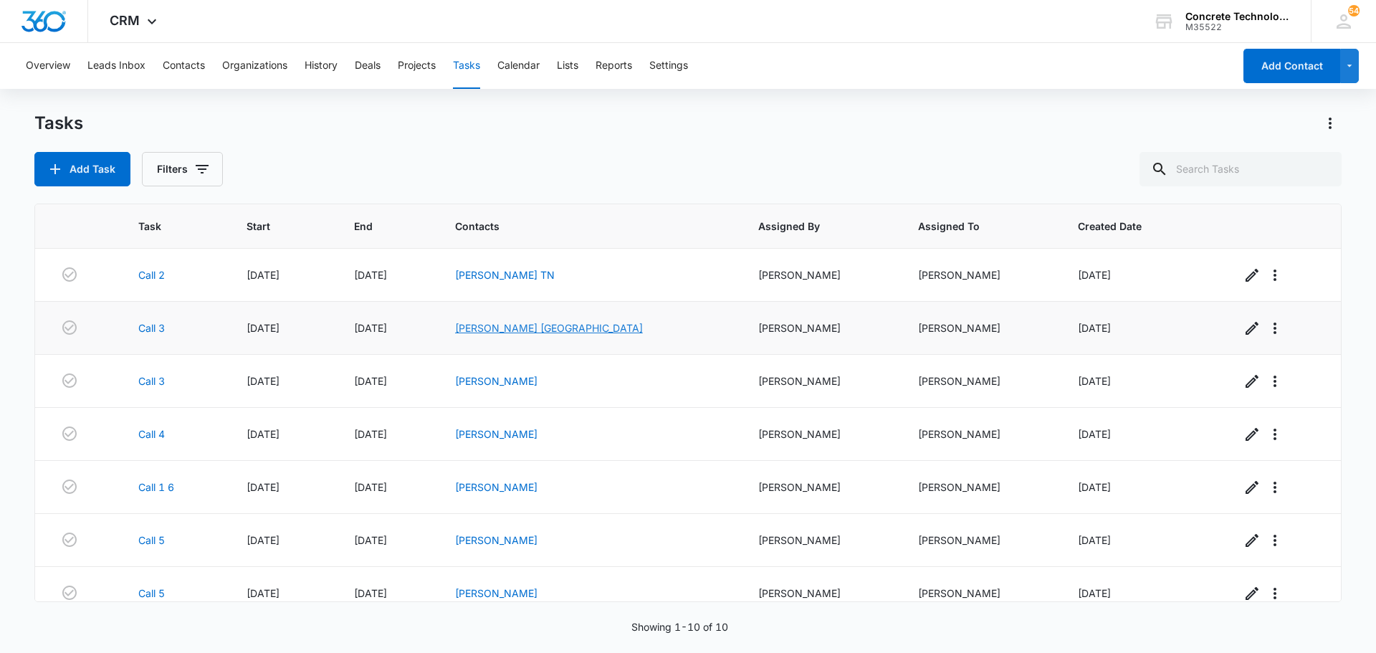
click at [526, 330] on link "[PERSON_NAME] [GEOGRAPHIC_DATA]" at bounding box center [549, 328] width 188 height 12
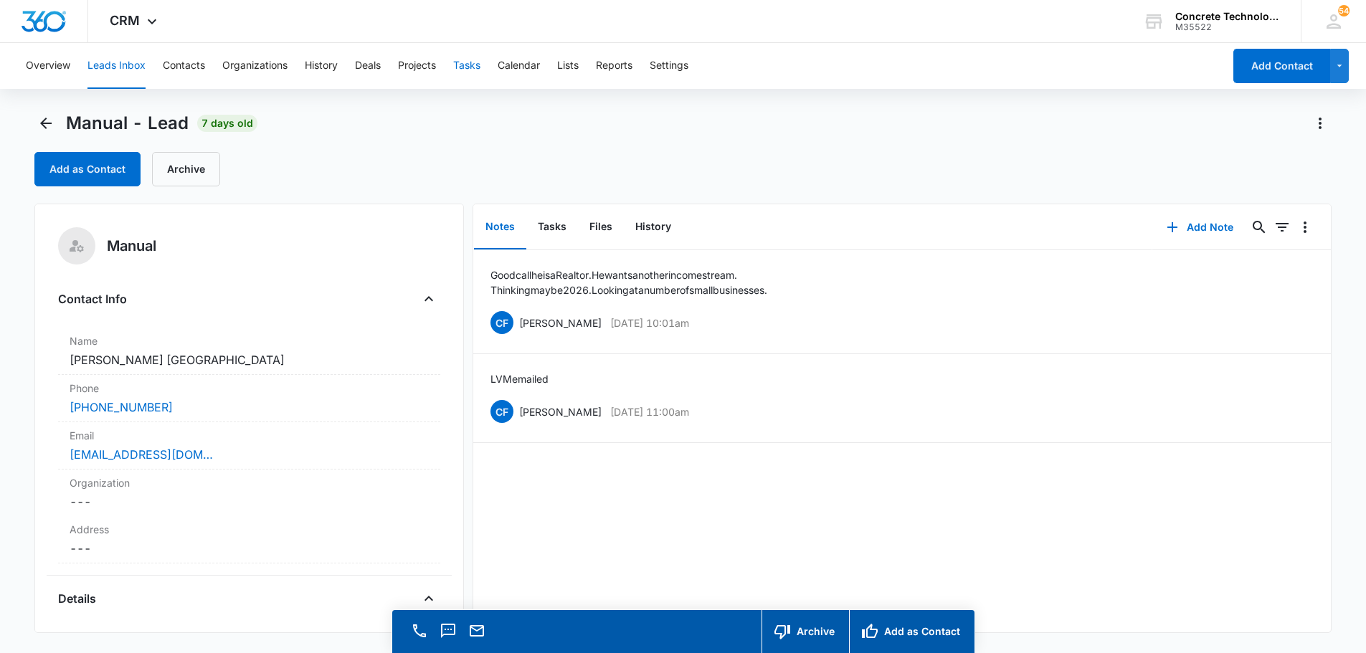
click at [467, 66] on button "Tasks" at bounding box center [466, 66] width 27 height 46
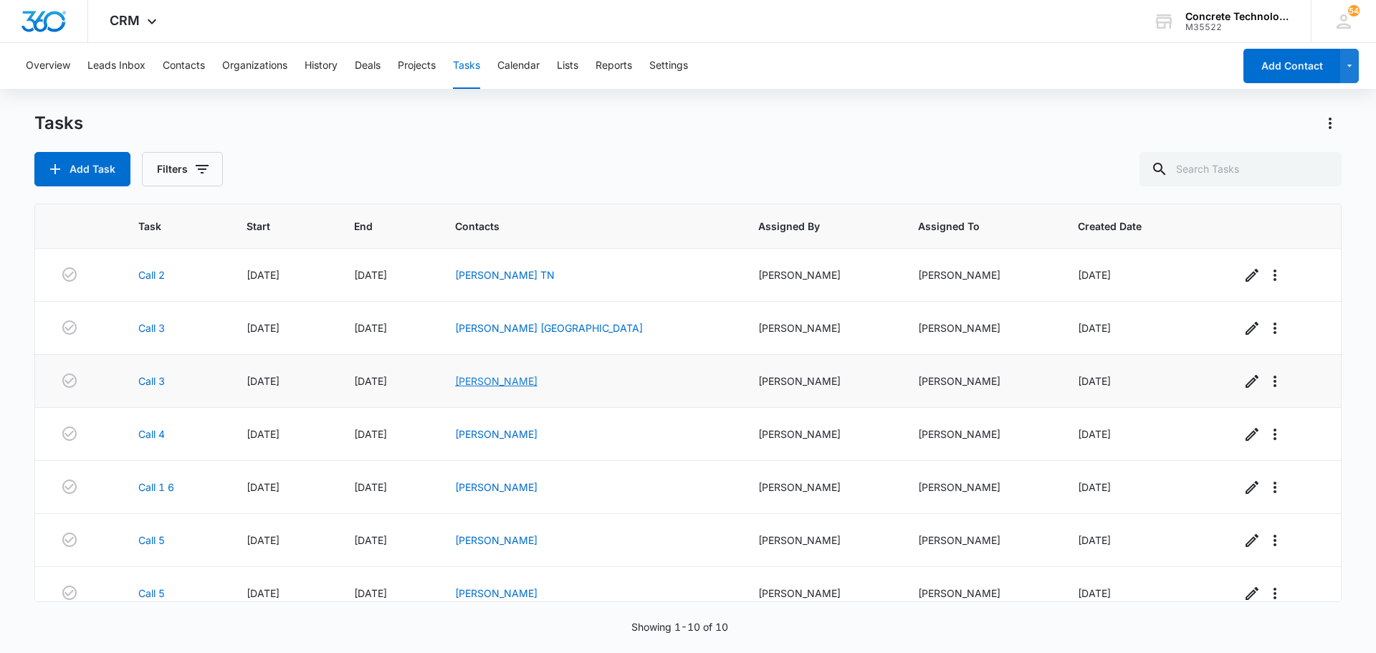
click at [538, 379] on link "[PERSON_NAME]" at bounding box center [496, 381] width 82 height 12
